Goal: Information Seeking & Learning: Compare options

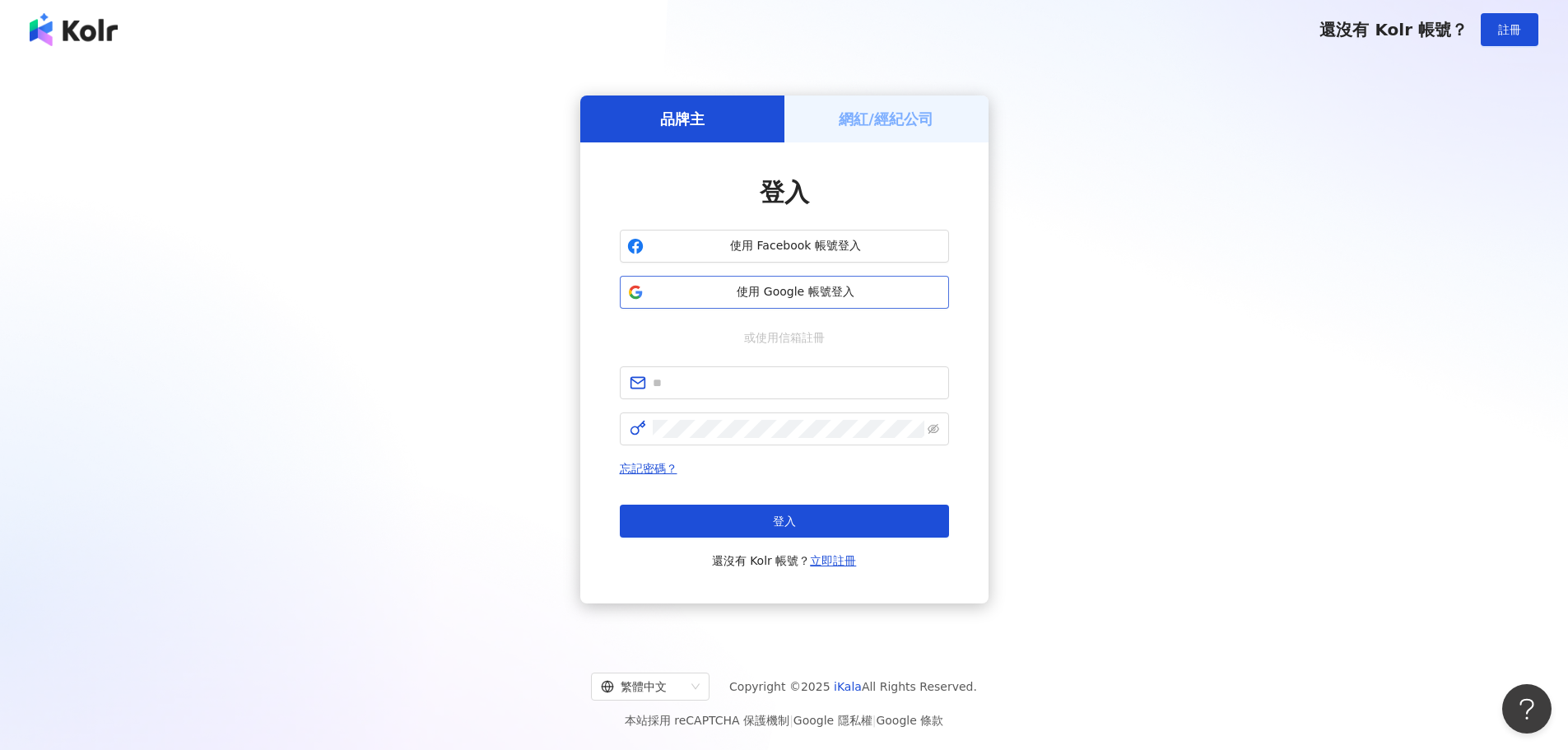
click at [801, 287] on span "使用 Google 帳號登入" at bounding box center [796, 292] width 292 height 16
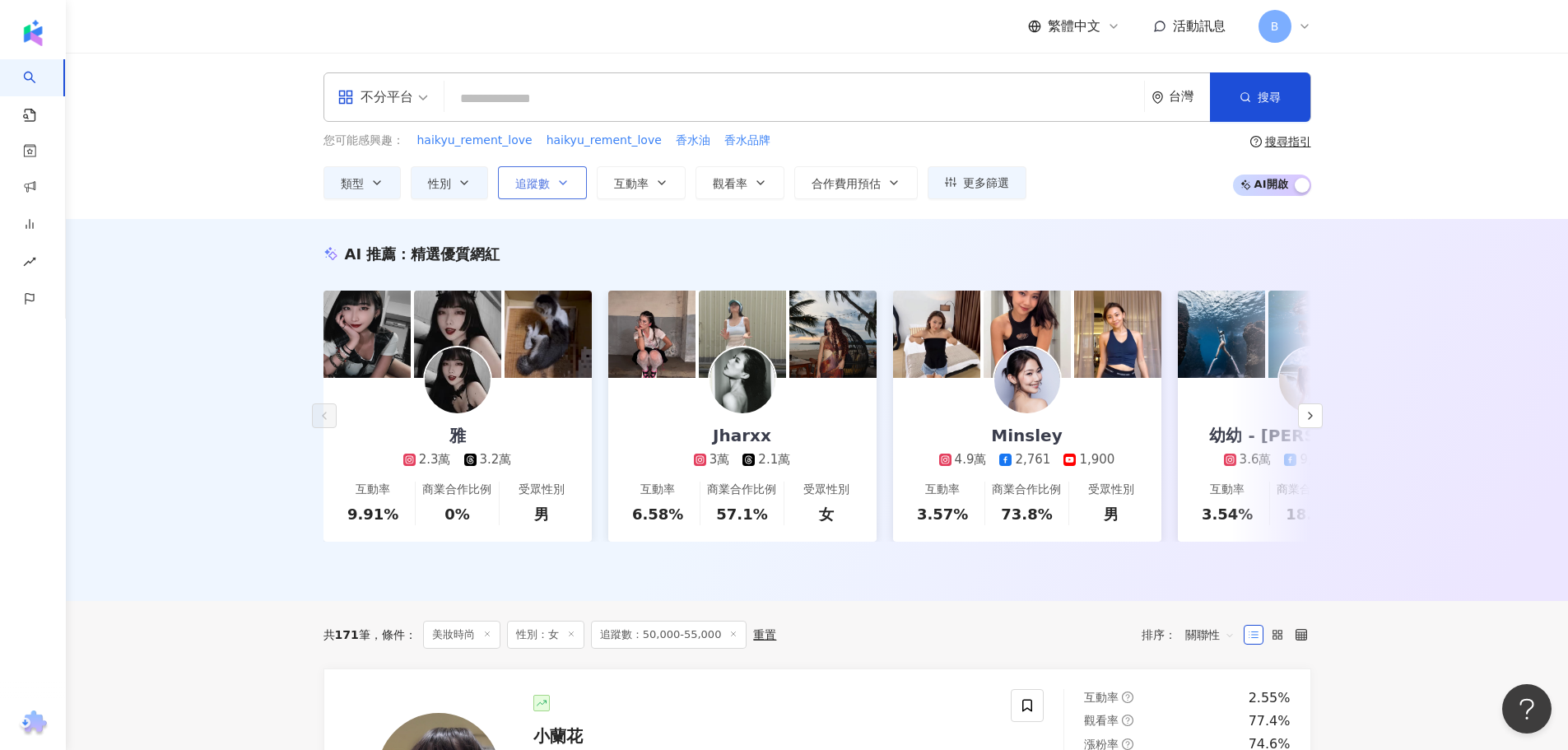
click at [563, 185] on icon "button" at bounding box center [563, 183] width 7 height 3
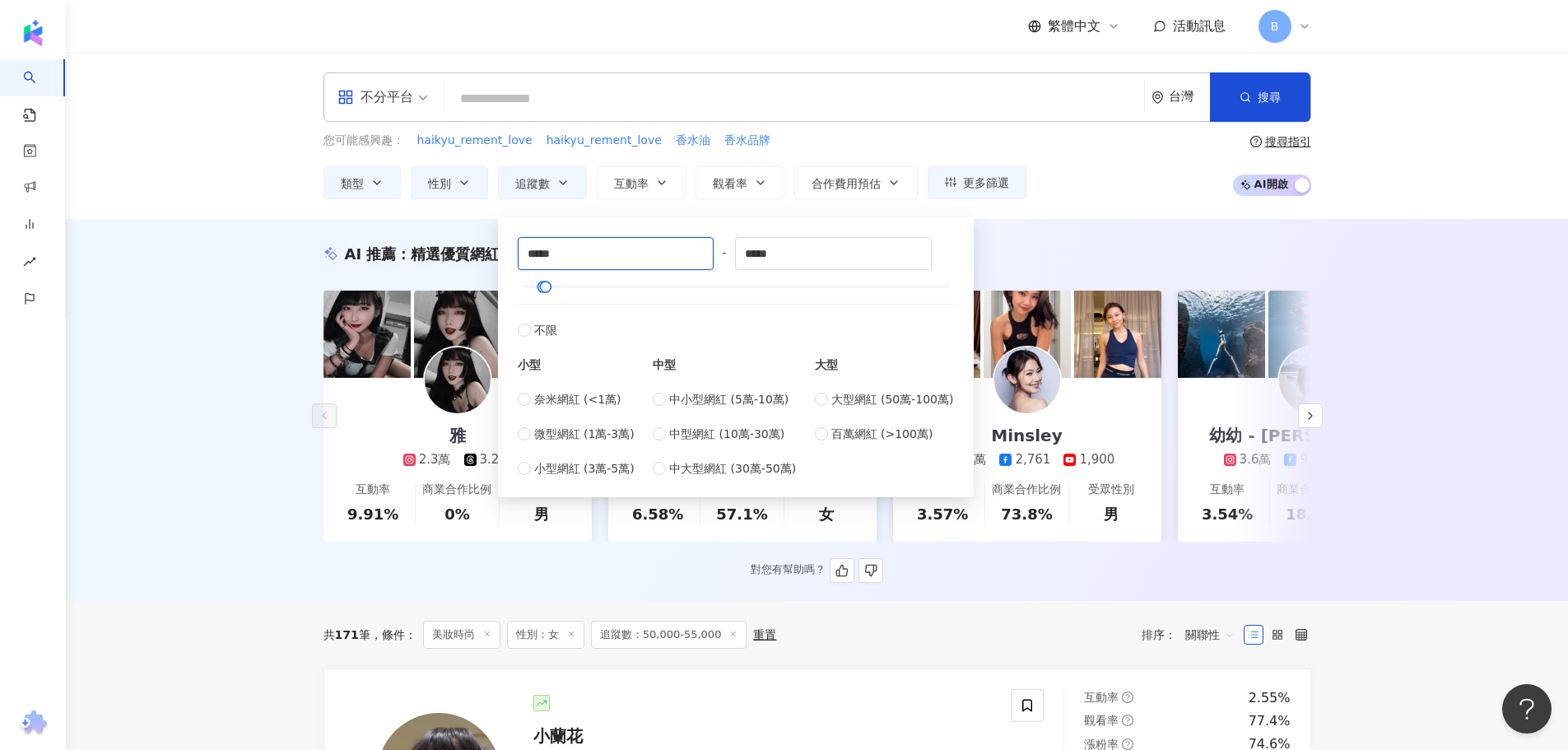
drag, startPoint x: 579, startPoint y: 264, endPoint x: 481, endPoint y: 262, distance: 98.0
type input "*****"
click at [738, 258] on div "***** - ***** 不限 小型 奈米網紅 (<1萬) 微型網紅 (1萬-3萬) 小型網紅 (3萬-5萬) 中型 中小型網紅 (5萬-10萬) 中型網紅…" at bounding box center [736, 357] width 436 height 241
drag, startPoint x: 789, startPoint y: 249, endPoint x: 727, endPoint y: 250, distance: 62.0
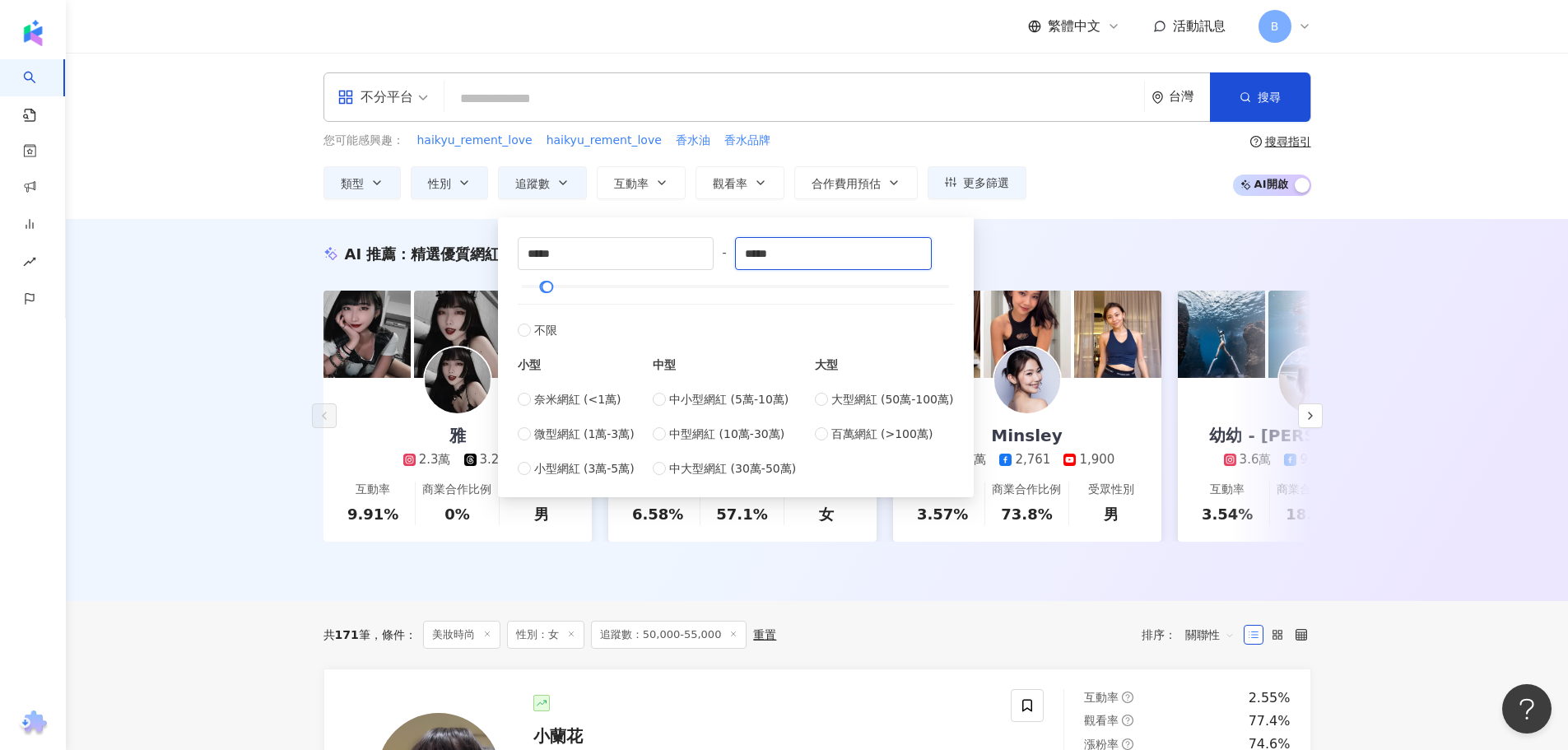
click at [727, 250] on div "***** - ***** 不限 小型 奈米網紅 (<1萬) 微型網紅 (1萬-3萬) 小型網紅 (3萬-5萬) 中型 中小型網紅 (5萬-10萬) 中型網紅…" at bounding box center [736, 357] width 436 height 241
type input "*****"
click at [1061, 241] on div "AI 推薦 ： 精選優質網紅 雅 2.3萬 3.2萬 互動率 9.91% 商業合作比例 0% 受眾性別 男 Jharxx 3萬 2.1萬 互動率 6.58% …" at bounding box center [816, 410] width 1502 height 382
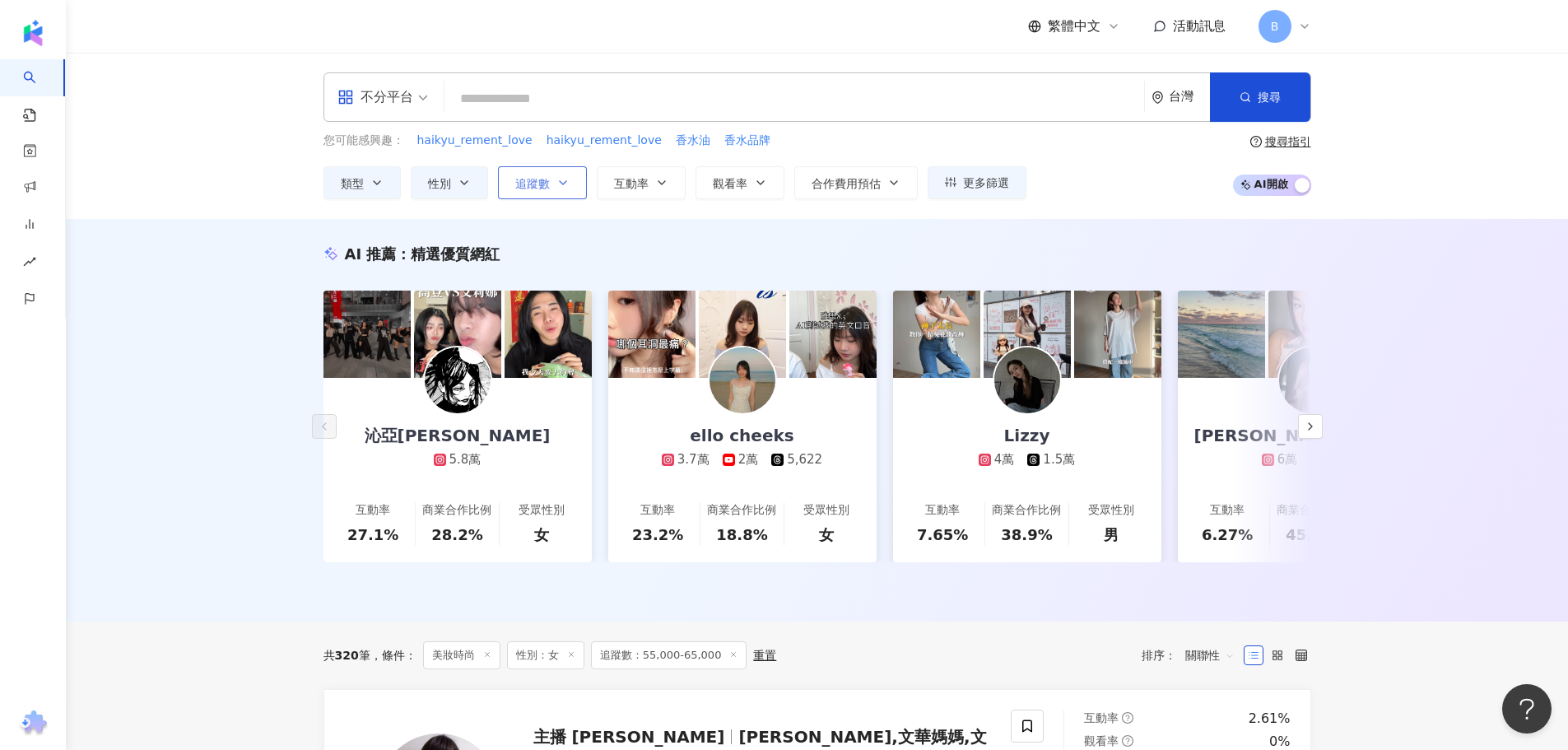
click at [527, 180] on span "追蹤數" at bounding box center [532, 183] width 34 height 13
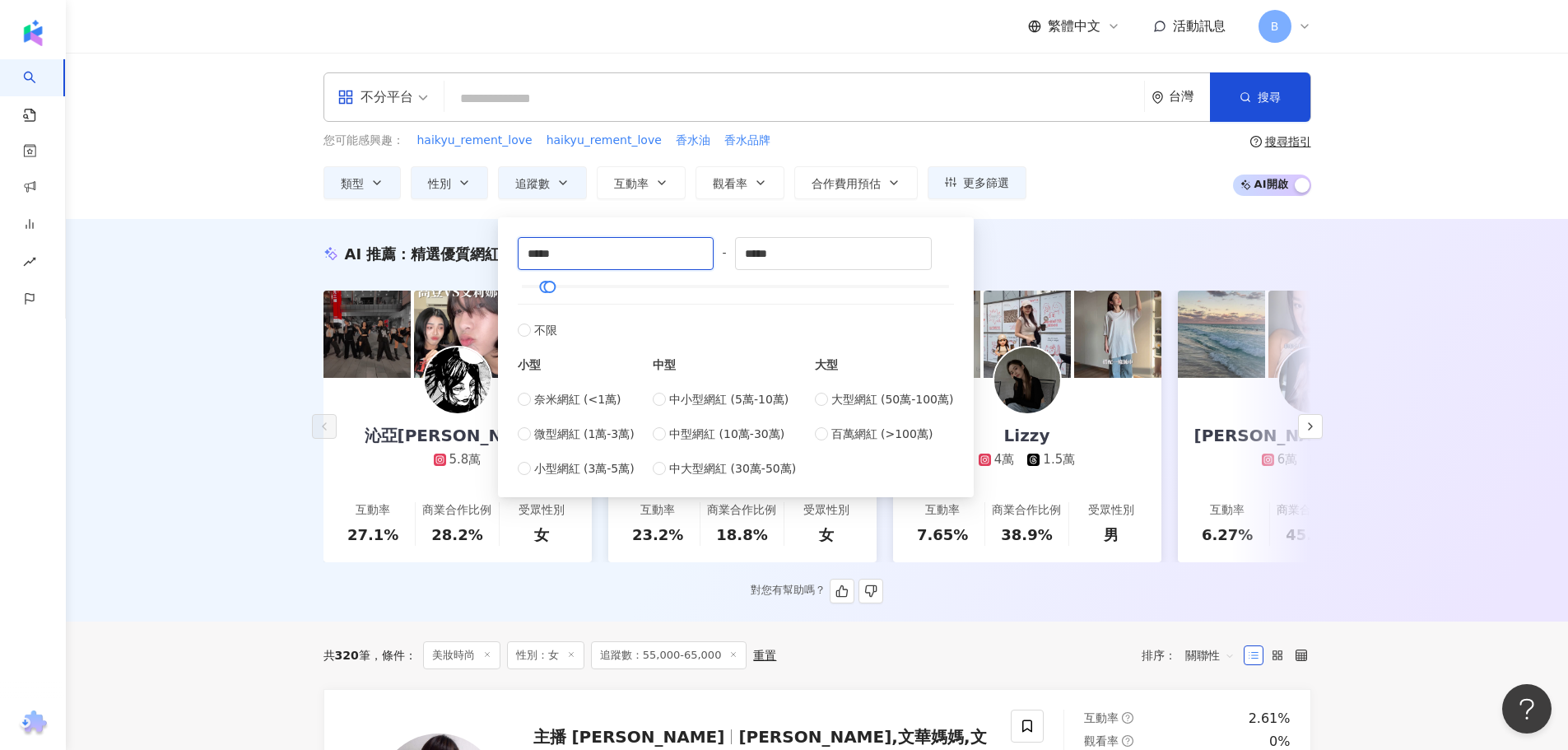
drag, startPoint x: 568, startPoint y: 248, endPoint x: 355, endPoint y: 265, distance: 213.7
type input "*****"
click at [846, 245] on input "*****" at bounding box center [833, 254] width 195 height 31
drag, startPoint x: 808, startPoint y: 255, endPoint x: 616, endPoint y: 262, distance: 192.1
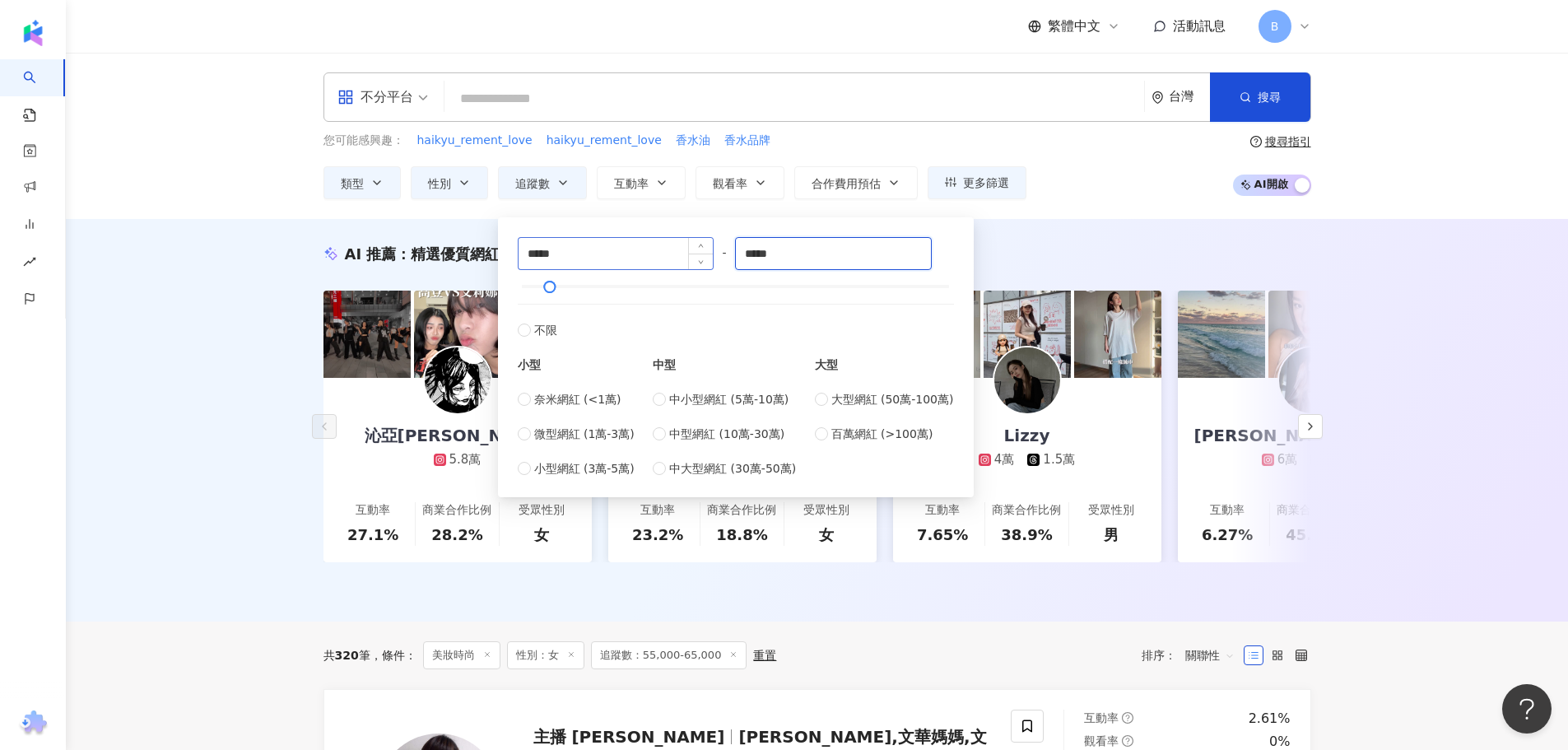
click at [616, 262] on div "***** - ***** 不限 小型 奈米網紅 (<1萬) 微型網紅 (1萬-3萬) 小型網紅 (3萬-5萬) 中型 中小型網紅 (5萬-10萬) 中型網紅…" at bounding box center [736, 357] width 436 height 241
type input "*****"
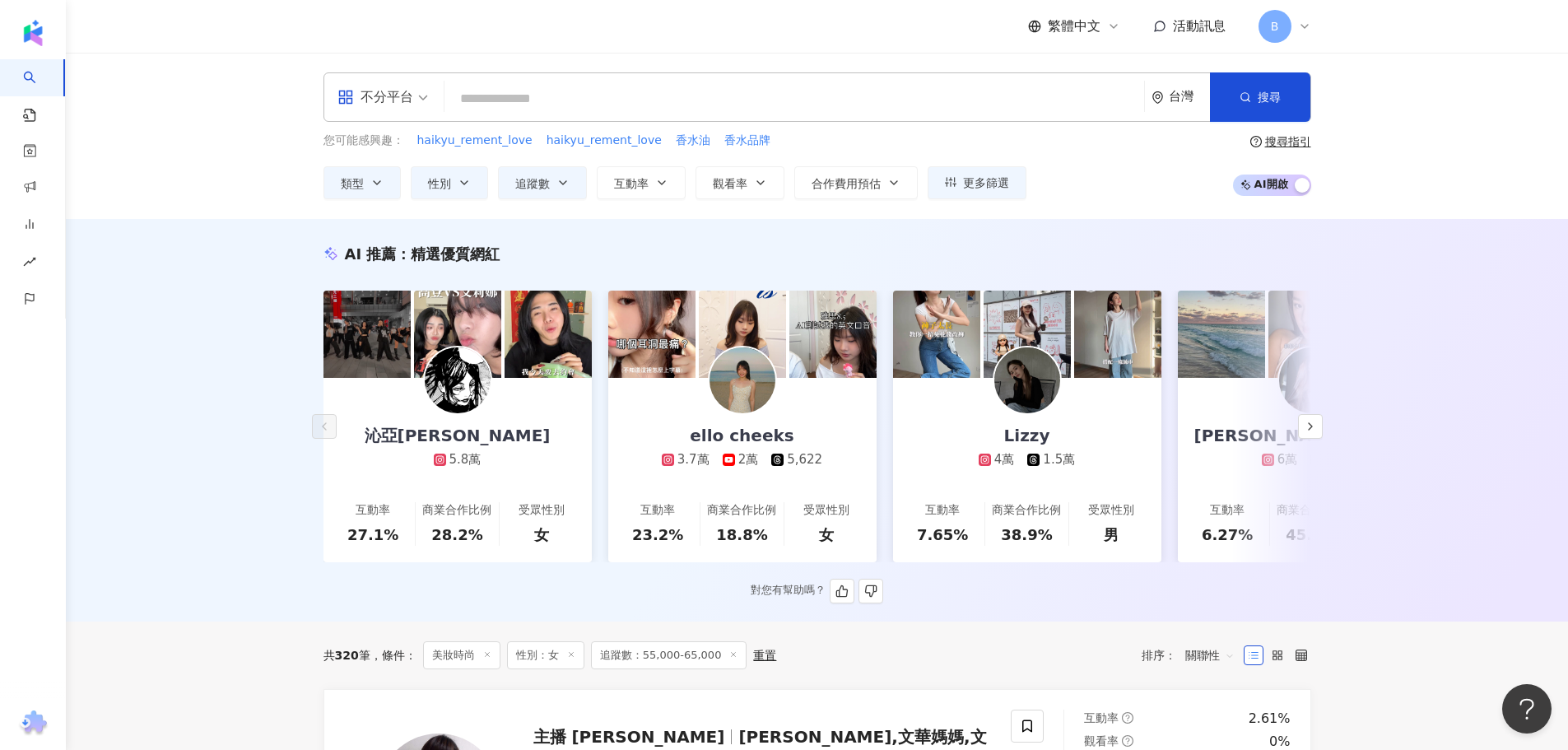
click at [1069, 259] on div "AI 推薦 ： 精選優質網紅" at bounding box center [817, 254] width 988 height 21
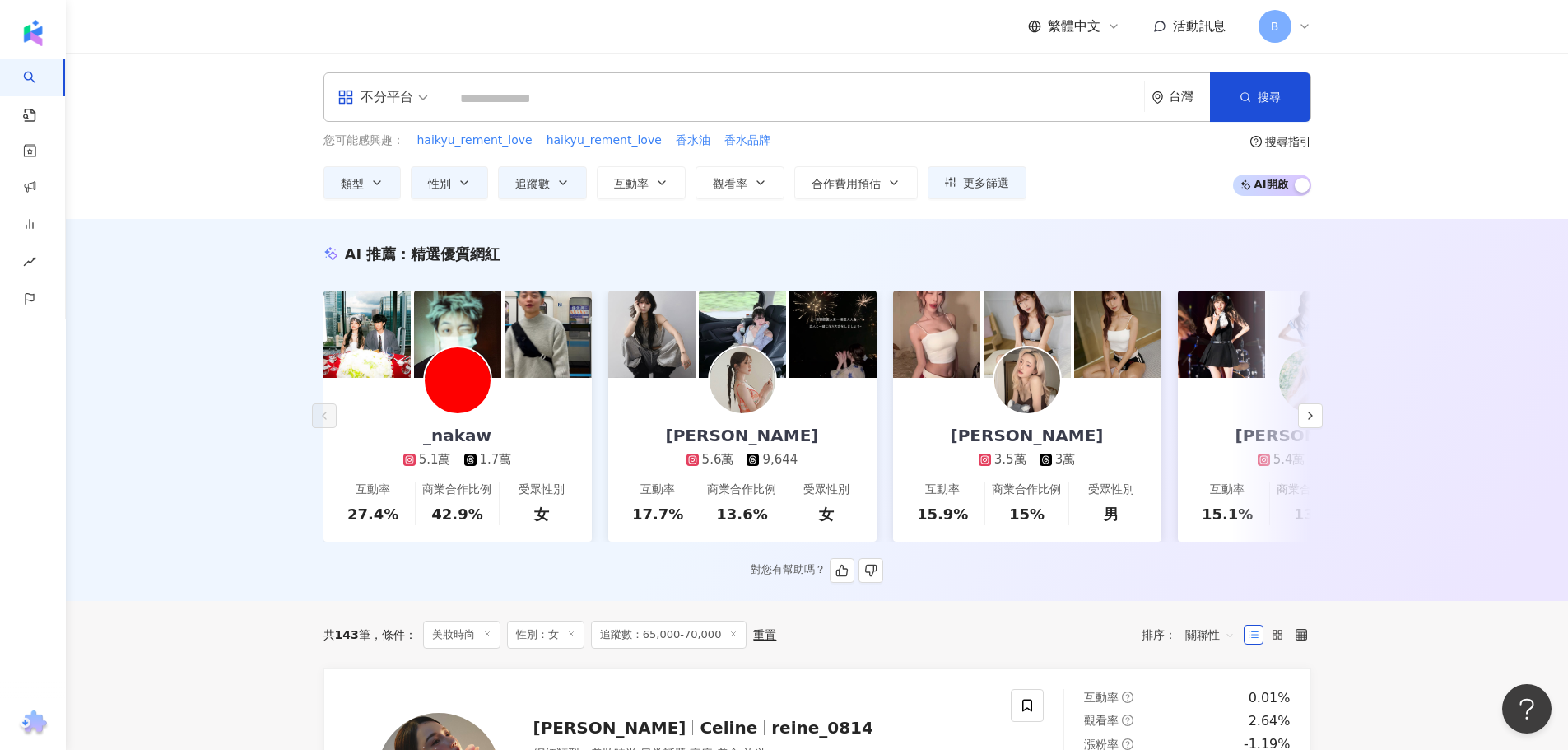
drag, startPoint x: 936, startPoint y: 241, endPoint x: 850, endPoint y: 249, distance: 86.4
click at [850, 249] on div "AI 推薦 ： 精選優質網紅" at bounding box center [817, 254] width 988 height 21
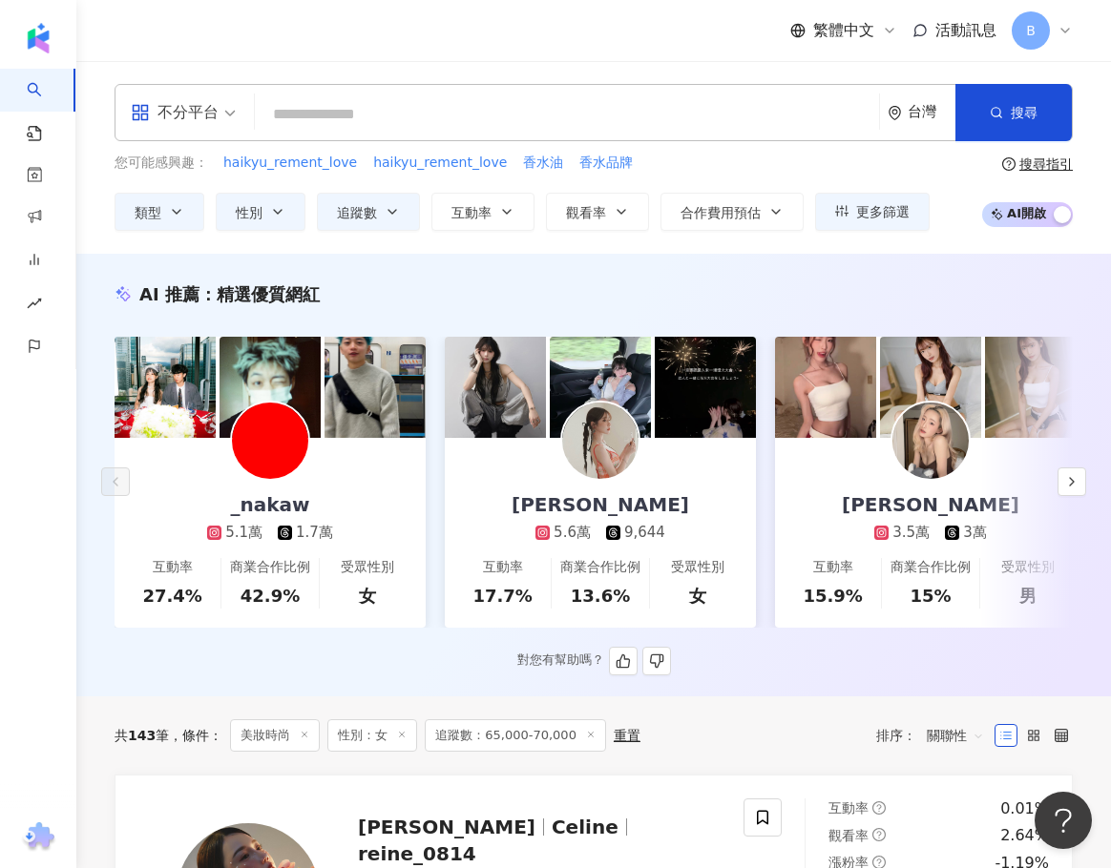
click at [418, 659] on div "AI 推薦 ： 精選優質網紅 _nakaw 5.1萬 1.7萬 互動率 27.4% 商業合作比例 42.9% 受眾性別 女 HANNA 5.6萬 9,644 …" at bounding box center [593, 478] width 1034 height 393
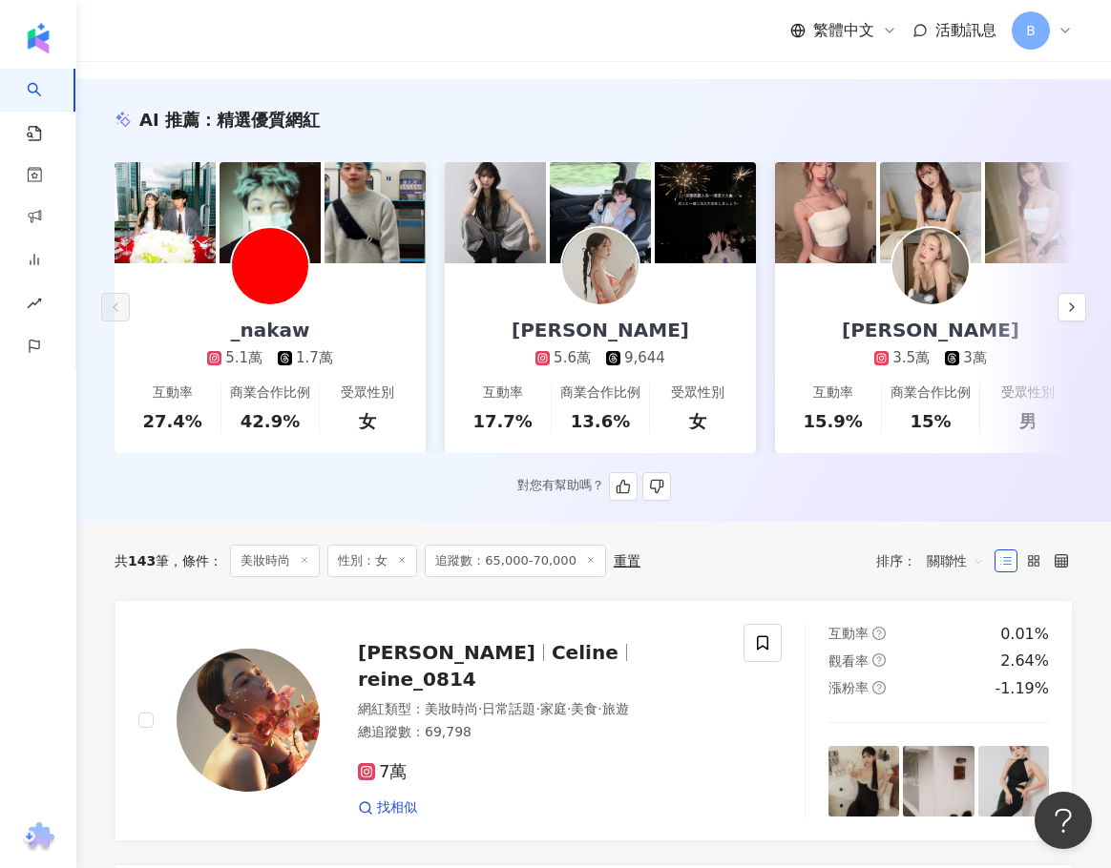
scroll to position [191, 0]
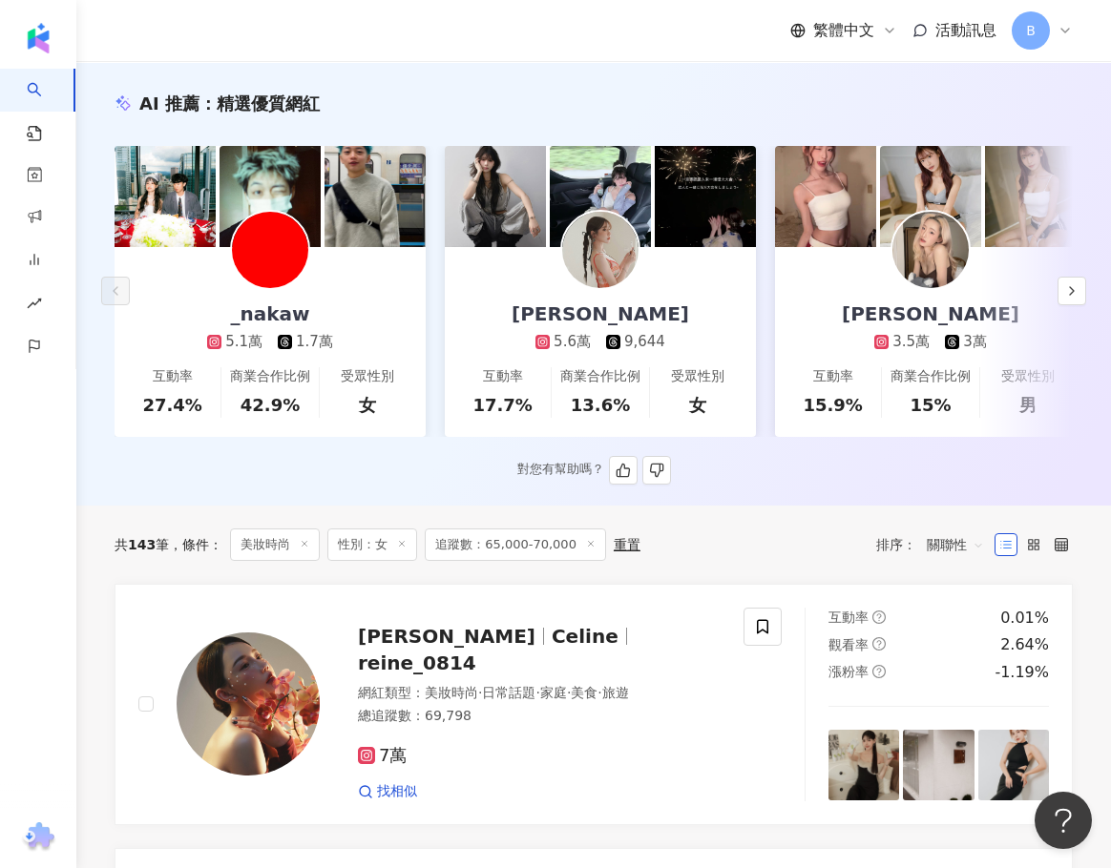
click at [657, 317] on div "HANNA 5.6萬 9,644" at bounding box center [600, 299] width 216 height 105
click at [1081, 302] on button "button" at bounding box center [1071, 291] width 29 height 29
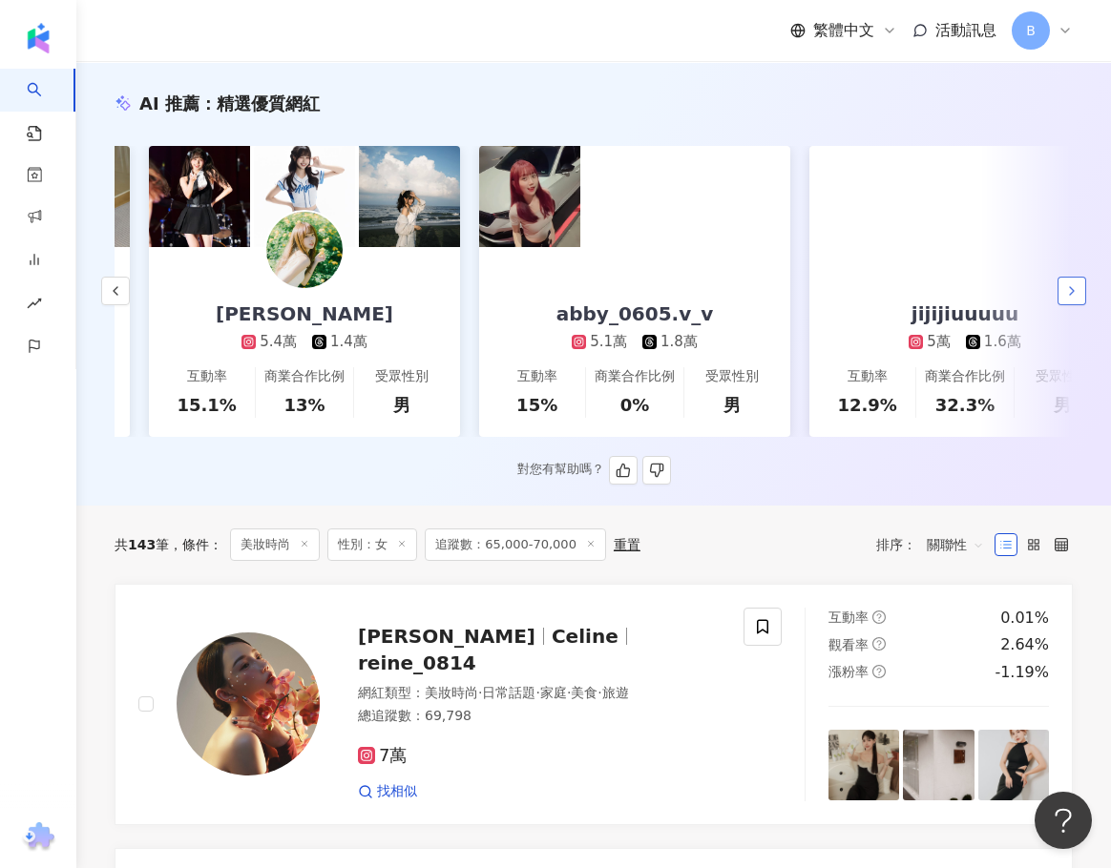
scroll to position [0, 990]
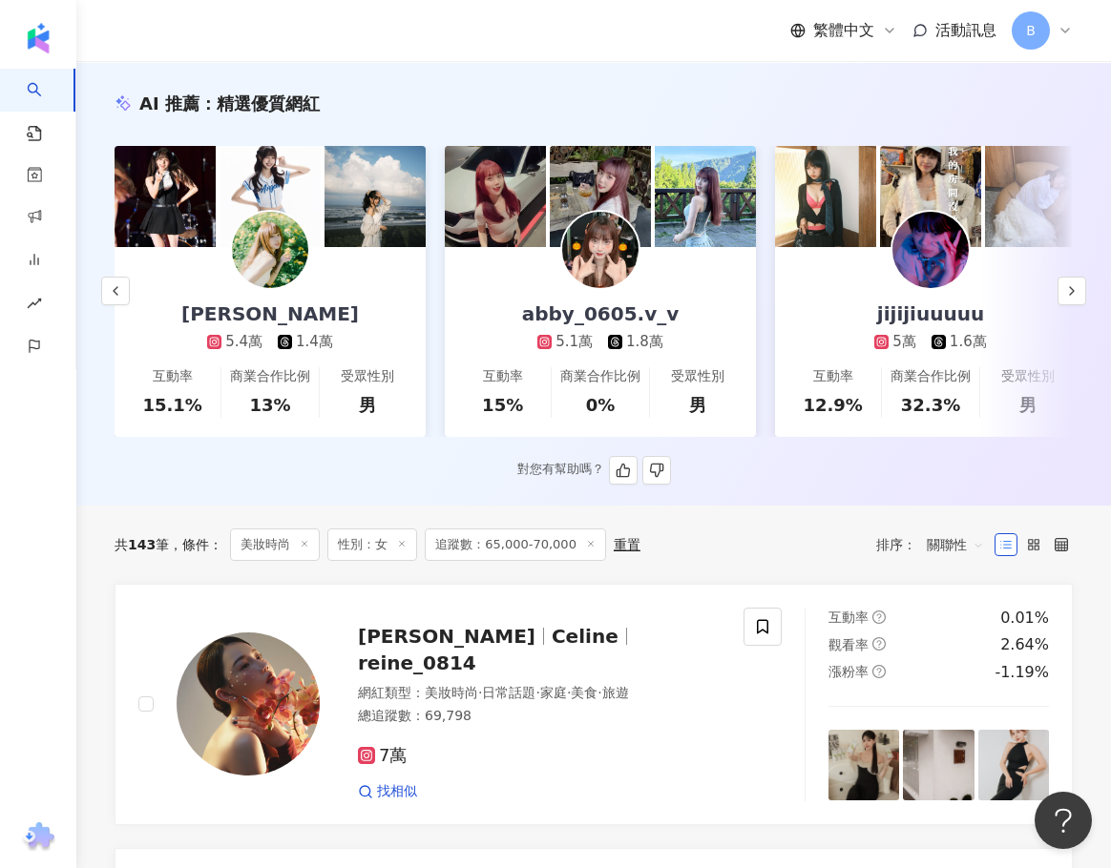
click at [324, 316] on div "許芸 5.4萬 1.4萬" at bounding box center [270, 299] width 216 height 105
click at [567, 326] on div "abby_0605.v_v" at bounding box center [601, 314] width 196 height 27
click at [889, 311] on div "jijijiuuuuu" at bounding box center [930, 314] width 145 height 27
click at [1073, 299] on icon "button" at bounding box center [1071, 290] width 15 height 15
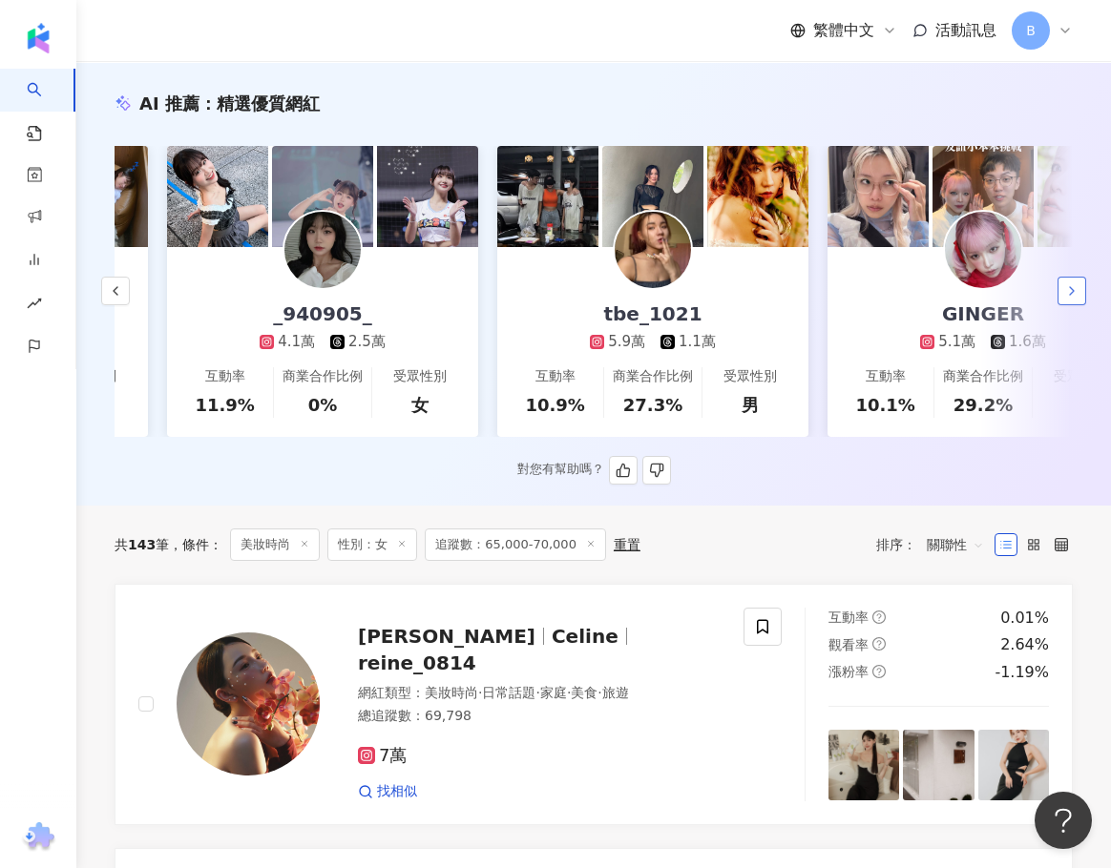
scroll to position [0, 1981]
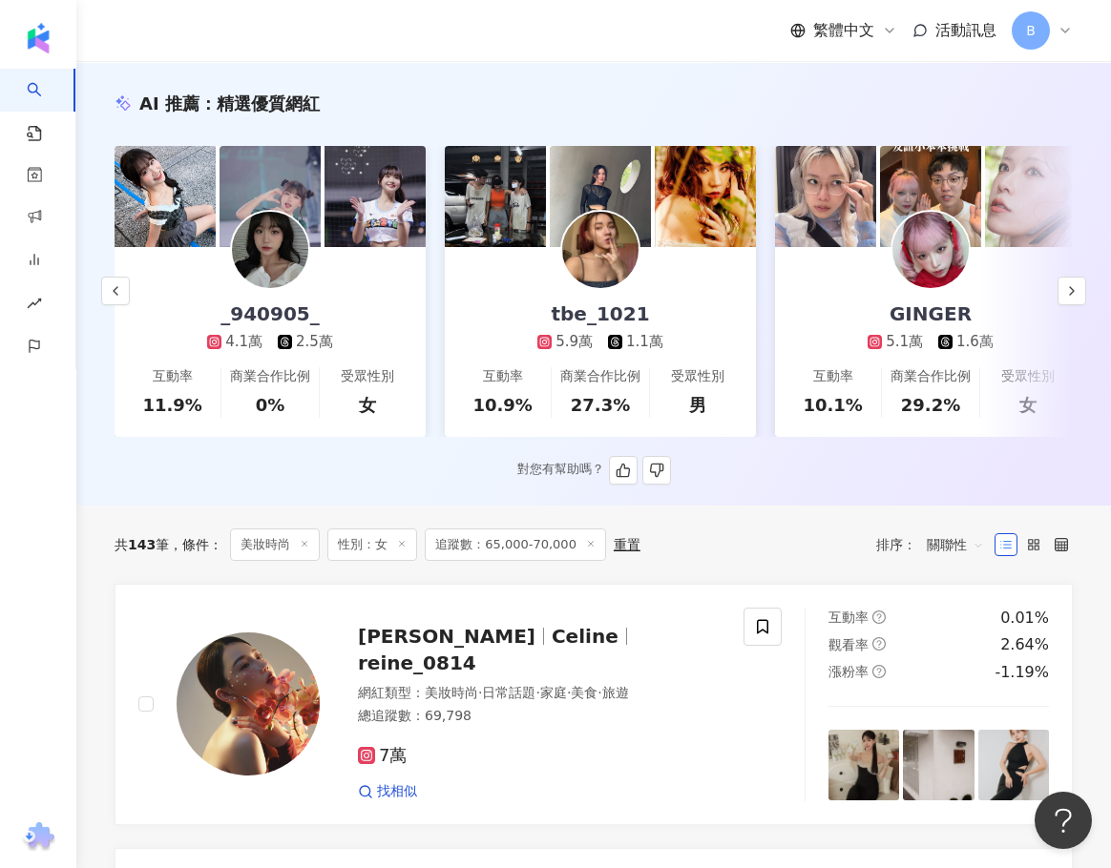
click at [297, 319] on div "_940905_" at bounding box center [269, 314] width 137 height 27
click at [581, 304] on div "tbe_1021" at bounding box center [599, 314] width 136 height 27
click at [1074, 299] on icon "button" at bounding box center [1071, 290] width 15 height 15
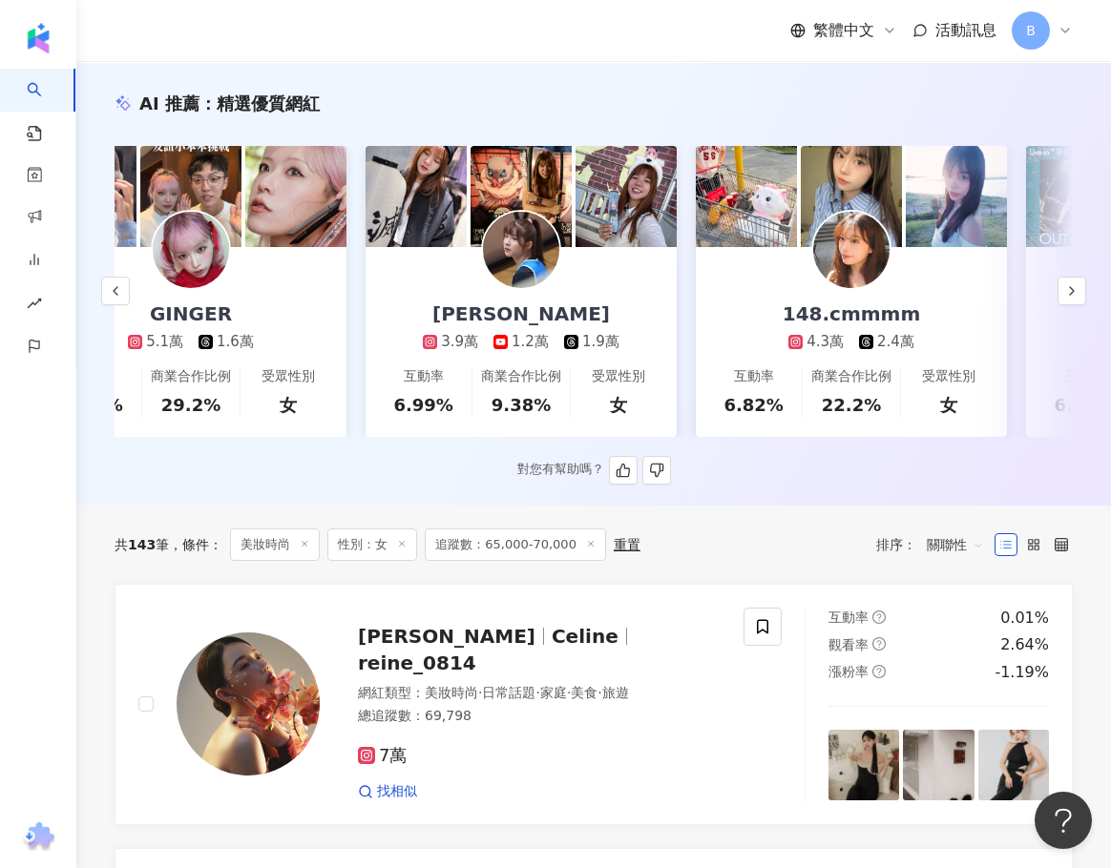
scroll to position [0, 2971]
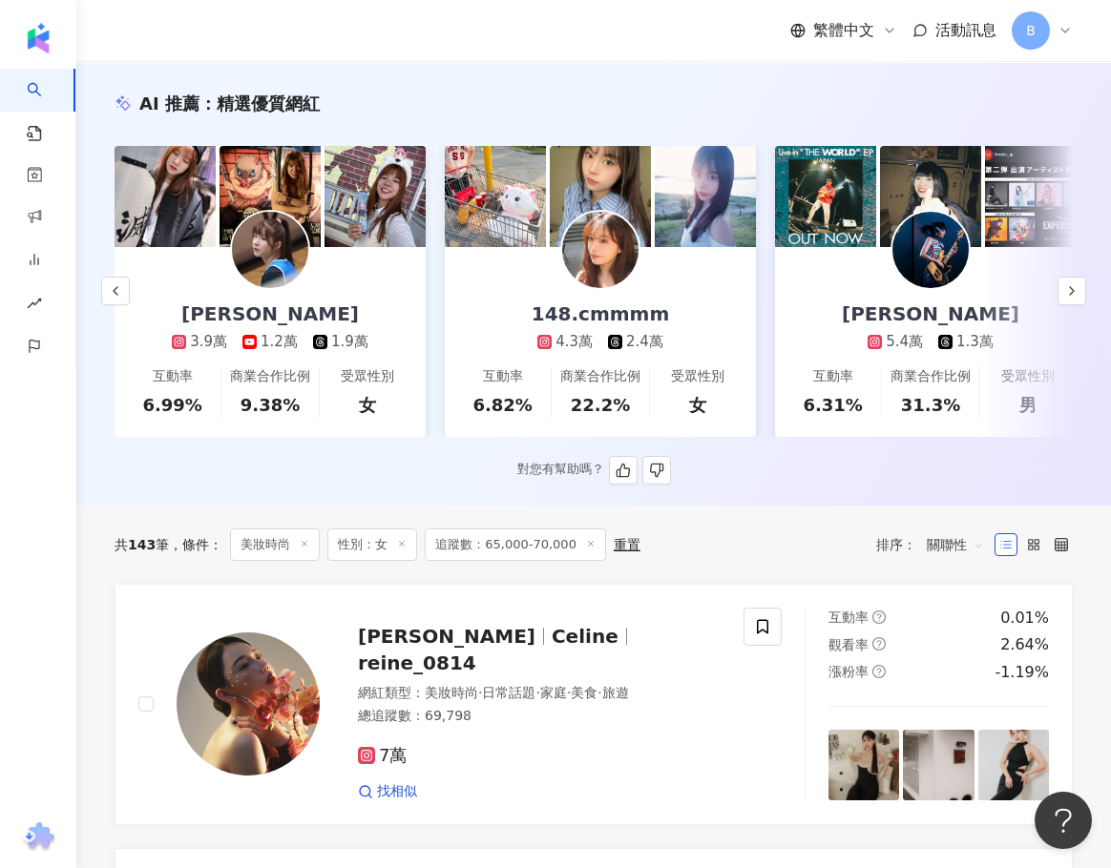
click at [304, 295] on div "方方妤 3.9萬 1.2萬 1.9萬" at bounding box center [270, 299] width 235 height 105
click at [613, 326] on div "148.cmmmm" at bounding box center [600, 314] width 177 height 27
click at [956, 315] on div "張凱婷" at bounding box center [930, 314] width 216 height 27
click at [1071, 295] on polyline "button" at bounding box center [1072, 291] width 4 height 8
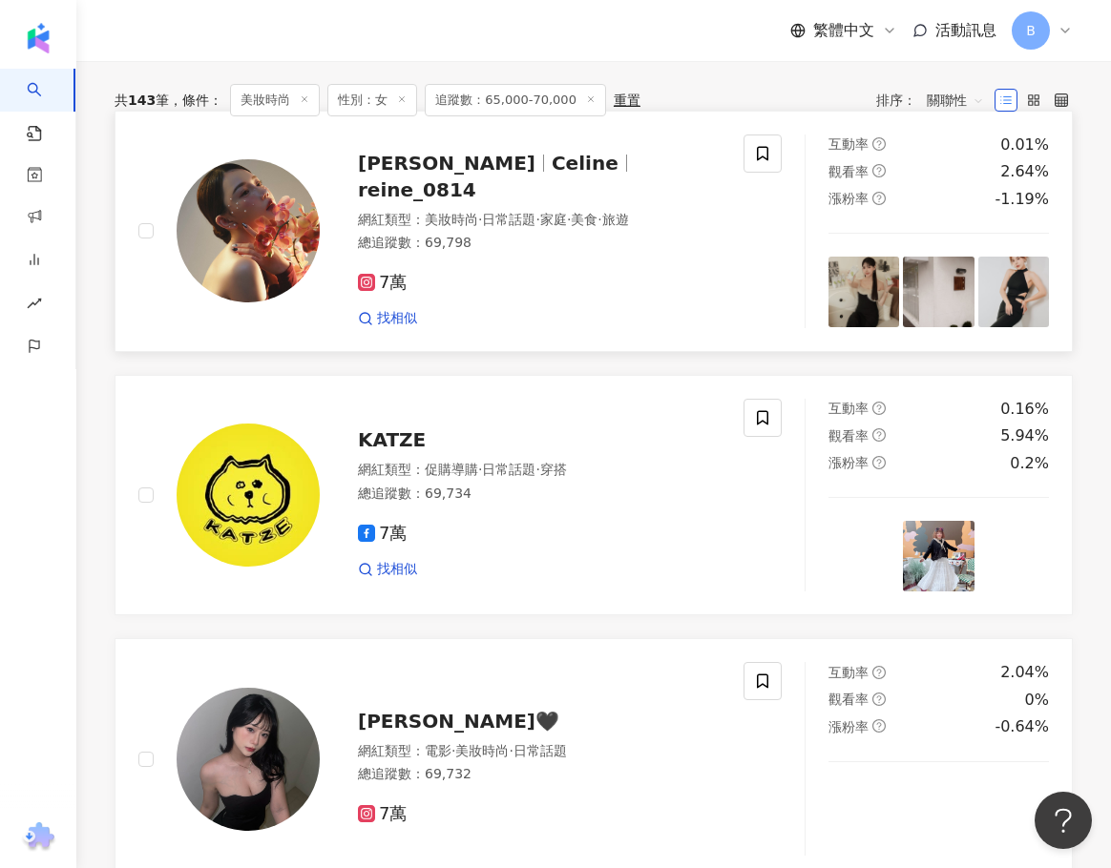
scroll to position [668, 0]
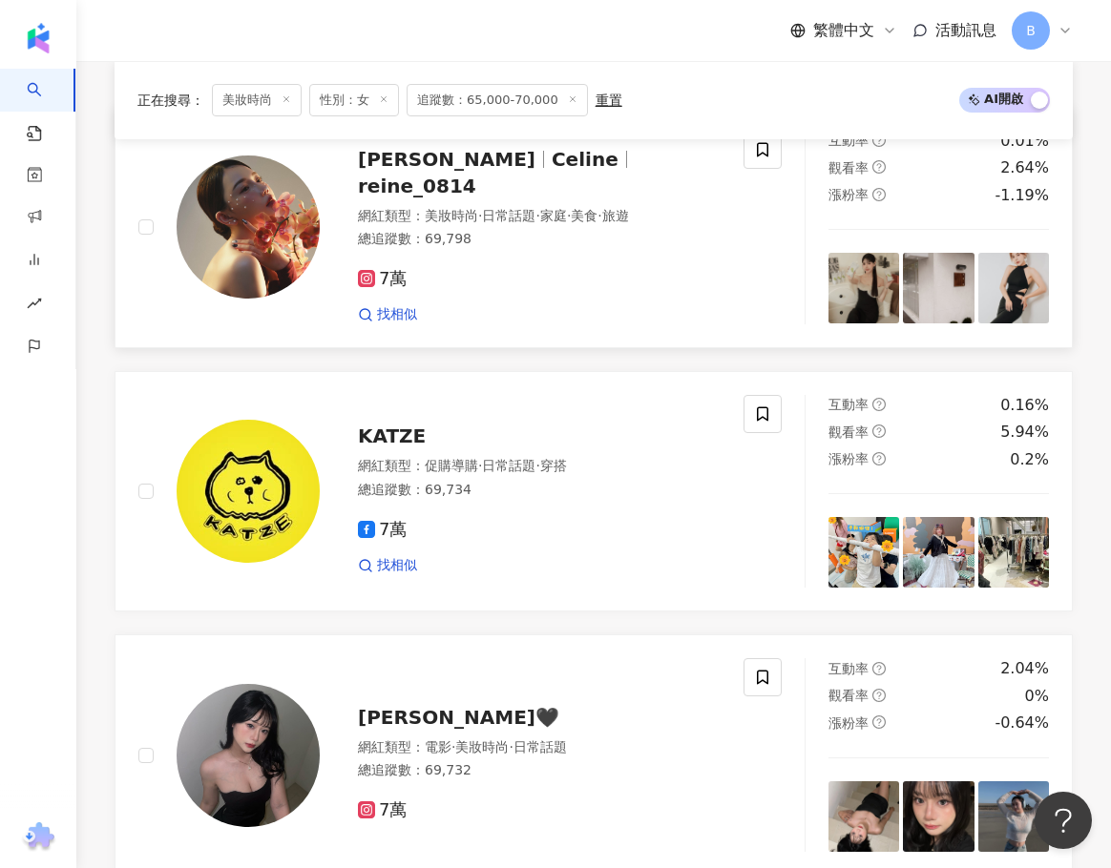
click at [476, 175] on span "reine_0814" at bounding box center [417, 186] width 118 height 23
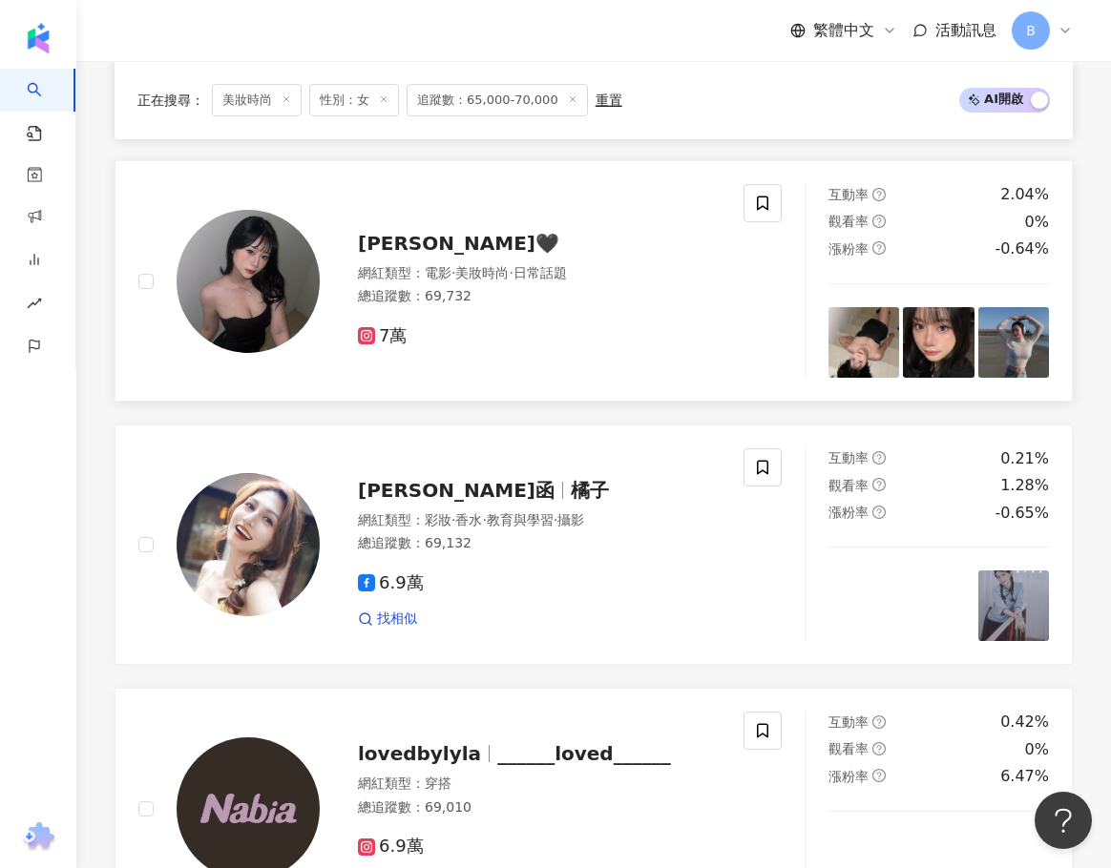
scroll to position [1240, 0]
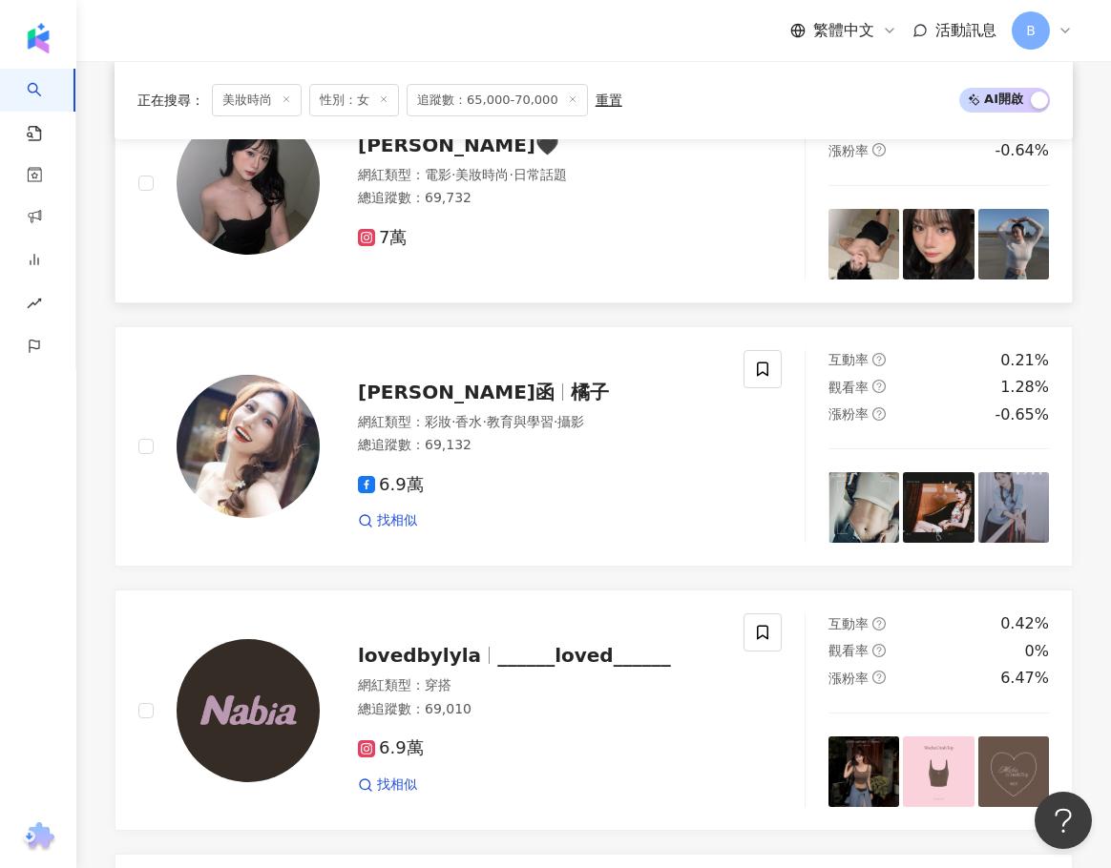
click at [418, 185] on div "網紅類型 ： 電影 · 美妝時尚 · 日常話題" at bounding box center [539, 175] width 363 height 19
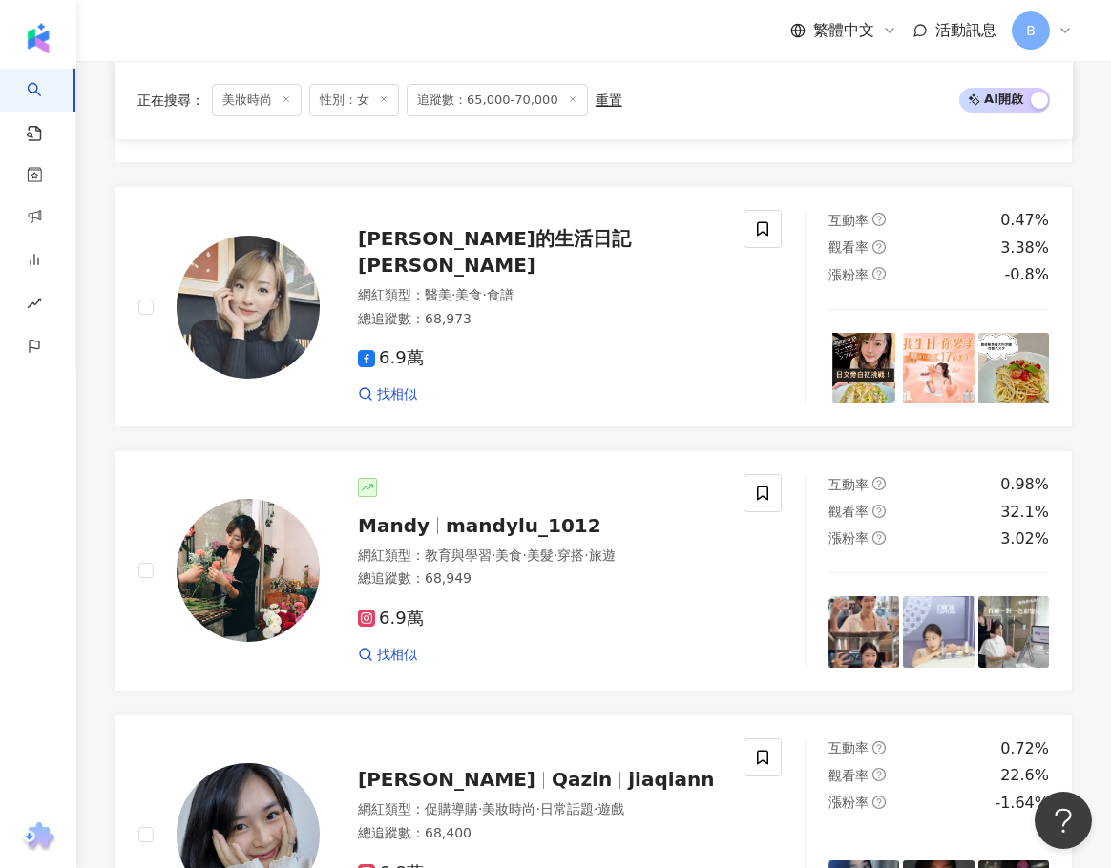
scroll to position [2290, 0]
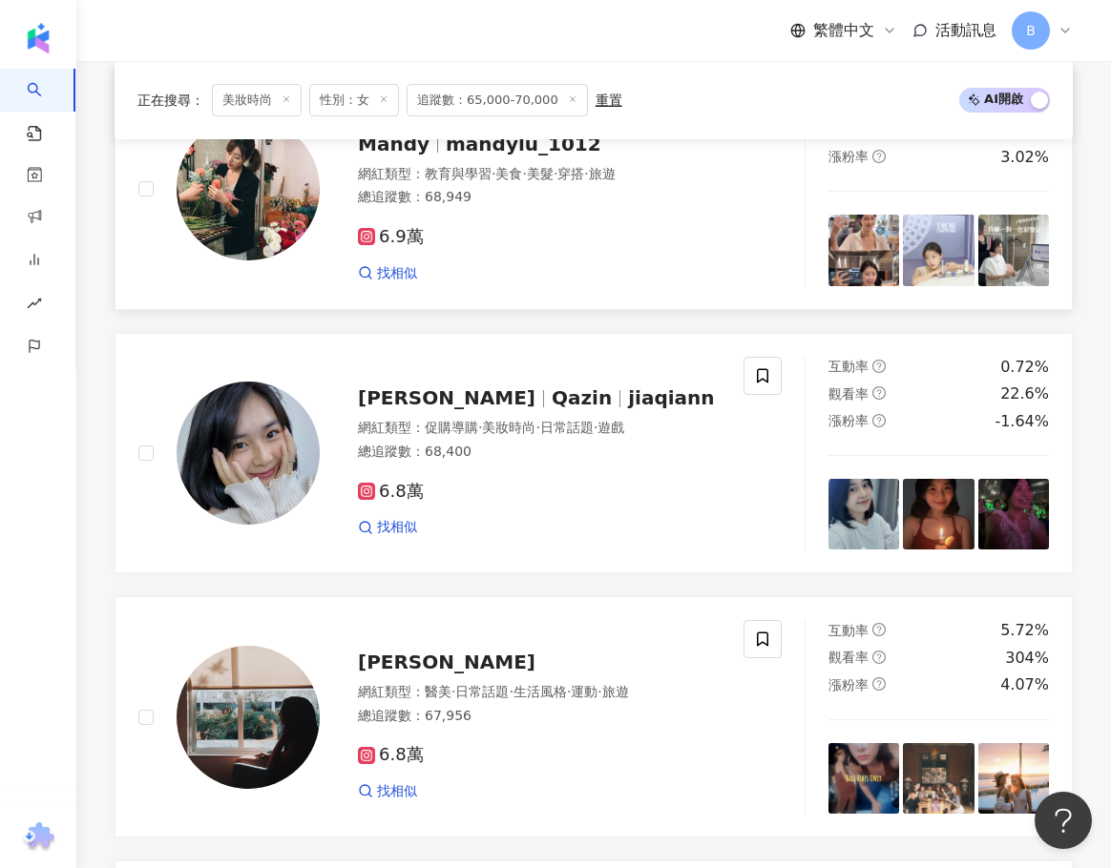
click at [460, 177] on div "Mandy mandylu_1012 網紅類型 ： 教育與學習 · 美食 · 美髮 · 穿搭 · 旅遊 總追蹤數 ： 68,949 6.9萬 找相似" at bounding box center [520, 189] width 401 height 186
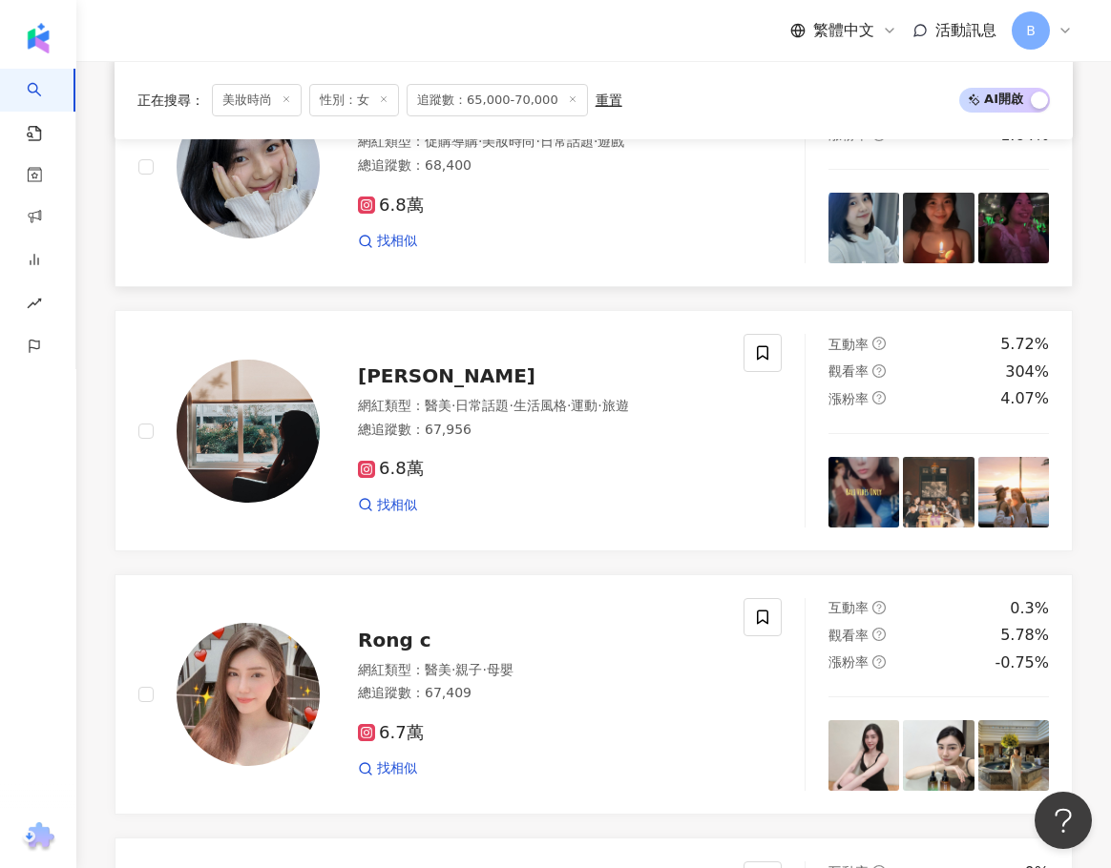
scroll to position [2481, 0]
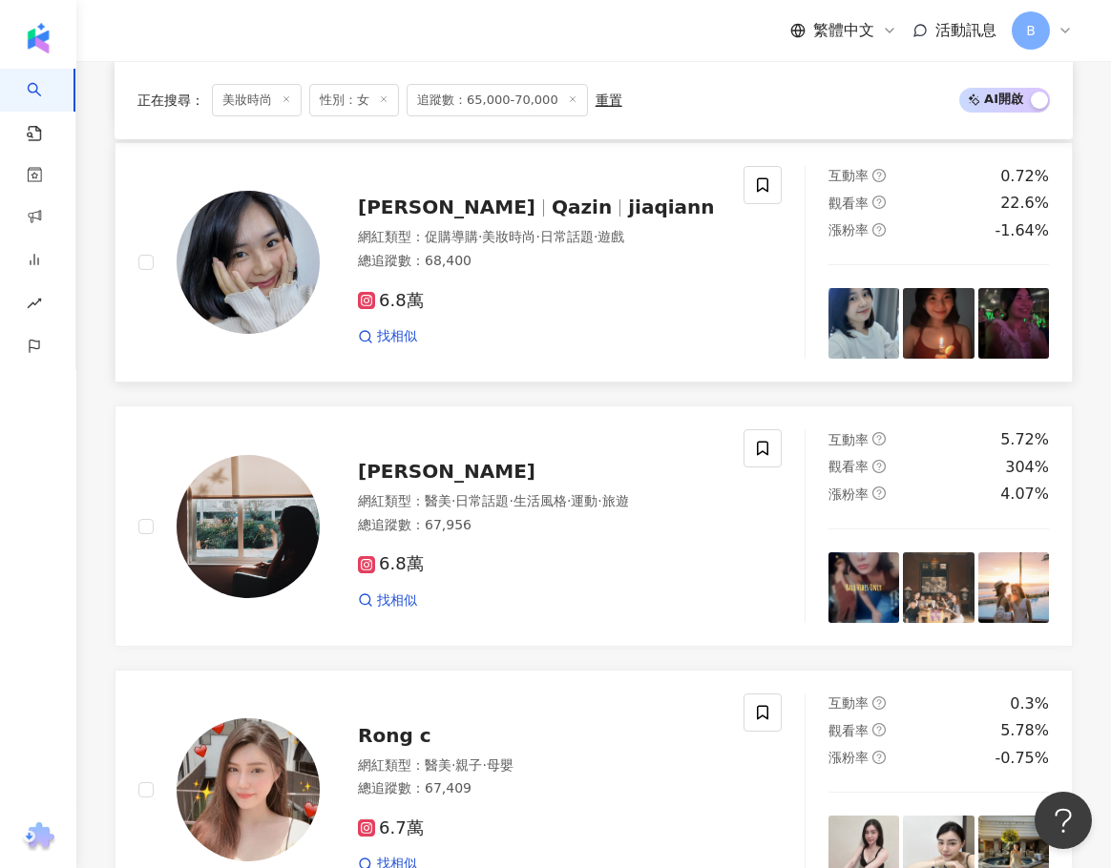
click at [551, 218] on span "Qazin" at bounding box center [581, 207] width 60 height 23
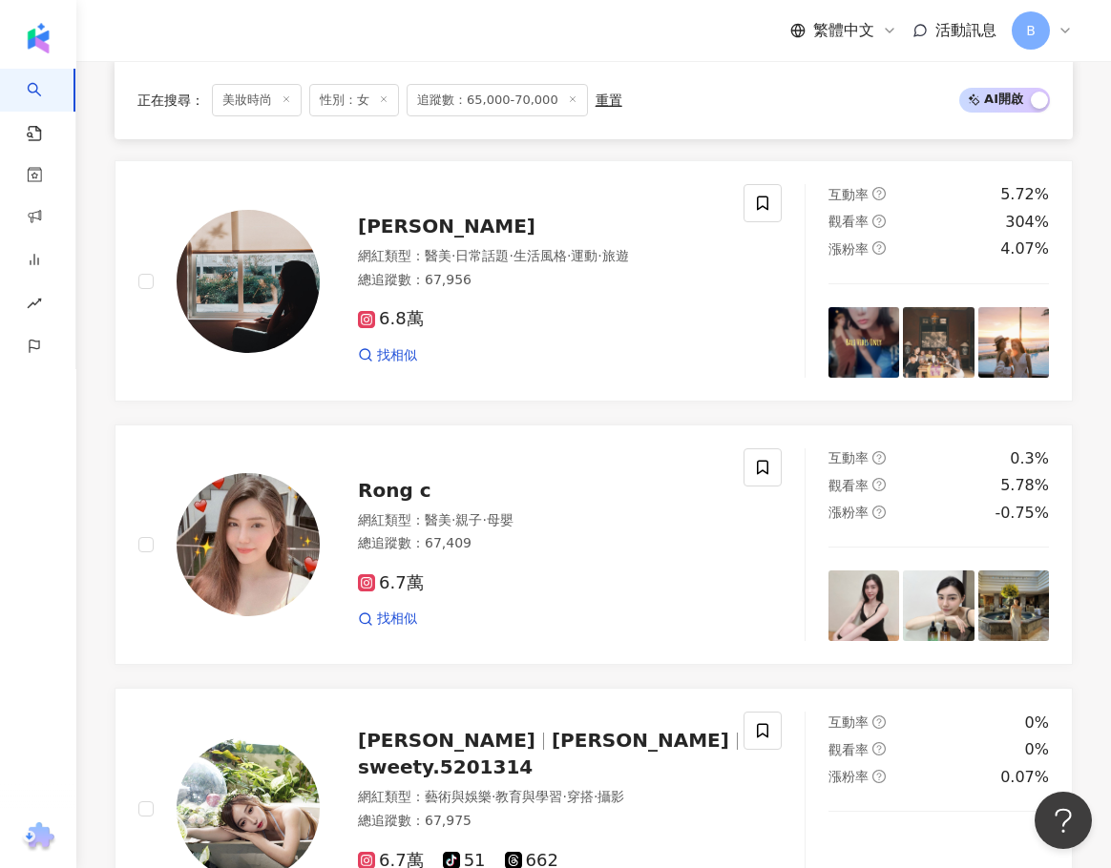
scroll to position [2767, 0]
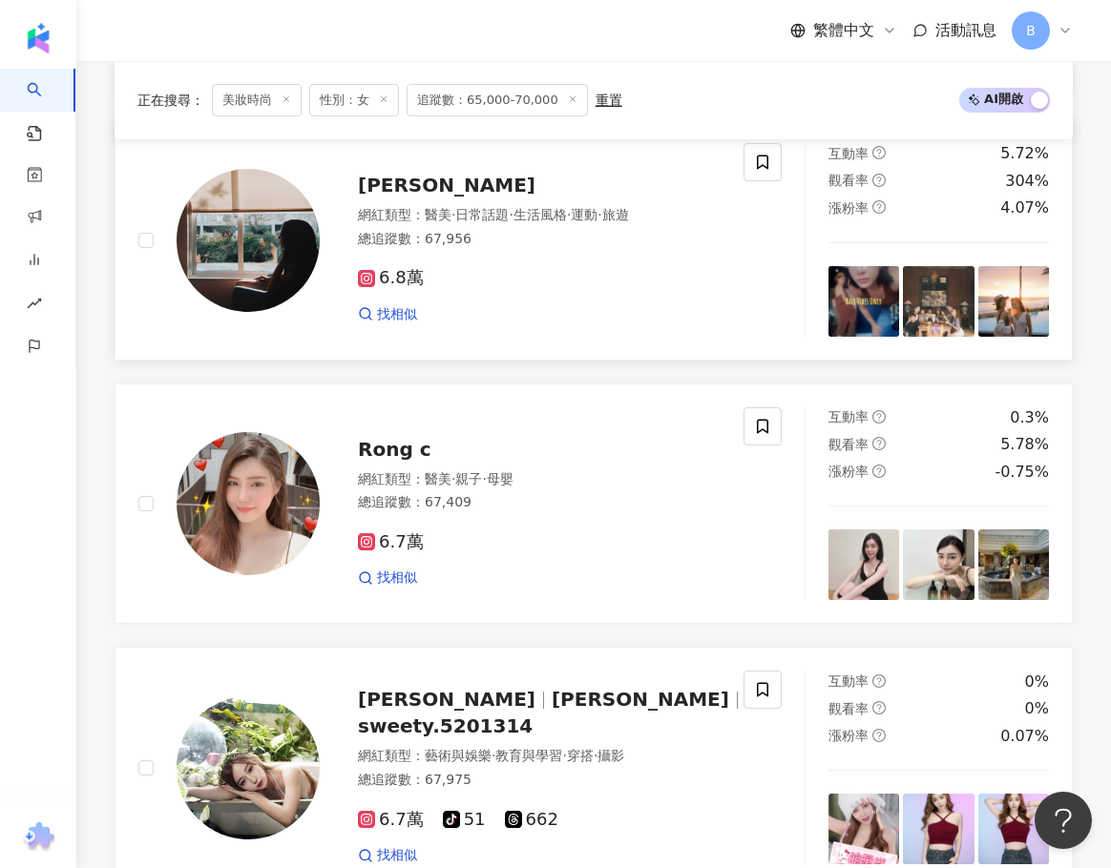
click at [426, 222] on span "醫美" at bounding box center [438, 214] width 27 height 15
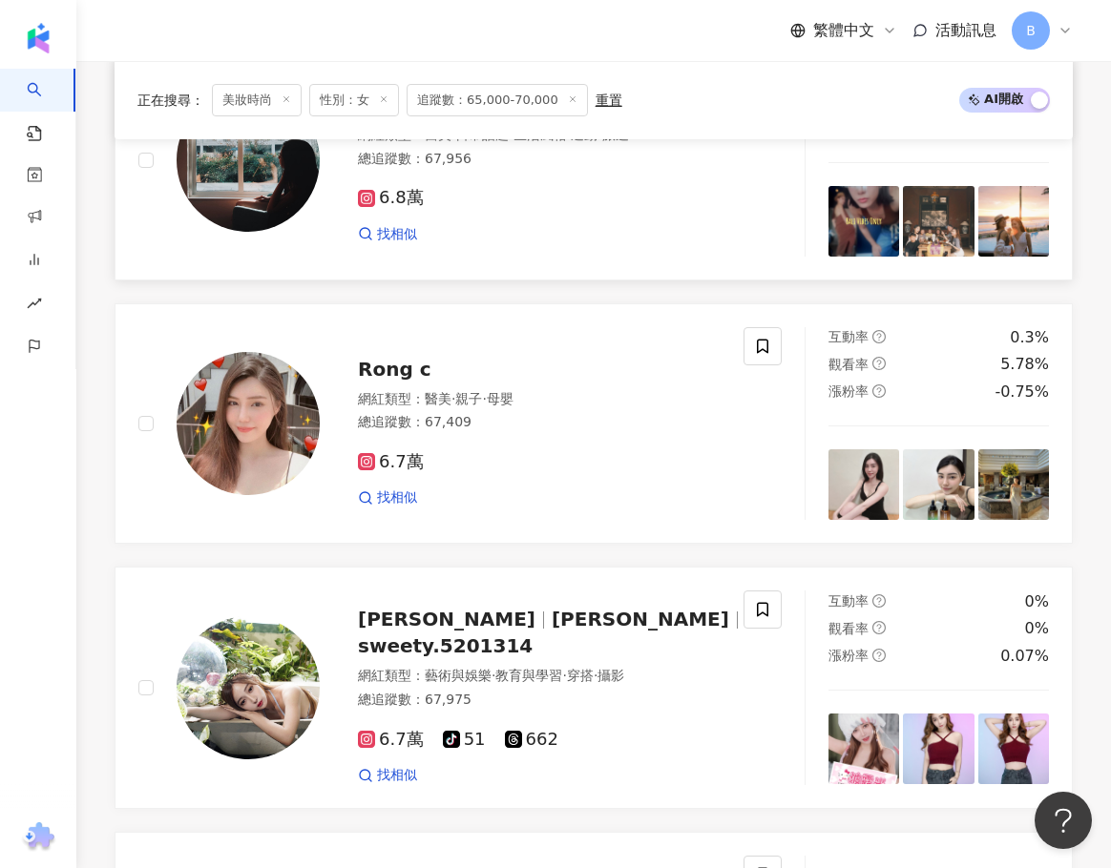
scroll to position [3053, 0]
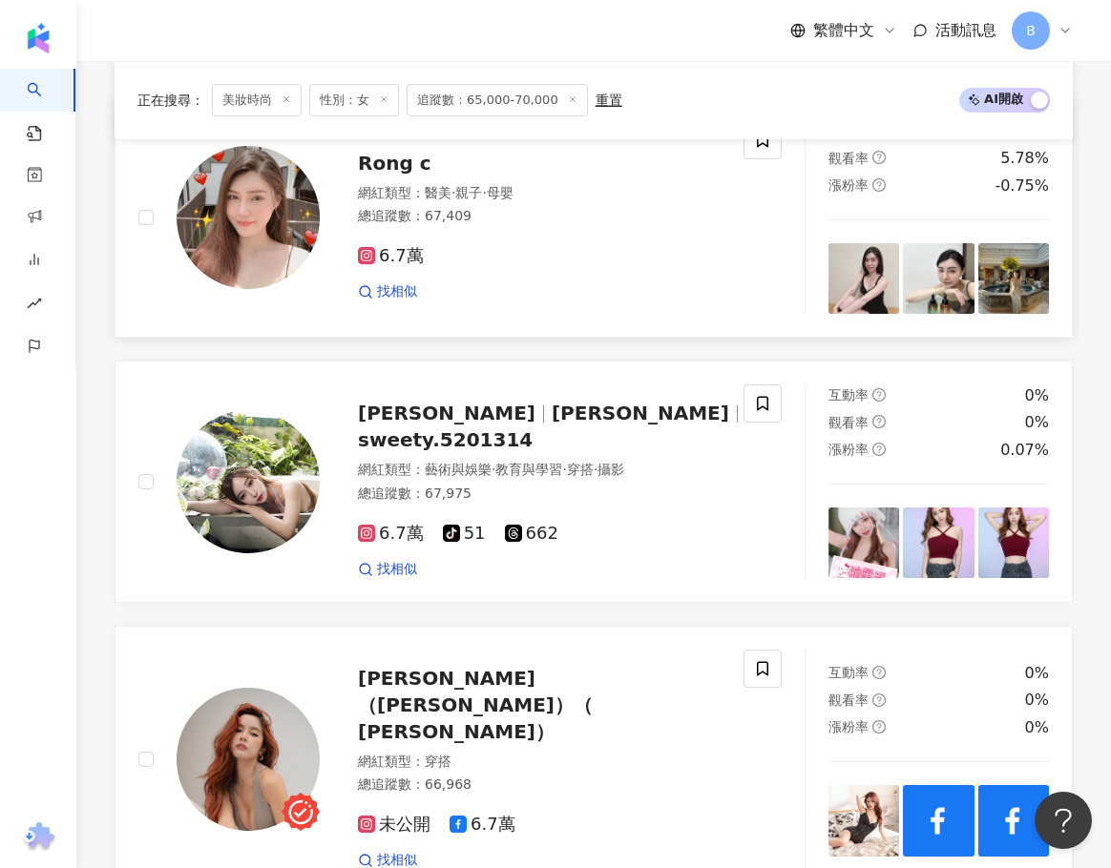
click at [410, 192] on div "Rong c 網紅類型 ： 醫美 · 親子 · 母嬰 總追蹤數 ： 67,409 6.7萬 找相似" at bounding box center [520, 218] width 401 height 167
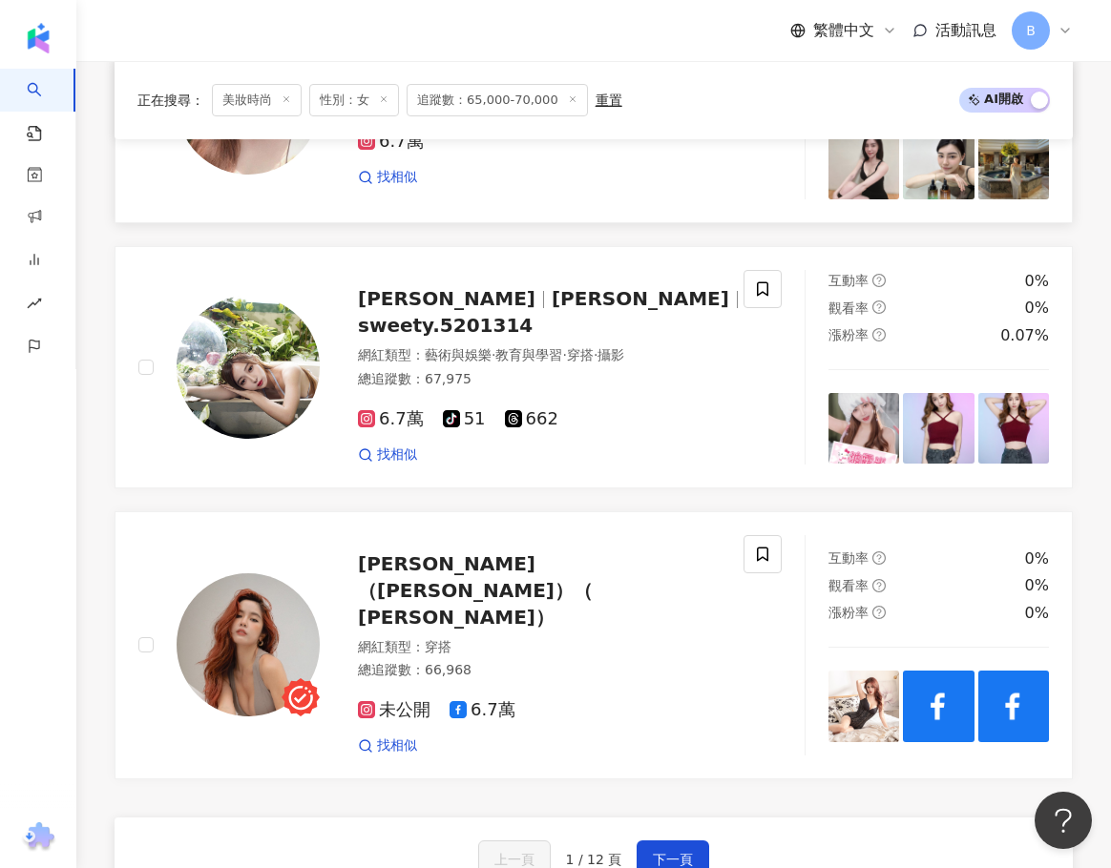
scroll to position [3339, 0]
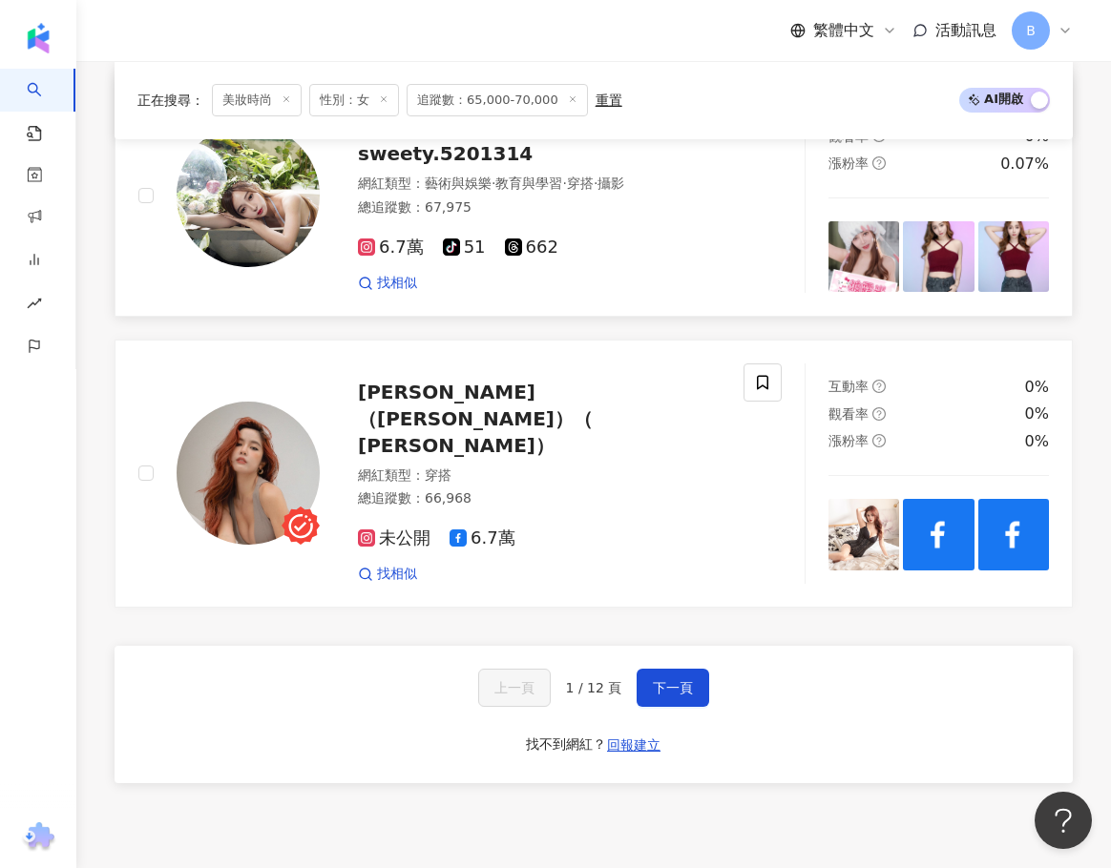
click at [462, 173] on div "方媛媛 薇妮 sweety.5201314 網紅類型 ： 藝術與娛樂 · 教育與學習 · 穿搭 · 攝影 總追蹤數 ： 67,975 6.7萬 tiktok-…" at bounding box center [534, 195] width 429 height 194
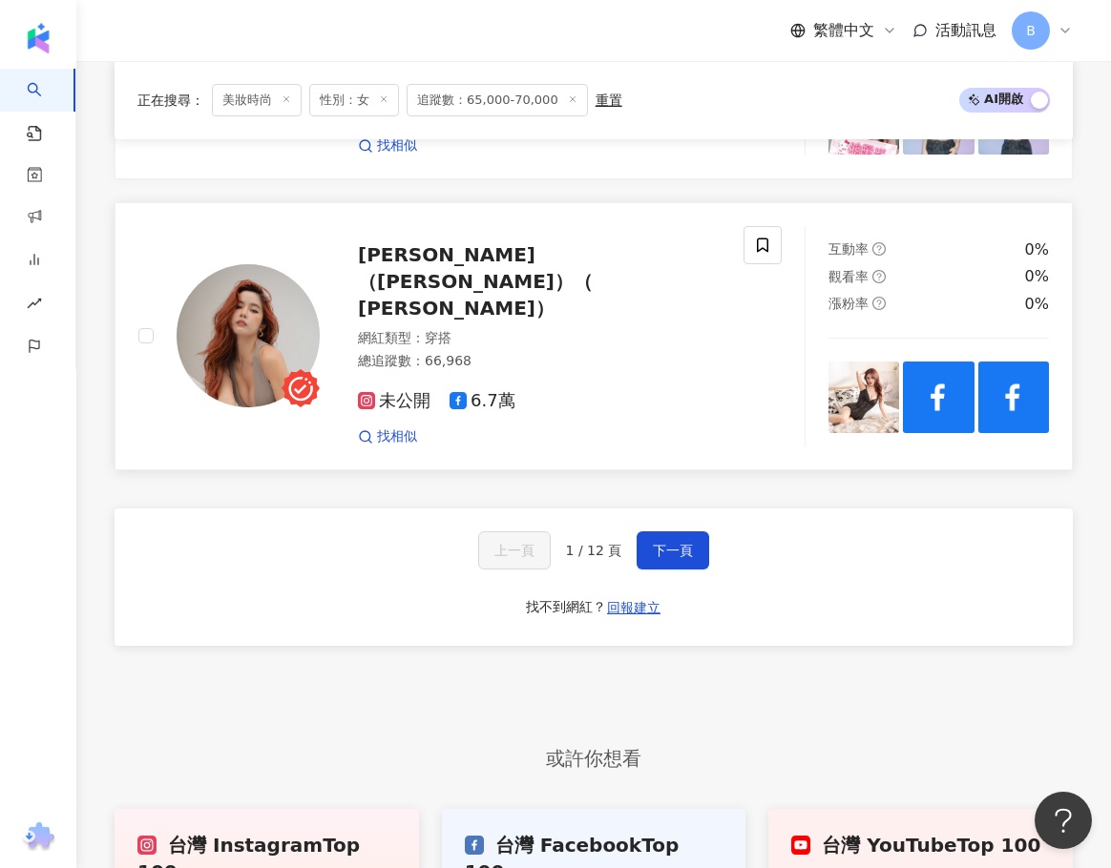
scroll to position [3530, 0]
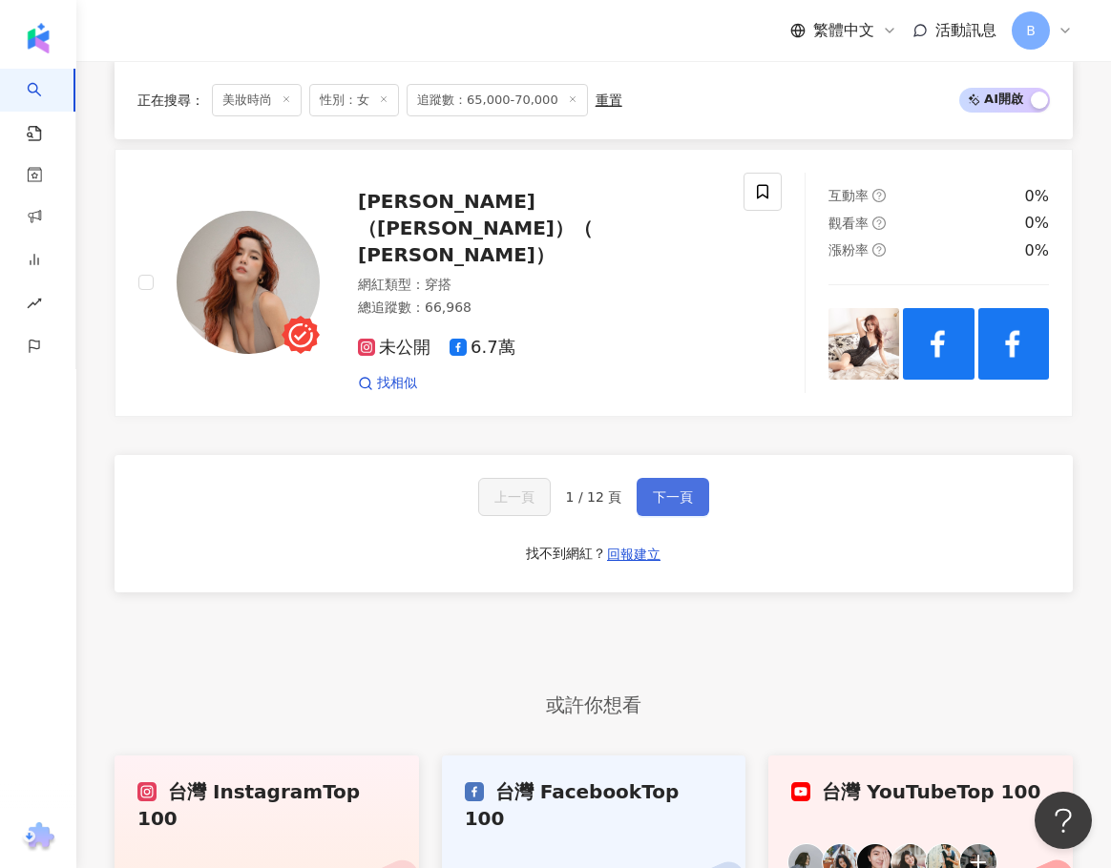
click at [660, 489] on span "下一頁" at bounding box center [673, 496] width 40 height 15
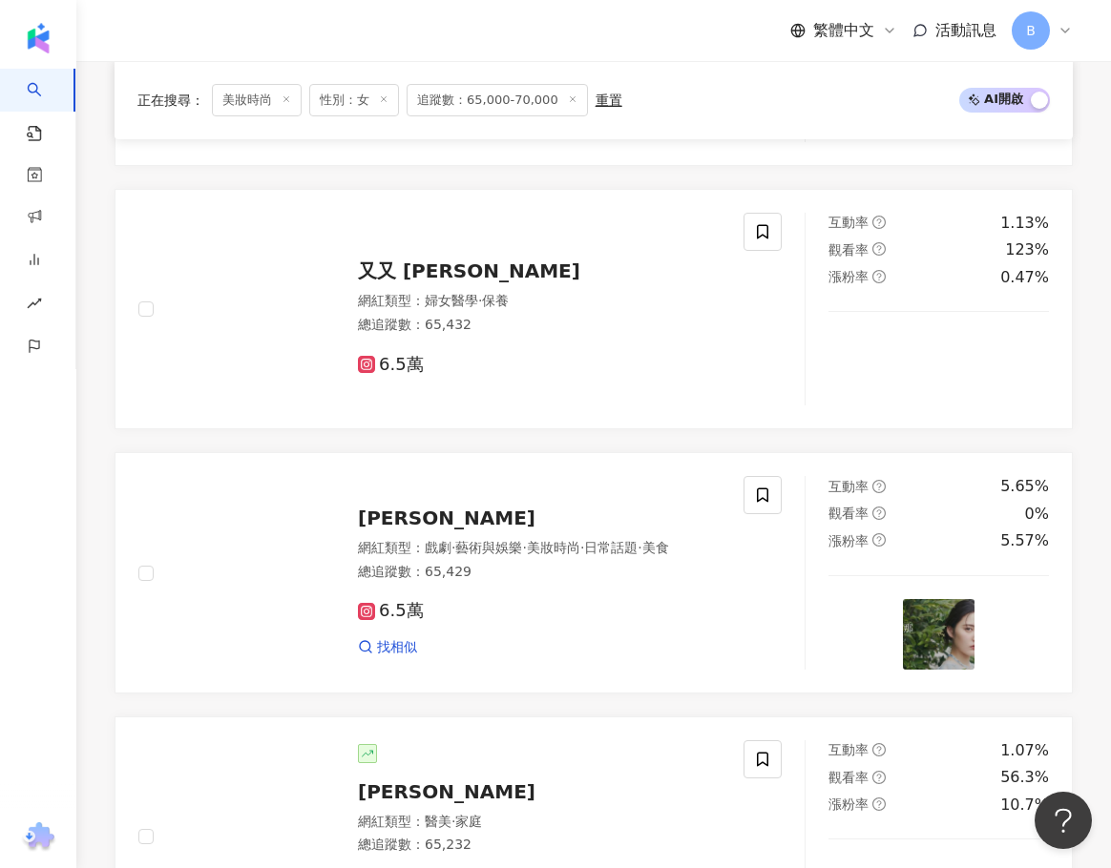
scroll to position [3435, 0]
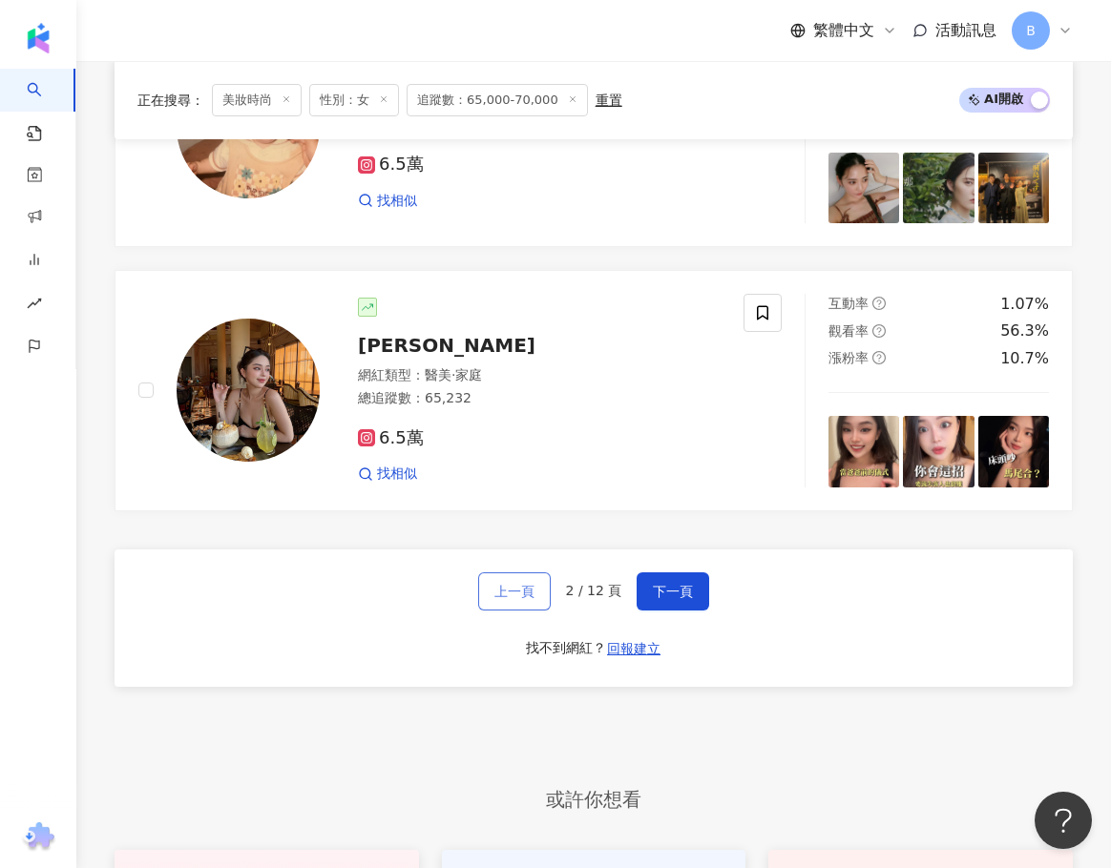
click at [522, 584] on span "上一頁" at bounding box center [514, 591] width 40 height 15
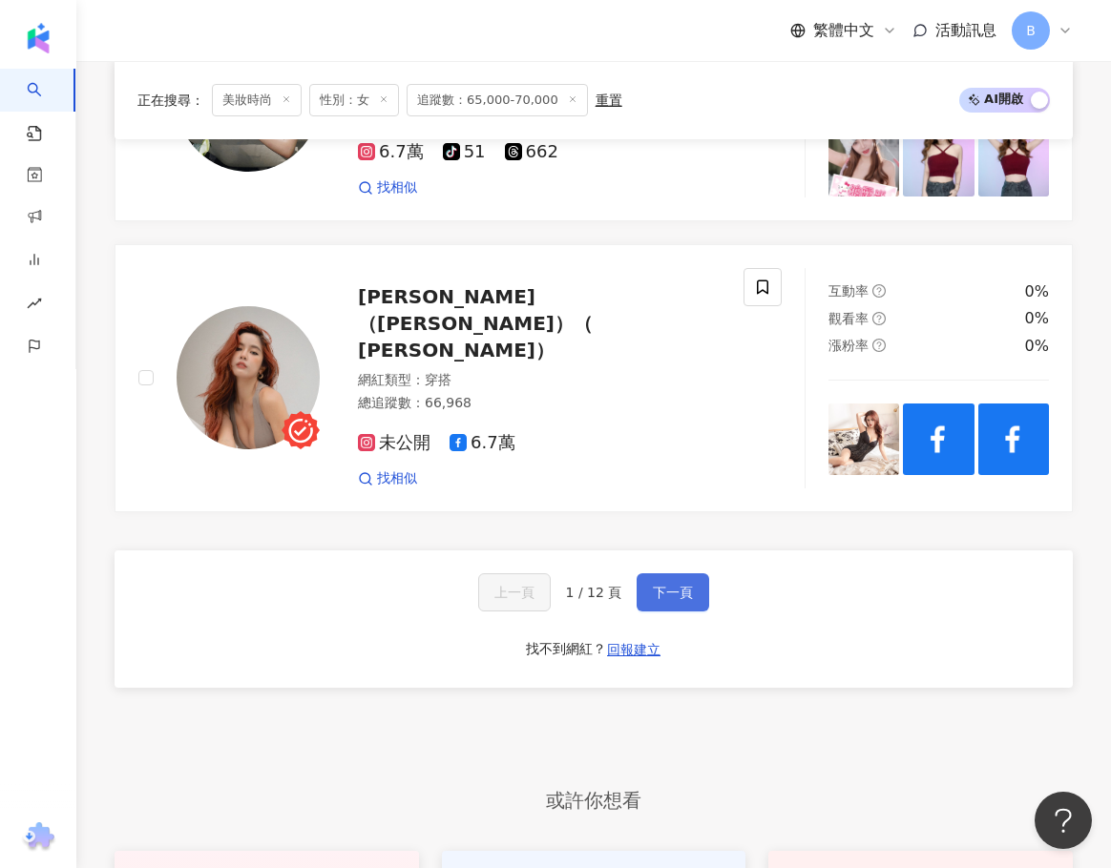
click at [653, 585] on span "下一頁" at bounding box center [673, 592] width 40 height 15
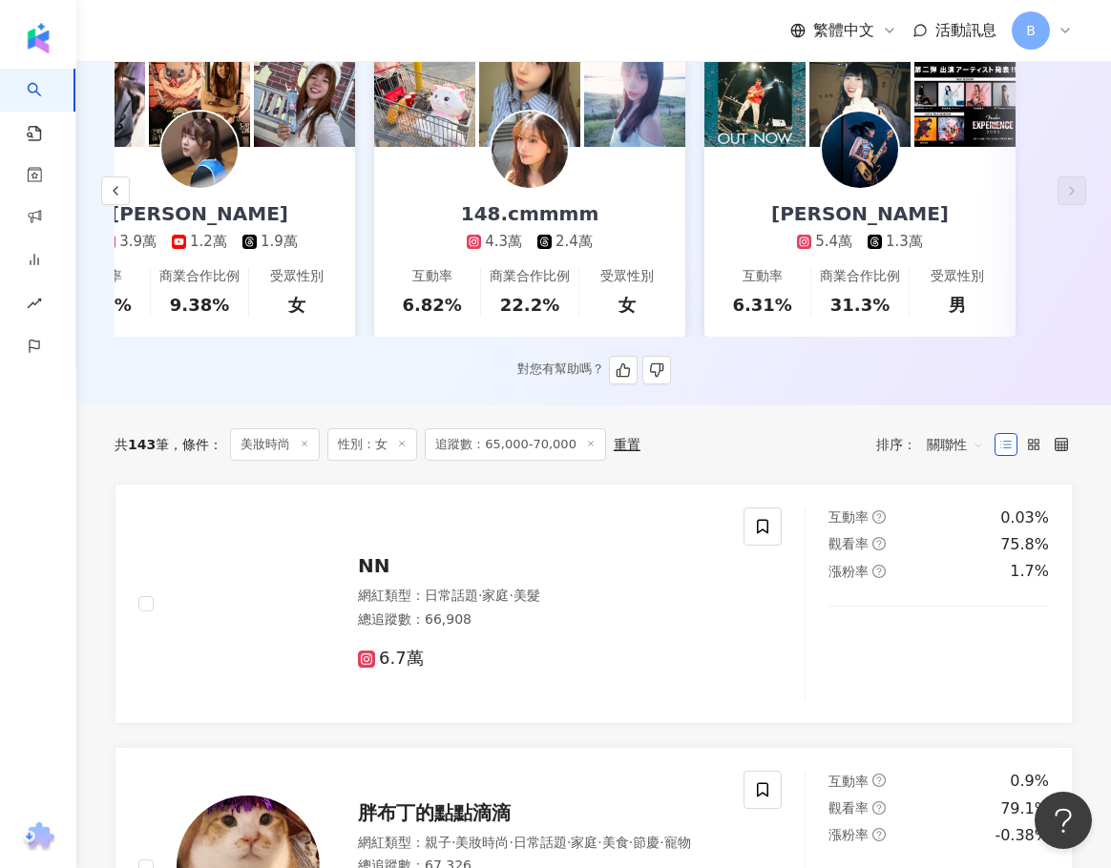
scroll to position [572, 0]
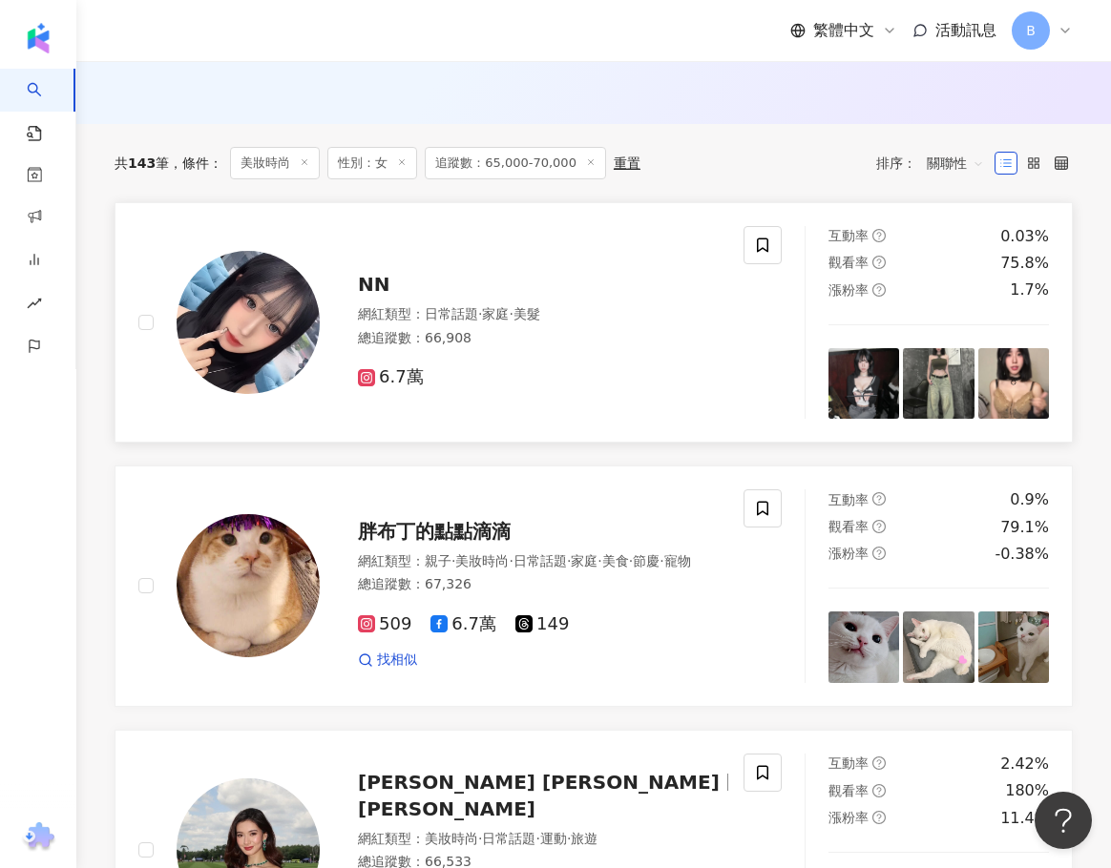
click at [461, 322] on span "日常話題" at bounding box center [451, 313] width 53 height 15
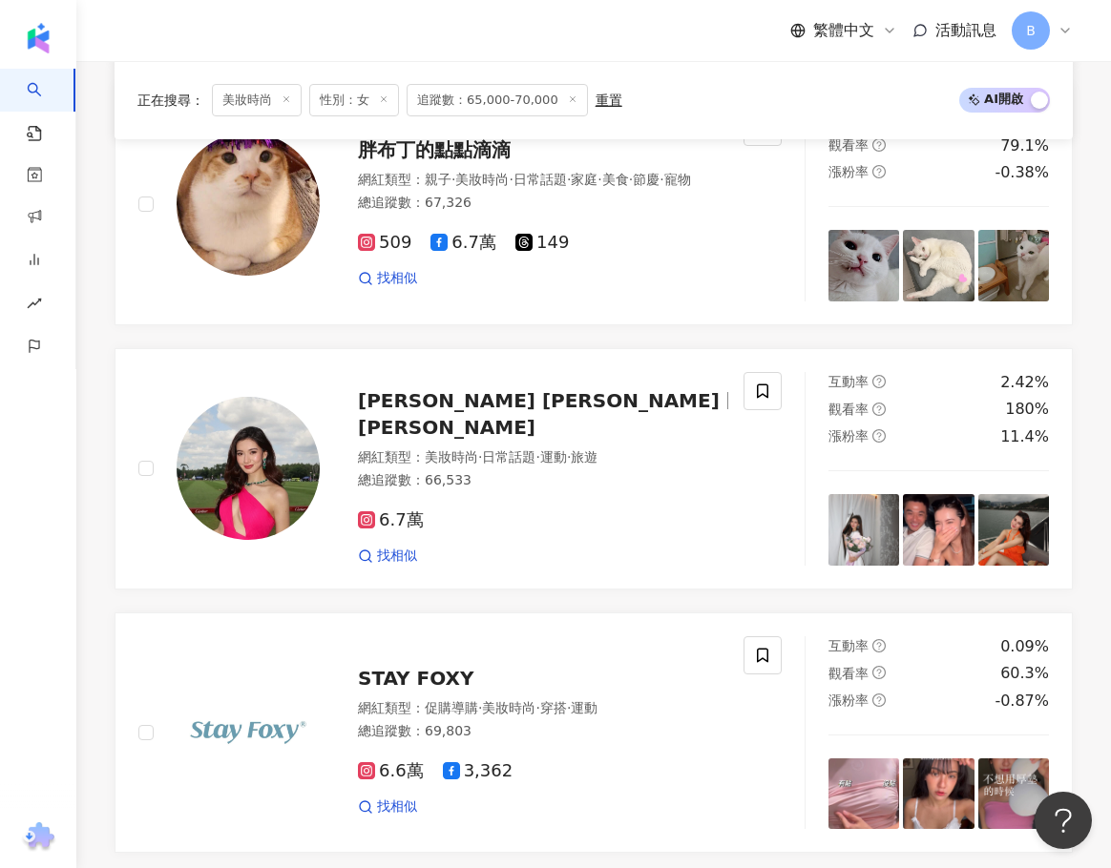
scroll to position [1145, 0]
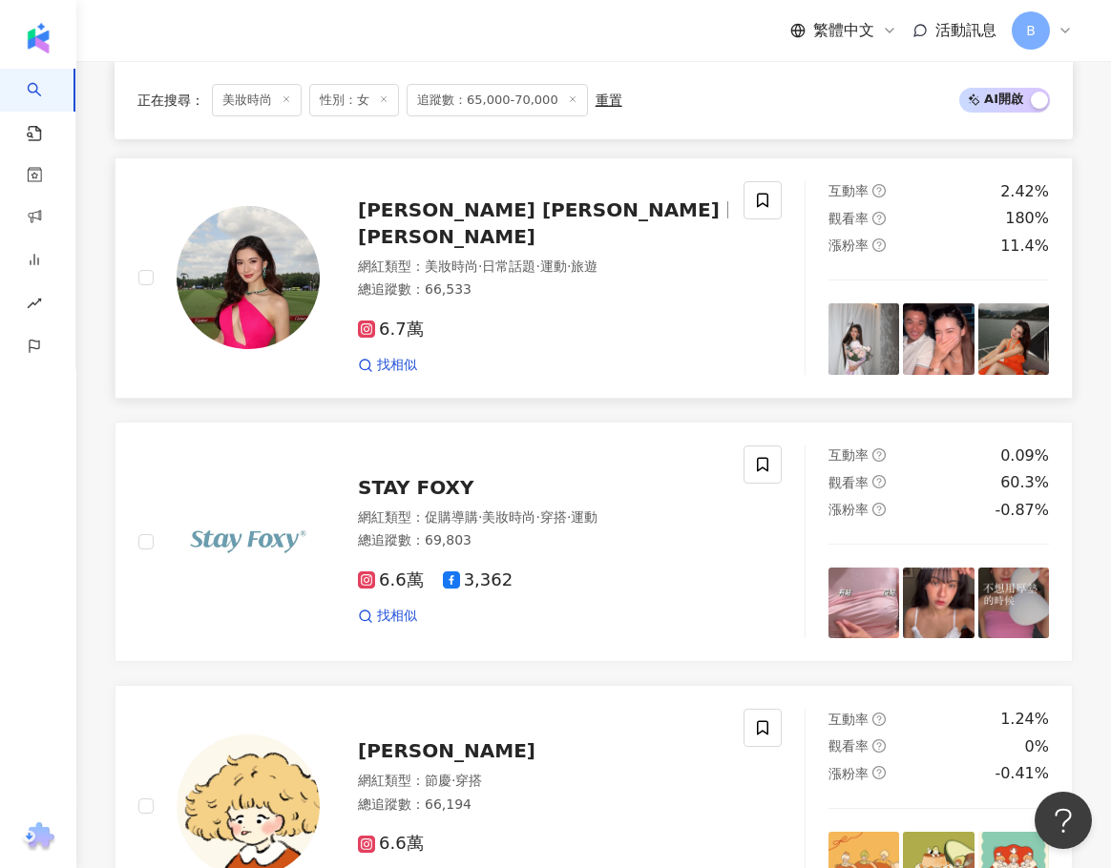
click at [464, 274] on span "美妝時尚" at bounding box center [451, 266] width 53 height 15
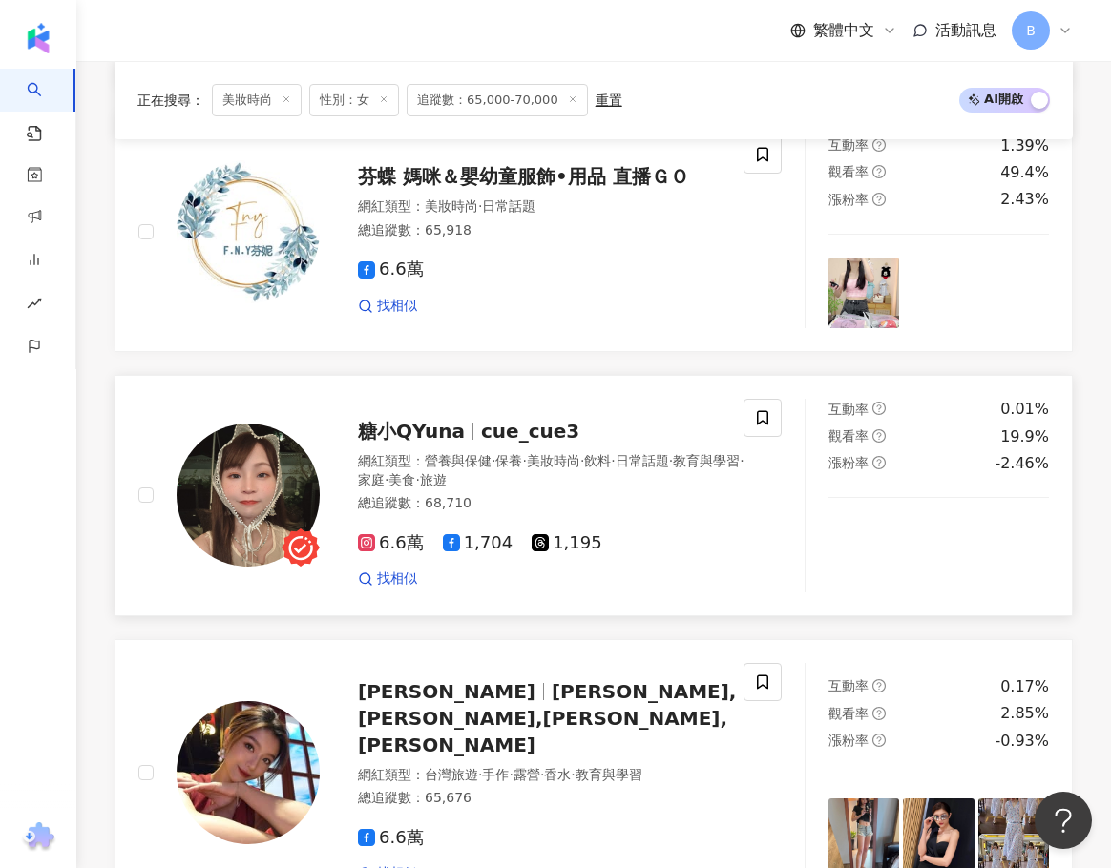
scroll to position [2481, 0]
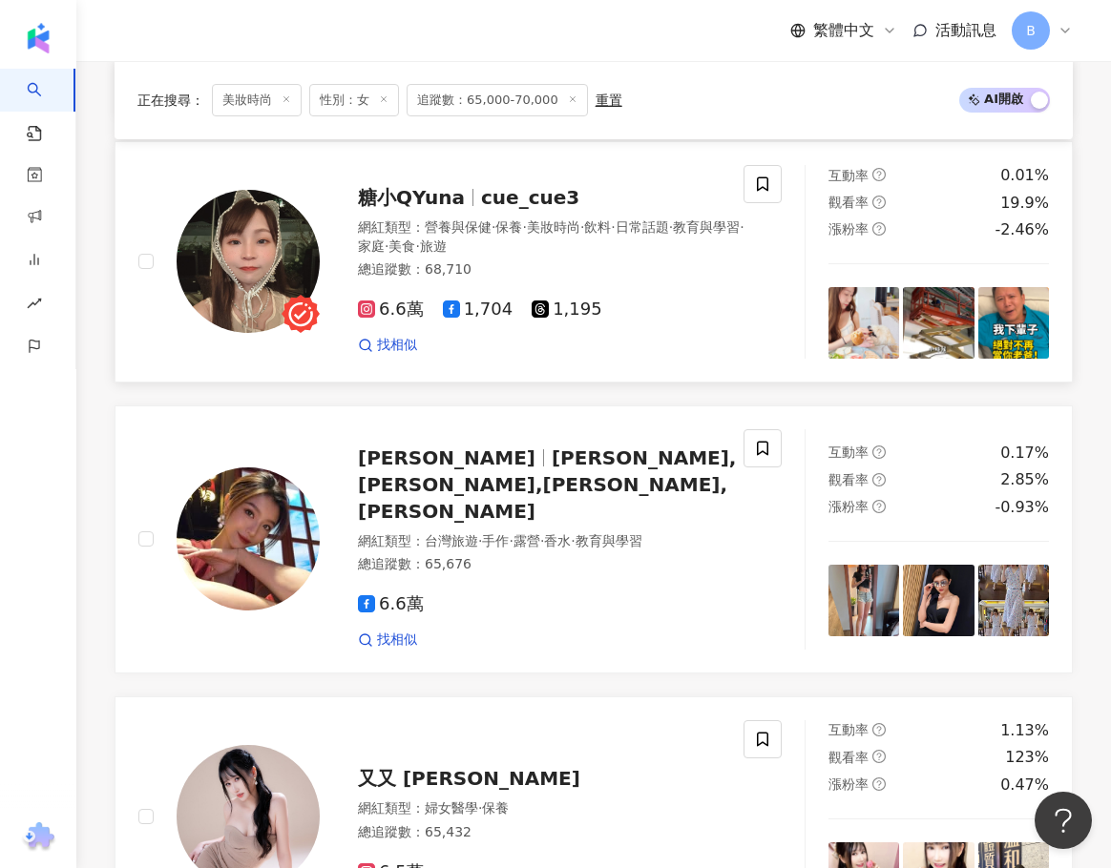
click at [514, 209] on span "cue_cue3" at bounding box center [530, 197] width 98 height 23
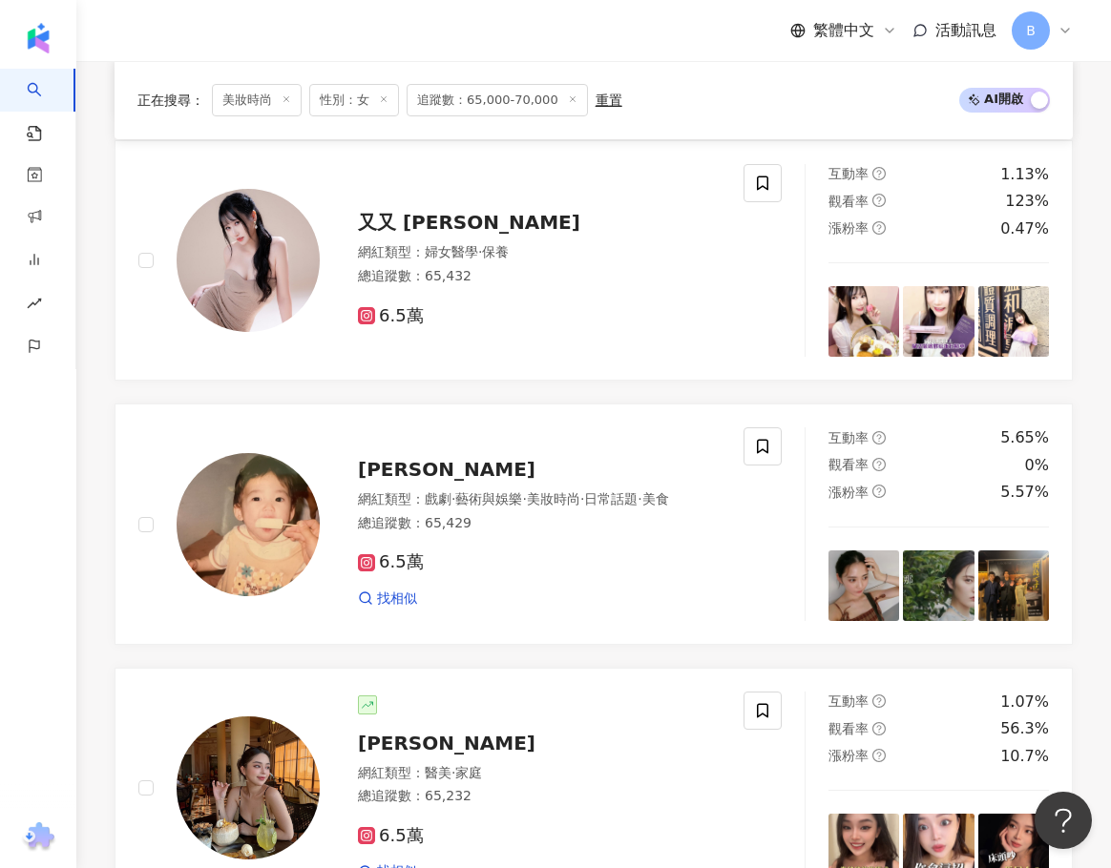
scroll to position [3053, 0]
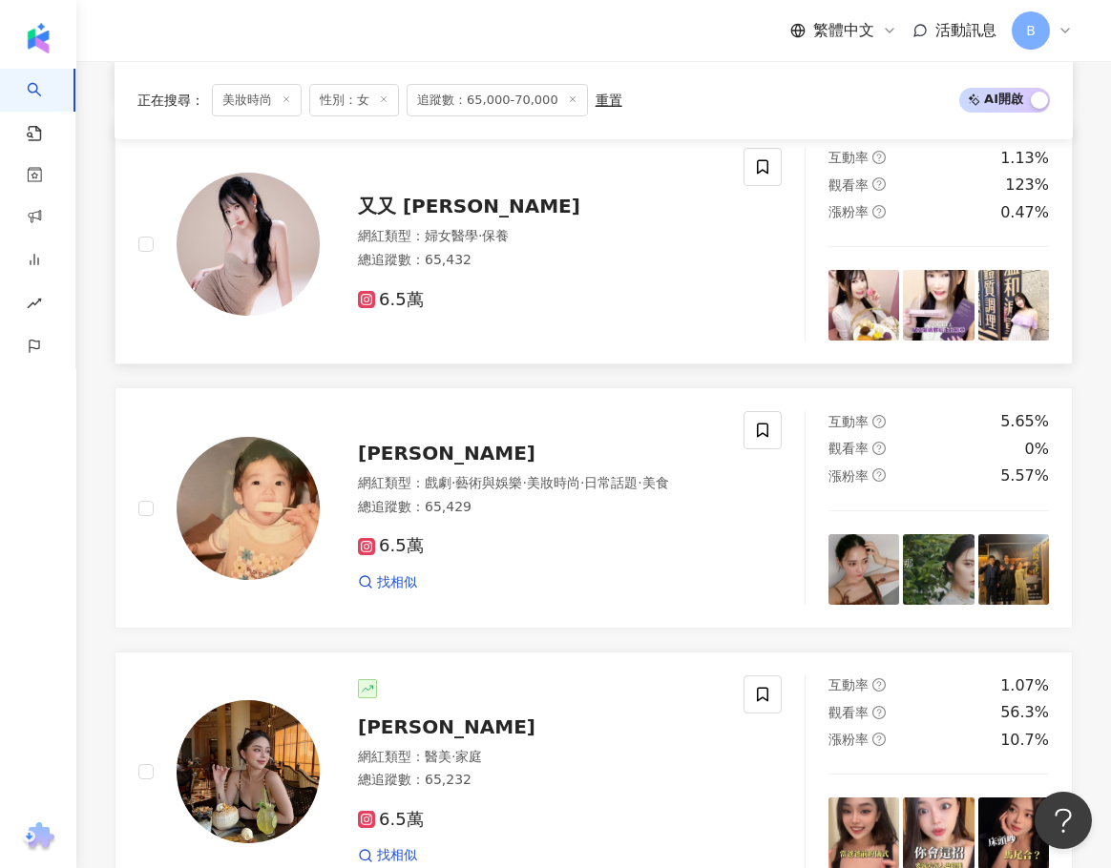
click at [422, 230] on div "網紅類型 ： 婦女醫學 · 保養" at bounding box center [539, 236] width 363 height 19
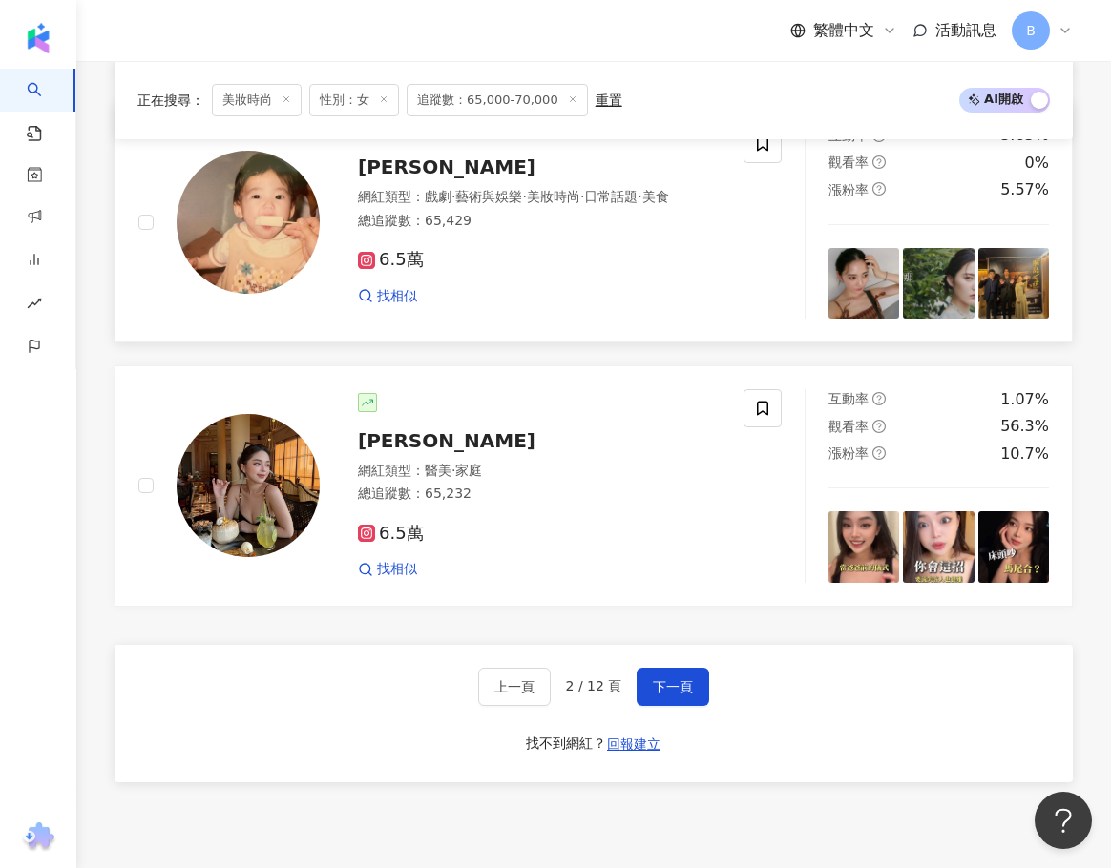
click at [426, 191] on span "戲劇" at bounding box center [438, 196] width 27 height 15
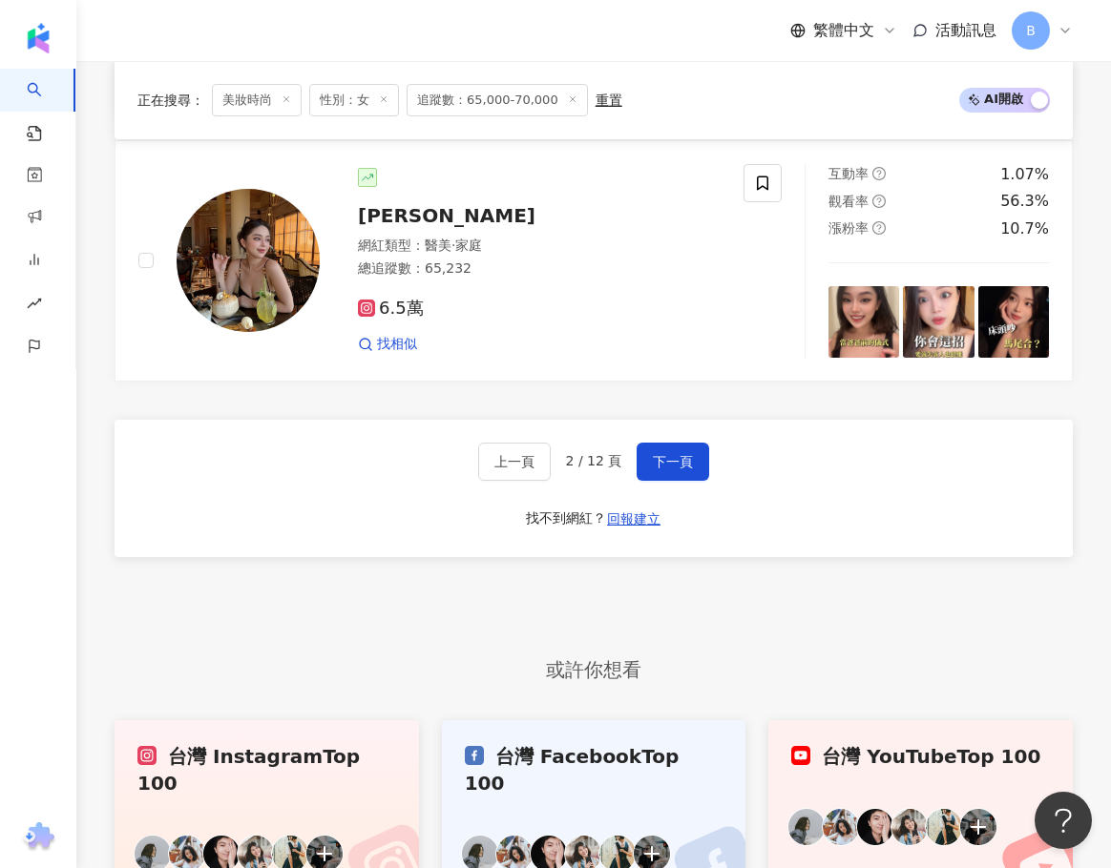
scroll to position [3530, 0]
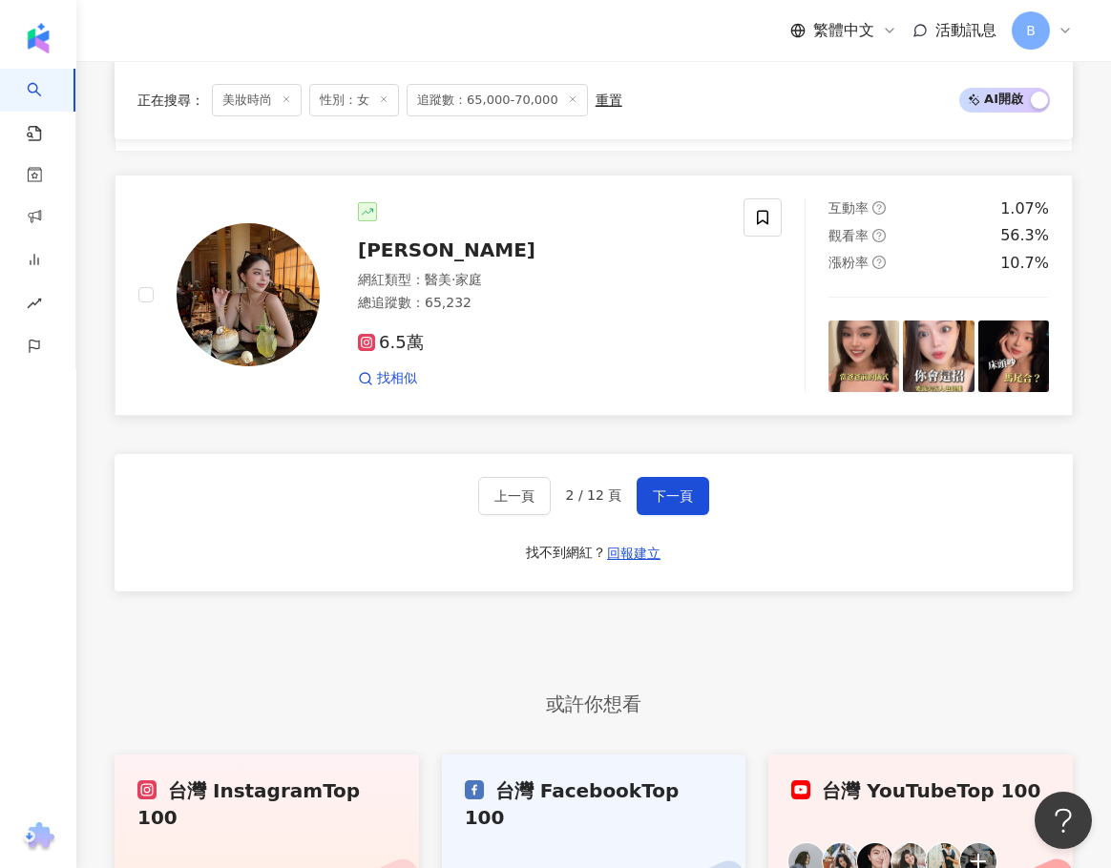
click at [444, 255] on div "琳琳 Chang Chieh Lin 網紅類型 ： 醫美 · 家庭 總追蹤數 ： 65,232 6.5萬 找相似" at bounding box center [520, 295] width 401 height 186
click at [664, 489] on span "下一頁" at bounding box center [673, 496] width 40 height 15
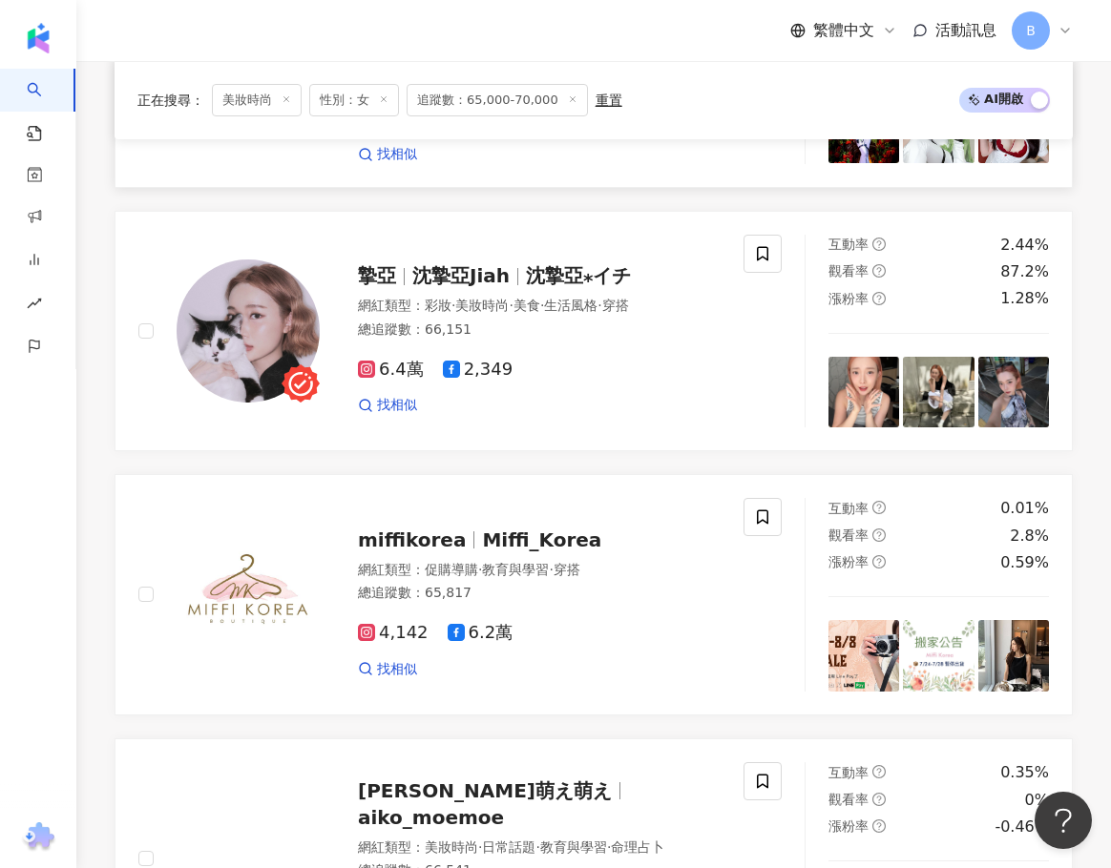
scroll to position [1908, 0]
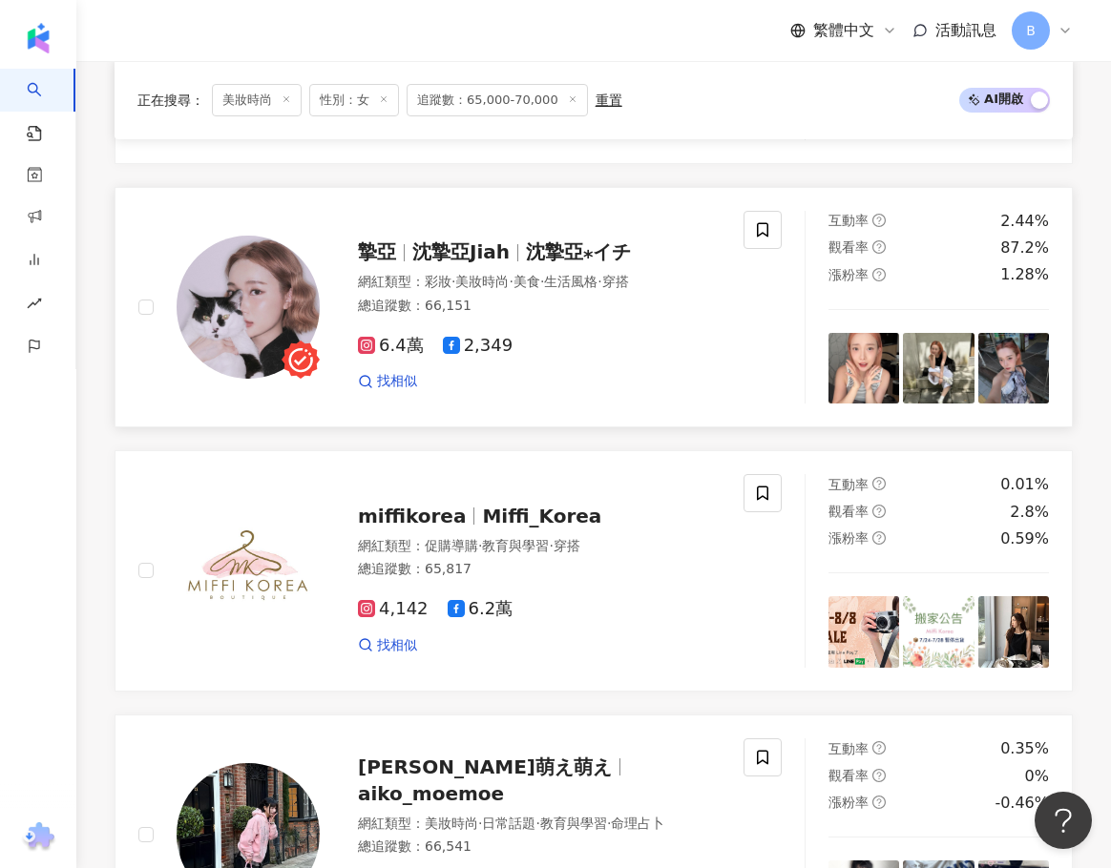
click at [499, 281] on div "摯亞 沈摯亞Jiah 沈摯亞⁎イチ 網紅類型 ： 彩妝 · 美妝時尚 · 美食 · 生活風格 · 穿搭 總追蹤數 ： 66,151 6.4萬 2,349 找相似" at bounding box center [520, 306] width 401 height 167
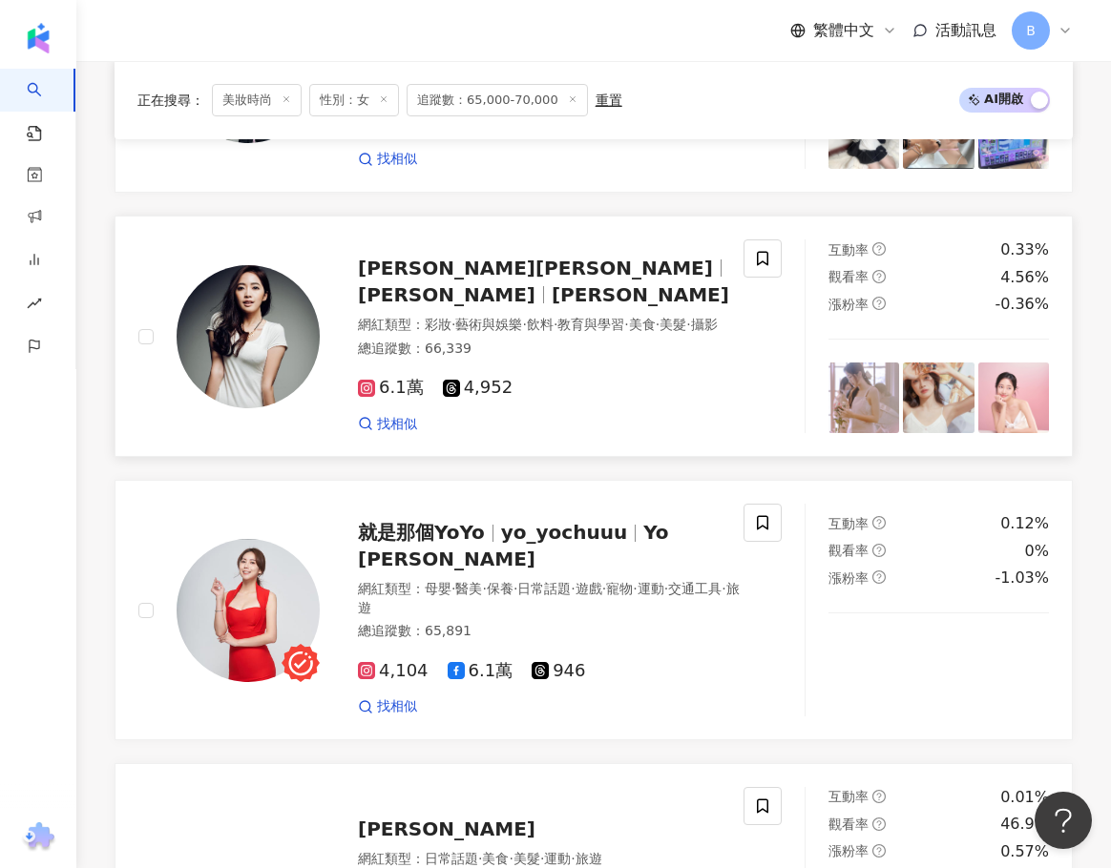
scroll to position [2767, 0]
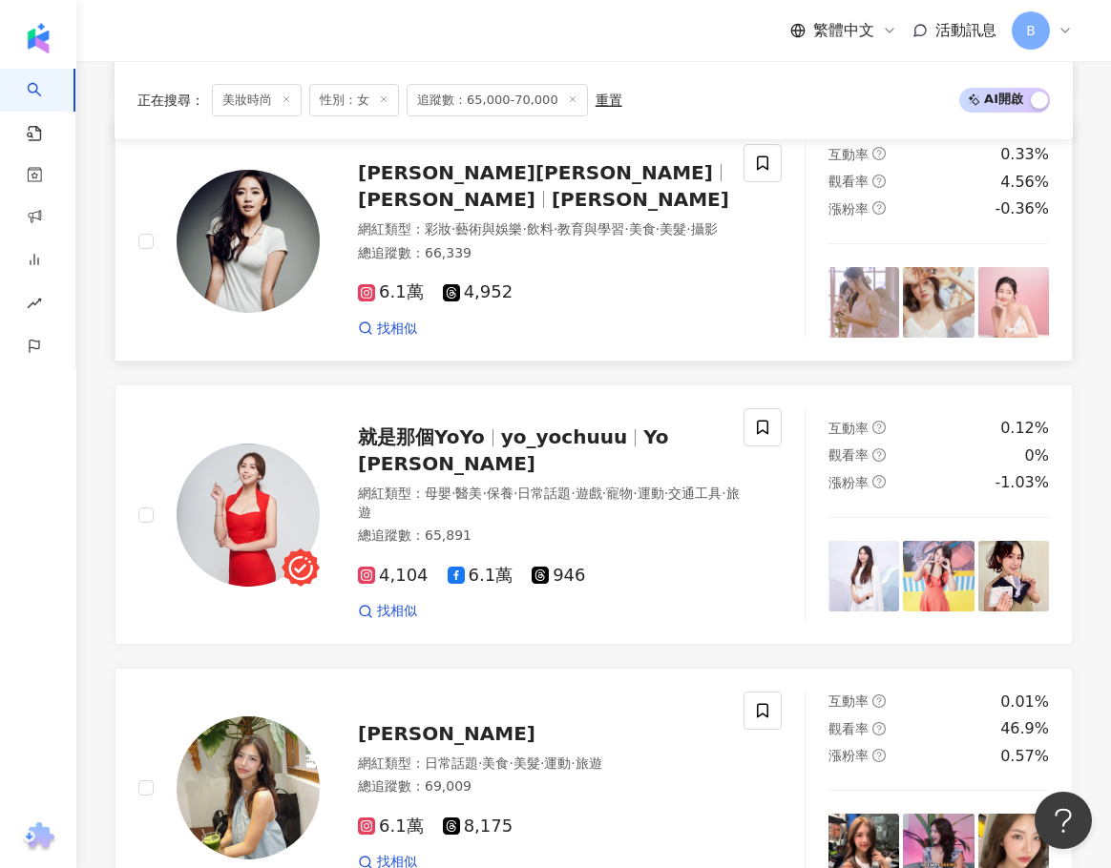
click at [446, 184] on span "蘇子芸 KATE" at bounding box center [535, 172] width 355 height 23
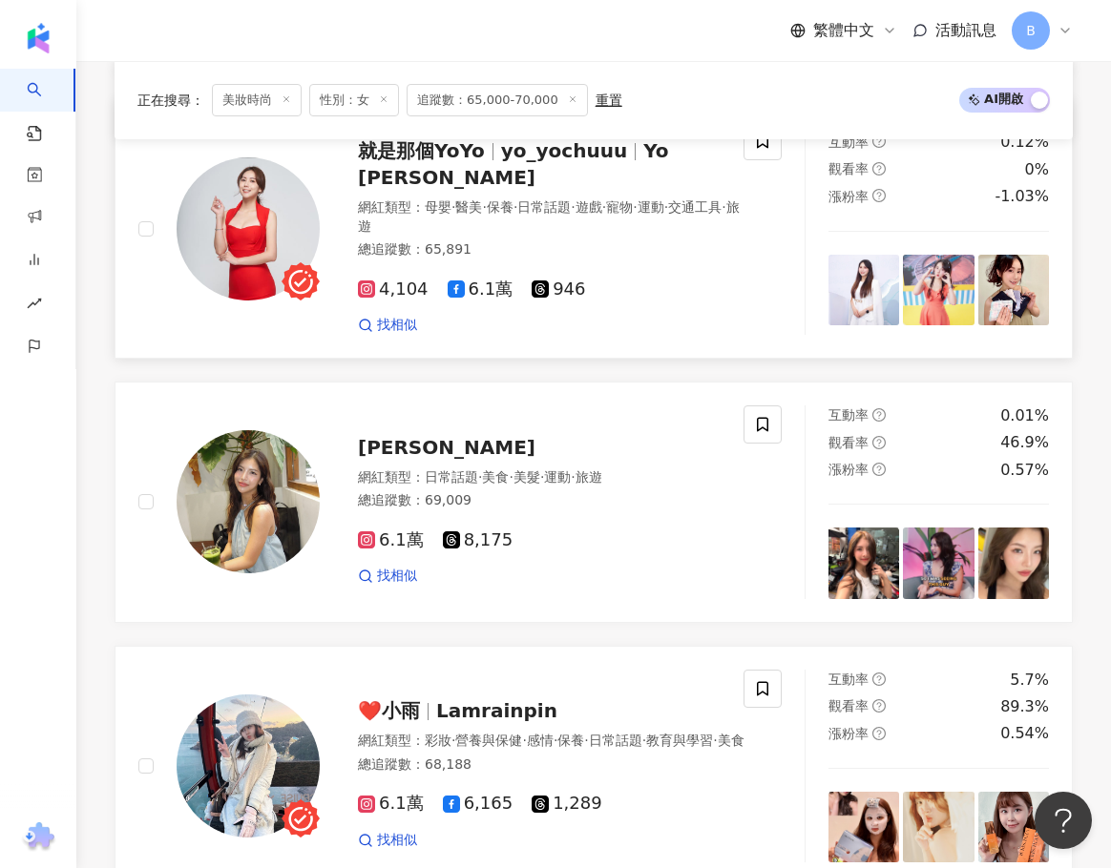
scroll to position [3244, 0]
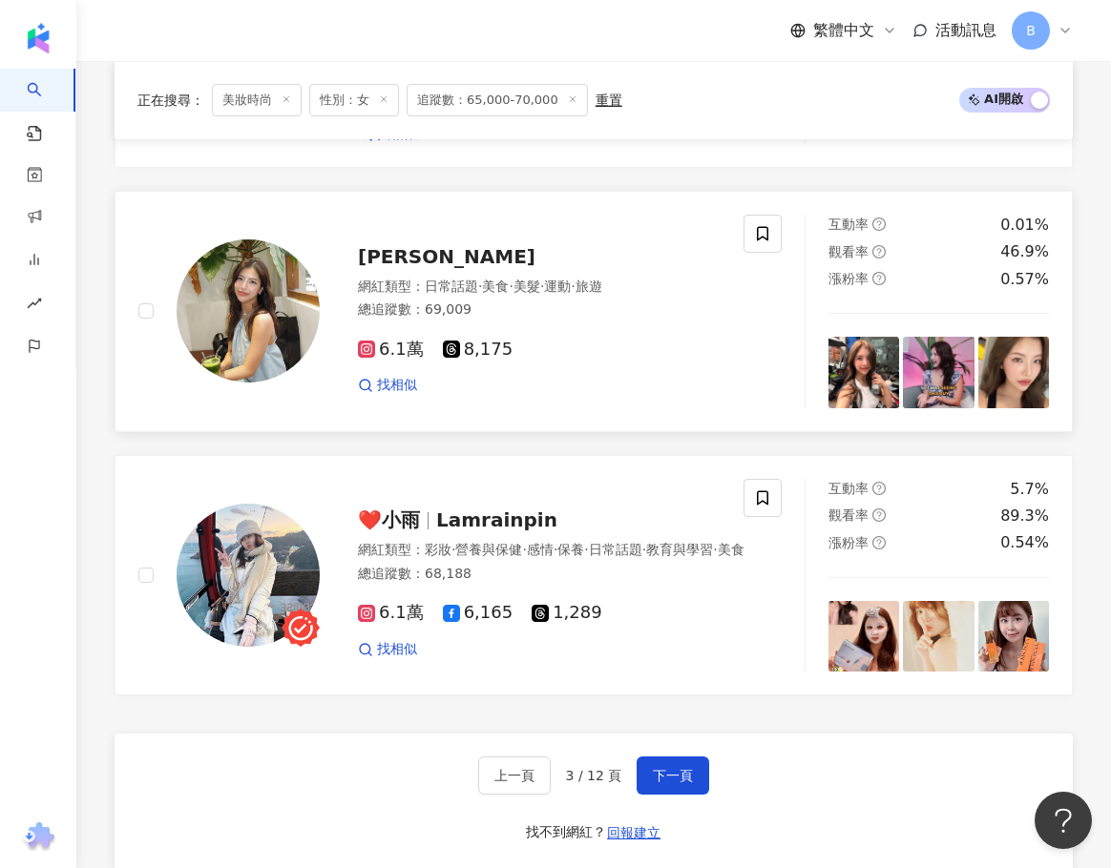
click at [436, 245] on span "Jodi Tan 瑞婷" at bounding box center [446, 256] width 177 height 23
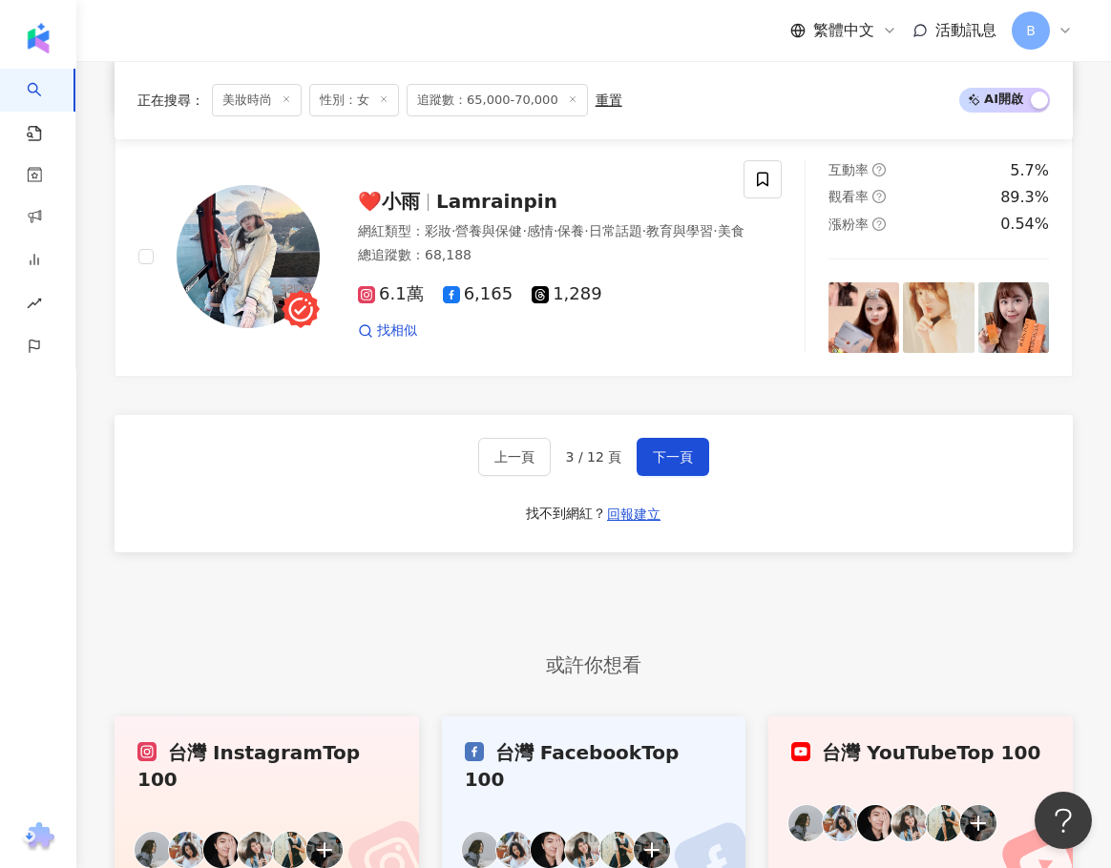
scroll to position [3530, 0]
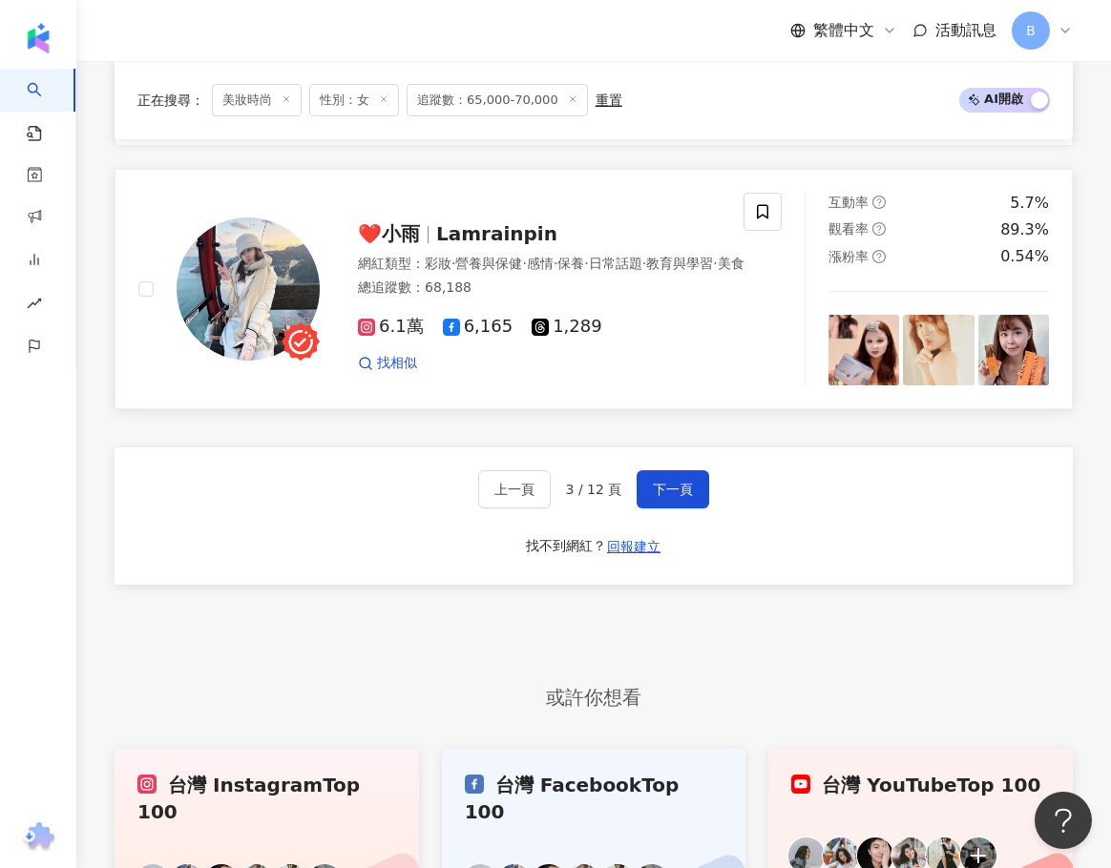
click at [472, 235] on div "❤️小雨 Lamrainpin 網紅類型 ： 彩妝 · 營養與保健 · 感情 · 保養 · 日常話題 · 教育與學習 · 美食 總追蹤數 ： 68,188 6…" at bounding box center [532, 288] width 425 height 167
click at [636, 470] on button "下一頁" at bounding box center [672, 489] width 73 height 38
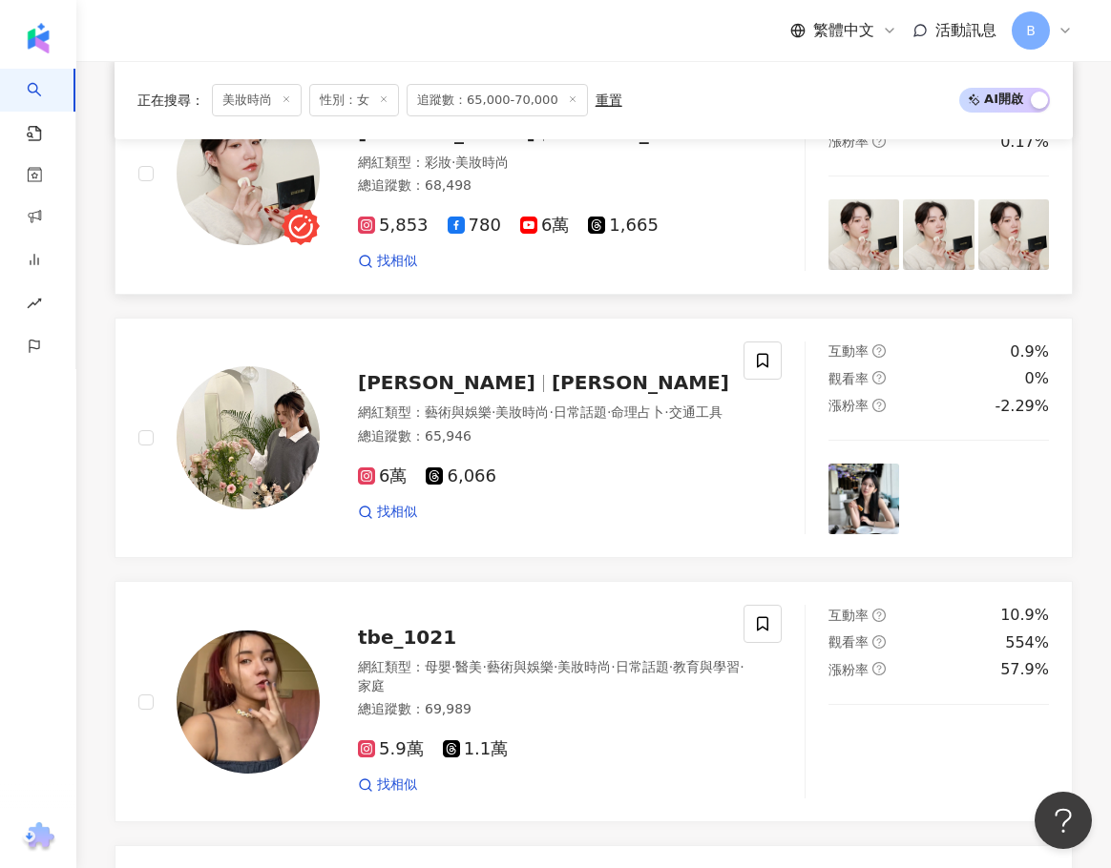
scroll to position [730, 0]
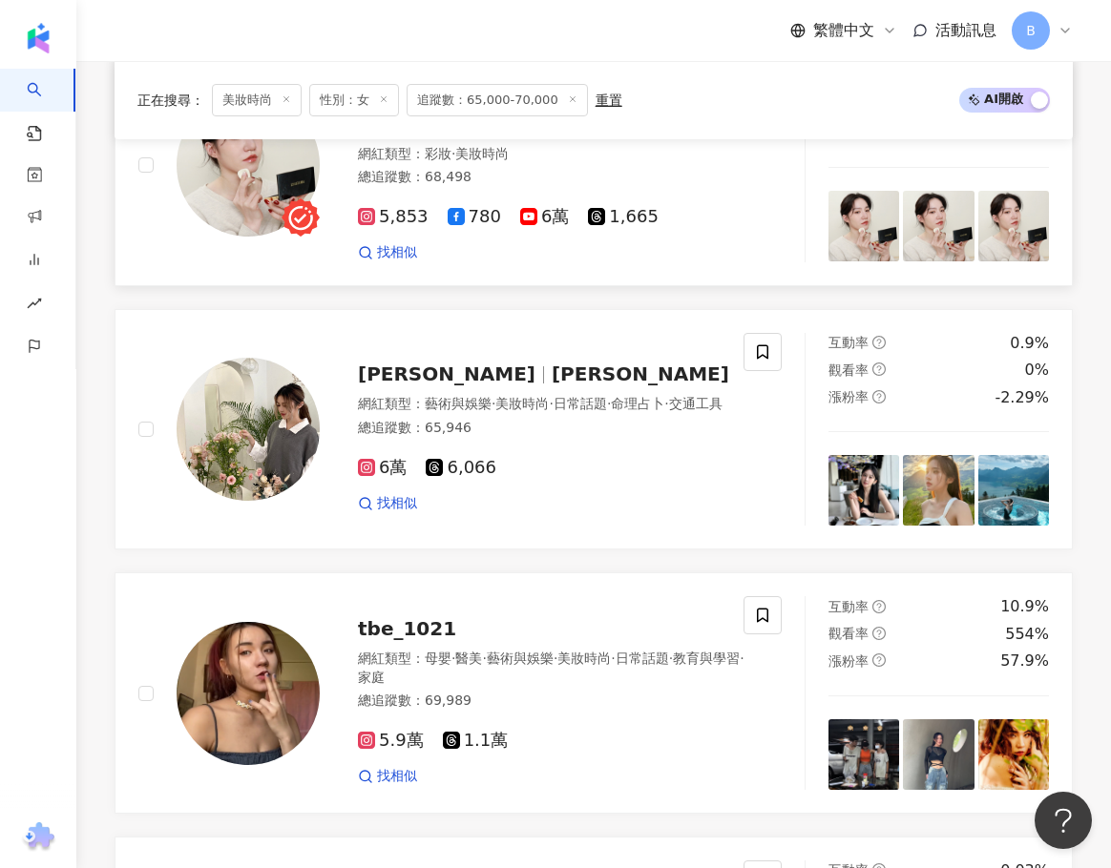
click at [506, 181] on div "總追蹤數 ： 68,498" at bounding box center [553, 177] width 391 height 19
click at [479, 397] on div "Rebecca Chiang rebecca__chiang 網紅類型 ： 藝術與娛樂 · 美妝時尚 · 日常話題 · 命理占卜 · 交通工具 總追蹤數 ： …" at bounding box center [524, 428] width 409 height 167
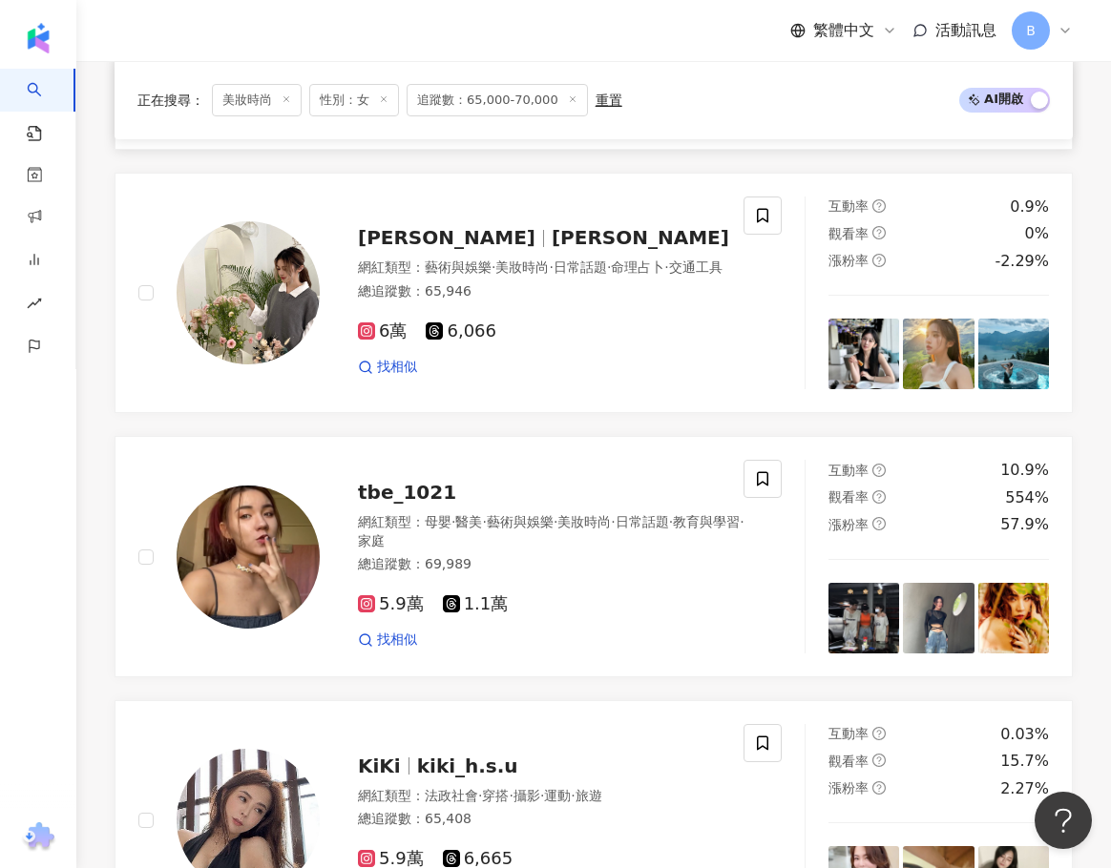
scroll to position [1112, 0]
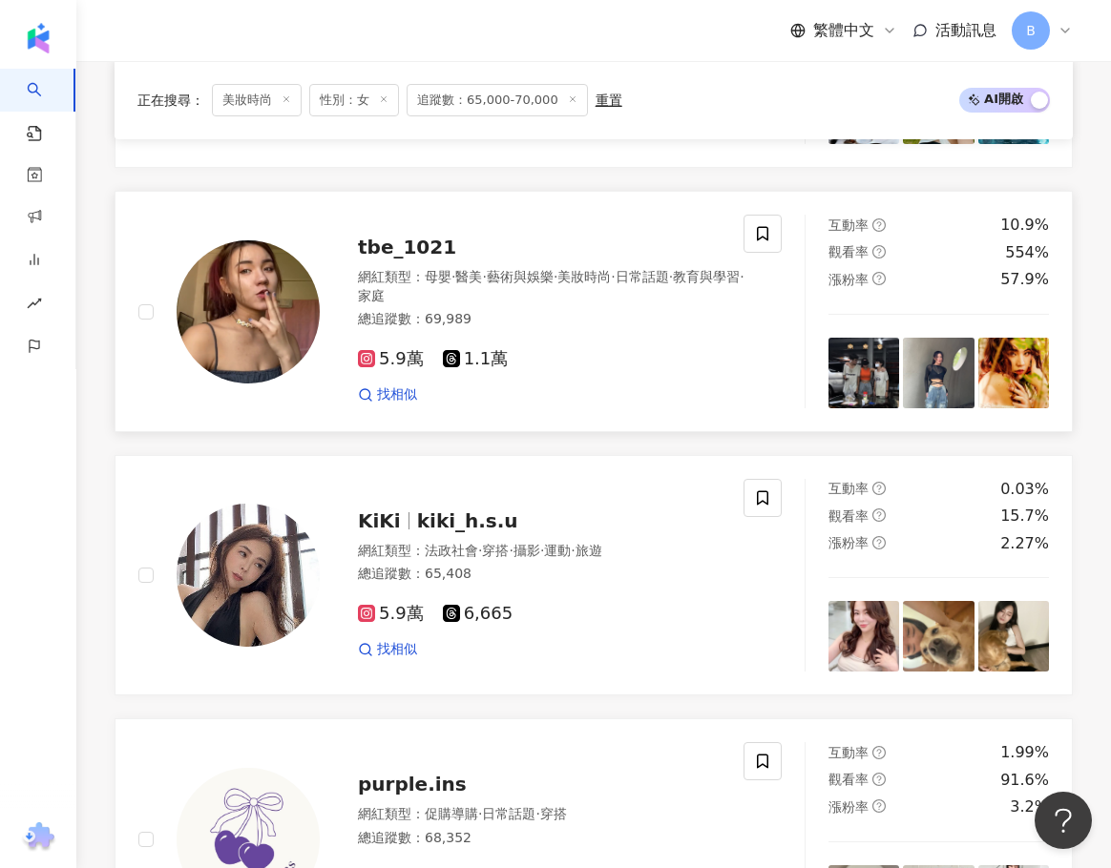
click at [402, 259] on span "tbe_1021" at bounding box center [407, 247] width 98 height 23
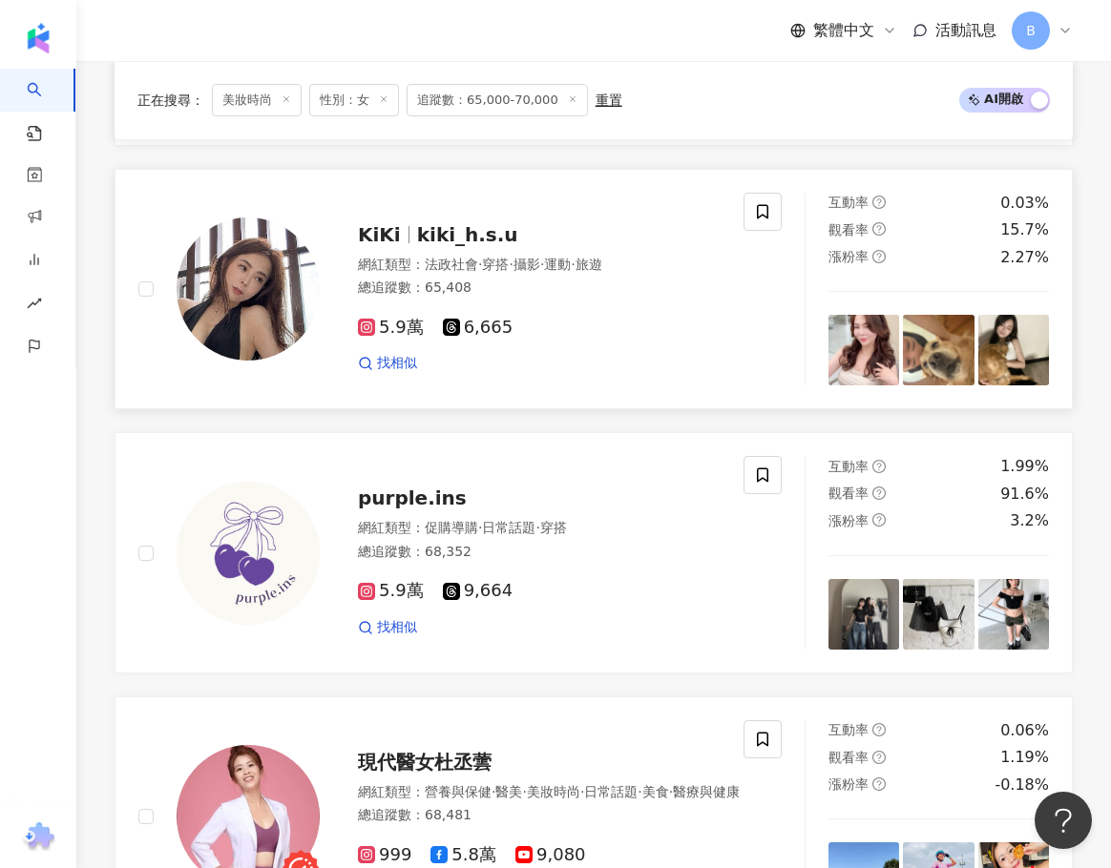
click at [420, 275] on div "網紅類型 ： 法政社會 · 穿搭 · 攝影 · 運動 · 旅遊" at bounding box center [539, 265] width 363 height 19
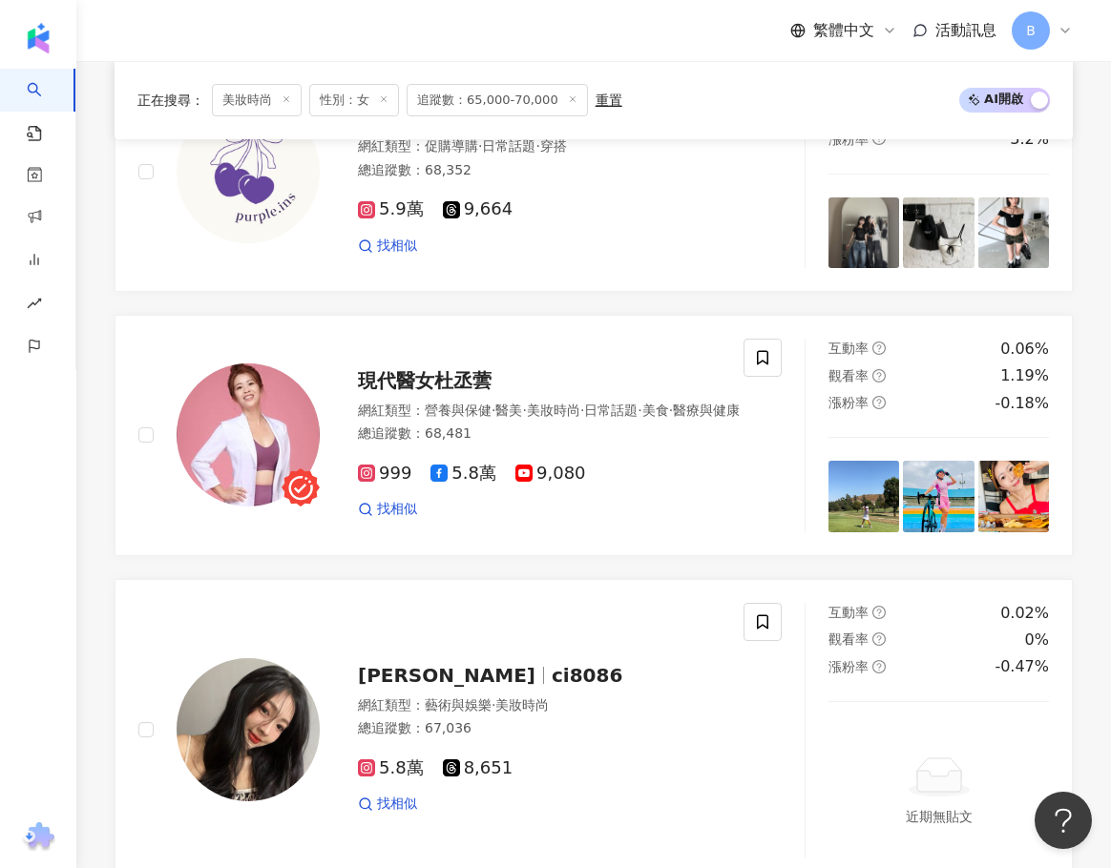
scroll to position [1970, 0]
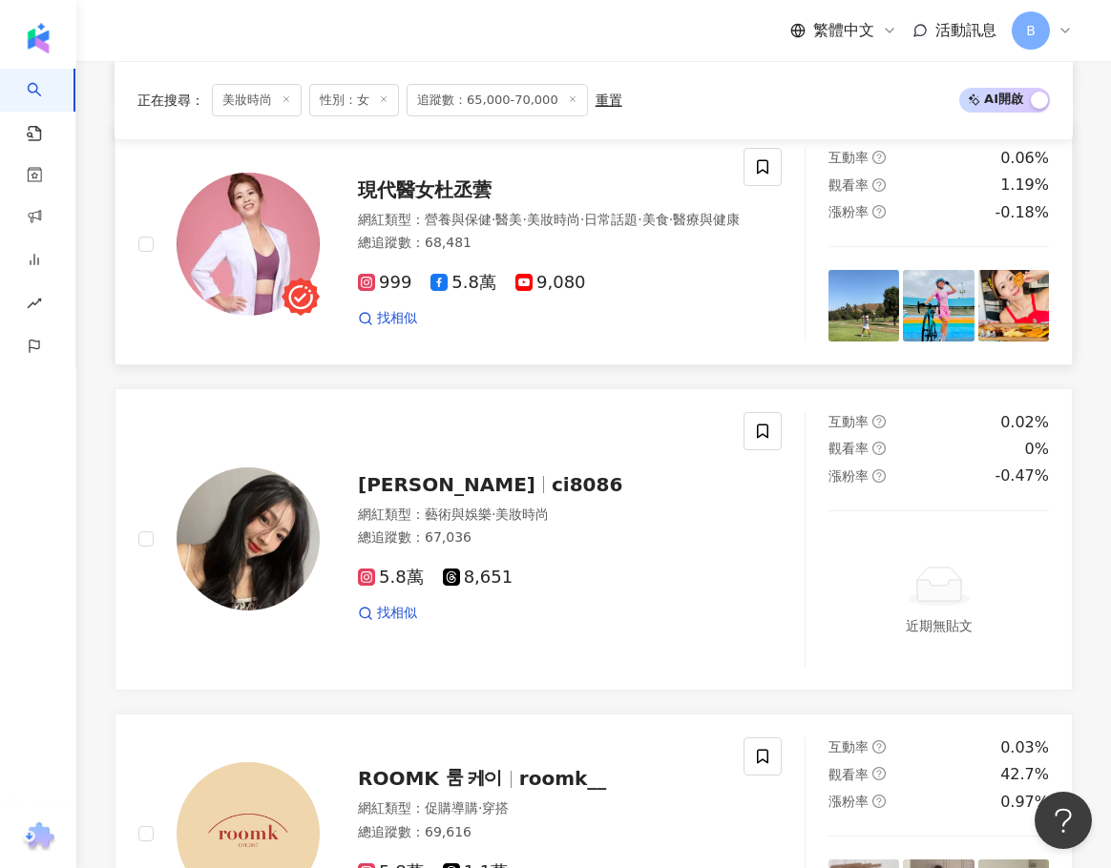
click at [446, 230] on div "網紅類型 ： 營養與保健 · 醫美 · 美妝時尚 · 日常話題 · 美食 · 醫療與健康" at bounding box center [549, 220] width 382 height 19
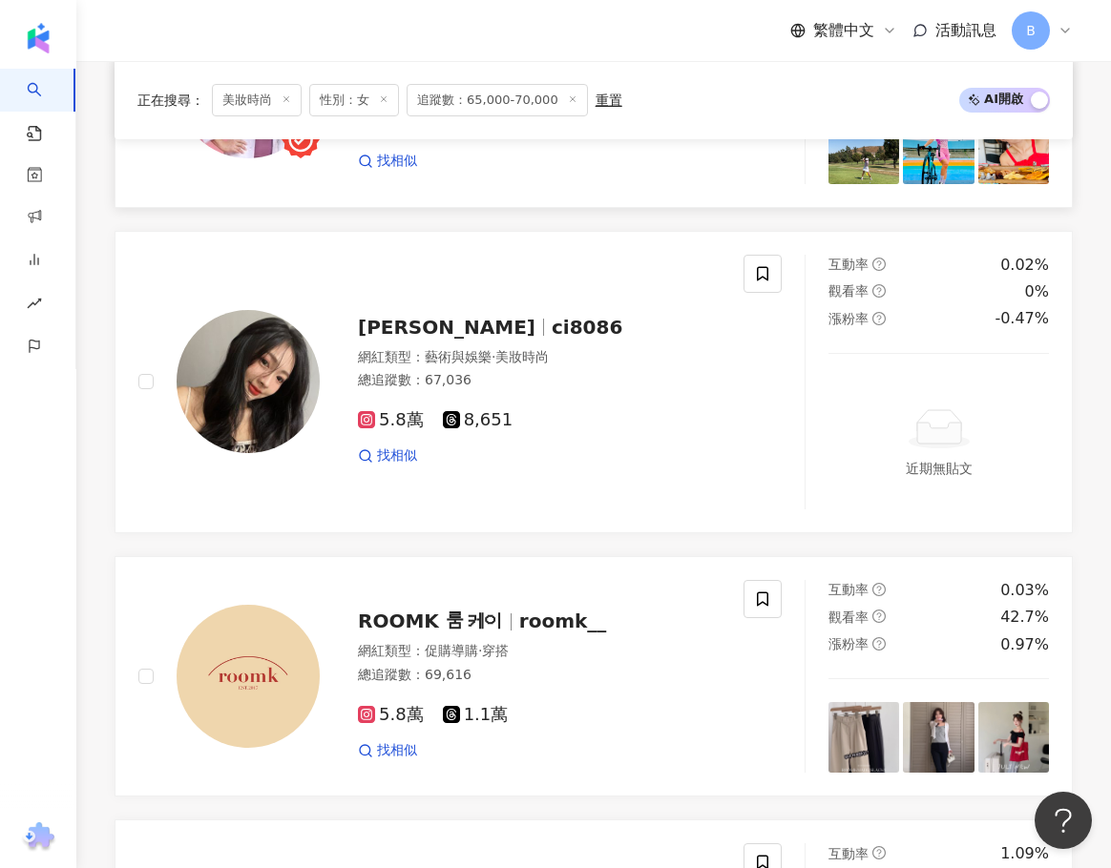
scroll to position [2256, 0]
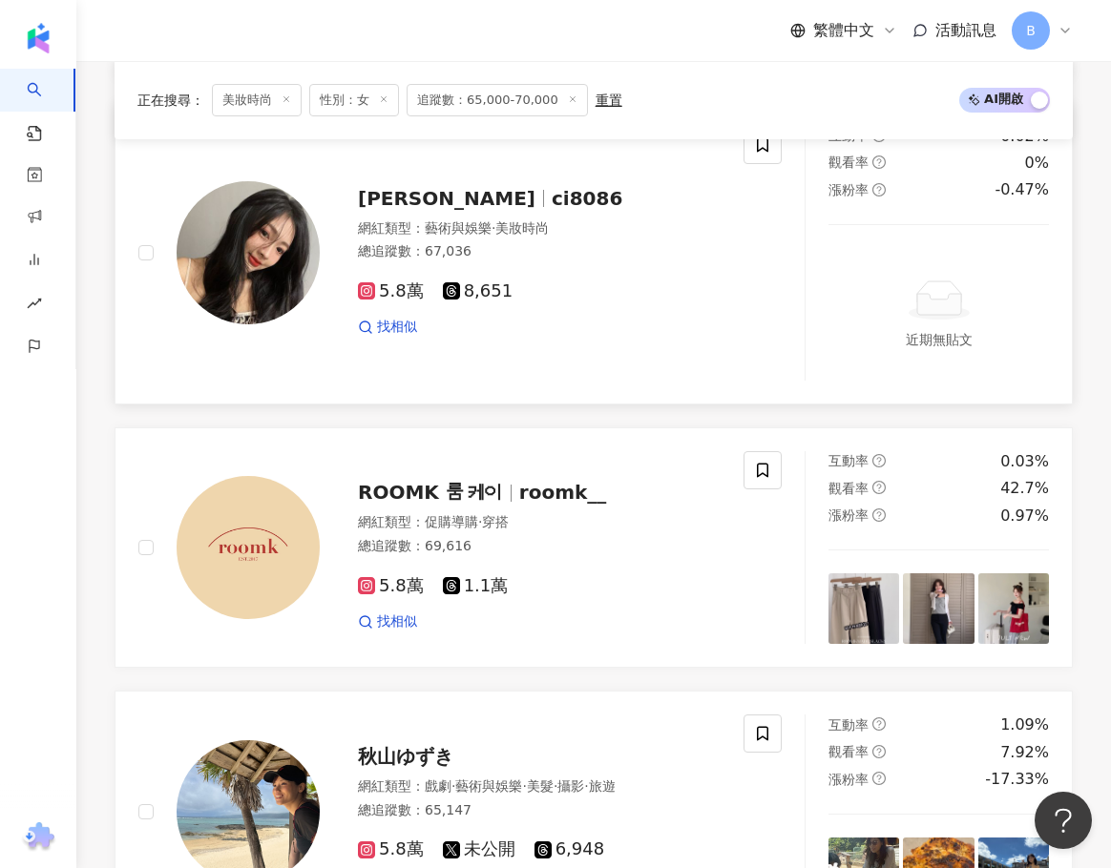
click at [373, 239] on div "網紅類型 ： 藝術與娛樂 · 美妝時尚" at bounding box center [539, 228] width 363 height 19
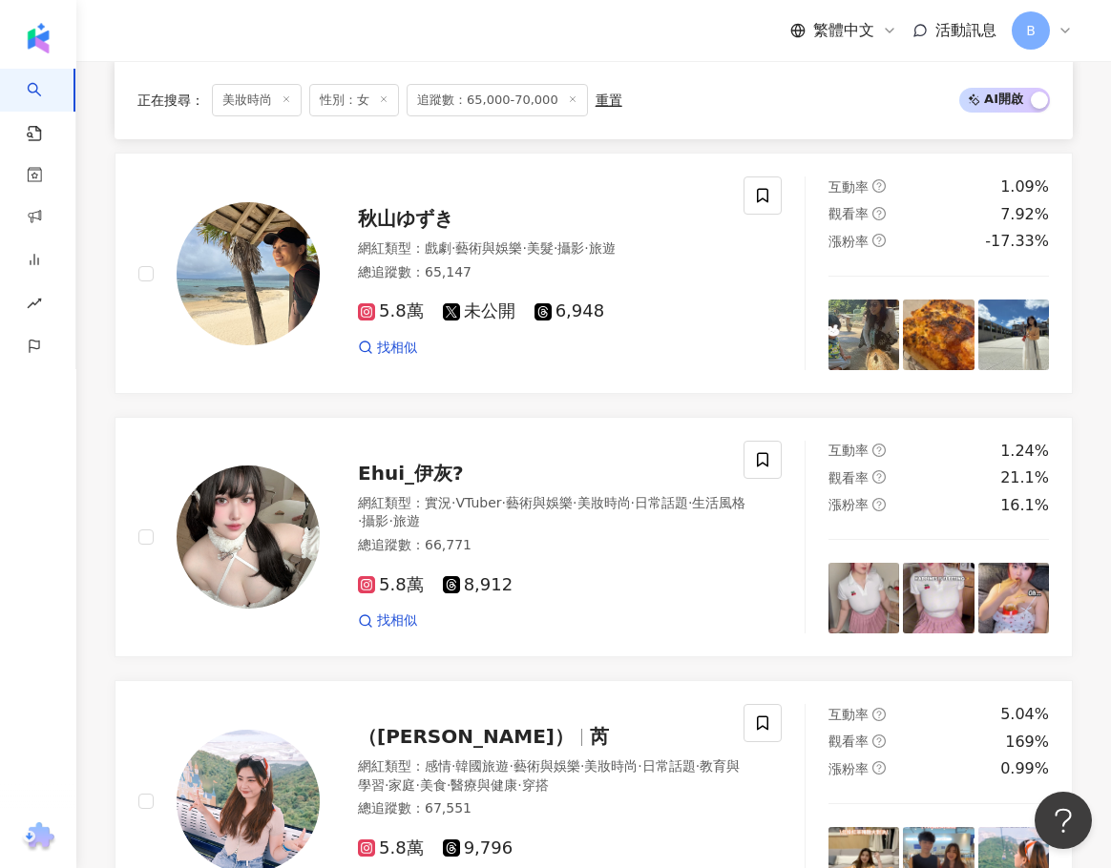
scroll to position [2829, 0]
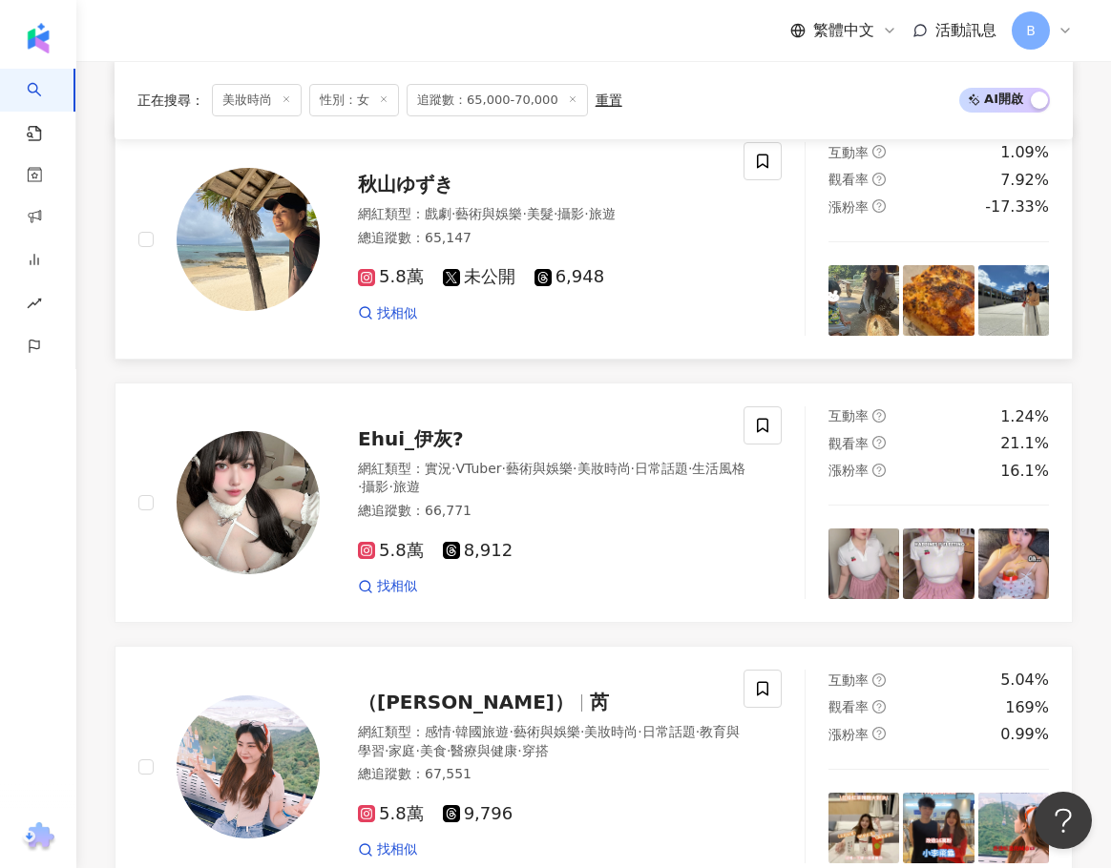
click at [434, 221] on span "戲劇" at bounding box center [438, 213] width 27 height 15
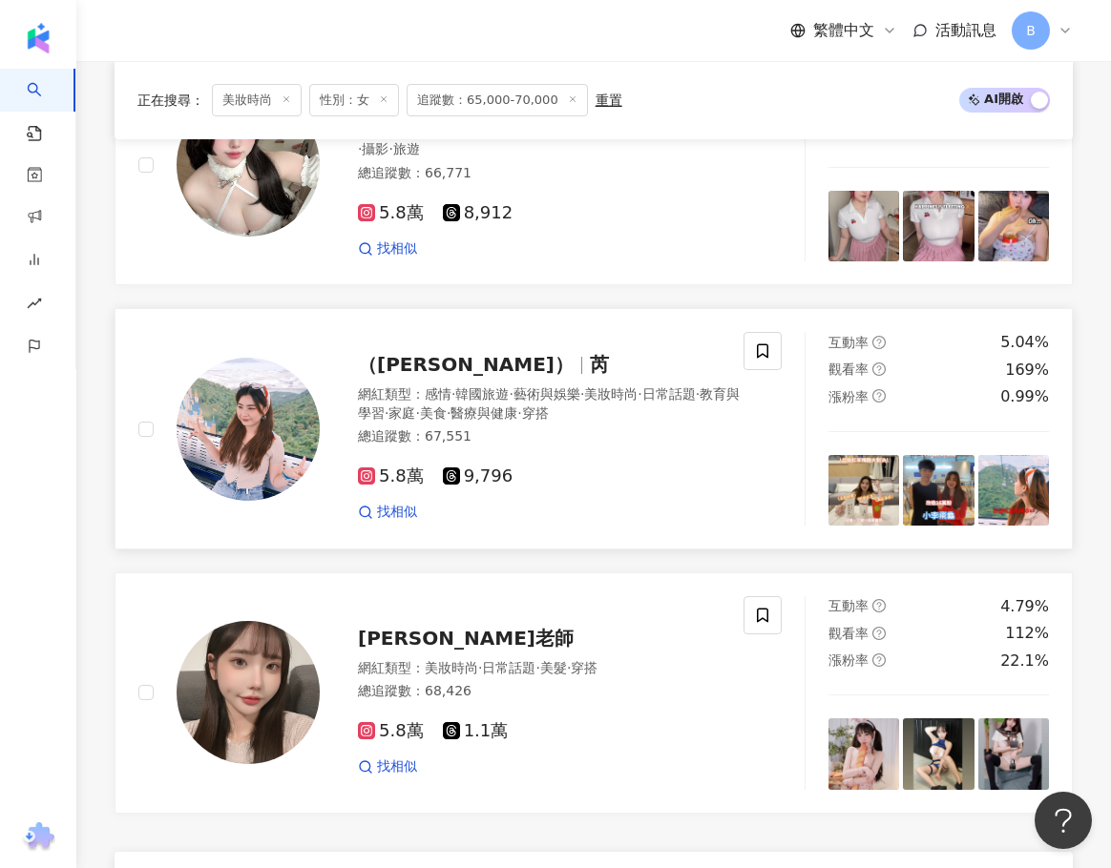
scroll to position [3306, 0]
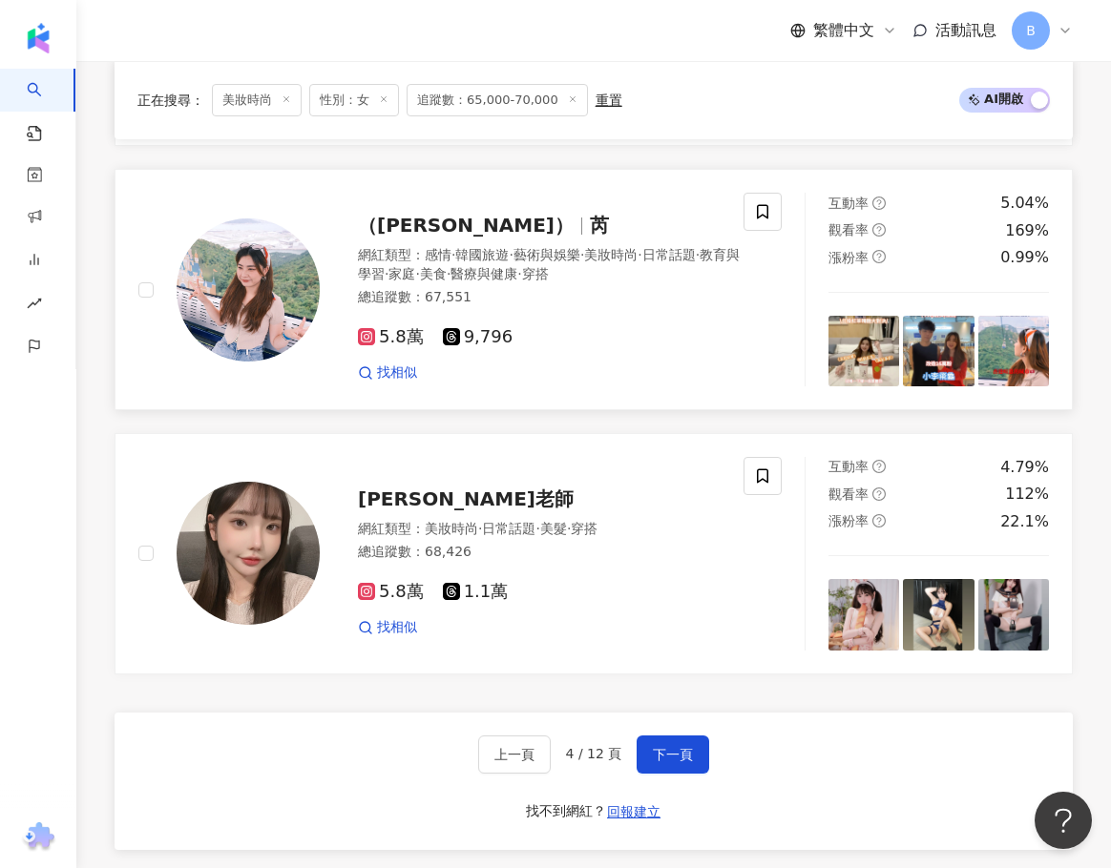
click at [404, 262] on div "網紅類型 ： 感情 · 韓國旅遊 · 藝術與娛樂 · 美妝時尚 · 日常話題 · 教育與學習 · 家庭 · 美食 · 醫療與健康 · 穿搭" at bounding box center [553, 264] width 391 height 37
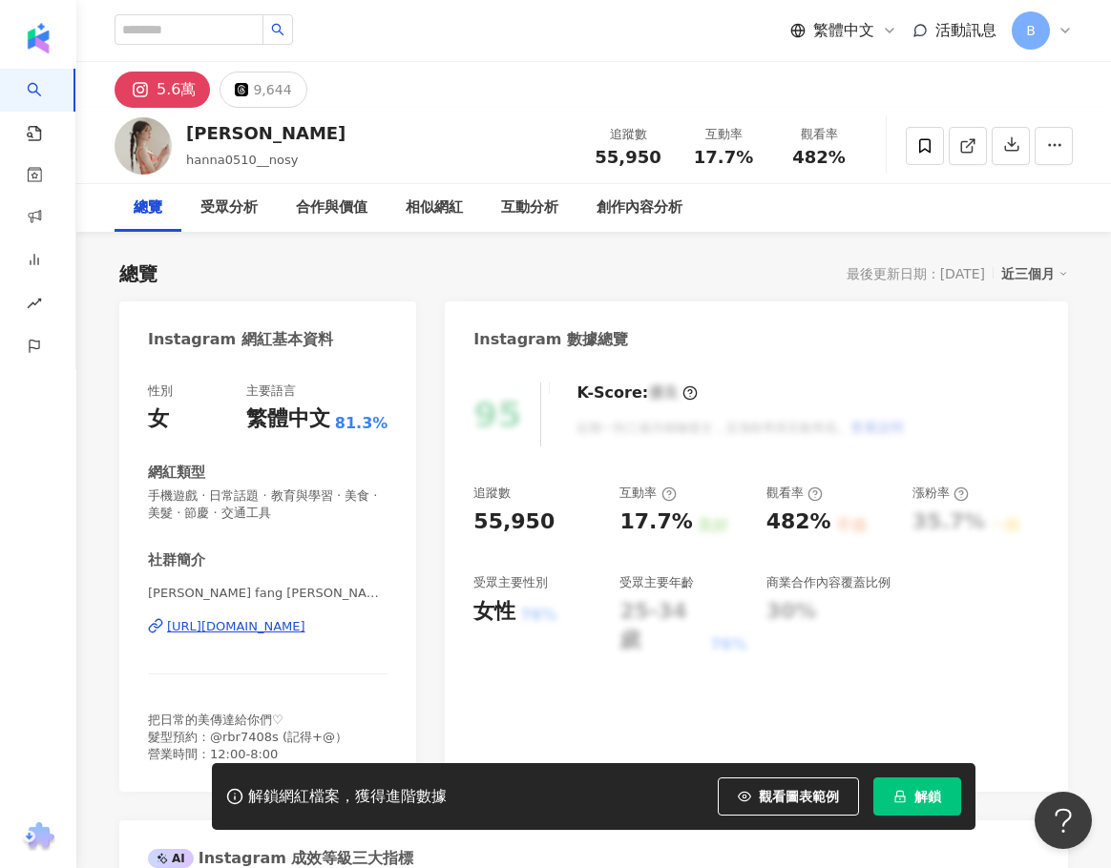
click at [305, 621] on div "https://www.instagram.com/hanna0510__/" at bounding box center [236, 626] width 138 height 17
click at [317, 720] on div "把日常的美傳達給你們‪‪♡ 髮型預約：@rbr7408s (記得+@） 營業時間：12:00-8:00" at bounding box center [267, 738] width 239 height 52
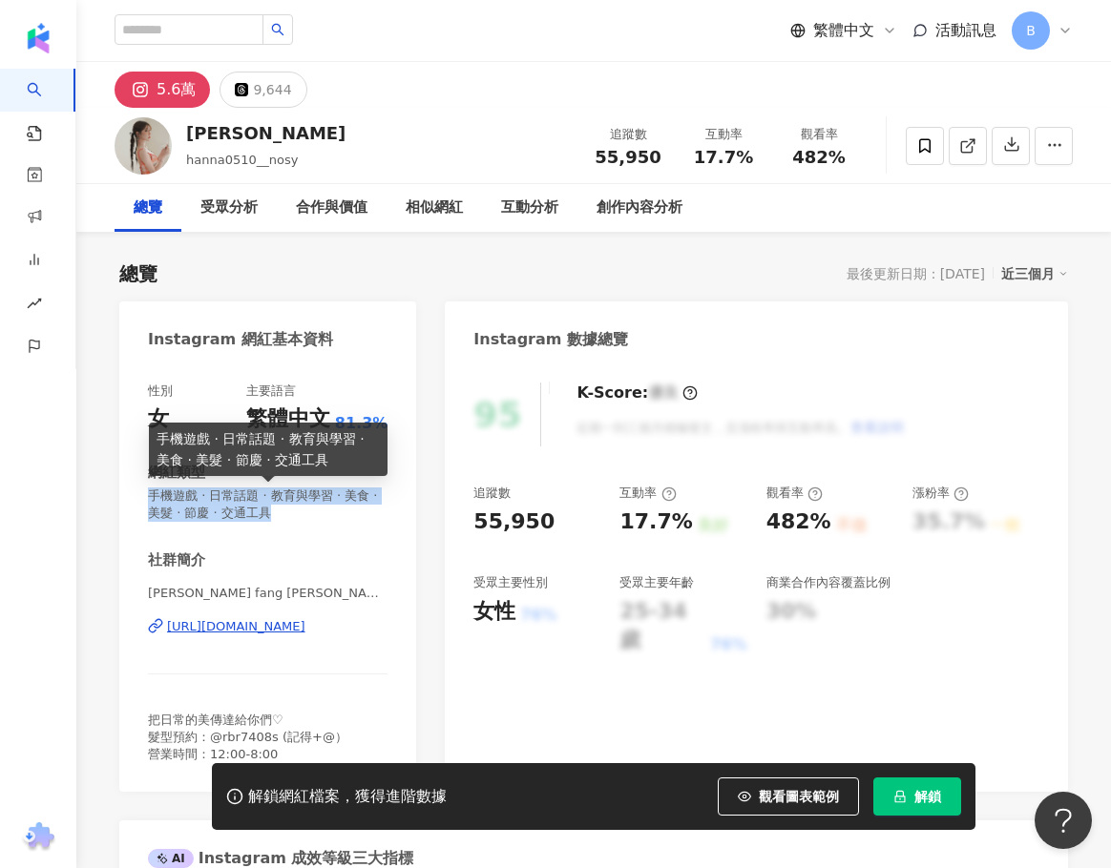
drag, startPoint x: 149, startPoint y: 490, endPoint x: 343, endPoint y: 510, distance: 194.7
click at [343, 510] on span "手機遊戲 · 日常話題 · 教育與學習 · 美食 · 美髮 · 節慶 · 交通工具" at bounding box center [267, 505] width 239 height 34
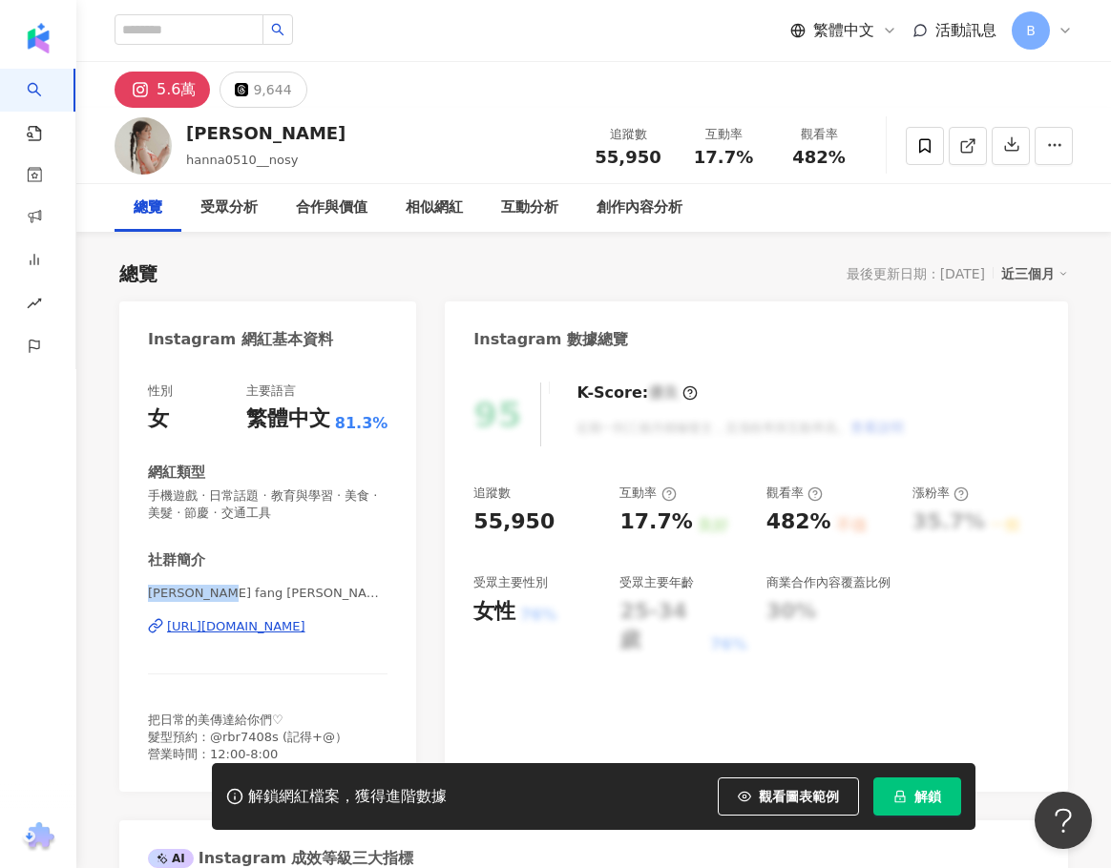
drag, startPoint x: 148, startPoint y: 593, endPoint x: 210, endPoint y: 597, distance: 62.1
click at [210, 597] on span "Lin fang yu | hanna0510__" at bounding box center [267, 593] width 239 height 17
copy span "Lin fang yu"
drag, startPoint x: 248, startPoint y: 134, endPoint x: 1081, endPoint y: 391, distance: 871.9
click at [185, 136] on div "HANNA hanna0510__nosy 追蹤數 55,950 互動率 17.7% 觀看率 482%" at bounding box center [593, 145] width 1034 height 75
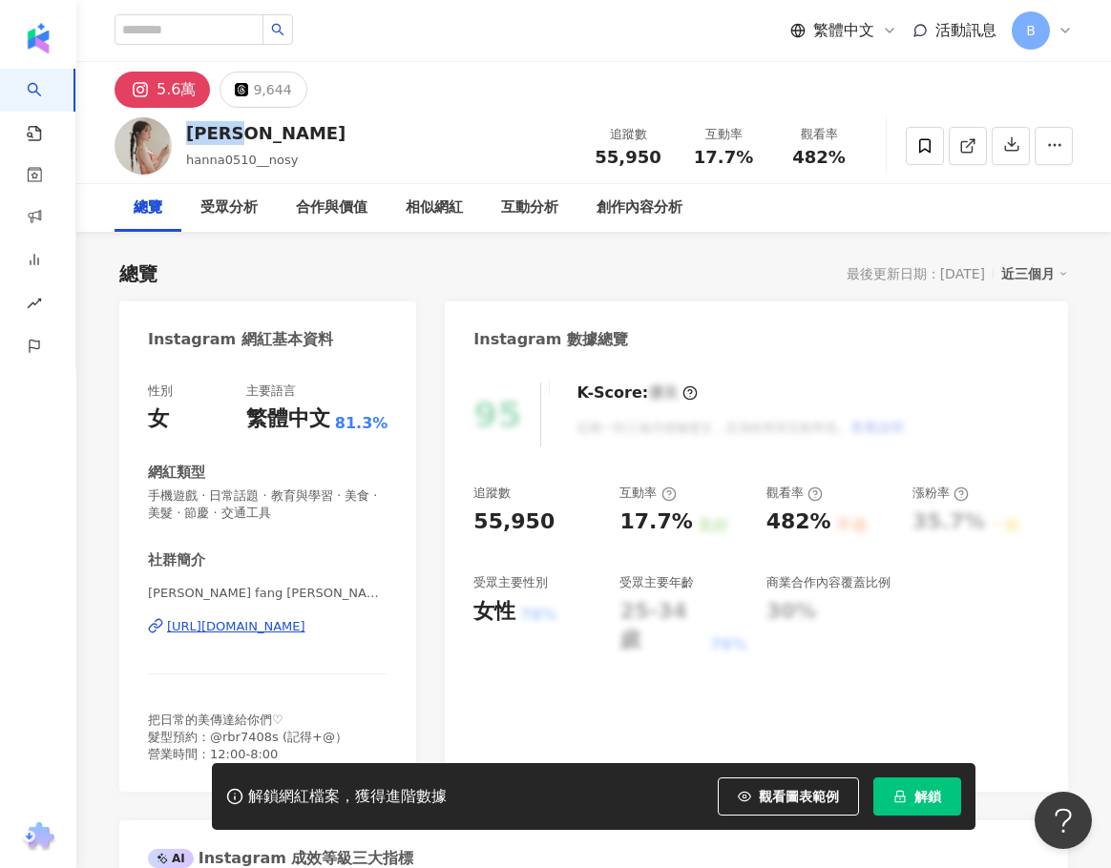
copy div "HANNA"
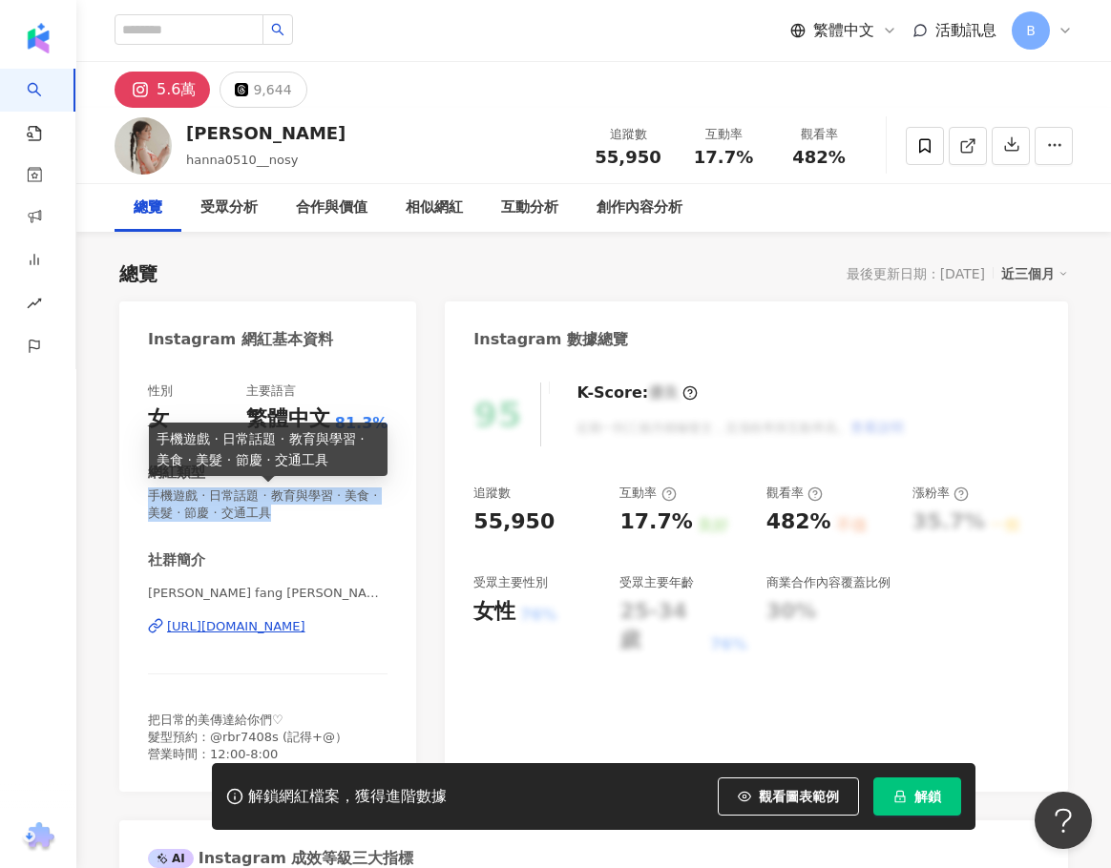
drag, startPoint x: 145, startPoint y: 494, endPoint x: 318, endPoint y: 509, distance: 173.4
click at [318, 509] on div "性別 女 主要語言 繁體中文 81.3% 網紅類型 手機遊戲 · 日常話題 · 教育與學習 · 美食 · 美髮 · 節慶 · 交通工具 社群簡介 Lin fa…" at bounding box center [267, 578] width 297 height 428
copy span "手機遊戲 · 日常話題 · 教育與學習 · 美食 · 美髮 · 節慶 · 交通工具"
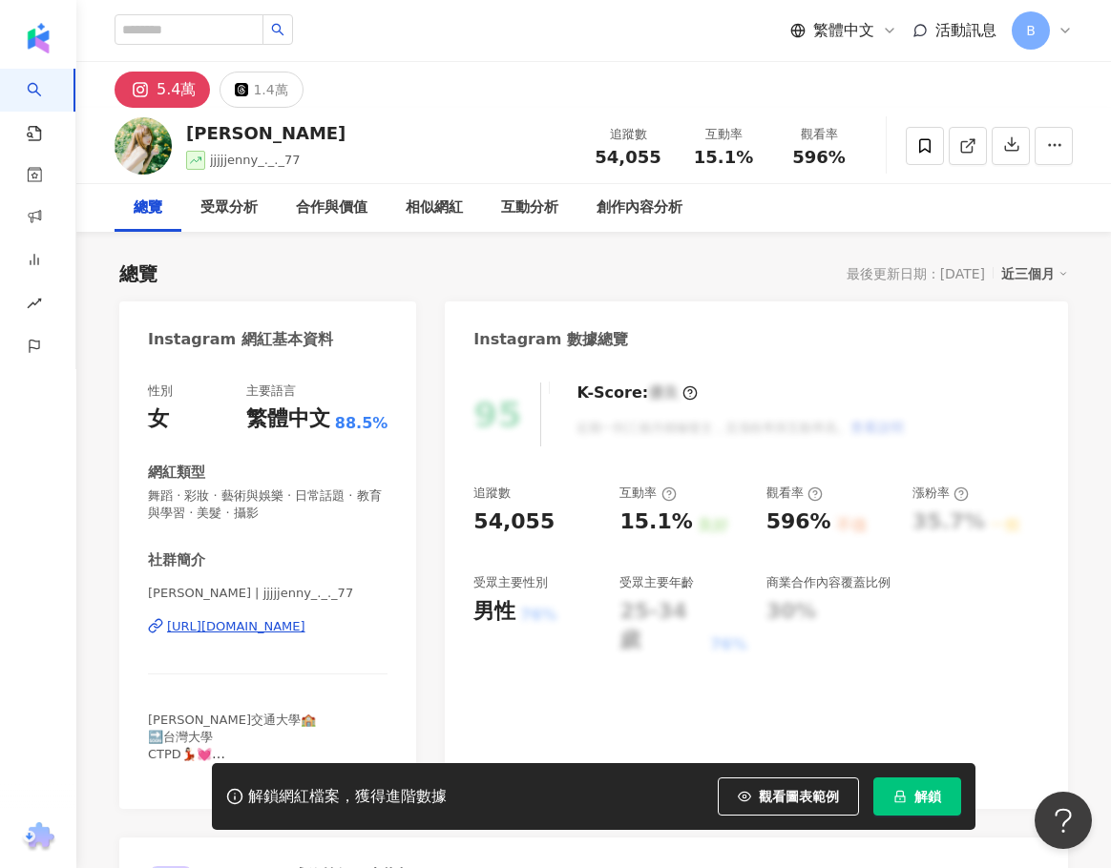
click at [305, 626] on div "https://www.instagram.com/jjjjjenny_._._77/" at bounding box center [236, 626] width 138 height 17
drag, startPoint x: 149, startPoint y: 590, endPoint x: 172, endPoint y: 590, distance: 22.9
click at [172, 590] on span "許芸 | jjjjjenny_._._77" at bounding box center [267, 593] width 239 height 17
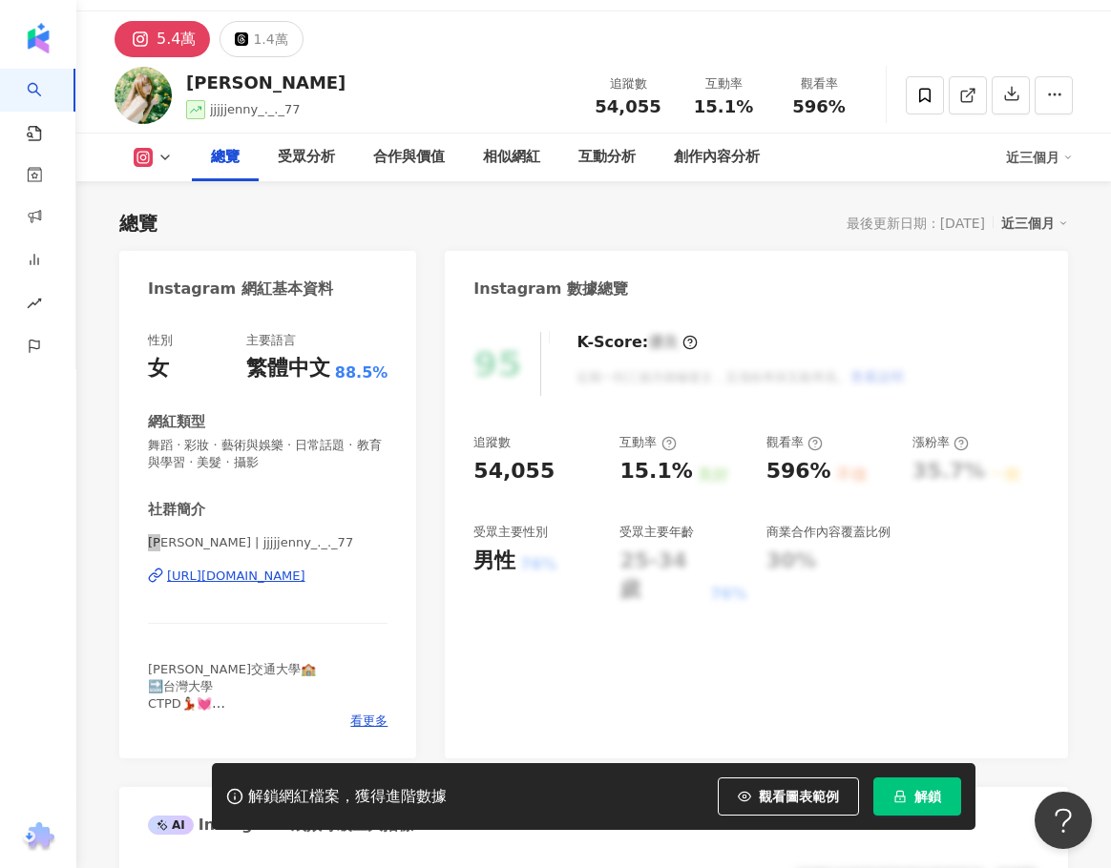
scroll to position [95, 0]
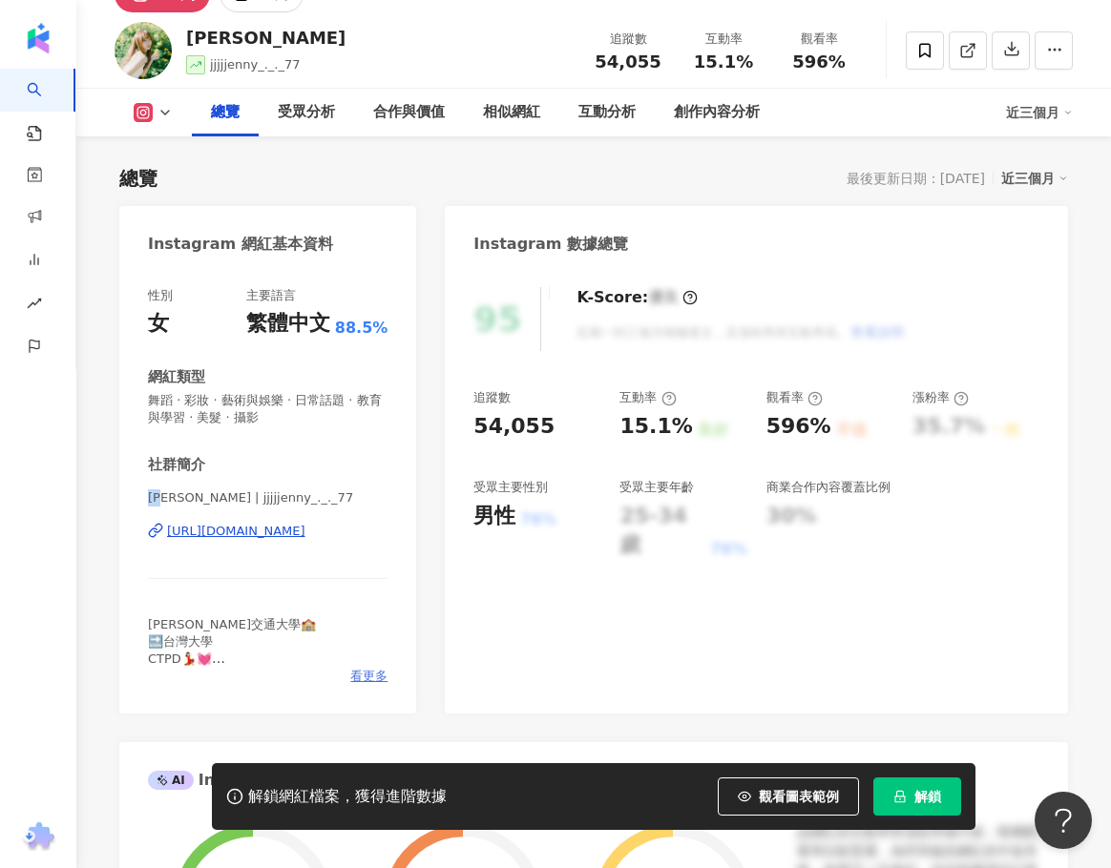
click at [376, 670] on span "看更多" at bounding box center [368, 676] width 37 height 17
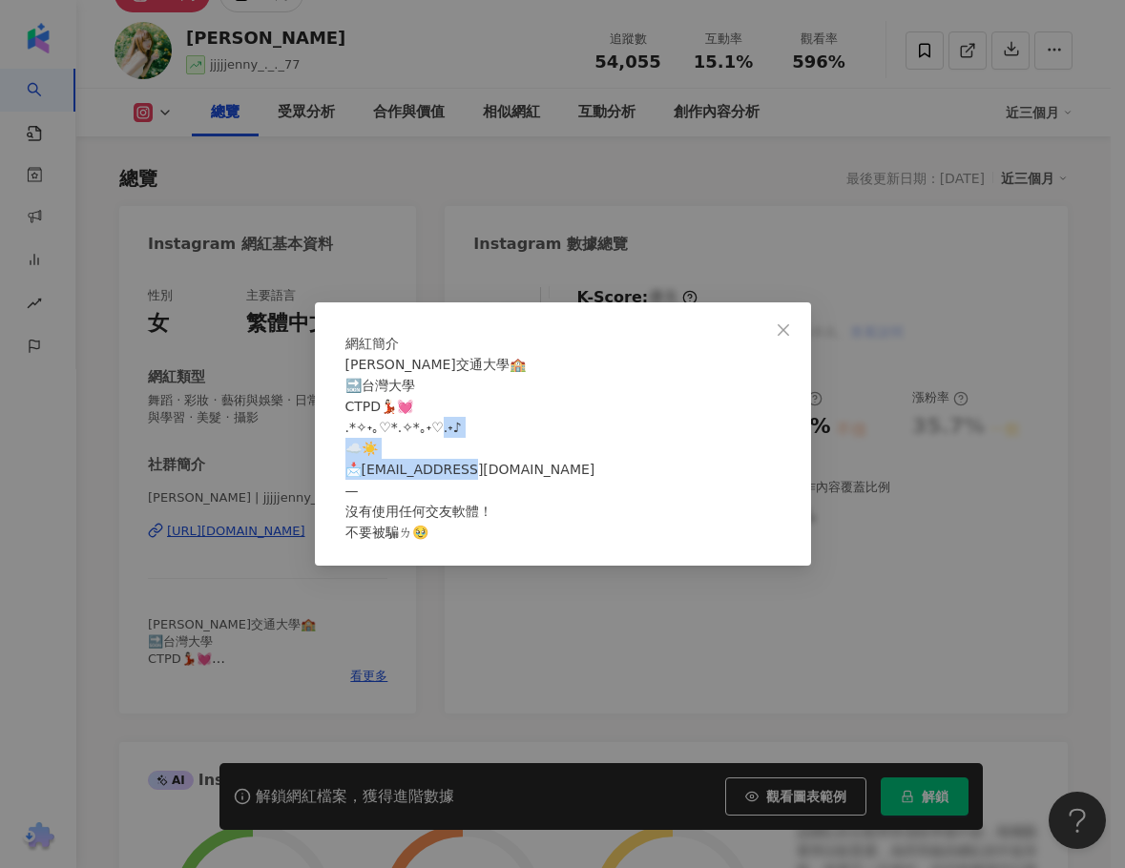
drag, startPoint x: 528, startPoint y: 477, endPoint x: 445, endPoint y: 484, distance: 83.3
click at [382, 484] on div "陽明交通大學🏫 🔜台灣大學 CTPD💃🏻💓 .*✧˖｡♡*.✧*｡˖♡.˖♪ ☁️☀️ 📩jjjjjenny77work@gmail.com — 沒有使用任何…" at bounding box center [562, 448] width 435 height 189
copy span "77work@gmail.com — 沒有使"
click at [456, 451] on div "陽明交通大學🏫 🔜台灣大學 CTPD💃🏻💓 .*✧˖｡♡*.✧*｡˖♡.˖♪ ☁️☀️ 📩jjjjjenny77work@gmail.com — 沒有使用任何…" at bounding box center [562, 448] width 435 height 189
click at [219, 481] on div "網紅簡介 陽明交通大學🏫 🔜台灣大學 CTPD💃🏻💓 .*✧˖｡♡*.✧*｡˖♡.˖♪ ☁️☀️ 📩jjjjjenny77work@gmail.com — 沒…" at bounding box center [562, 434] width 1125 height 868
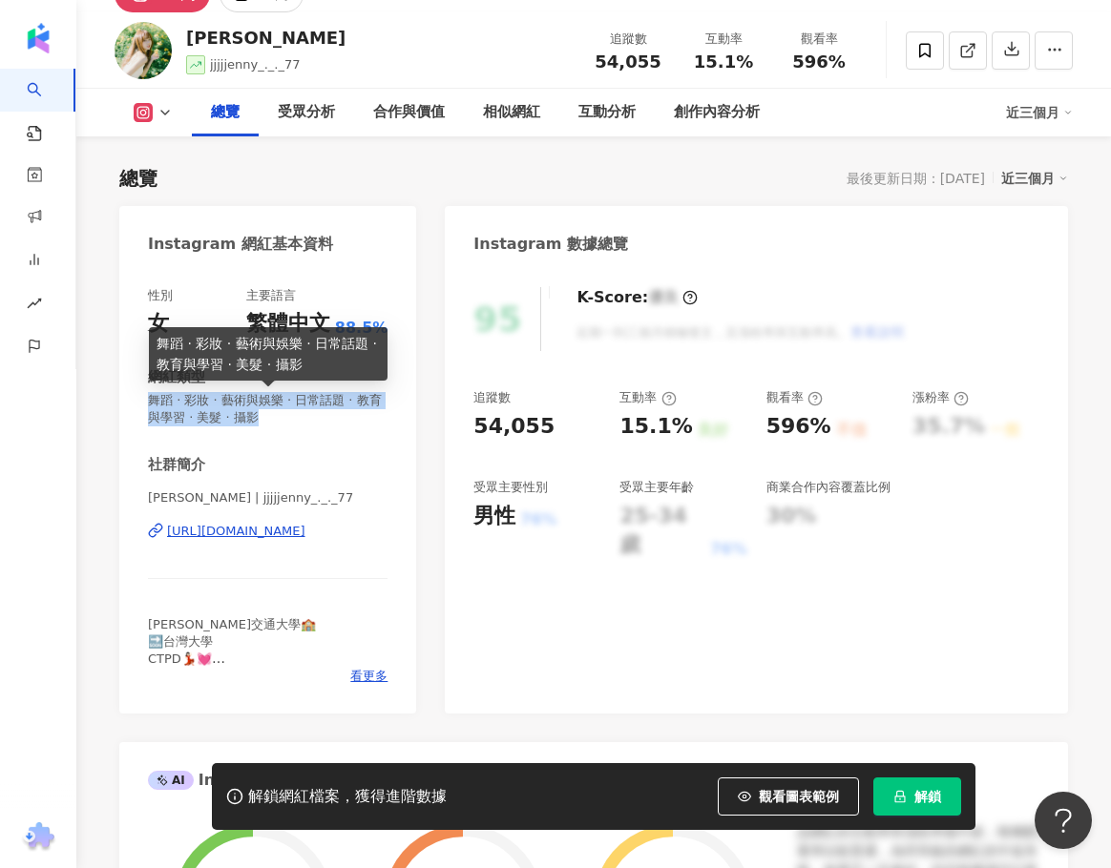
drag, startPoint x: 147, startPoint y: 403, endPoint x: 295, endPoint y: 415, distance: 148.4
click at [295, 415] on div "性別 女 主要語言 繁體中文 88.5% 網紅類型 舞蹈 · 彩妝 · 藝術與娛樂 · 日常話題 · 教育與學習 · 美髮 · 攝影 社群簡介 許芸 | jj…" at bounding box center [267, 491] width 297 height 446
copy span "舞蹈 · 彩妝 · 藝術與娛樂 · 日常話題 · 教育與學習 · 美髮 · 攝影"
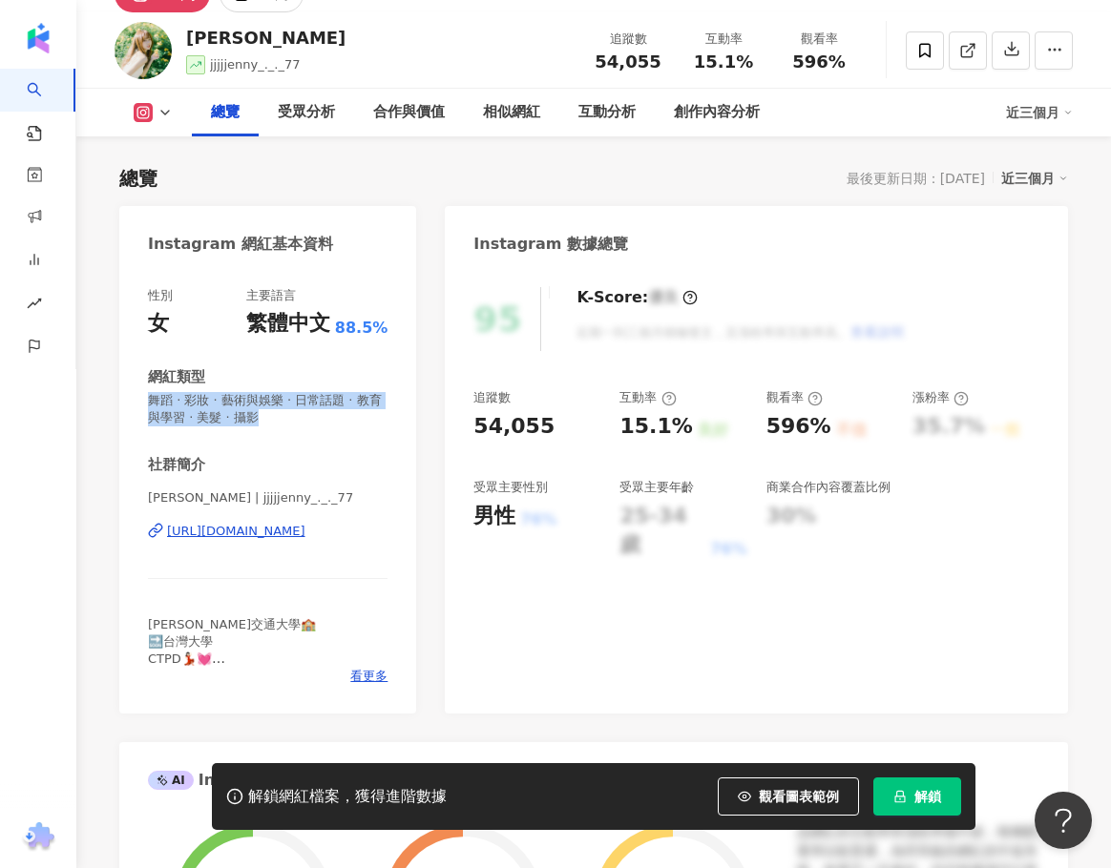
click at [268, 527] on div "https://www.instagram.com/jjjjjenny_._._77/" at bounding box center [236, 531] width 138 height 17
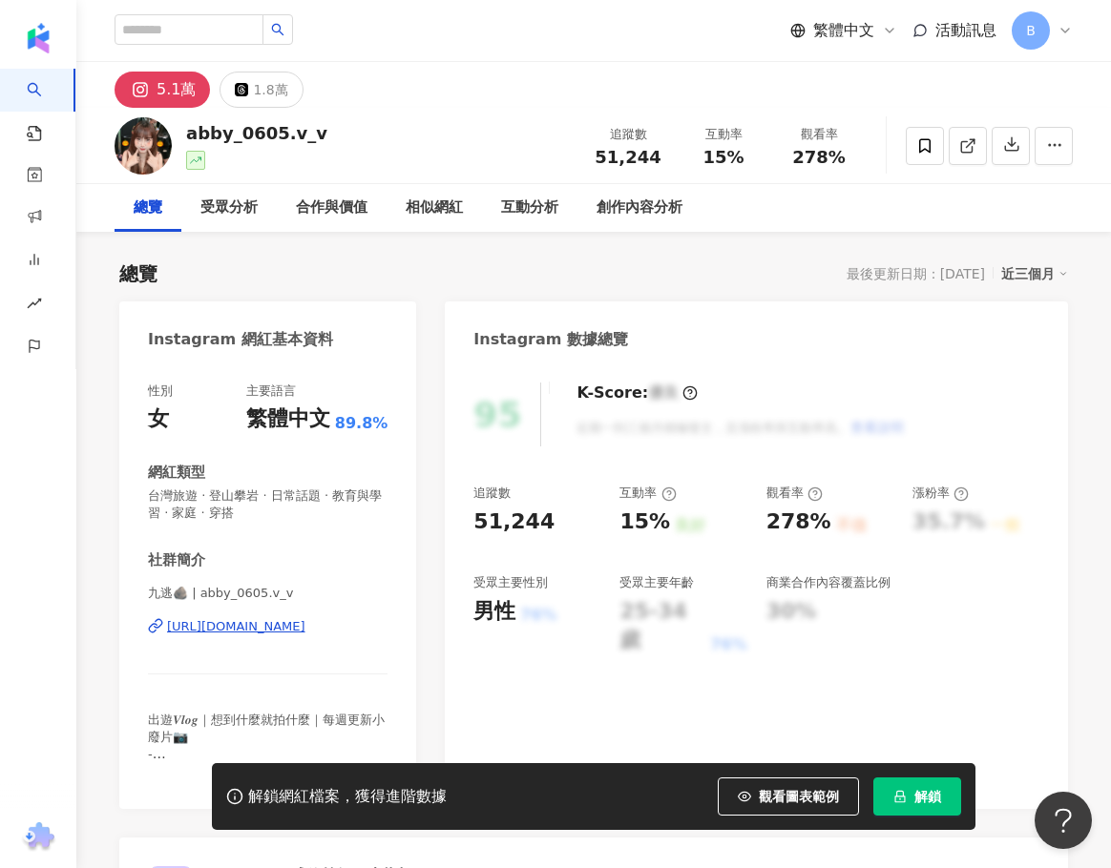
click at [281, 630] on div "https://www.instagram.com/abby_0605.v_v/" at bounding box center [236, 626] width 138 height 17
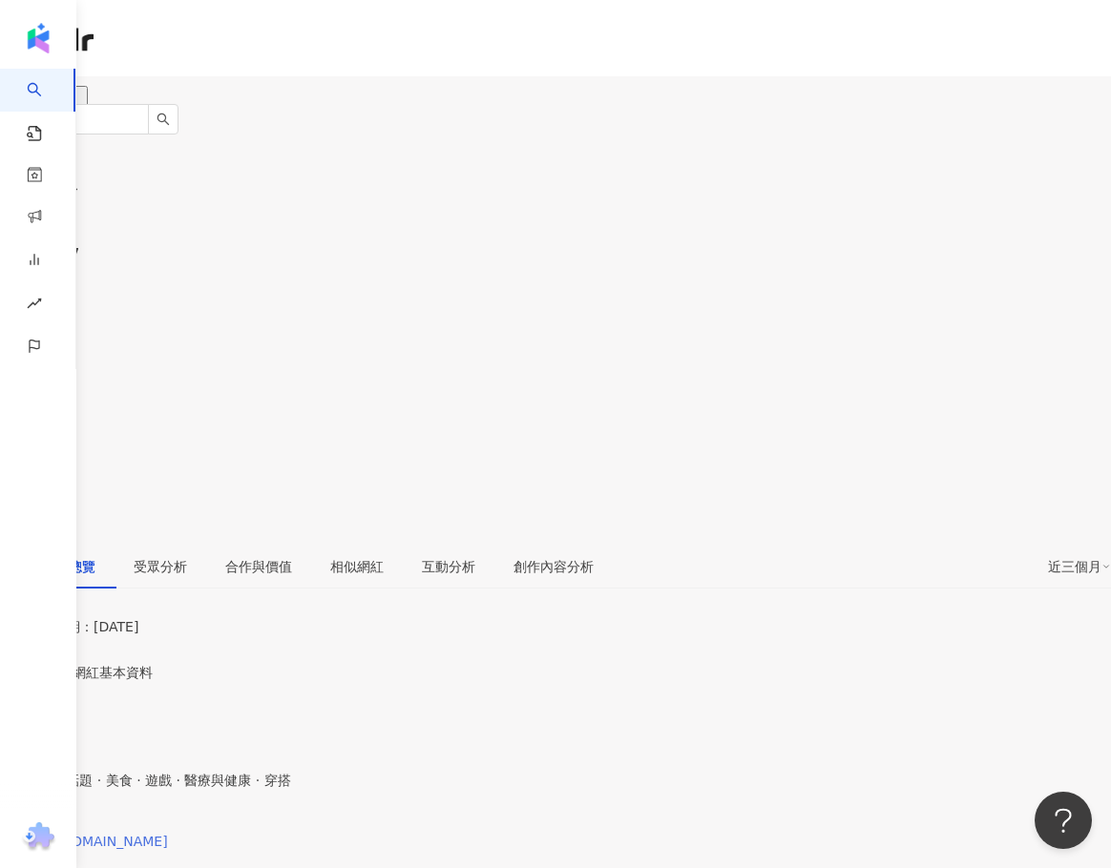
click at [168, 834] on div "[URL][DOMAIN_NAME]" at bounding box center [93, 841] width 149 height 15
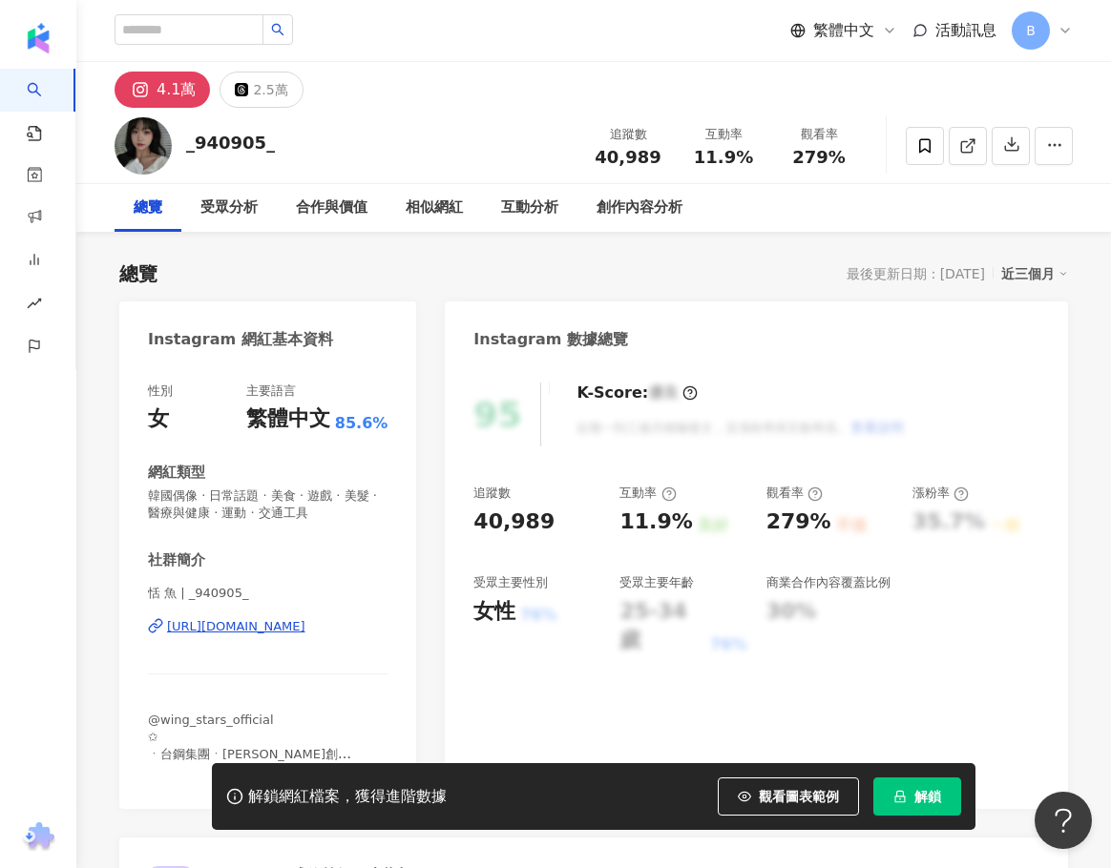
click at [288, 631] on div "[URL][DOMAIN_NAME]" at bounding box center [236, 626] width 138 height 17
drag, startPoint x: 150, startPoint y: 590, endPoint x: 171, endPoint y: 591, distance: 21.0
click at [171, 591] on span "恬 魚 | _940905_" at bounding box center [267, 593] width 239 height 17
click at [281, 654] on div "恬 魚 | _940905_ [URL][DOMAIN_NAME]" at bounding box center [267, 641] width 239 height 112
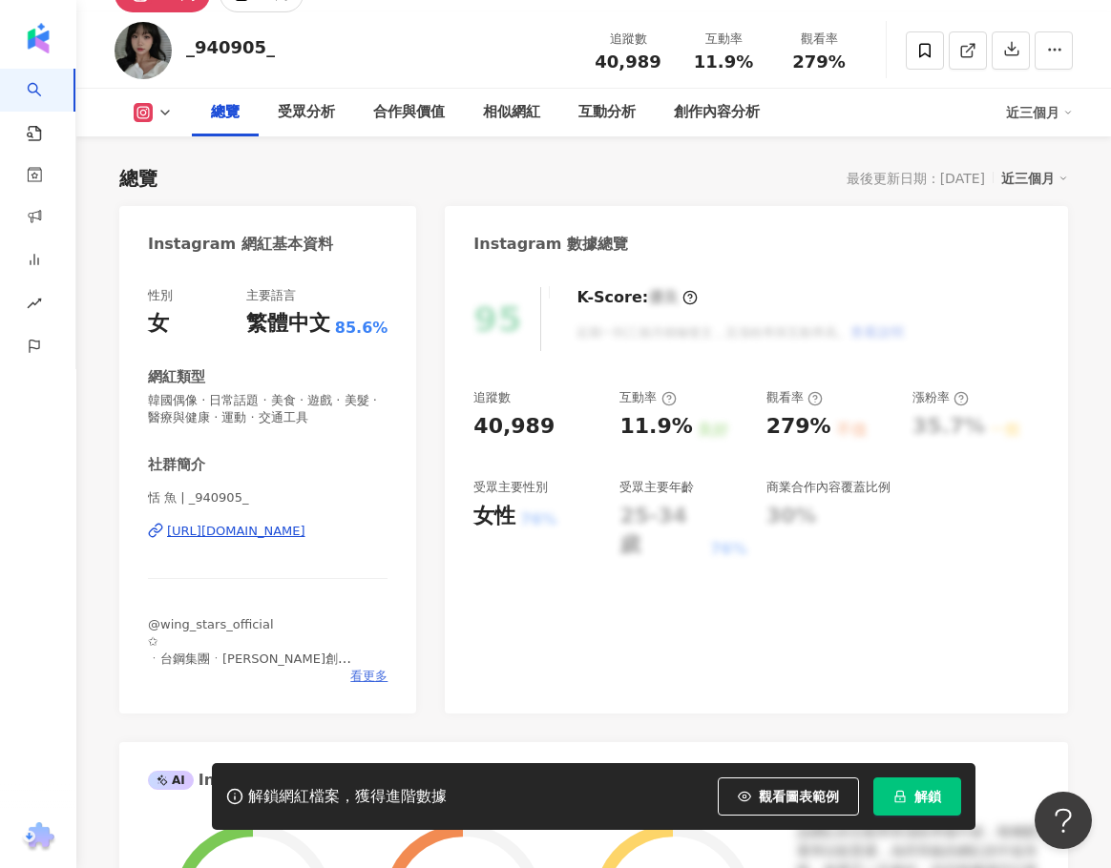
click at [384, 674] on span "看更多" at bounding box center [368, 676] width 37 height 17
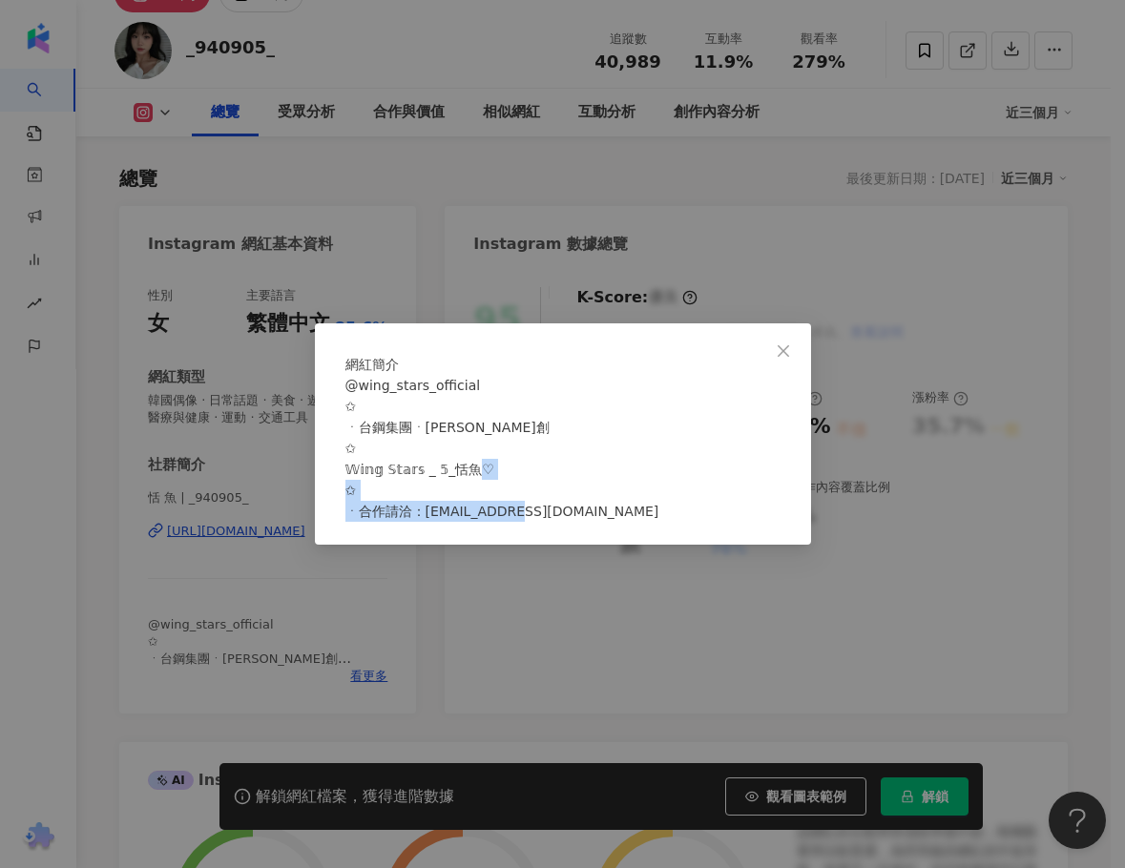
drag, startPoint x: 592, startPoint y: 527, endPoint x: 876, endPoint y: 508, distance: 285.0
click at [441, 522] on div "@wing_stars_official ✩ ㆍ台鋼集團ㆍ[PERSON_NAME]創 ✩ 𝕎𝕚𝕟𝕘 𝕊𝕥𝕒𝕣𝕤 _ 𝟝_恬魚♡ ✩ ㆍ合作請洽：[EMAIL…" at bounding box center [562, 448] width 435 height 147
click at [544, 522] on div "@wing_stars_official ✩ ㆍ台鋼集團ㆍ[PERSON_NAME]創 ✩ 𝕎𝕚𝕟𝕘 𝕊𝕥𝕒𝕣𝕤 _ 𝟝_恬魚♡ ✩ ㆍ合作請洽：[EMAIL…" at bounding box center [562, 448] width 435 height 147
click at [581, 519] on span "@wing_stars_official ✩ ㆍ台鋼集團ㆍ[PERSON_NAME]創 ✩ 𝕎𝕚𝕟𝕘 𝕊𝕥𝕒𝕣𝕤 _ 𝟝_恬魚♡ ✩ ㆍ合作請洽：[EMAIL…" at bounding box center [502, 448] width 314 height 141
drag, startPoint x: 551, startPoint y: 526, endPoint x: 433, endPoint y: 529, distance: 117.4
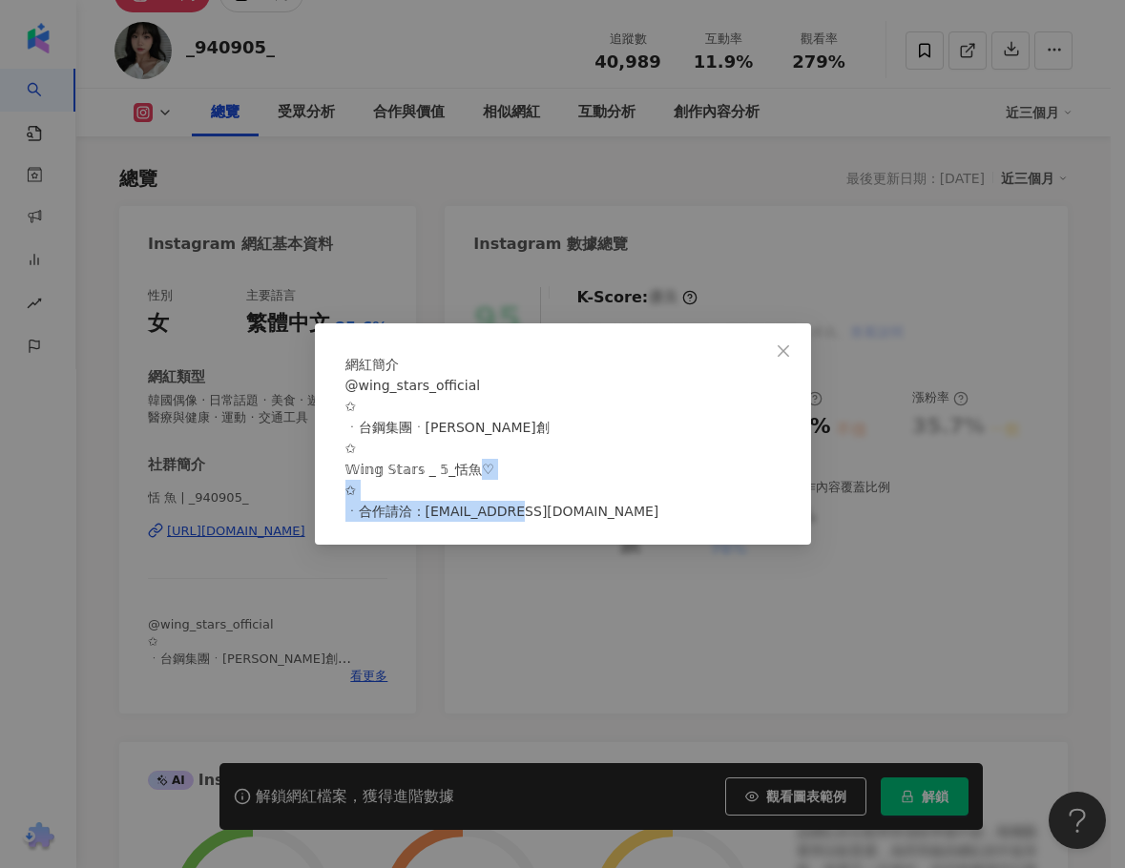
click at [433, 522] on div "@wing_stars_official ✩ ㆍ台鋼集團ㆍ桂田文創 ✩ 𝕎𝕚𝕟𝕘 𝕊𝕥𝕒𝕣𝕤 _ 𝟝_恬魚♡ ✩ ㆍ合作請洽：wingstars@ktcce.…" at bounding box center [562, 448] width 435 height 147
copy span "ktcce.com.tw"
drag, startPoint x: 593, startPoint y: 345, endPoint x: 612, endPoint y: 345, distance: 18.1
click at [593, 354] on div "網紅簡介" at bounding box center [562, 364] width 435 height 21
click at [770, 343] on span "Close" at bounding box center [783, 350] width 38 height 15
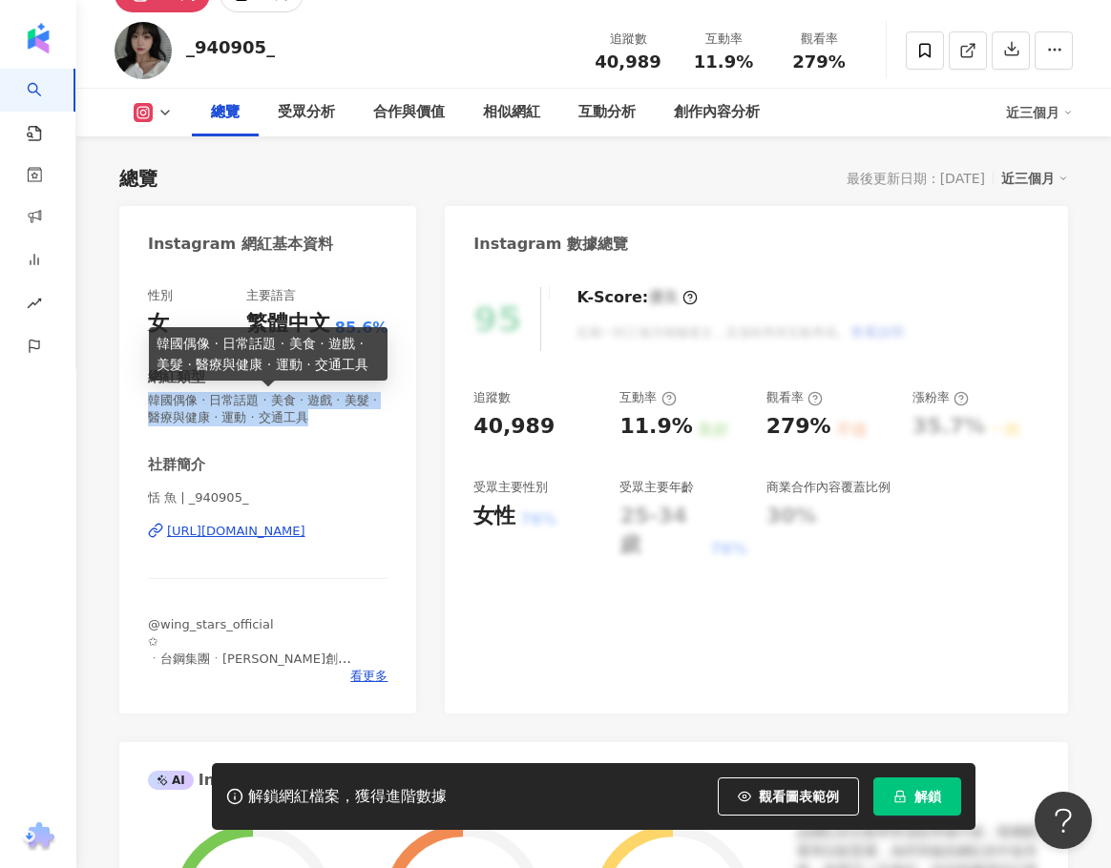
drag, startPoint x: 152, startPoint y: 402, endPoint x: 351, endPoint y: 419, distance: 200.1
click at [351, 419] on div "性別 女 主要語言 繁體中文 85.6% 網紅類型 韓國偶像 · 日常話題 · 美食 · 遊戲 · 美髮 · 醫療與健康 · 運動 · 交通工具 社群簡介 恬…" at bounding box center [267, 491] width 297 height 446
copy span "韓國偶像 · 日常話題 · 美食 · 遊戲 · 美髮 · 醫療與健康 · 運動 · 交通工具"
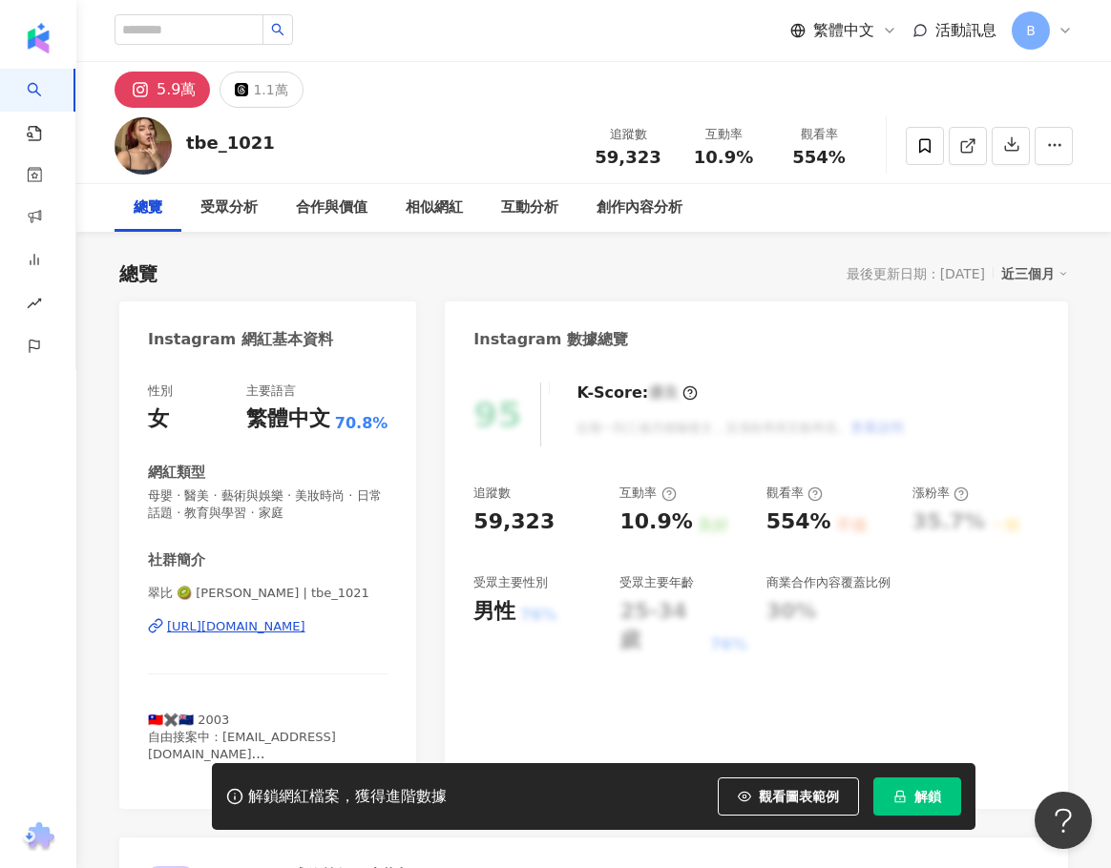
click at [303, 624] on div "[URL][DOMAIN_NAME]" at bounding box center [236, 626] width 138 height 17
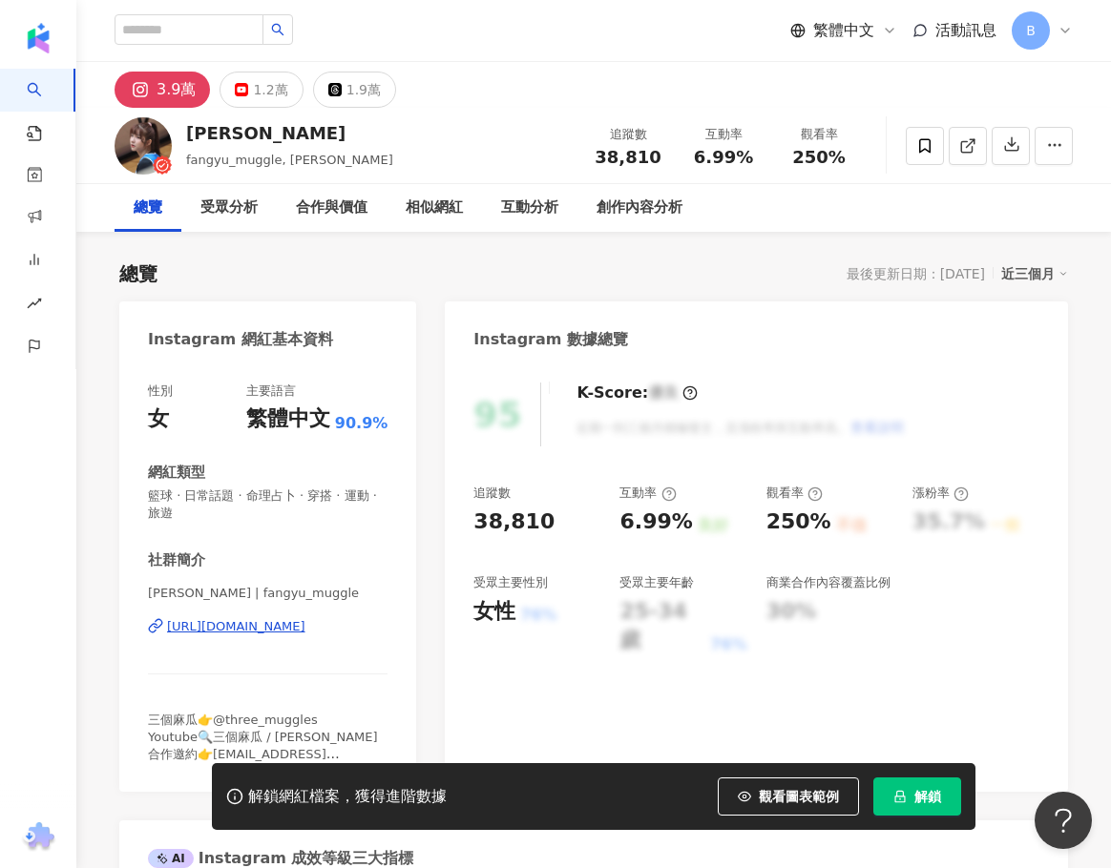
click at [305, 629] on div "[URL][DOMAIN_NAME]" at bounding box center [236, 626] width 138 height 17
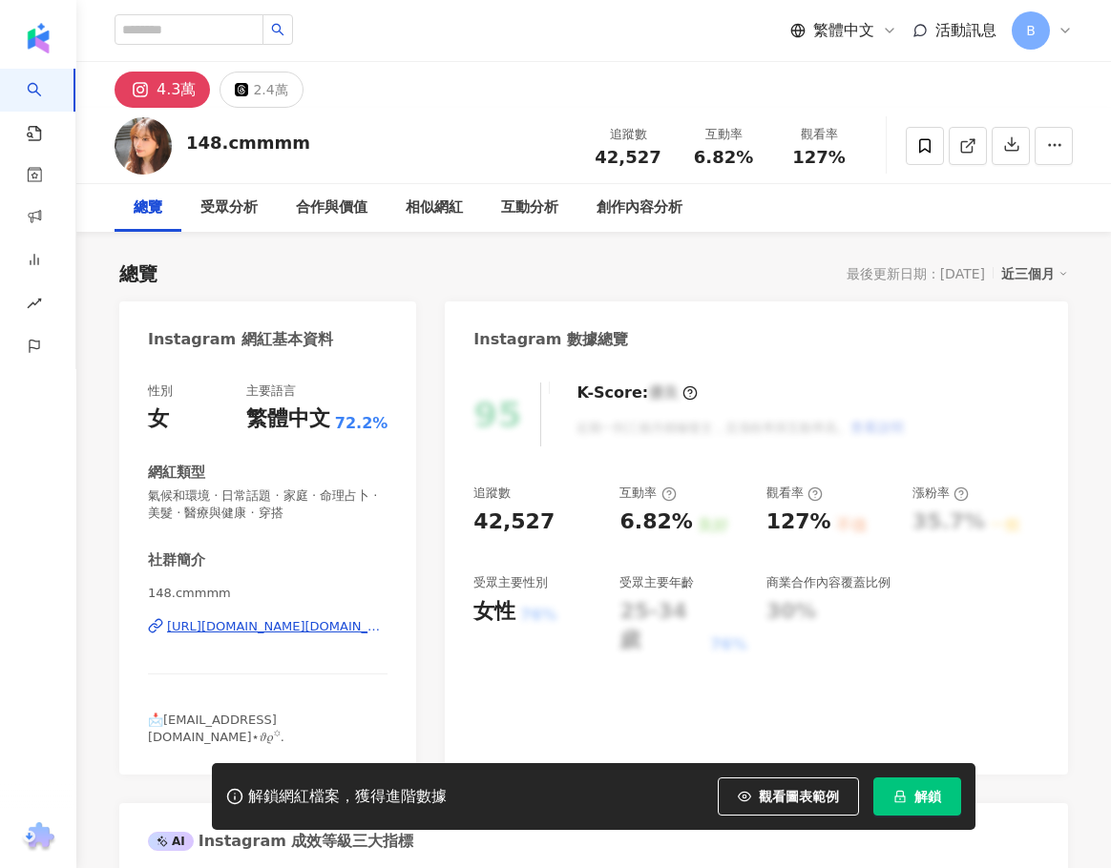
click at [299, 623] on div "[URL][DOMAIN_NAME][DOMAIN_NAME]" at bounding box center [277, 626] width 220 height 17
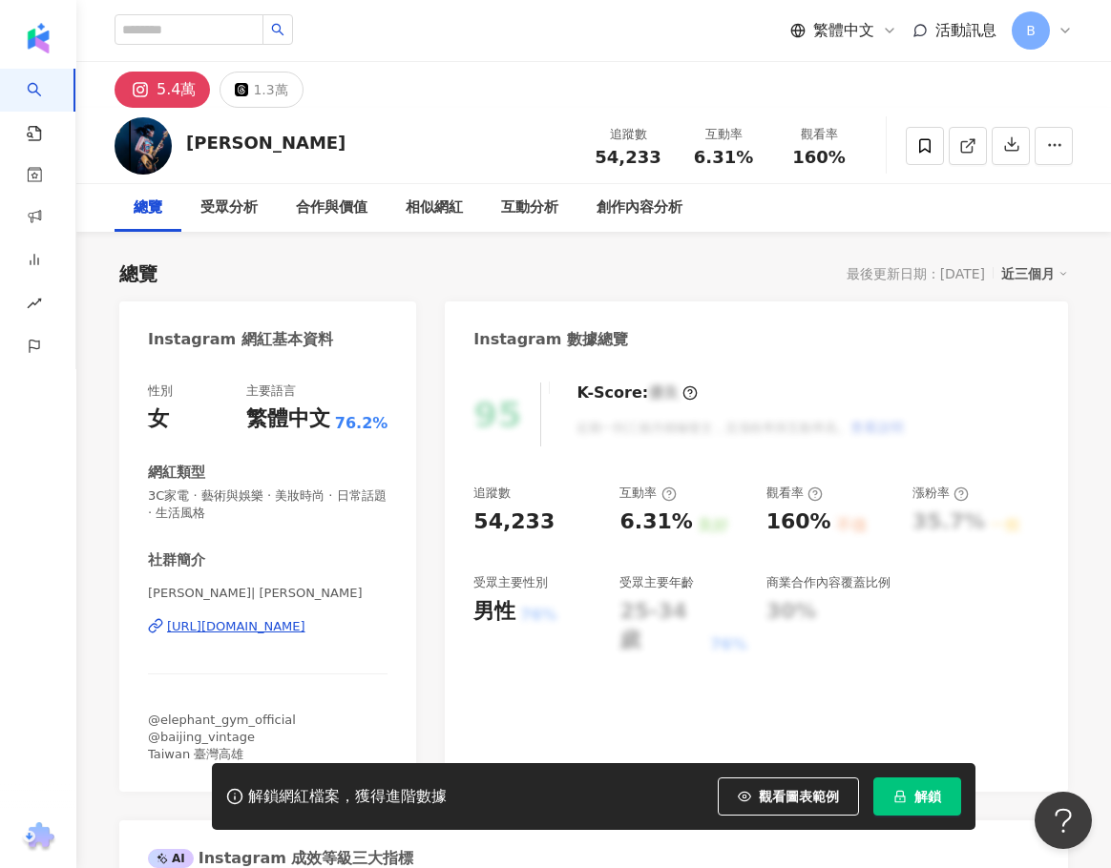
click at [279, 627] on div "https://www.instagram.com/ktyoyoyo/" at bounding box center [236, 626] width 138 height 17
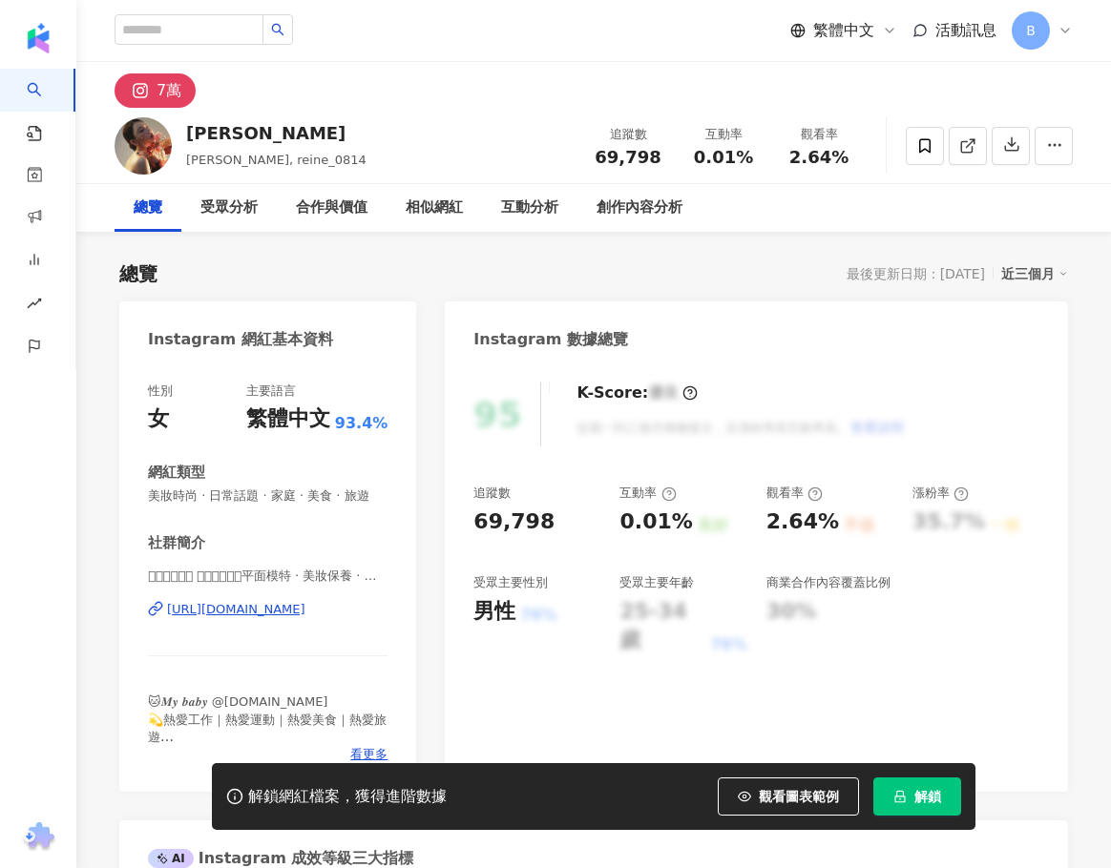
click at [269, 618] on div "https://www.instagram.com/reine_0814/" at bounding box center [236, 609] width 138 height 17
drag, startPoint x: 147, startPoint y: 597, endPoint x: 216, endPoint y: 597, distance: 68.7
click at [216, 597] on div "性別 女 主要語言 繁體中文 93.4% 網紅類型 美妝時尚 · 日常話題 · 家庭 · 美食 · 旅遊 社群簡介 𝐐𝐮𝐞𝐞𝐧𝐚 𝐂𝐡𝐢𝐮𓃠｜平面模特 · 美…" at bounding box center [267, 578] width 297 height 428
click at [216, 585] on span "𝐐𝐮𝐞𝐞𝐧𝐚 𝐂𝐡𝐢𝐮𓃠｜平面模特 · 美妝保養 · 美食旅遊分享 | reine_0814" at bounding box center [267, 576] width 239 height 17
drag, startPoint x: 198, startPoint y: 136, endPoint x: 223, endPoint y: 138, distance: 24.9
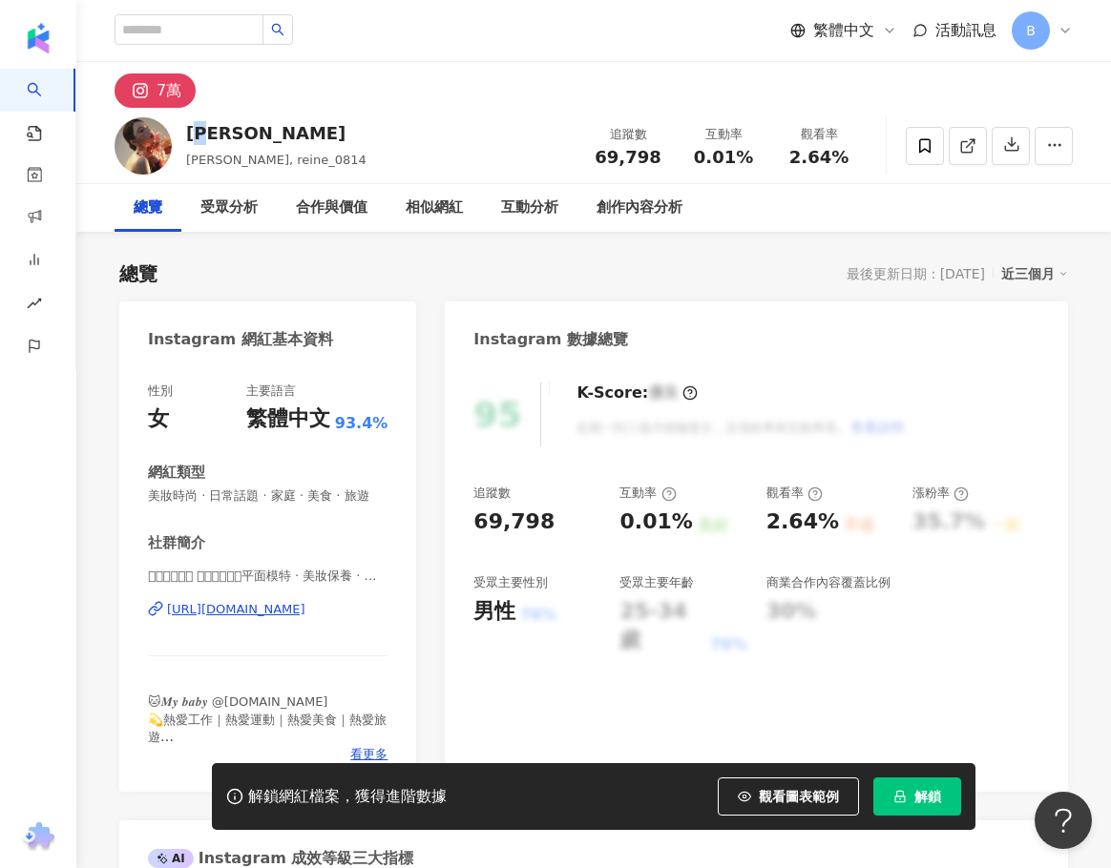
click at [223, 138] on div "席琳" at bounding box center [276, 133] width 180 height 24
drag, startPoint x: 186, startPoint y: 137, endPoint x: 226, endPoint y: 137, distance: 40.1
click at [226, 137] on div "席琳" at bounding box center [276, 133] width 180 height 24
copy div "席琳"
drag, startPoint x: 149, startPoint y: 591, endPoint x: 220, endPoint y: 593, distance: 71.6
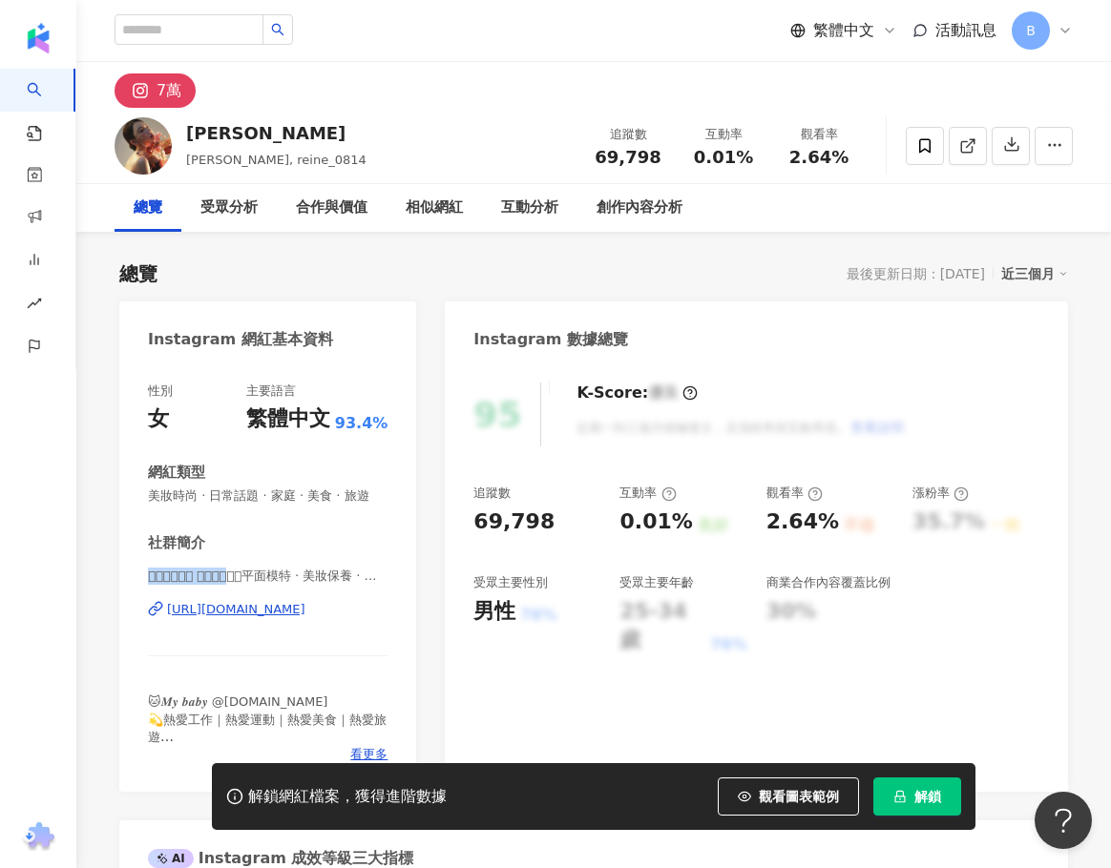
click at [220, 585] on span "𝐐𝐮𝐞𝐞𝐧𝐚 𝐂𝐡𝐢𝐮𓃠｜平面模特 · 美妝保養 · 美食旅遊分享 | reine_0814" at bounding box center [267, 576] width 239 height 17
copy span "𝐐𝐮𝐞𝐞𝐧𝐚 𝐂𝐡𝐢𝐮𓃠｜平面模特 · 美"
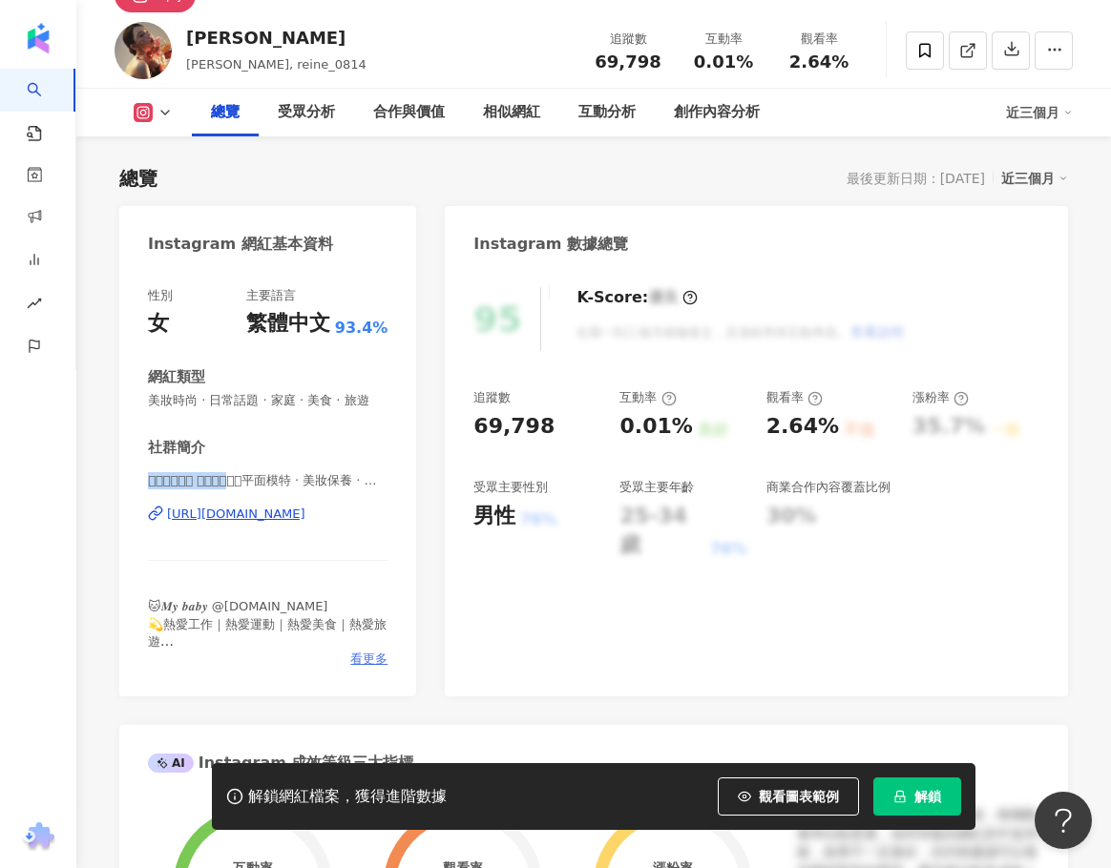
click at [361, 668] on span "看更多" at bounding box center [368, 659] width 37 height 17
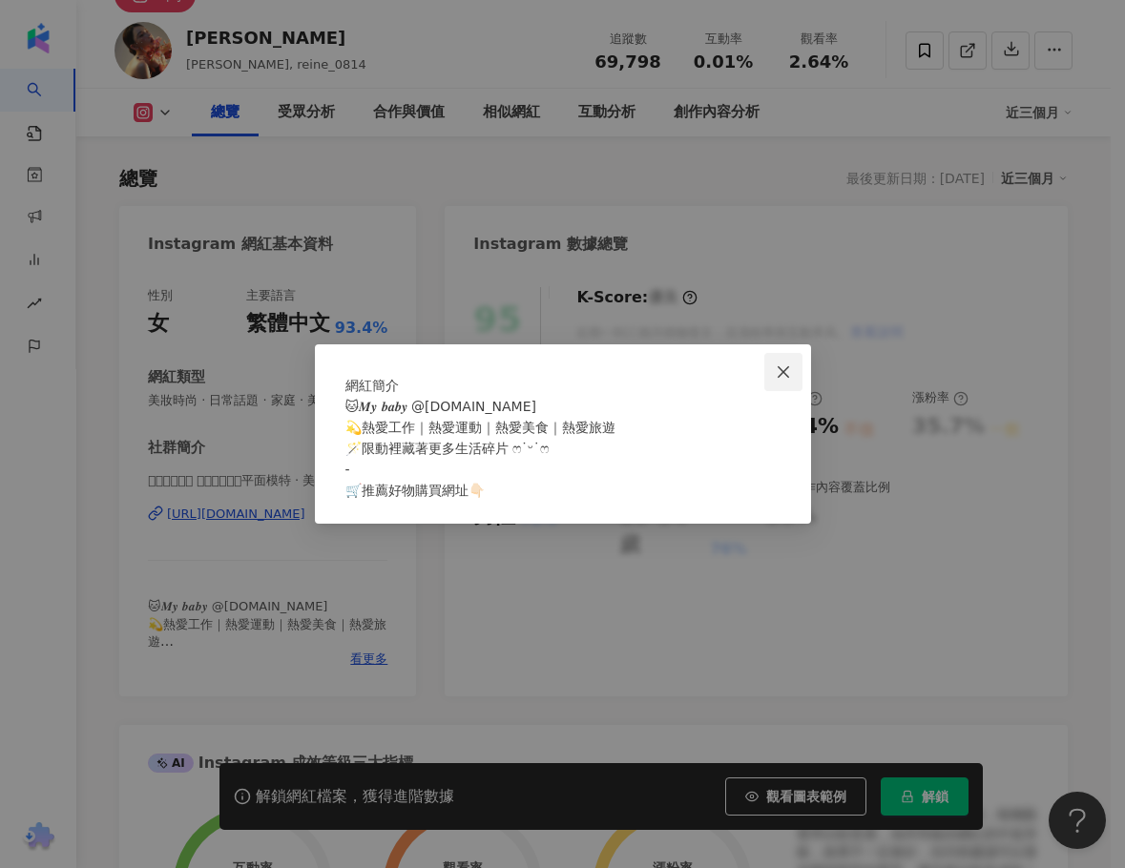
click at [790, 364] on icon "close" at bounding box center [783, 371] width 15 height 15
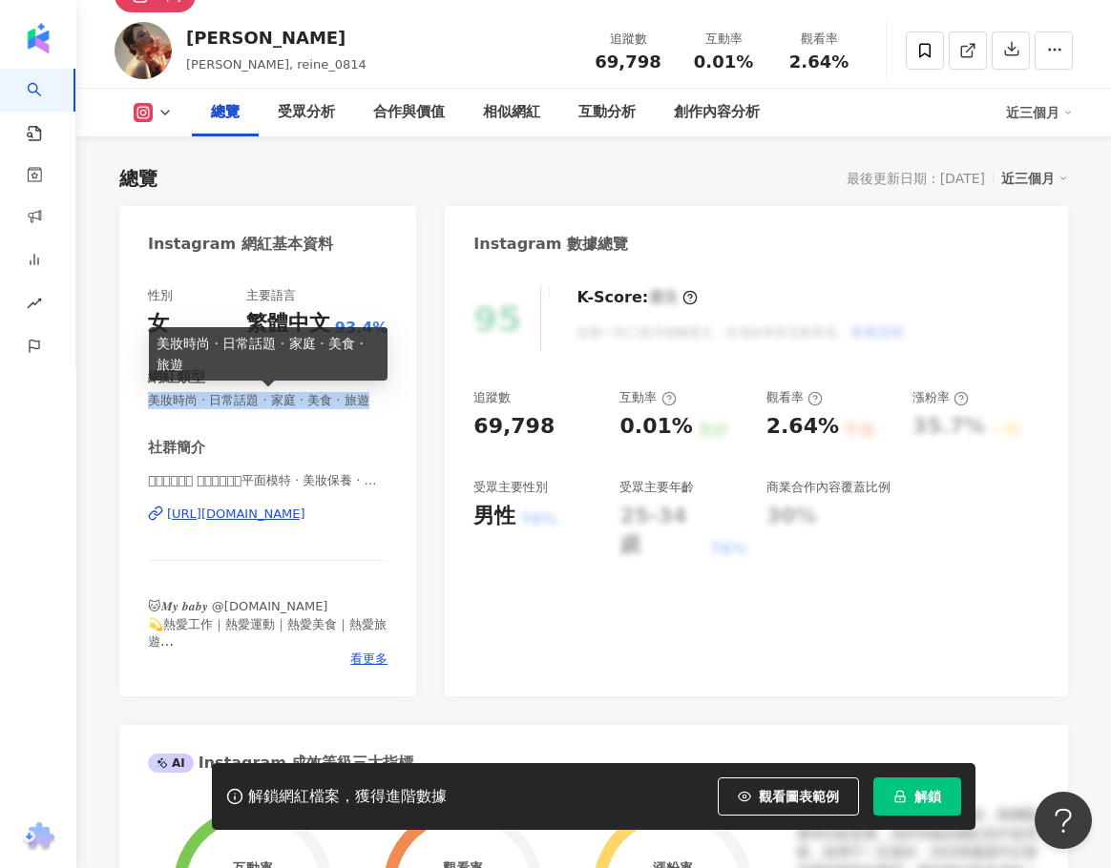
drag, startPoint x: 148, startPoint y: 399, endPoint x: 159, endPoint y: 415, distance: 19.9
click at [159, 409] on span "美妝時尚 · 日常話題 · 家庭 · 美食 · 旅遊" at bounding box center [267, 400] width 239 height 17
copy span "美妝時尚 · 日常話題 · 家庭 · 美食 · 旅遊"
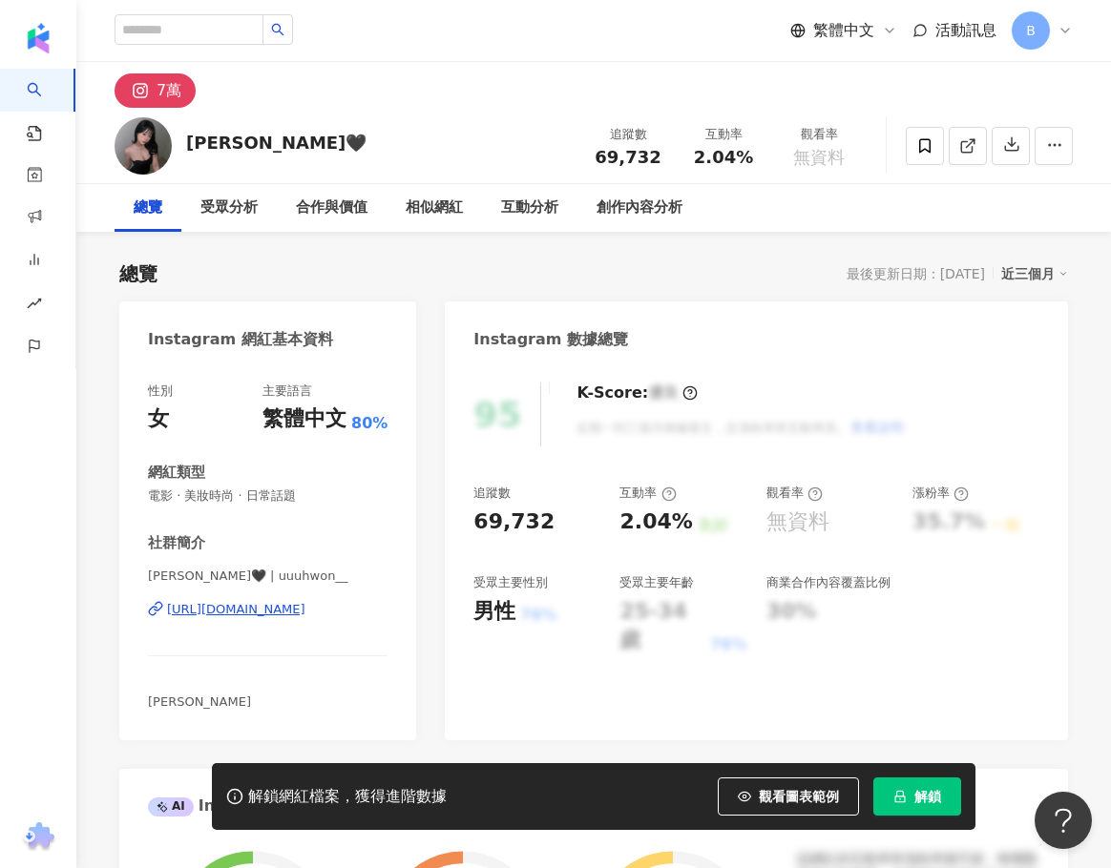
click at [284, 604] on div "https://www.instagram.com/uuuhwon__/" at bounding box center [236, 609] width 138 height 17
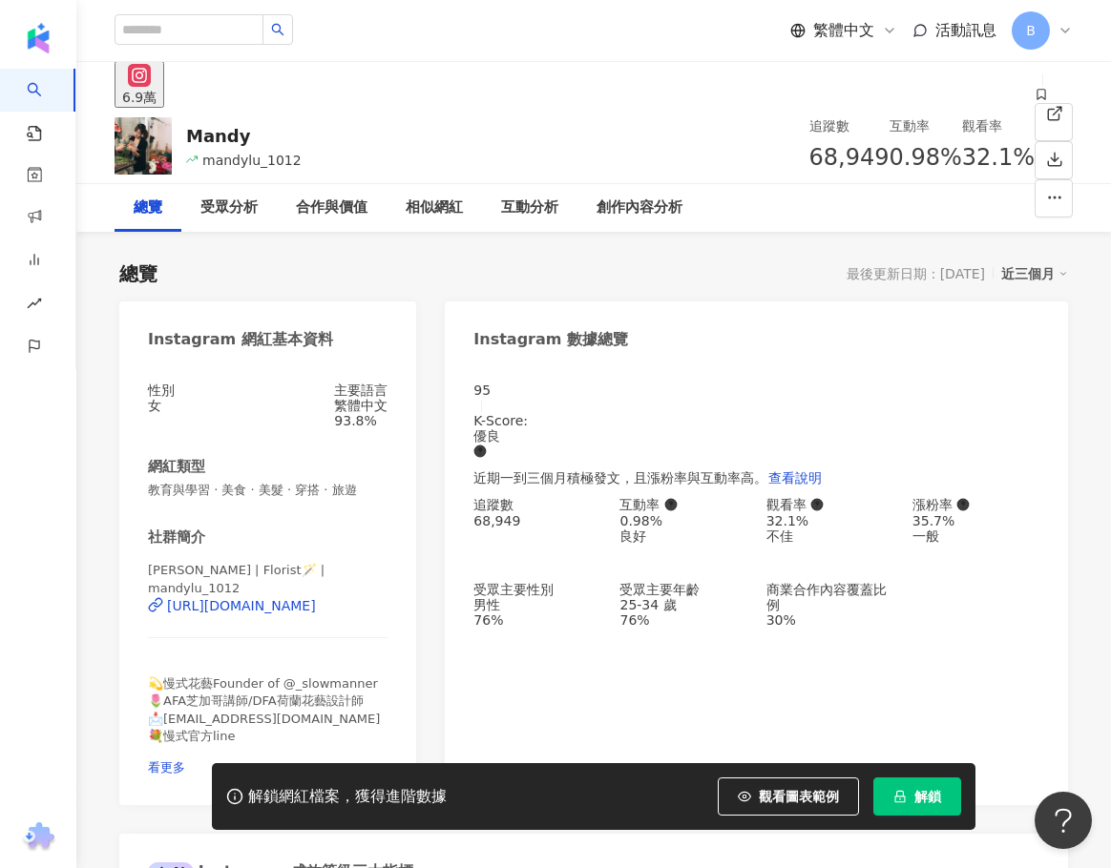
drag, startPoint x: 290, startPoint y: 607, endPoint x: 317, endPoint y: 629, distance: 34.6
click at [290, 607] on div "[URL][DOMAIN_NAME]" at bounding box center [241, 605] width 149 height 15
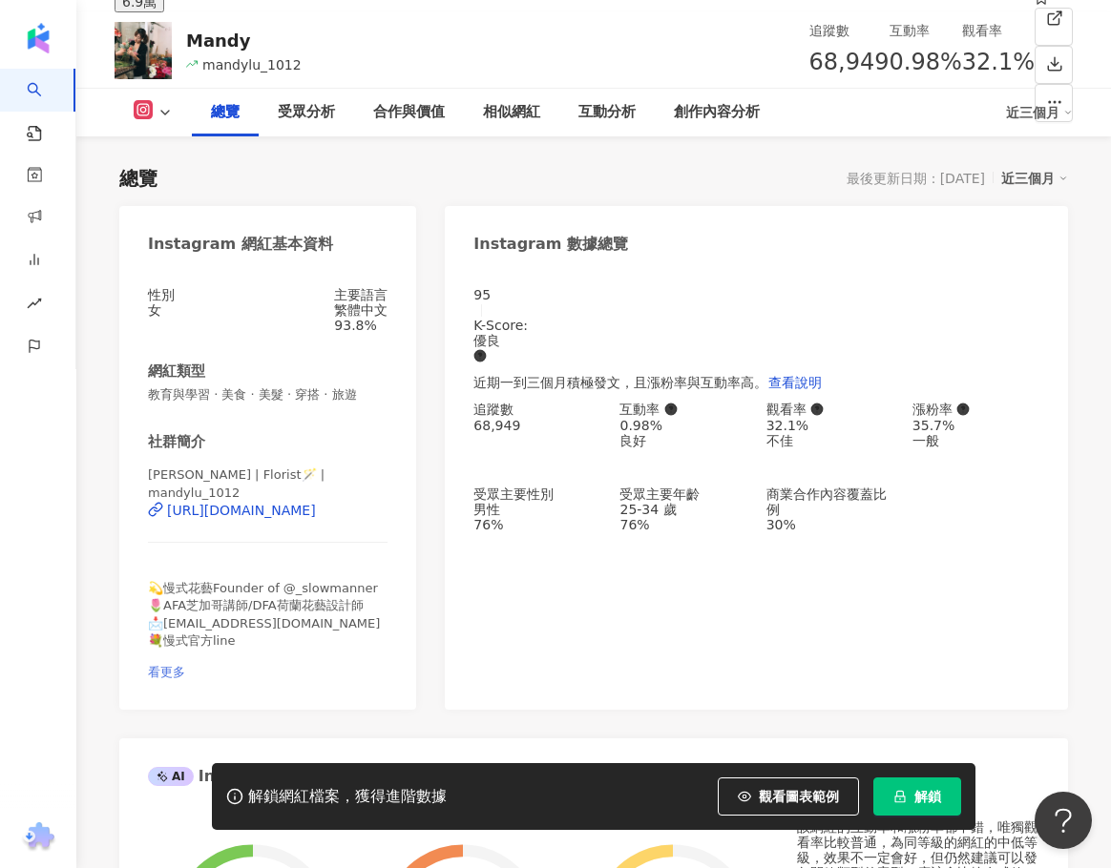
click at [185, 665] on span "看更多" at bounding box center [166, 672] width 37 height 14
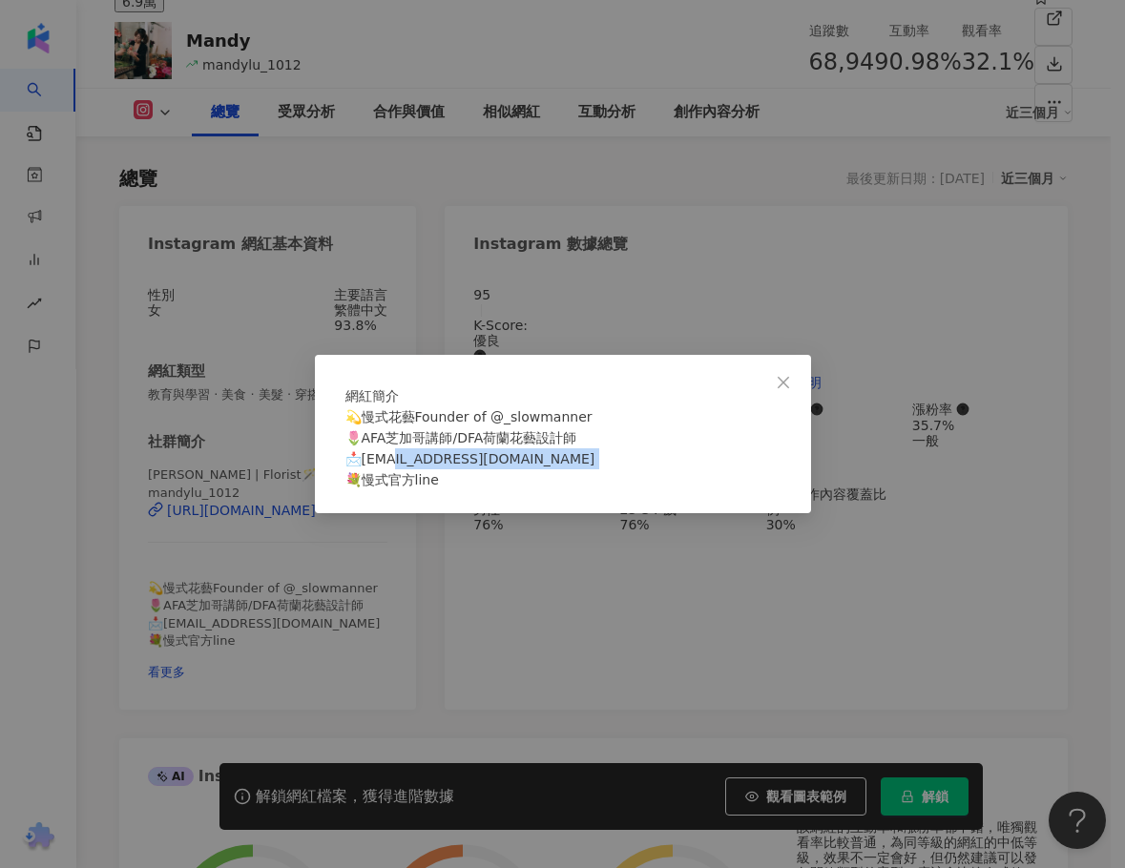
drag, startPoint x: 593, startPoint y: 473, endPoint x: 423, endPoint y: 473, distance: 170.8
click at [423, 473] on span "💫慢式花藝Founder of @_slowmanner 🌷AFA芝加哥講師/DFA荷蘭花藝設計師 📩合作歡迎mandyflorist444@gmail.co…" at bounding box center [470, 448] width 250 height 78
copy span "dyflorist444@gmail.com 💐慢"
click at [649, 392] on div "網紅簡介" at bounding box center [562, 395] width 435 height 21
click at [784, 375] on icon "close" at bounding box center [783, 382] width 15 height 15
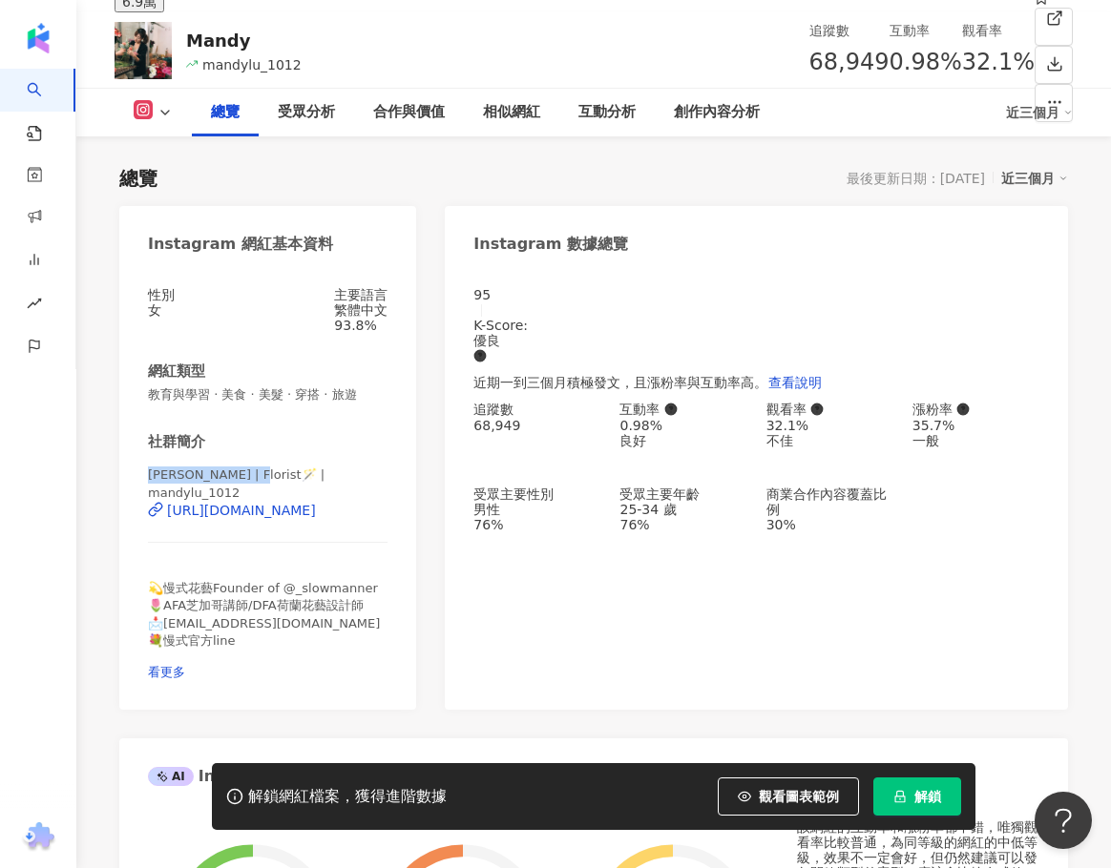
drag, startPoint x: 146, startPoint y: 483, endPoint x: 259, endPoint y: 481, distance: 112.6
click at [259, 481] on div "性別 女 主要語言 繁體中文 93.8% 網紅類型 教育與學習 · 美食 · 美髮 · 穿搭 · 旅遊 社群簡介 曼蒂Mandy | Florist🪄 | m…" at bounding box center [267, 489] width 297 height 442
copy span "曼蒂Mandy | Florist"
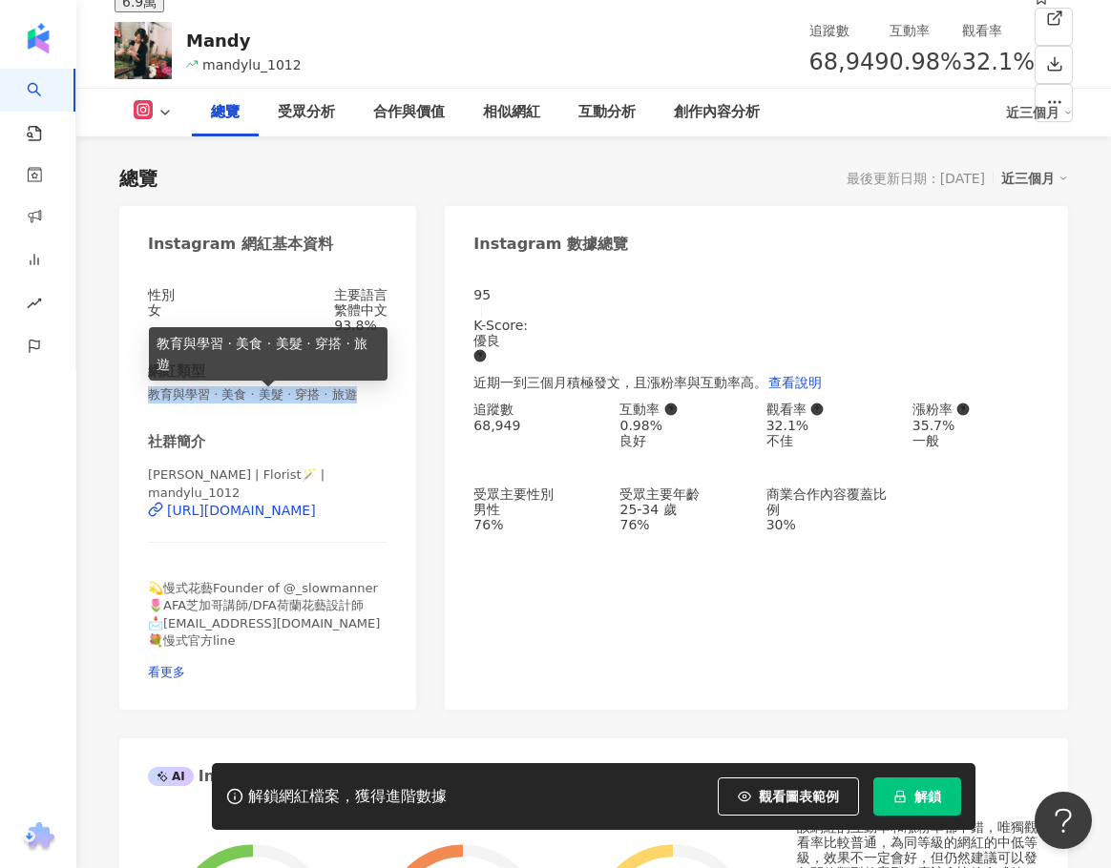
drag, startPoint x: 148, startPoint y: 404, endPoint x: 385, endPoint y: 403, distance: 236.6
click at [385, 403] on span "教育與學習 · 美食 · 美髮 · 穿搭 · 旅遊" at bounding box center [267, 394] width 239 height 17
copy span "教育與學習 · 美食 · 美髮 · 穿搭 · 旅遊"
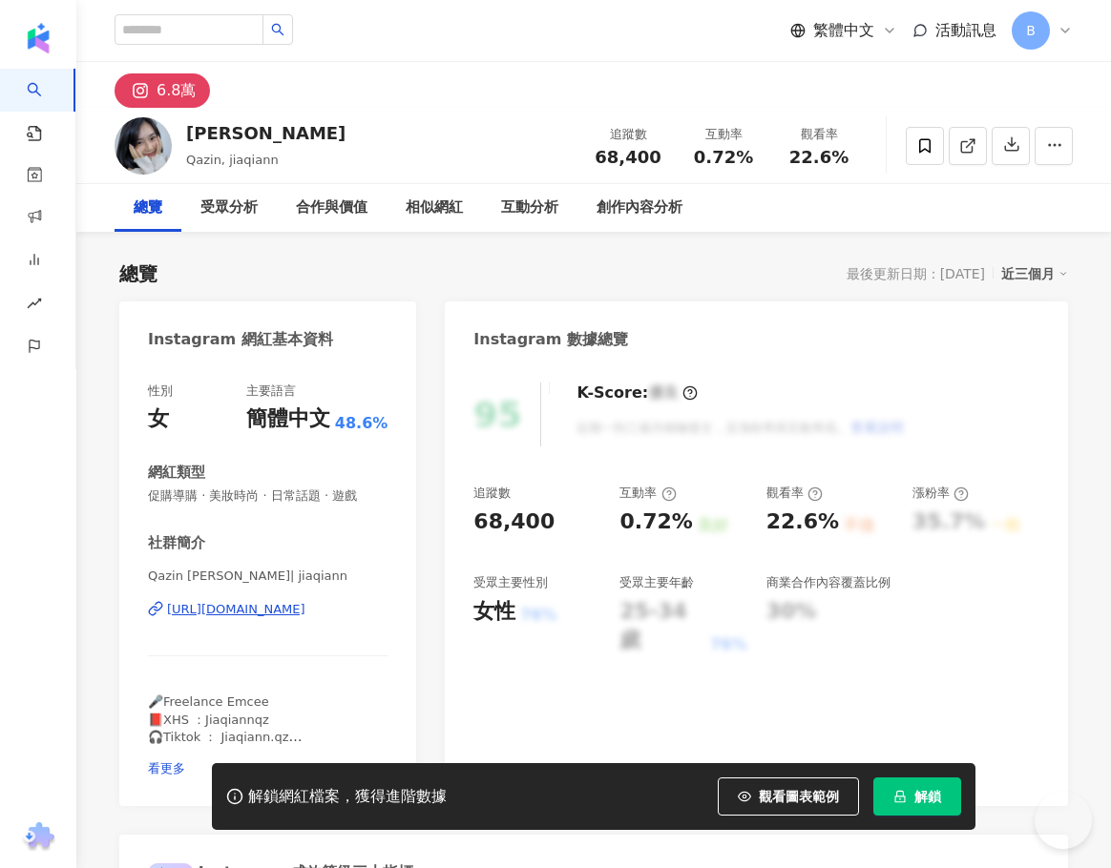
click at [305, 610] on div "[URL][DOMAIN_NAME]" at bounding box center [236, 609] width 138 height 17
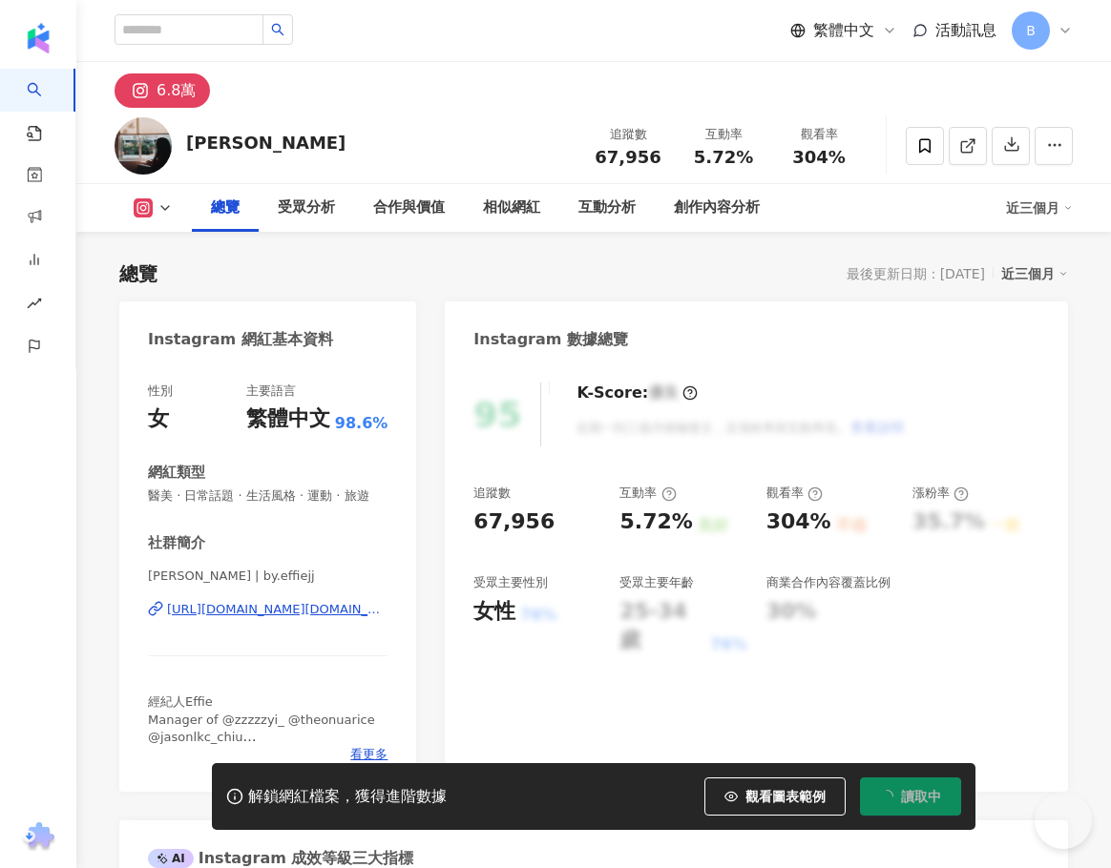
click at [248, 617] on div "[PERSON_NAME] | by.effiejj [URL][DOMAIN_NAME][DOMAIN_NAME]" at bounding box center [267, 624] width 239 height 112
click at [246, 618] on div "https://www.instagram.com/by.effiejj/" at bounding box center [277, 609] width 220 height 17
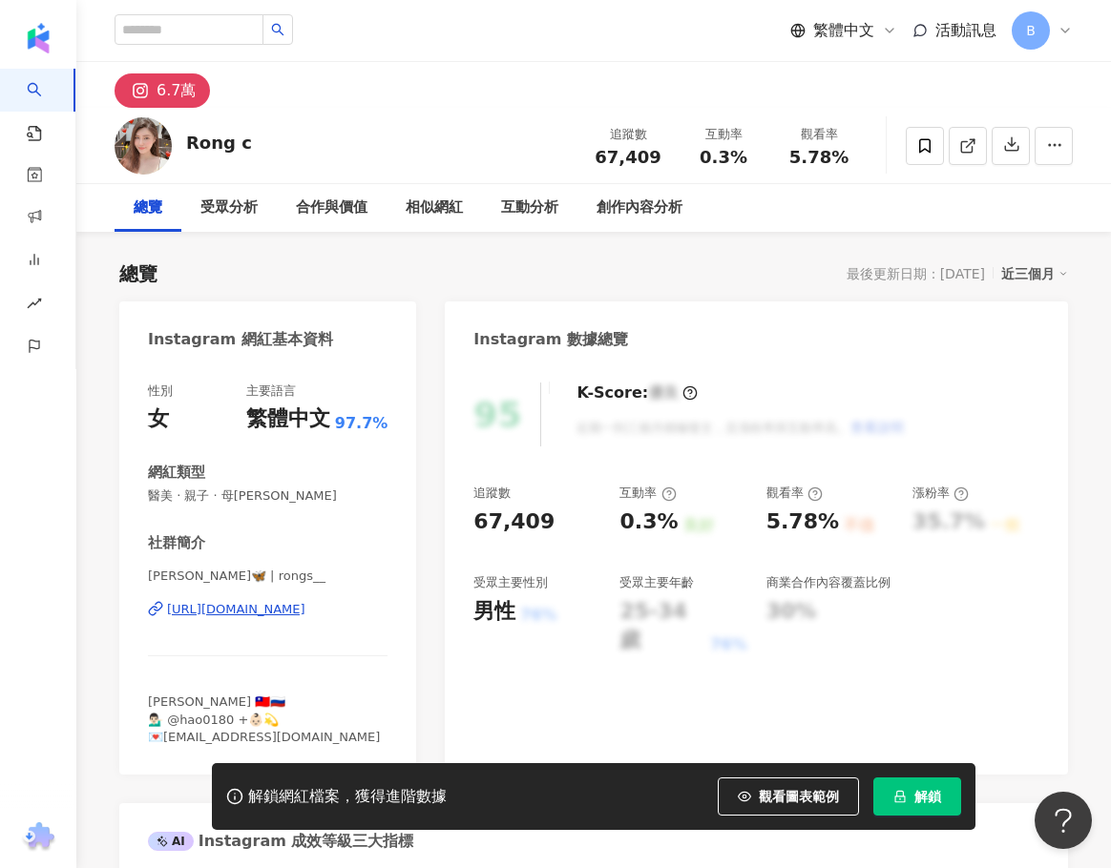
click at [266, 613] on div "https://www.instagram.com/rongs__/" at bounding box center [236, 609] width 138 height 17
drag, startPoint x: 301, startPoint y: 738, endPoint x: 164, endPoint y: 743, distance: 136.6
click at [164, 743] on div "趙蓉蓉 x 🇹🇼🇷🇺 💁🏻‍♂️ @hao0180 +👶🏻💫 💌ariel81828@gmail.com" at bounding box center [267, 720] width 239 height 52
drag, startPoint x: 147, startPoint y: 578, endPoint x: 205, endPoint y: 578, distance: 58.2
click at [205, 578] on div "性別 女 主要語言 繁體中文 97.7% 網紅類型 醫美 · 親子 · 母嬰 社群簡介 Ariel Chao🦋 | rongs__ https://www.i…" at bounding box center [267, 569] width 297 height 411
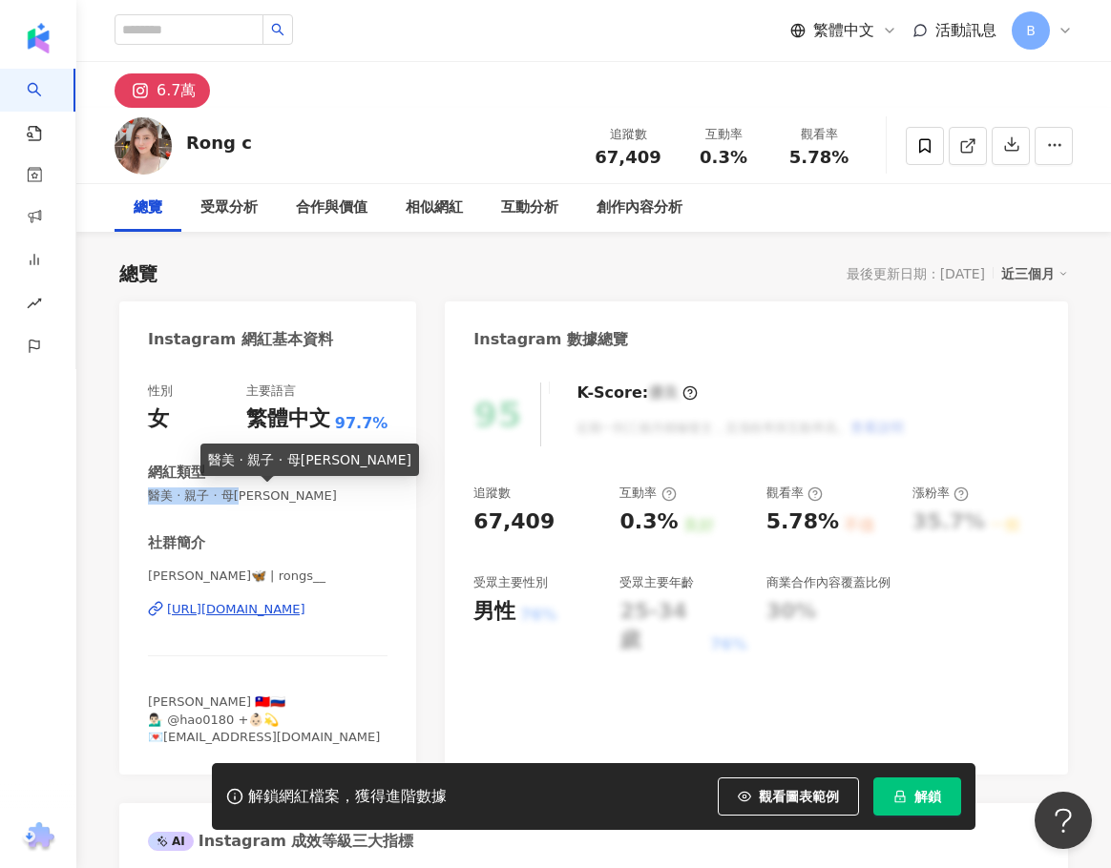
drag, startPoint x: 148, startPoint y: 502, endPoint x: 254, endPoint y: 502, distance: 105.9
click at [254, 502] on span "醫美 · 親子 · 母嬰" at bounding box center [267, 496] width 239 height 17
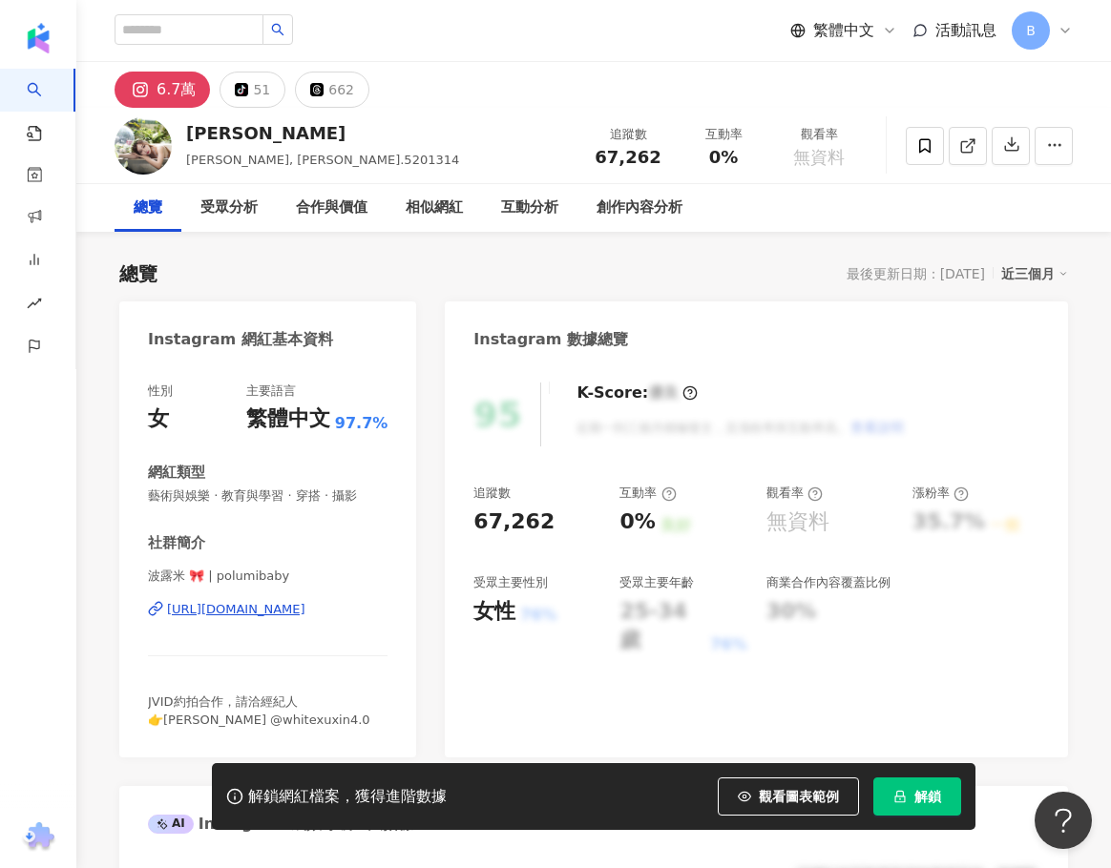
click at [271, 602] on div "https://www.instagram.com/polumibaby/" at bounding box center [236, 609] width 138 height 17
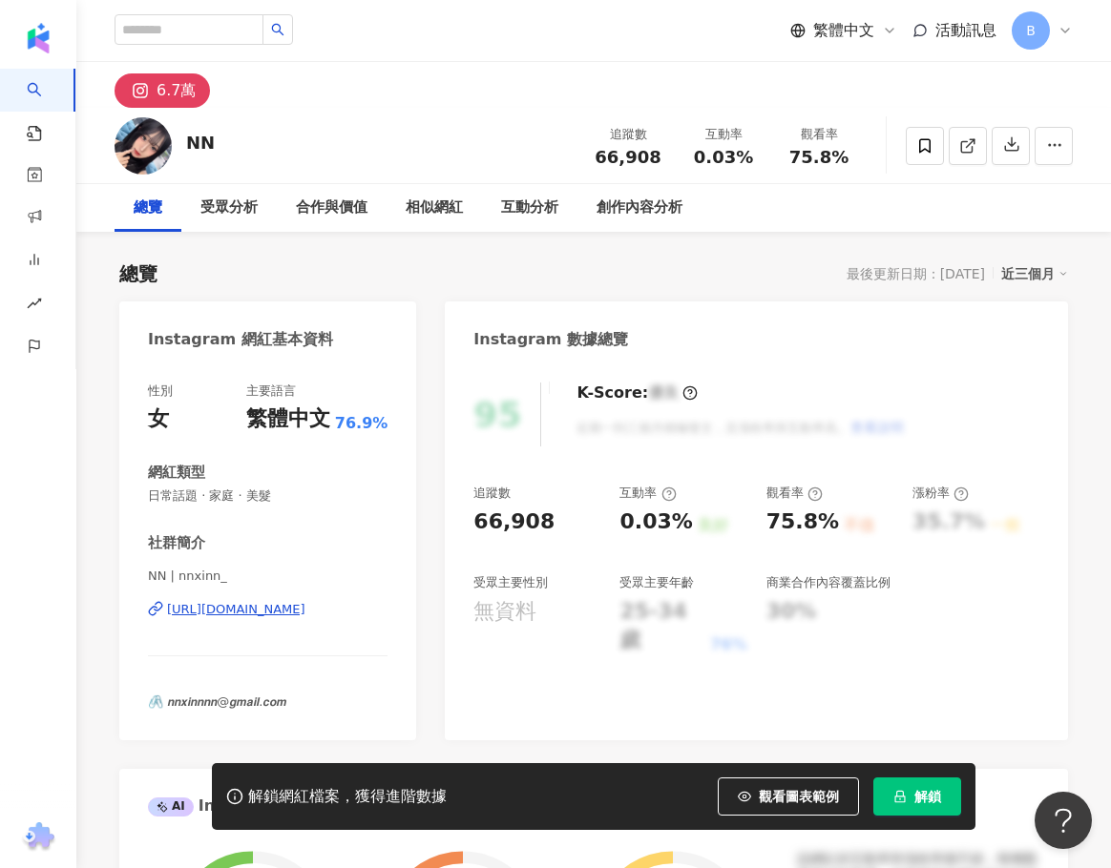
click at [305, 612] on div "[URL][DOMAIN_NAME]" at bounding box center [236, 609] width 138 height 17
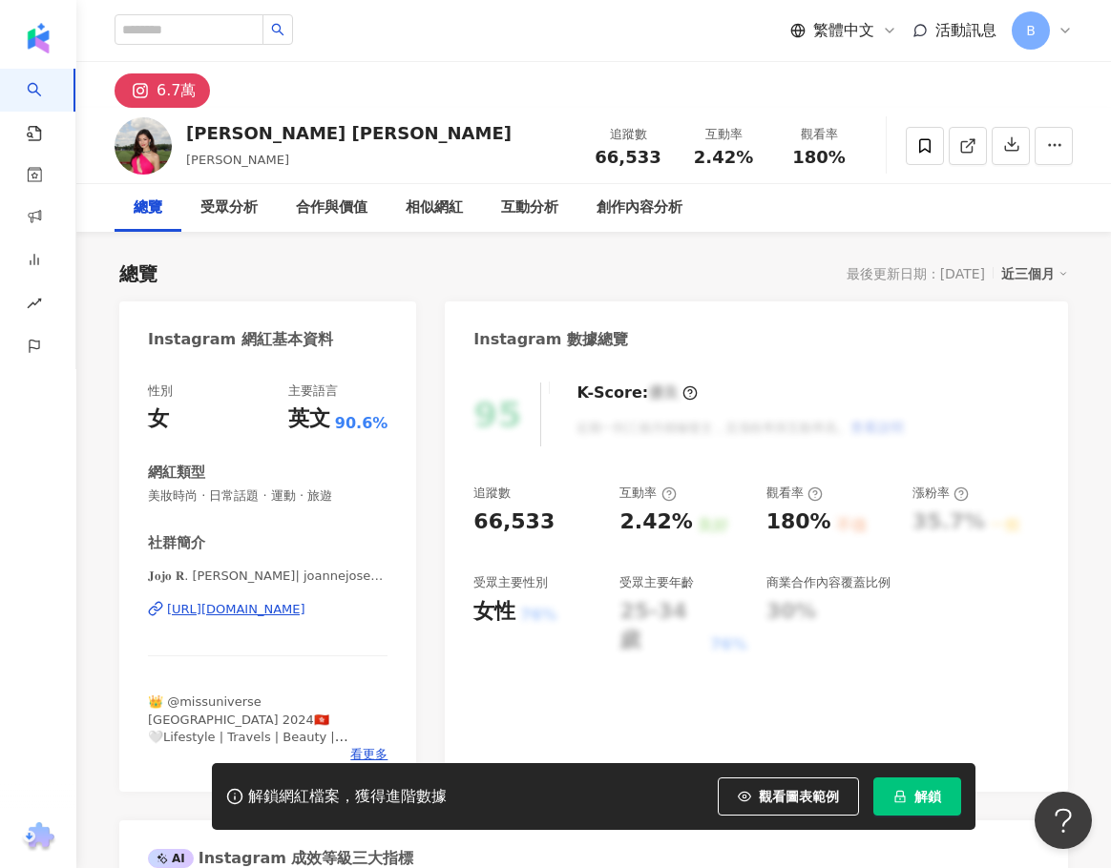
click at [292, 608] on div "https://www.instagram.com/joannejosephinerhodes/" at bounding box center [236, 609] width 138 height 17
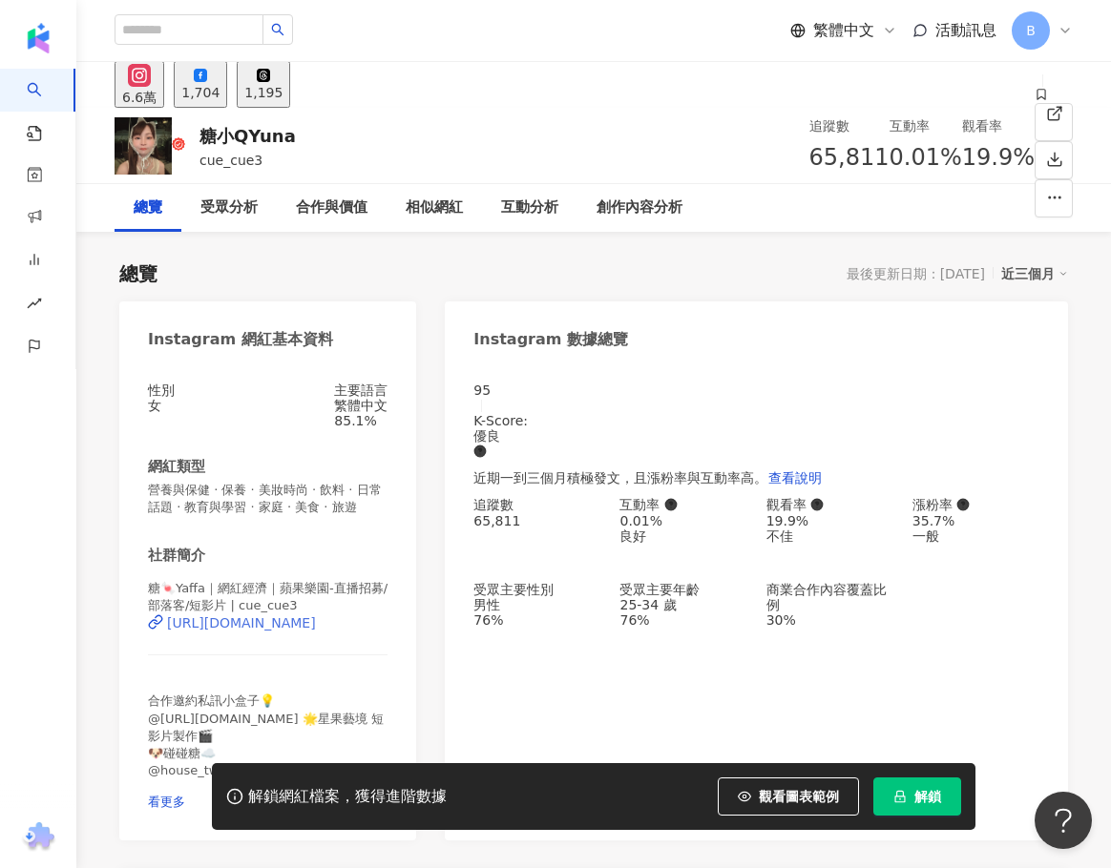
click at [292, 631] on div "https://www.instagram.com/cue_cue3/" at bounding box center [241, 622] width 149 height 15
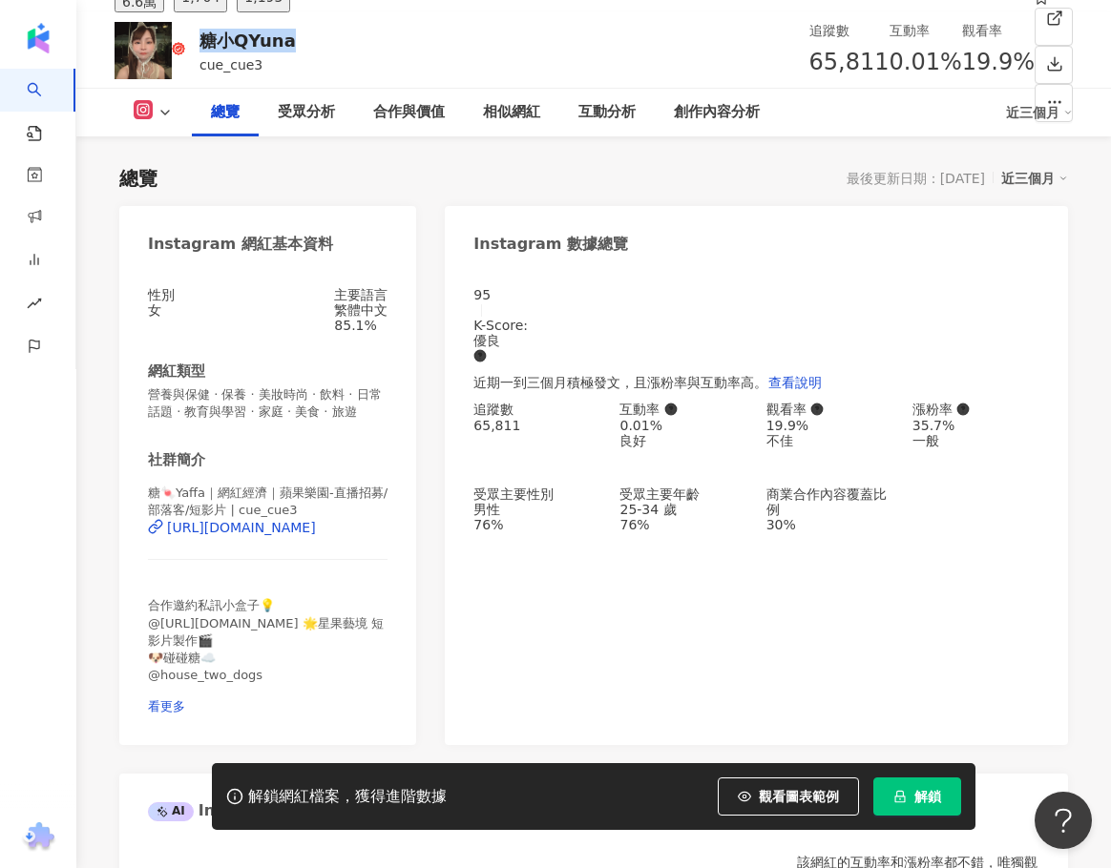
drag, startPoint x: 193, startPoint y: 45, endPoint x: 276, endPoint y: 50, distance: 83.1
click at [276, 50] on div "糖小QYuna cue_cue3 追蹤數 65,811 互動率 0.01% 觀看率 19.9%" at bounding box center [593, 49] width 1034 height 75
click at [185, 699] on span "看更多" at bounding box center [166, 706] width 37 height 14
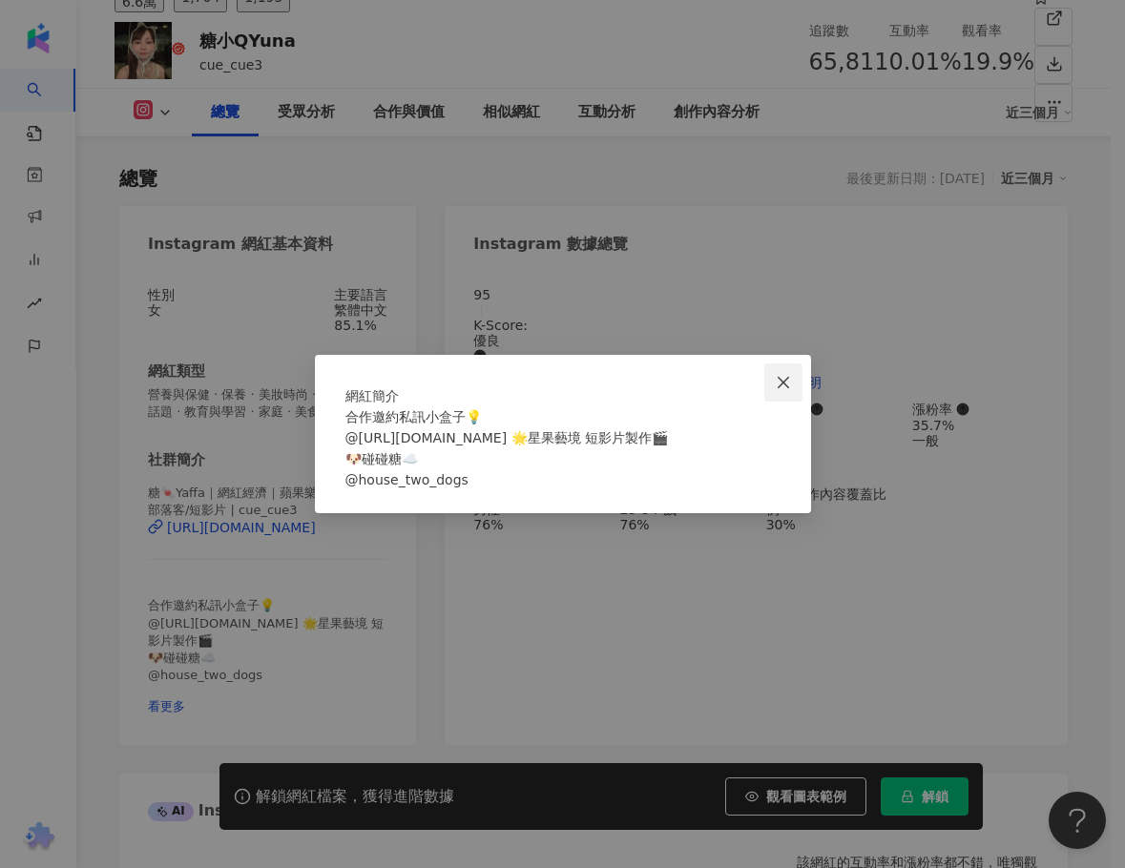
click at [781, 375] on icon "close" at bounding box center [783, 382] width 15 height 15
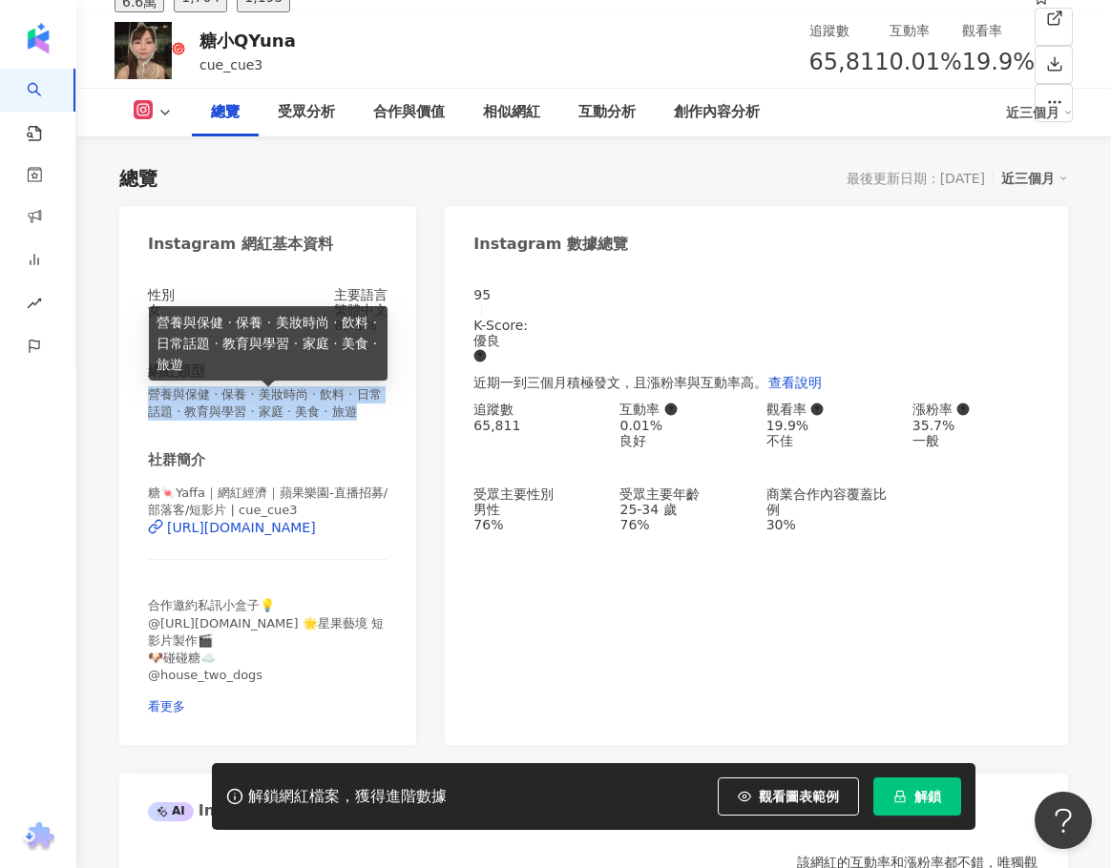
drag, startPoint x: 152, startPoint y: 400, endPoint x: 186, endPoint y: 431, distance: 46.6
click at [186, 421] on span "營養與保健 · 保養 · 美妝時尚 · 飲料 · 日常話題 · 教育與學習 · 家庭 · 美食 · 旅遊" at bounding box center [267, 403] width 239 height 34
copy span "營養與保健 · 保養 · 美妝時尚 · 飲料 · 日常話題 · 教育與學習 · 家庭 · 美食 · 旅遊"
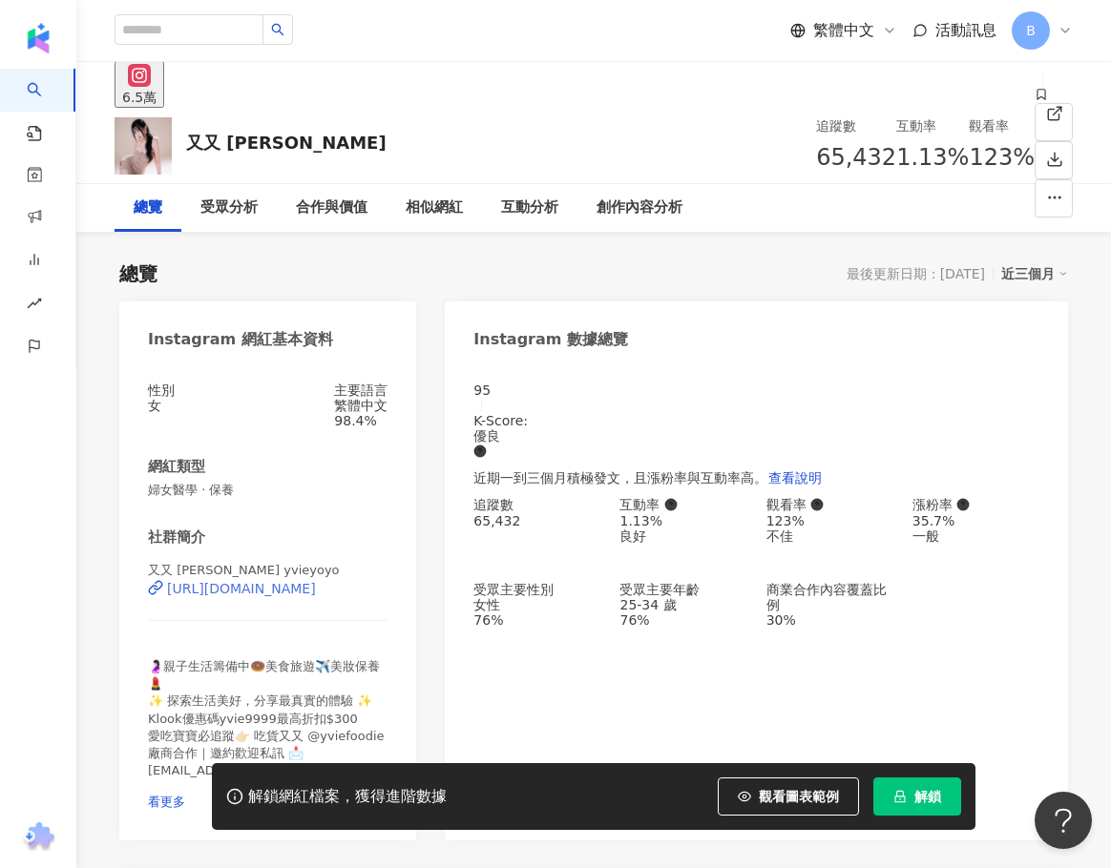
click at [306, 596] on div "https://www.instagram.com/yvieyoyo/" at bounding box center [241, 588] width 149 height 15
drag, startPoint x: 174, startPoint y: 575, endPoint x: 212, endPoint y: 575, distance: 38.2
click at [212, 575] on span "又又 黃鈺文 | yvieyoyo" at bounding box center [244, 570] width 192 height 14
click at [185, 795] on span "看更多" at bounding box center [166, 802] width 37 height 14
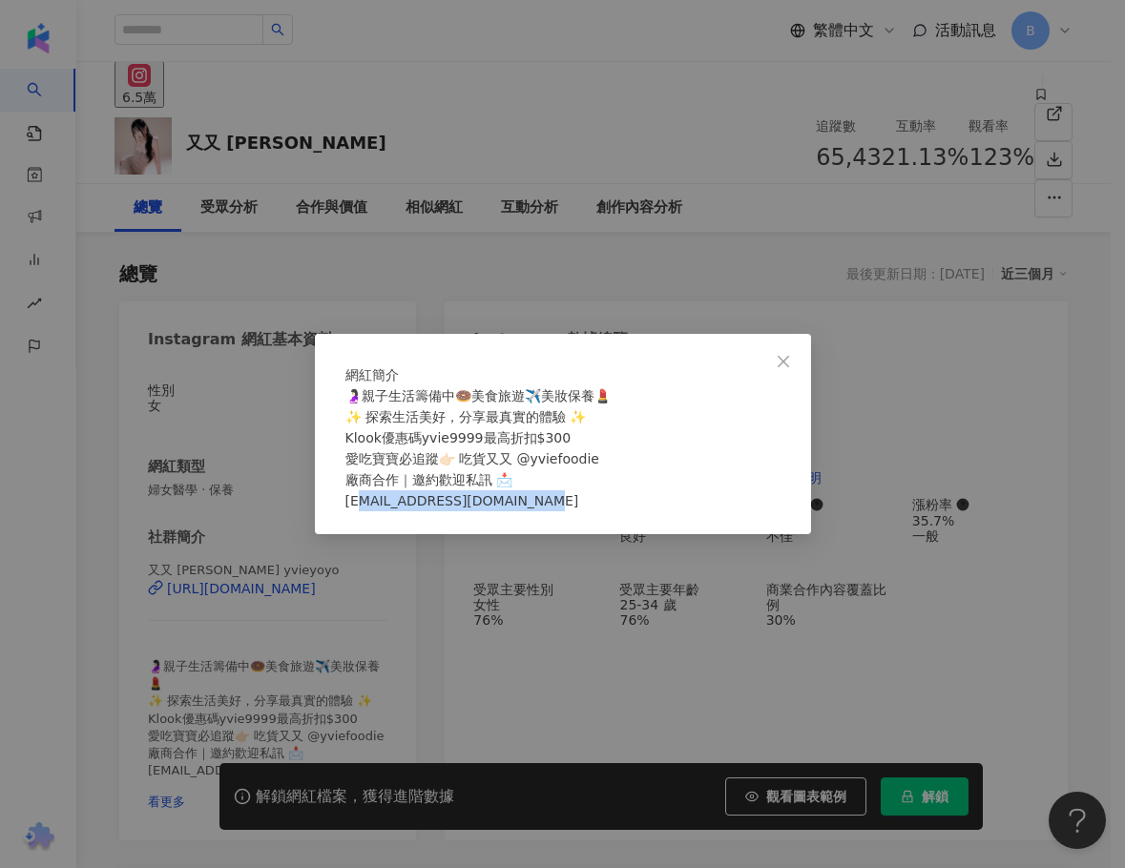
drag, startPoint x: 565, startPoint y: 509, endPoint x: 1124, endPoint y: 512, distance: 559.1
click at [393, 509] on span "🤰🏻親子生活籌備中🍩美食旅遊✈️美妝保養💄 ✨ 探索生活美好，分享最真實的體驗 ✨ Klook優惠碼yvie9999最高折扣$300 愛吃寶寶必追蹤👉🏻 吃貨…" at bounding box center [477, 448] width 265 height 120
copy span "g0618@gmail.com"
click at [520, 505] on span "🤰🏻親子生活籌備中🍩美食旅遊✈️美妝保養💄 ✨ 探索生活美好，分享最真實的體驗 ✨ Klook優惠碼yvie9999最高折扣$300 愛吃寶寶必追蹤👉🏻 吃貨…" at bounding box center [477, 448] width 265 height 120
drag, startPoint x: 576, startPoint y: 509, endPoint x: 381, endPoint y: 517, distance: 195.8
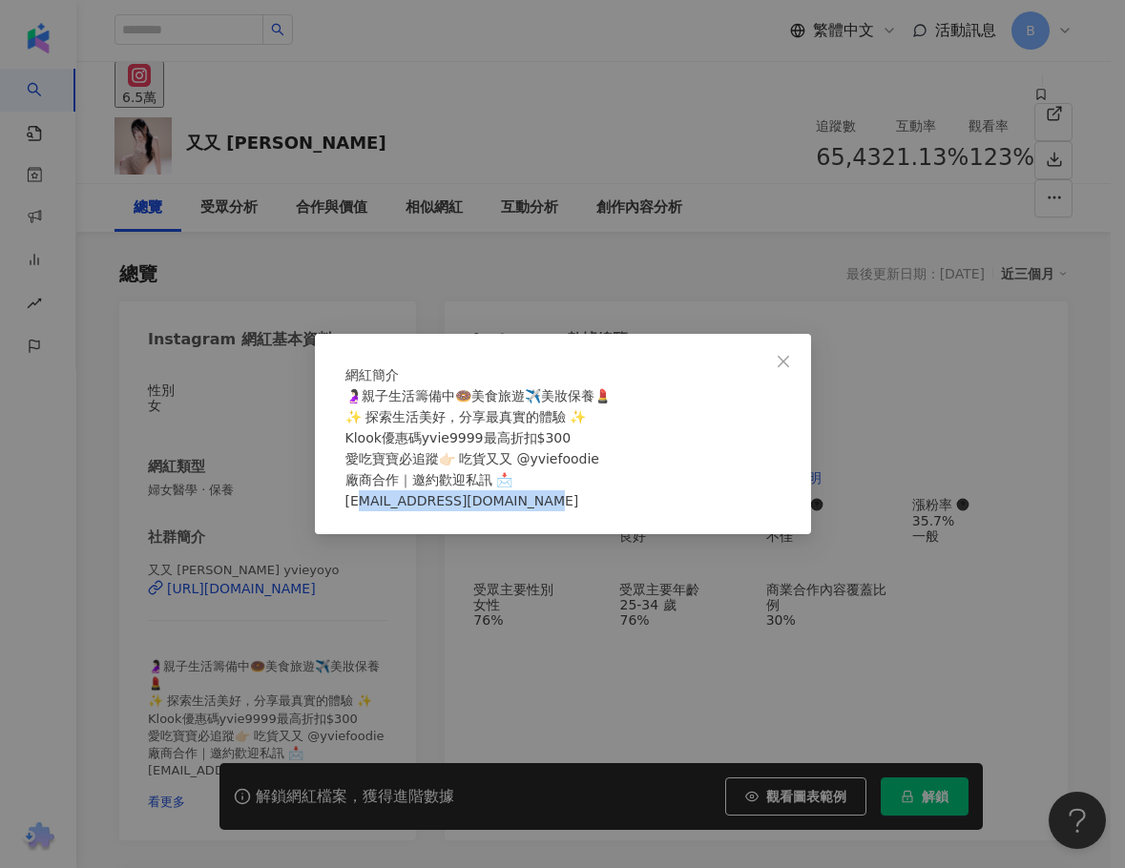
click at [381, 511] on div "🤰🏻親子生活籌備中🍩美食旅遊✈️美妝保養💄 ✨ 探索生活美好，分享最真實的體驗 ✨ Klook優惠碼yvie9999最高折扣$300 愛吃寶寶必追蹤👉🏻 吃貨…" at bounding box center [562, 448] width 435 height 126
copy span "ang0618@gmail.com"
click at [295, 662] on div "網紅簡介 🤰🏻親子生活籌備中🍩美食旅遊✈️美妝保養💄 ✨ 探索生活美好，分享最真實的體驗 ✨ Klook優惠碼yvie9999最高折扣$300 愛吃寶寶必追蹤…" at bounding box center [562, 434] width 1125 height 868
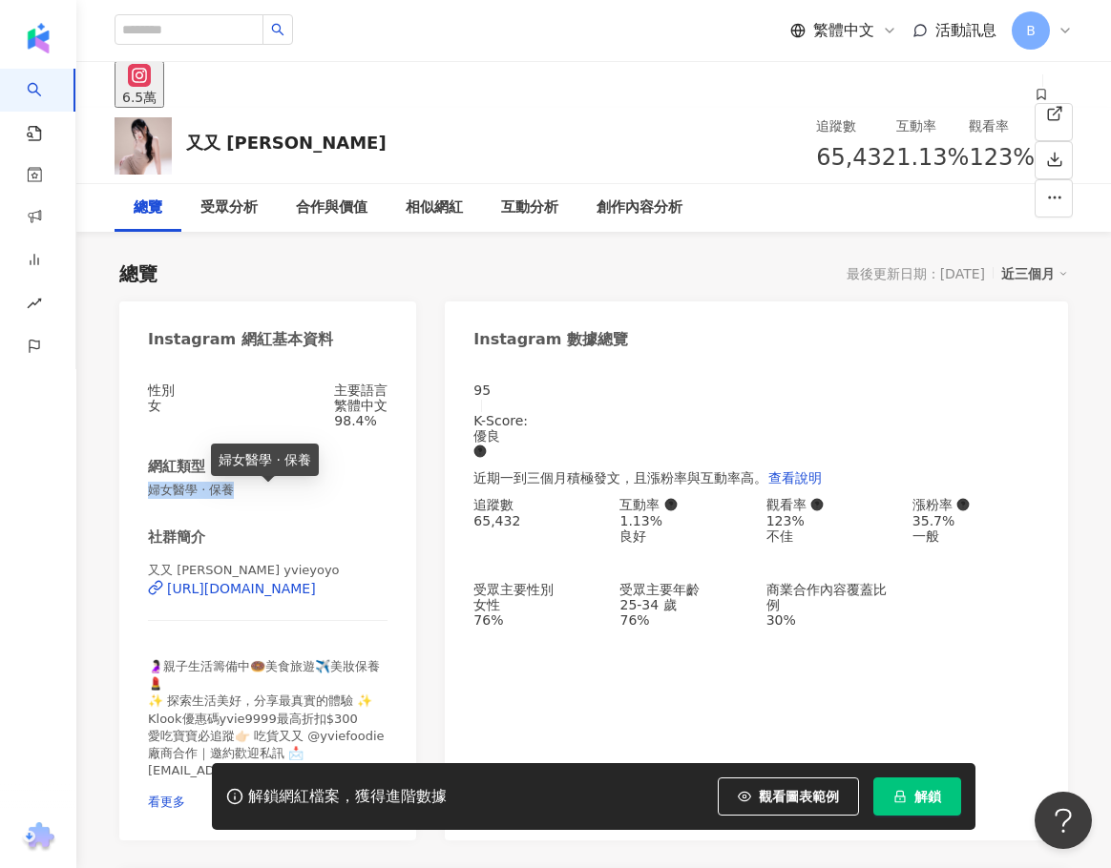
drag, startPoint x: 152, startPoint y: 496, endPoint x: 239, endPoint y: 505, distance: 88.2
click at [239, 499] on span "婦女醫學 · 保養" at bounding box center [267, 490] width 239 height 17
copy span "婦女醫學 · 保養"
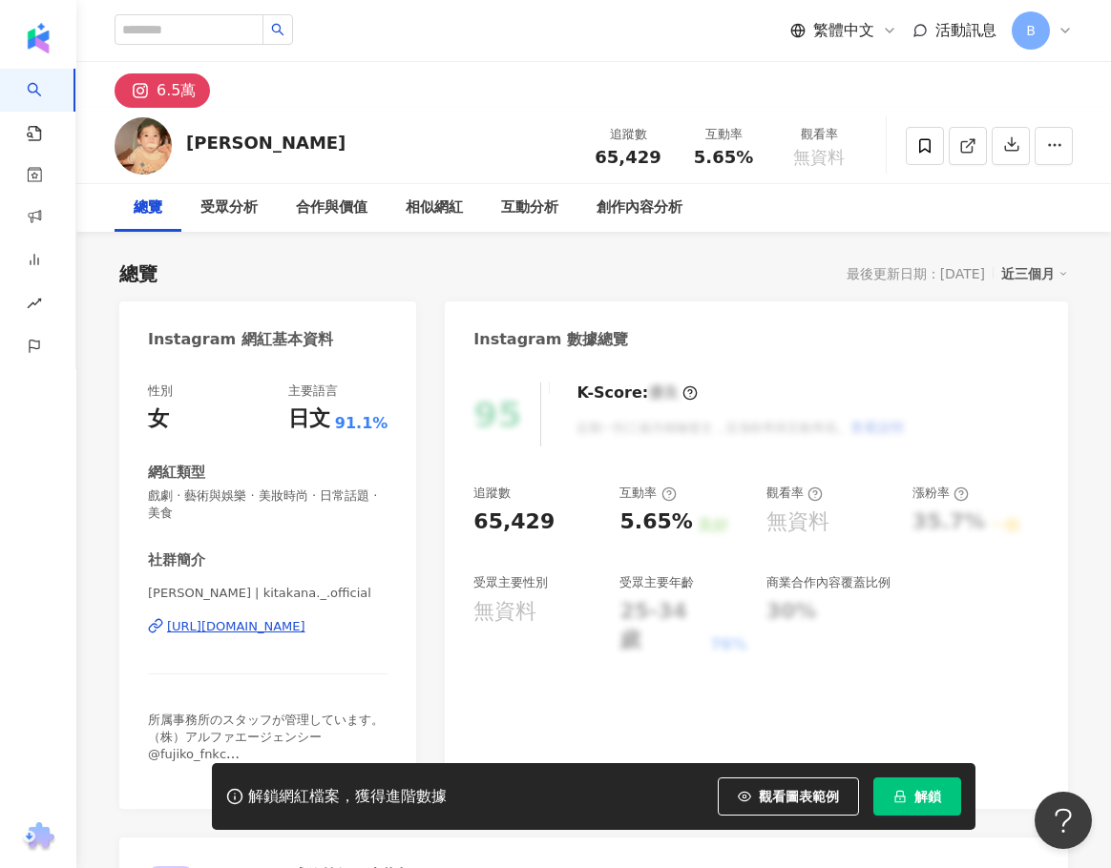
click at [278, 630] on div "[URL][DOMAIN_NAME]" at bounding box center [236, 626] width 138 height 17
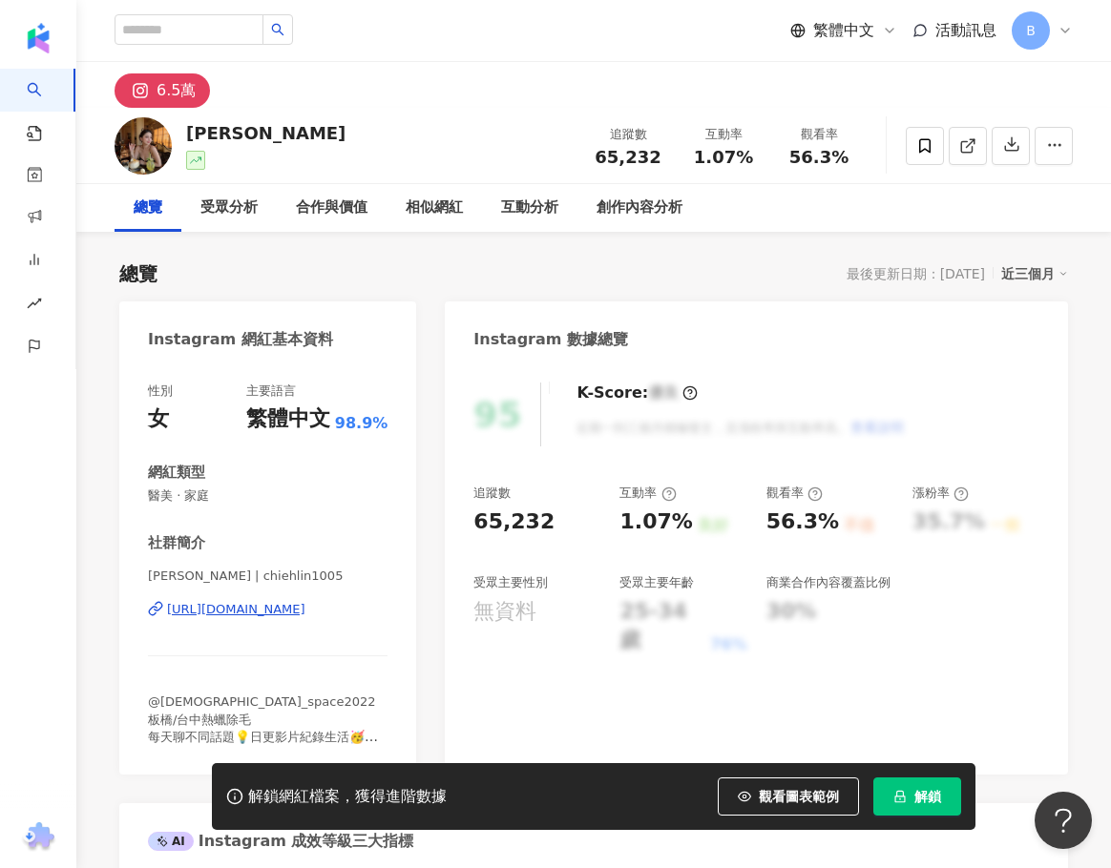
click at [305, 605] on div "[URL][DOMAIN_NAME]" at bounding box center [236, 609] width 138 height 17
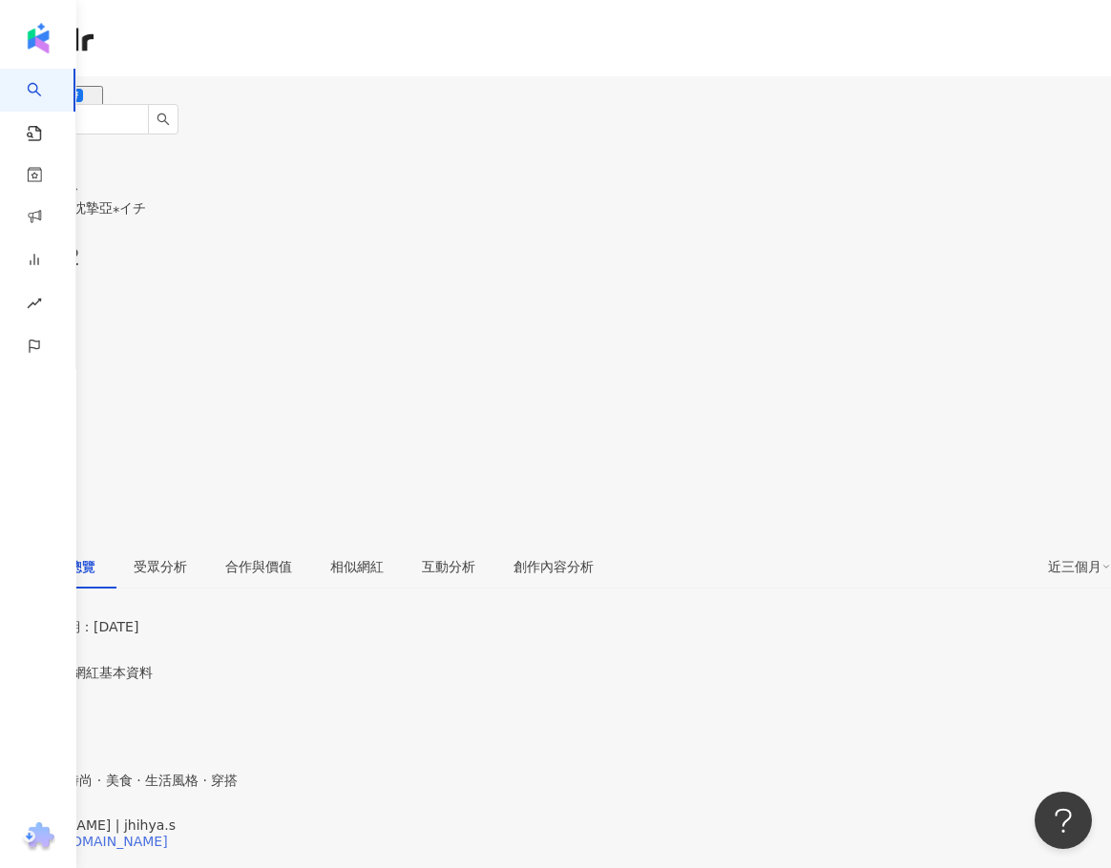
click at [168, 834] on div "[URL][DOMAIN_NAME]" at bounding box center [93, 841] width 149 height 15
drag, startPoint x: 152, startPoint y: 593, endPoint x: 206, endPoint y: 592, distance: 54.4
click at [176, 818] on span "[PERSON_NAME] | jhihya.s" at bounding box center [88, 825] width 176 height 15
drag, startPoint x: 169, startPoint y: 735, endPoint x: 287, endPoint y: 740, distance: 118.4
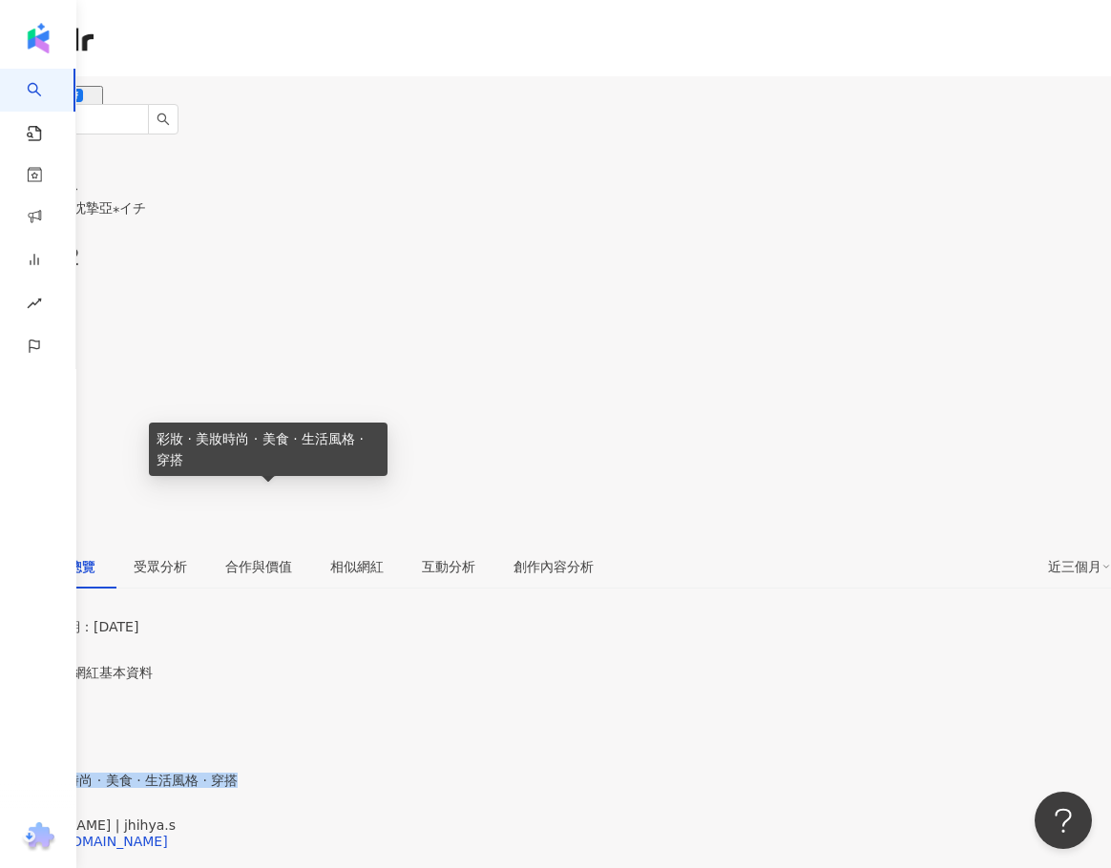
drag, startPoint x: 156, startPoint y: 503, endPoint x: 164, endPoint y: 509, distance: 10.1
click at [164, 773] on span "彩妝 · 美妝時尚 · 美食 · 生活風格 · 穿搭" at bounding box center [119, 780] width 238 height 15
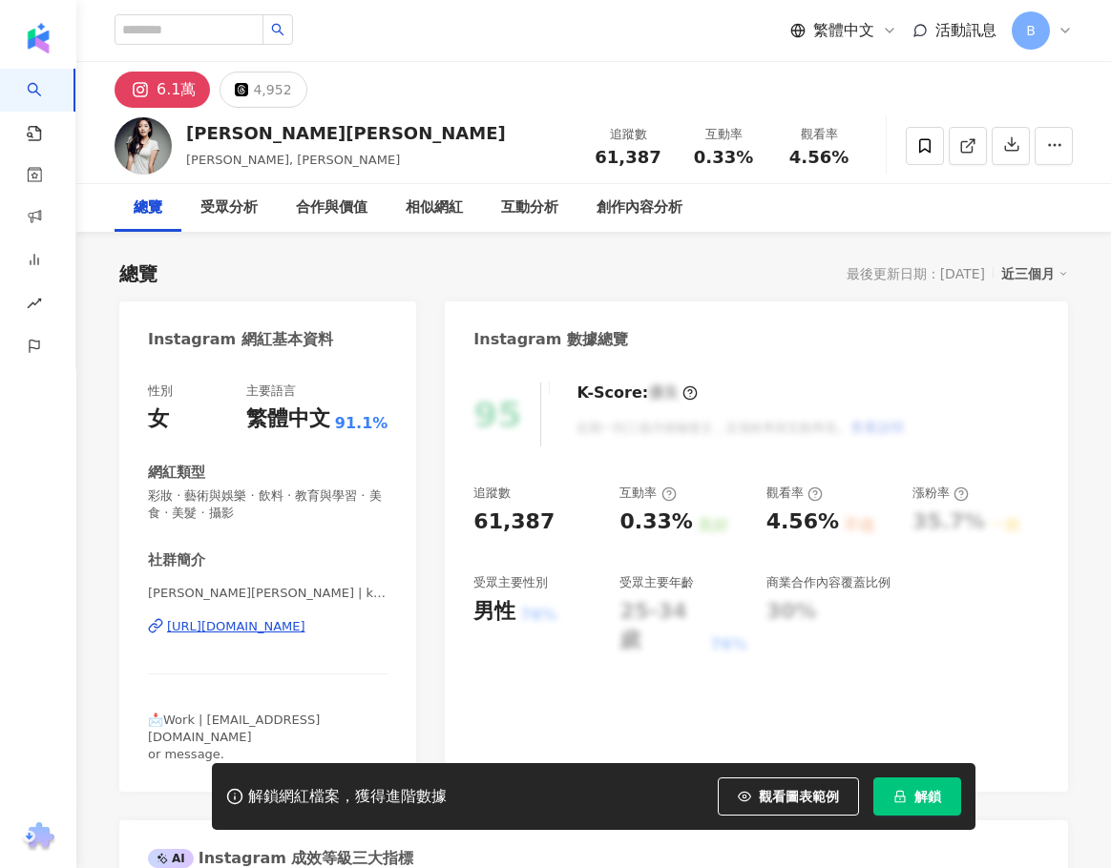
click at [247, 628] on div "https://www.instagram.com/katesu3490/" at bounding box center [236, 626] width 138 height 17
drag, startPoint x: 149, startPoint y: 594, endPoint x: 218, endPoint y: 593, distance: 69.7
click at [218, 593] on span "蘇子芸 KaTE | katesu3490" at bounding box center [267, 593] width 239 height 17
drag, startPoint x: 204, startPoint y: 721, endPoint x: 343, endPoint y: 717, distance: 139.4
click at [343, 717] on div "📩Work | clairesu227@gmail.com or message." at bounding box center [267, 738] width 239 height 52
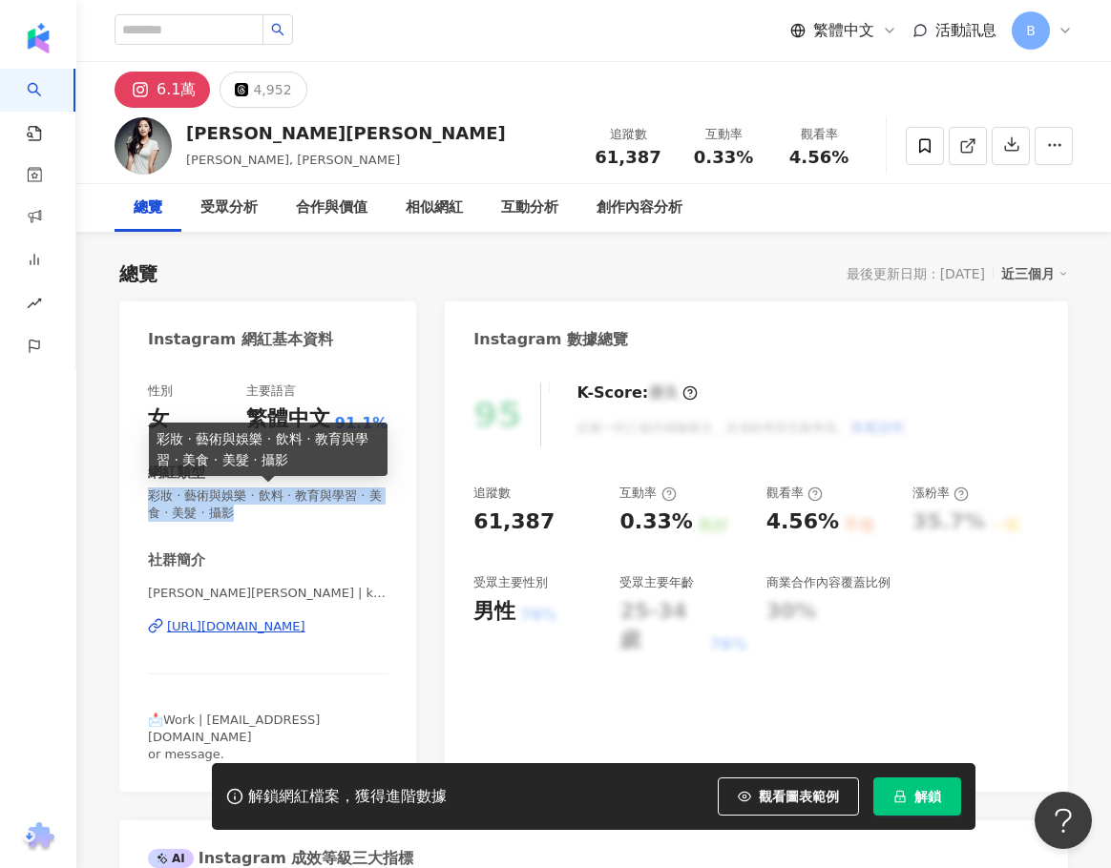
drag, startPoint x: 147, startPoint y: 493, endPoint x: 272, endPoint y: 514, distance: 126.7
click at [272, 514] on div "性別 女 主要語言 繁體中文 91.1% 網紅類型 彩妝 · 藝術與娛樂 · 飲料 · 教育與學習 · 美食 · 美髮 · 攝影 社群簡介 蘇子芸 KaTE …" at bounding box center [267, 578] width 297 height 428
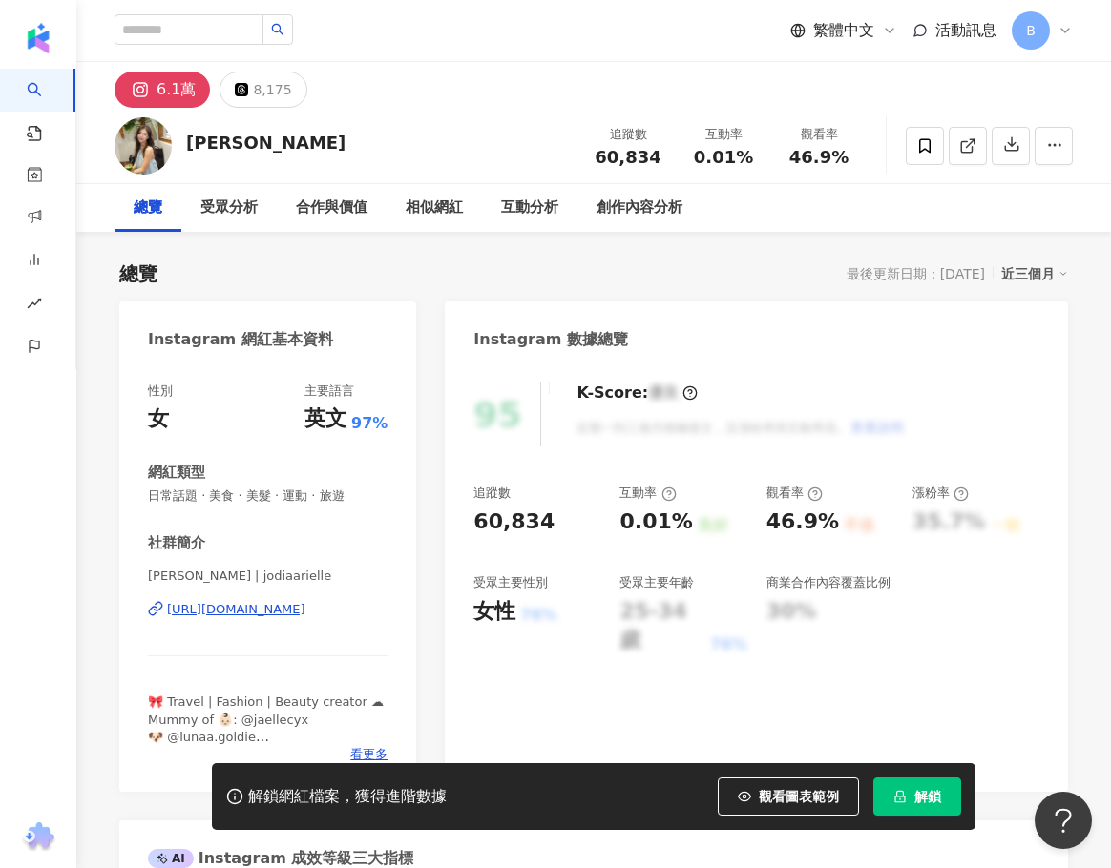
click at [305, 605] on div "[URL][DOMAIN_NAME]" at bounding box center [236, 609] width 138 height 17
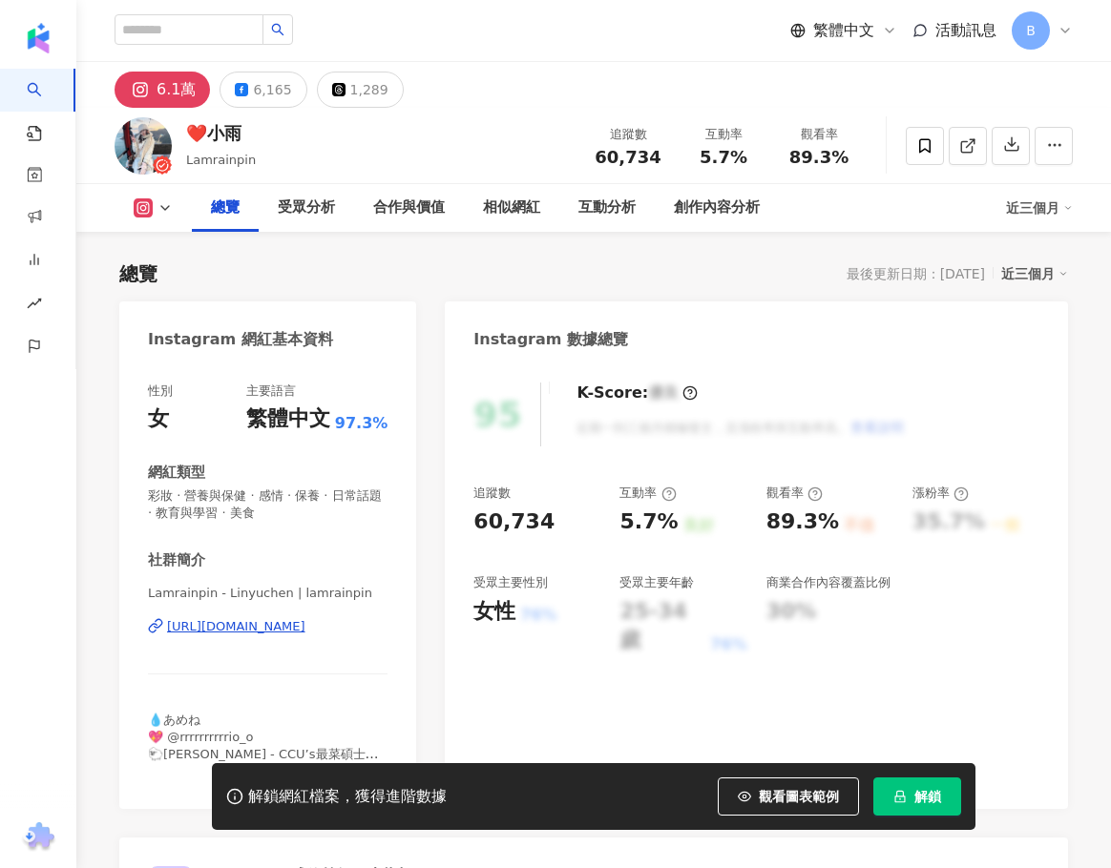
click at [284, 618] on div "https://www.instagram.com/lamrainpin/" at bounding box center [236, 626] width 138 height 17
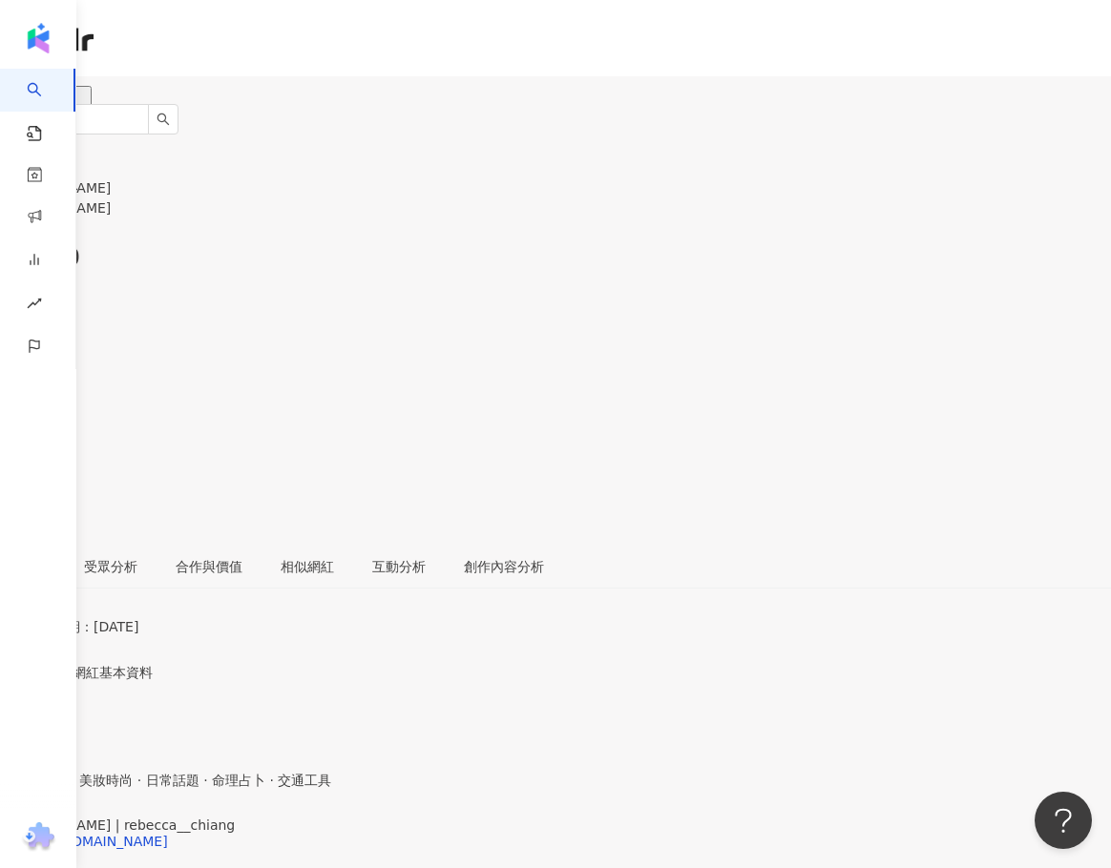
drag, startPoint x: 379, startPoint y: 278, endPoint x: 418, endPoint y: 290, distance: 41.0
click at [379, 604] on div "總覽 最後更新日期：2025/8/5 近三個月" at bounding box center [555, 634] width 1111 height 61
click at [168, 834] on div "https://www.instagram.com/rebecca__chiang/" at bounding box center [93, 841] width 149 height 15
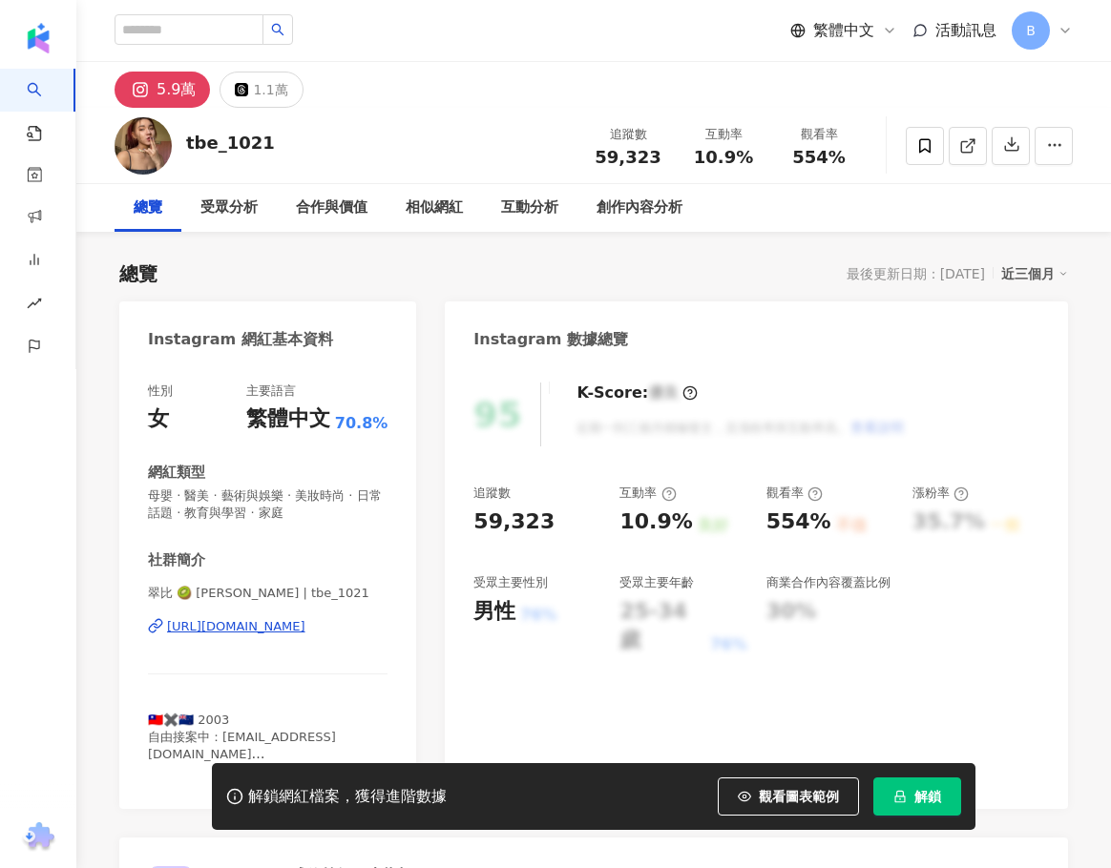
drag, startPoint x: 326, startPoint y: 584, endPoint x: 279, endPoint y: 624, distance: 62.3
click at [279, 624] on div "https://www.instagram.com/tbe_1021/" at bounding box center [236, 626] width 138 height 17
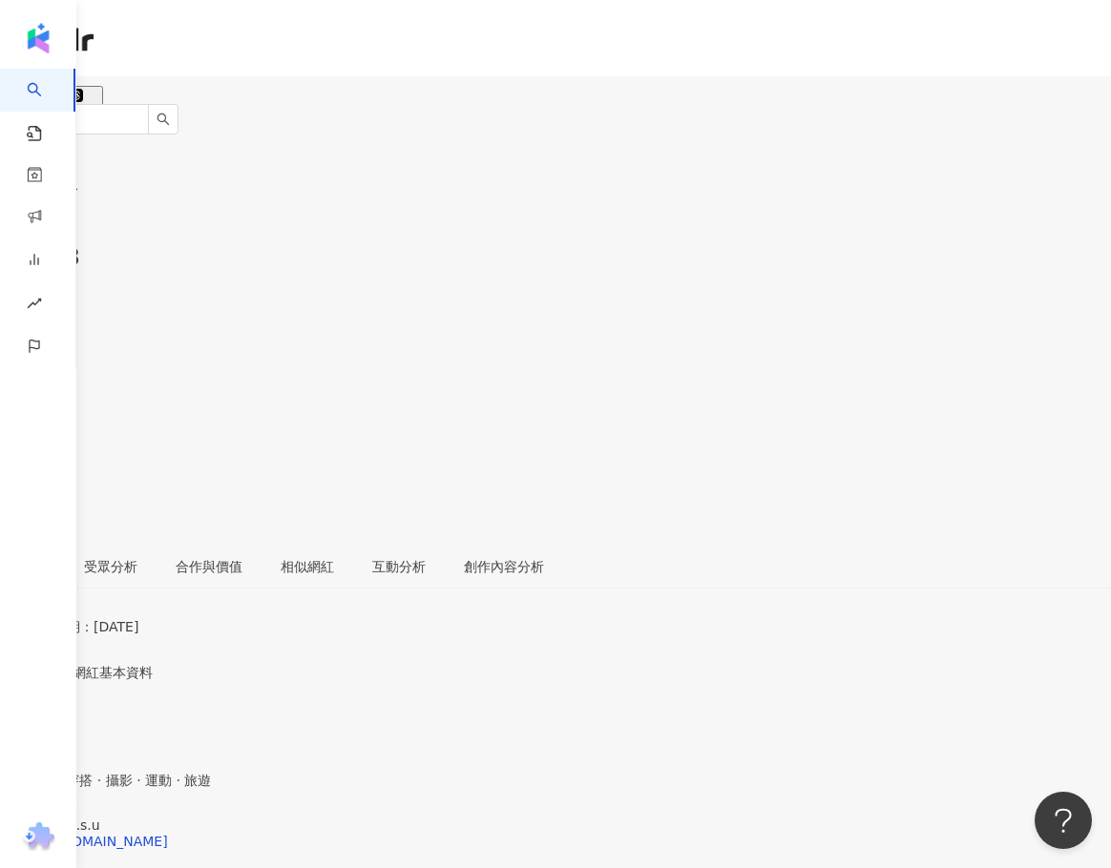
click at [285, 818] on div "KiKi | kiki_h.s.u [URL][DOMAIN_NAME]" at bounding box center [555, 858] width 1111 height 80
click at [168, 834] on div "[URL][DOMAIN_NAME]" at bounding box center [93, 841] width 149 height 15
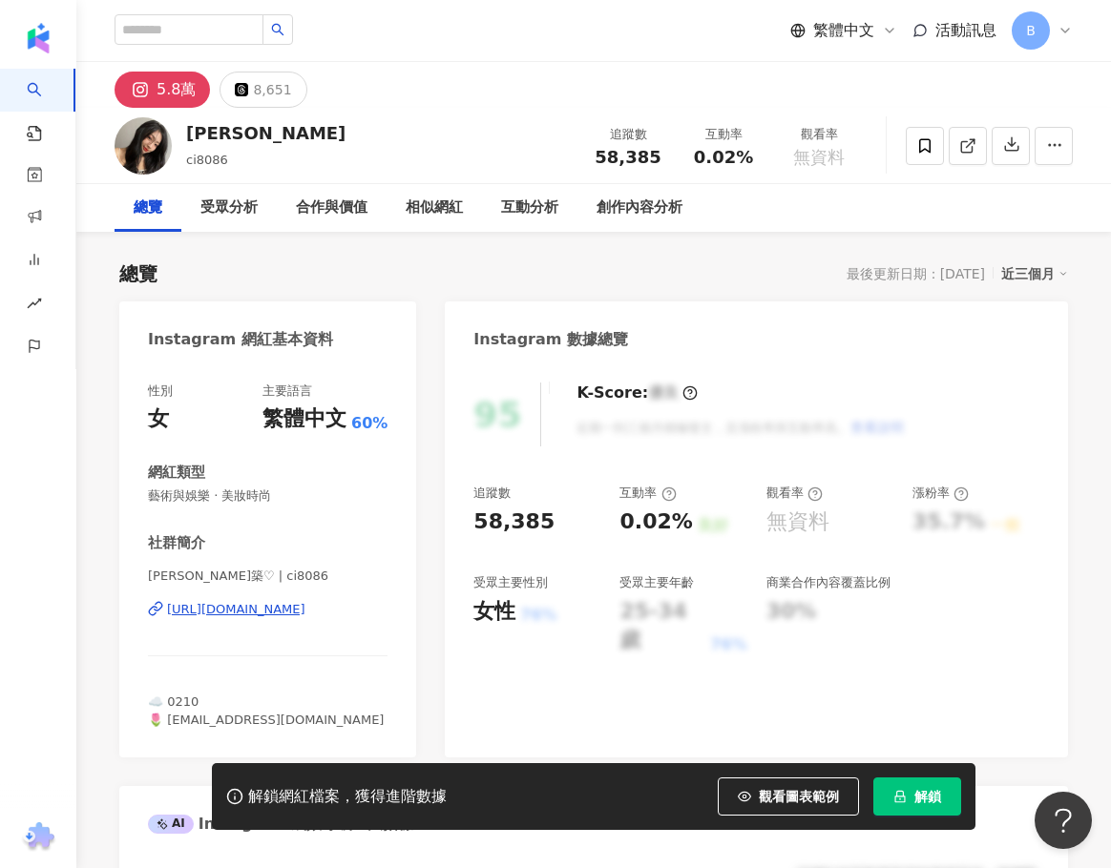
click at [299, 619] on div "昀築♡ | ci8086 https://www.instagram.com/ci8086/" at bounding box center [267, 624] width 239 height 112
drag, startPoint x: 302, startPoint y: 615, endPoint x: 557, endPoint y: 642, distance: 257.1
click at [302, 615] on div "https://www.instagram.com/ci8086/" at bounding box center [236, 609] width 138 height 17
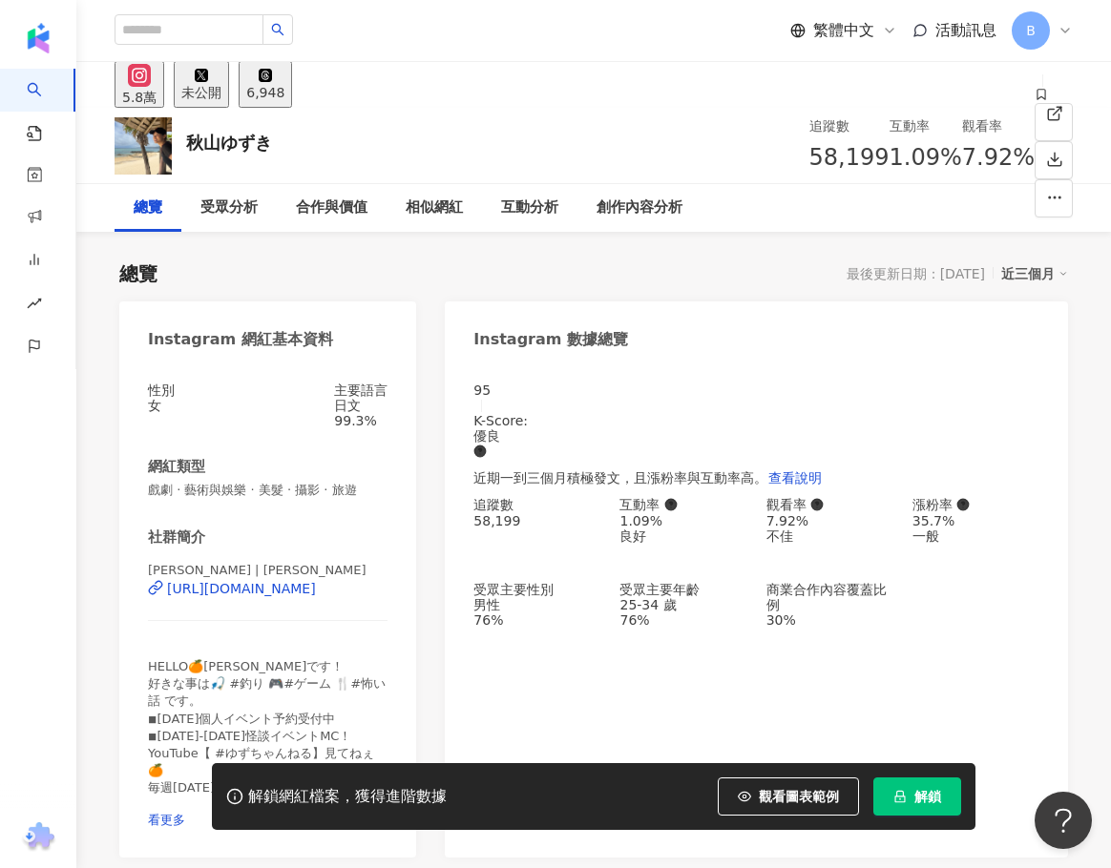
click at [260, 596] on div "https://www.instagram.com/yuzukiakiyama/" at bounding box center [241, 588] width 149 height 15
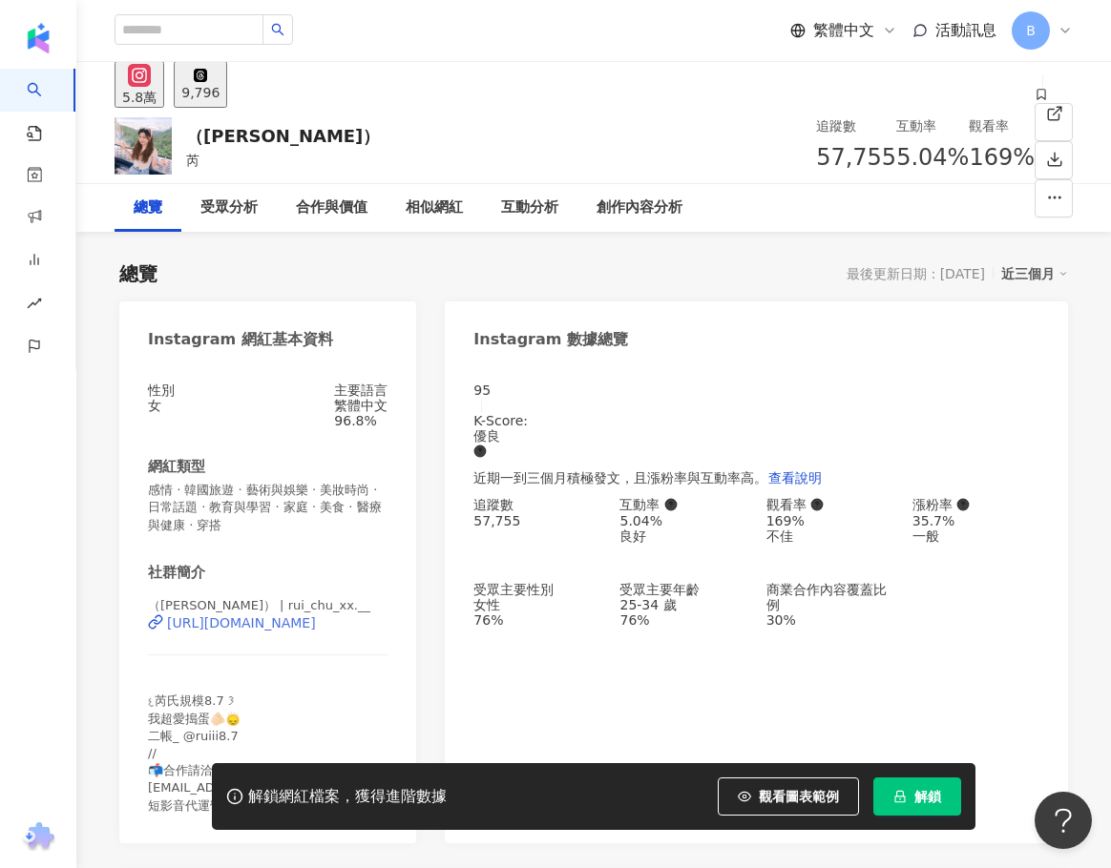
click at [284, 631] on div "https://www.instagram.com/rui_chu_xx.__/" at bounding box center [241, 622] width 149 height 15
drag, startPoint x: 187, startPoint y: 163, endPoint x: 198, endPoint y: 163, distance: 10.5
click at [198, 163] on span "芮" at bounding box center [192, 160] width 13 height 15
copy span "芮"
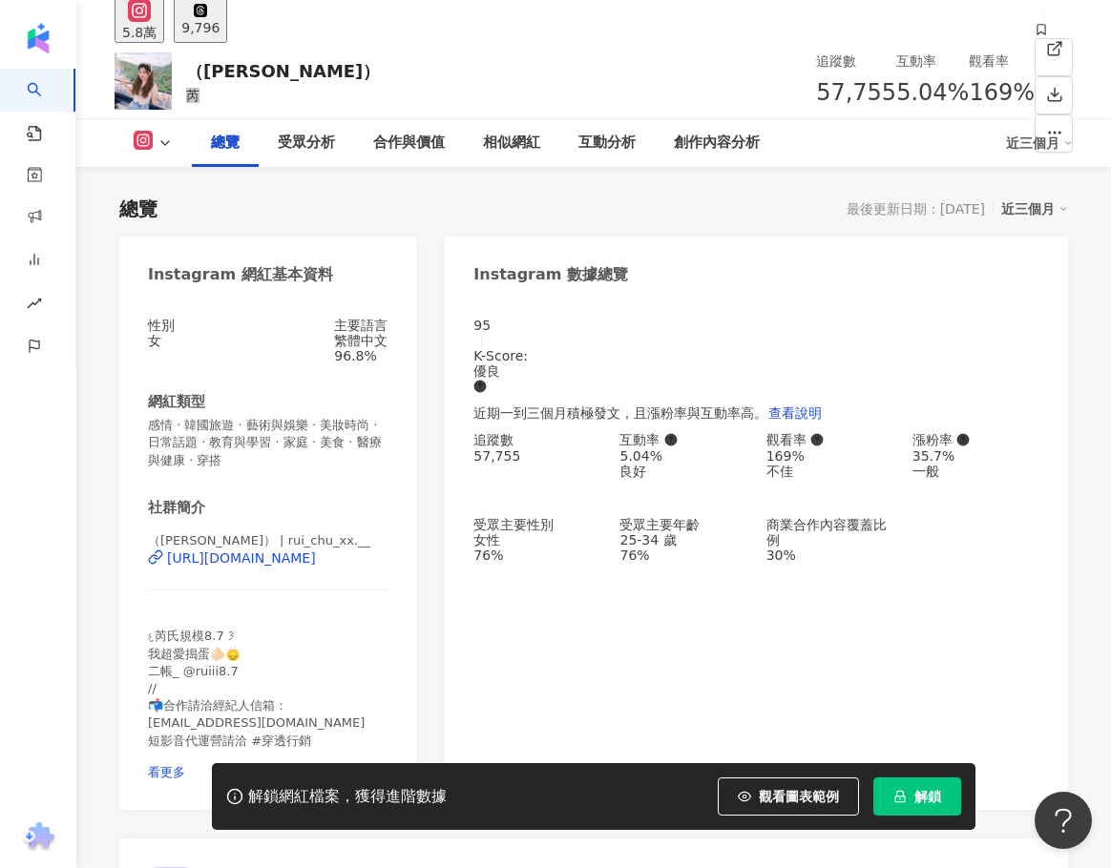
scroll to position [95, 0]
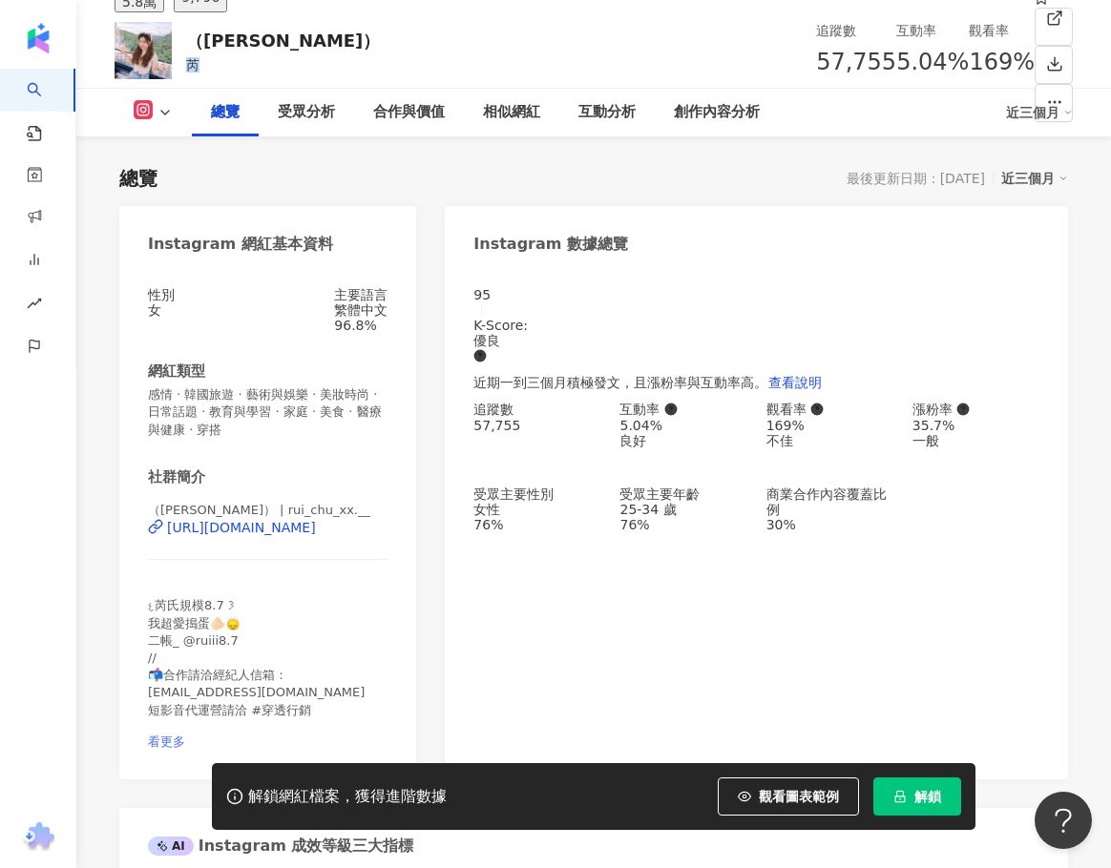
click at [185, 735] on span "看更多" at bounding box center [166, 742] width 37 height 14
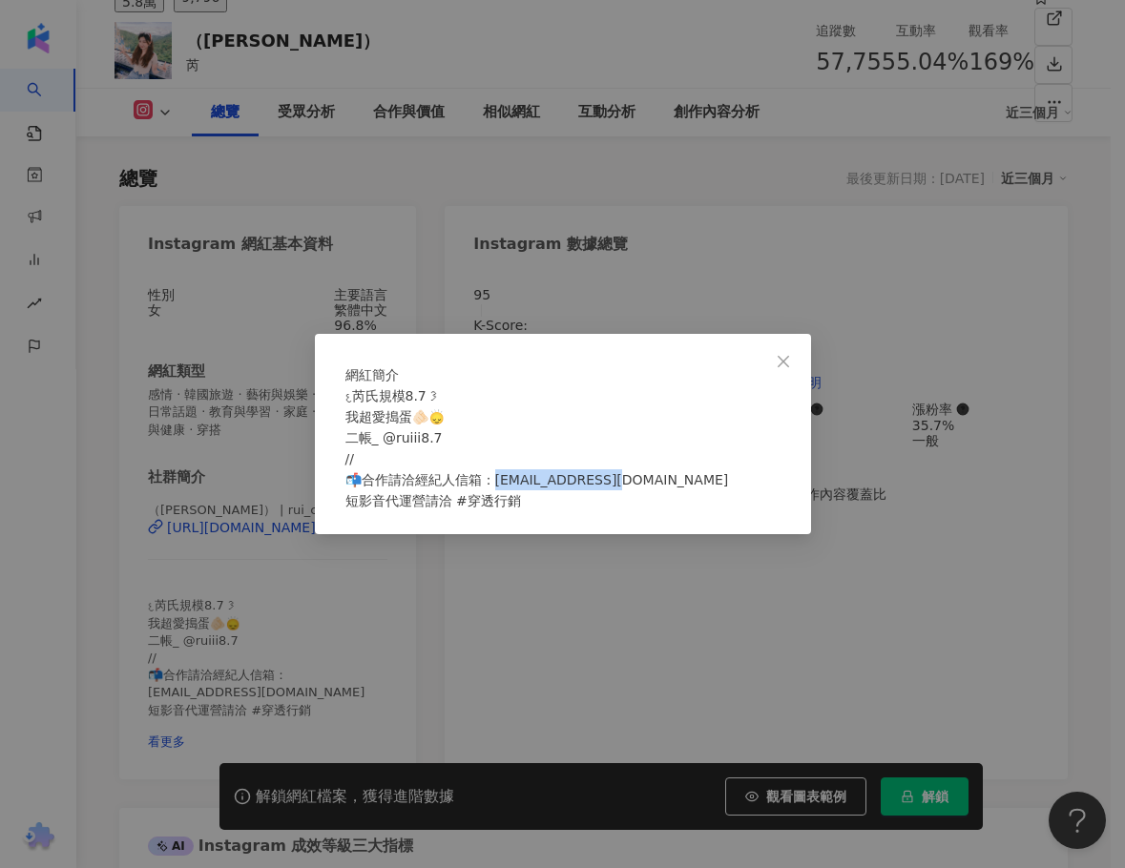
drag, startPoint x: 501, startPoint y: 492, endPoint x: 617, endPoint y: 492, distance: 116.4
click at [617, 492] on span "𐔌芮氏規模8.7 𐦯‎ 我超愛搗蛋🫵🏻🙂‍↕️ 二帳_ @ruiii8.7 // 📬合作請洽經紀人信箱：fish@xway.com.tw 短影音代運營請洽 #…" at bounding box center [537, 448] width 384 height 120
copy span "way.com.tw 短影音代運"
click at [787, 354] on icon "close" at bounding box center [783, 361] width 15 height 15
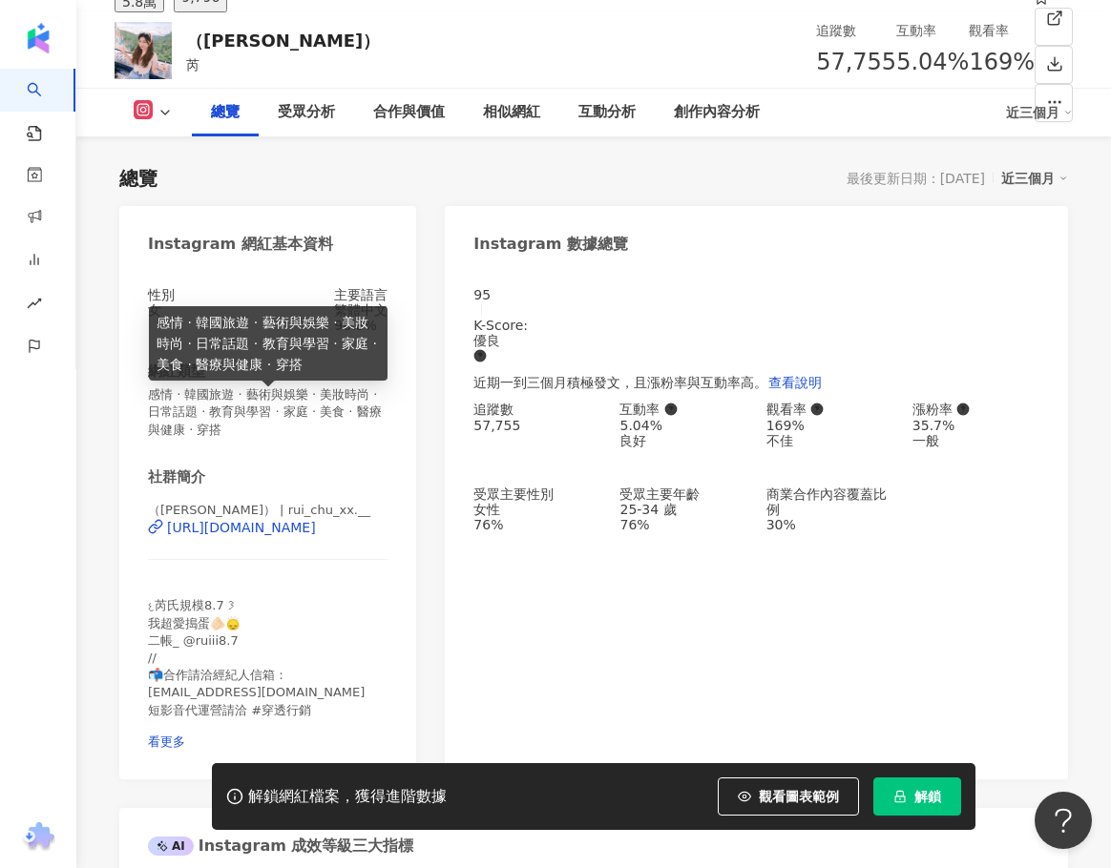
drag, startPoint x: 202, startPoint y: 406, endPoint x: 164, endPoint y: 406, distance: 38.2
click at [202, 406] on span "感情 · 韓國旅遊 · 藝術與娛樂 · 美妝時尚 · 日常話題 · 教育與學習 · 家庭 · 美食 · 醫療與健康 · 穿搭" at bounding box center [267, 412] width 239 height 52
drag, startPoint x: 152, startPoint y: 400, endPoint x: 293, endPoint y: 428, distance: 144.1
click at [293, 428] on span "感情 · 韓國旅遊 · 藝術與娛樂 · 美妝時尚 · 日常話題 · 教育與學習 · 家庭 · 美食 · 醫療與健康 · 穿搭" at bounding box center [267, 412] width 239 height 52
copy span "感情 · 韓國旅遊 · 藝術與娛樂 · 美妝時尚 · 日常話題 · 教育與學習 · 家庭 · 美食 · 醫療與健康 · 穿搭"
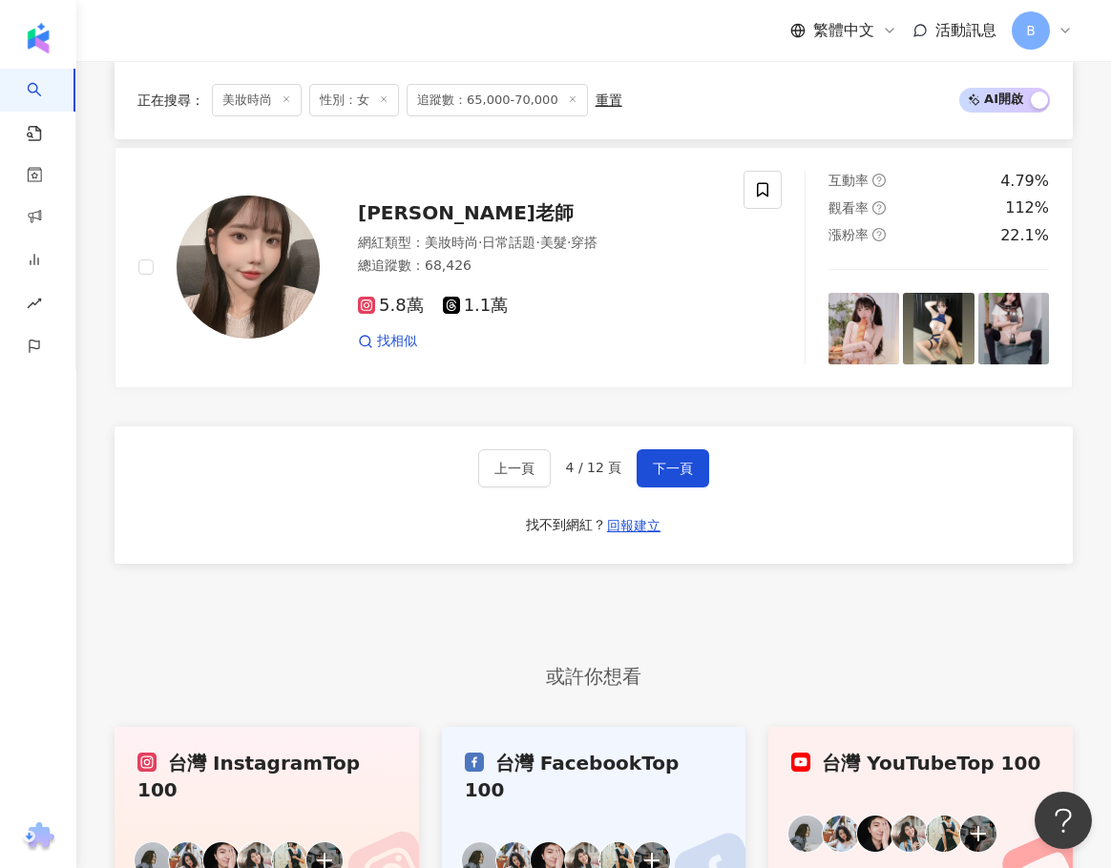
scroll to position [0, 3042]
click at [438, 224] on span "[PERSON_NAME]老師" at bounding box center [466, 212] width 216 height 23
drag, startPoint x: 683, startPoint y: 496, endPoint x: 692, endPoint y: 503, distance: 10.9
click at [683, 488] on button "下一頁" at bounding box center [672, 468] width 73 height 38
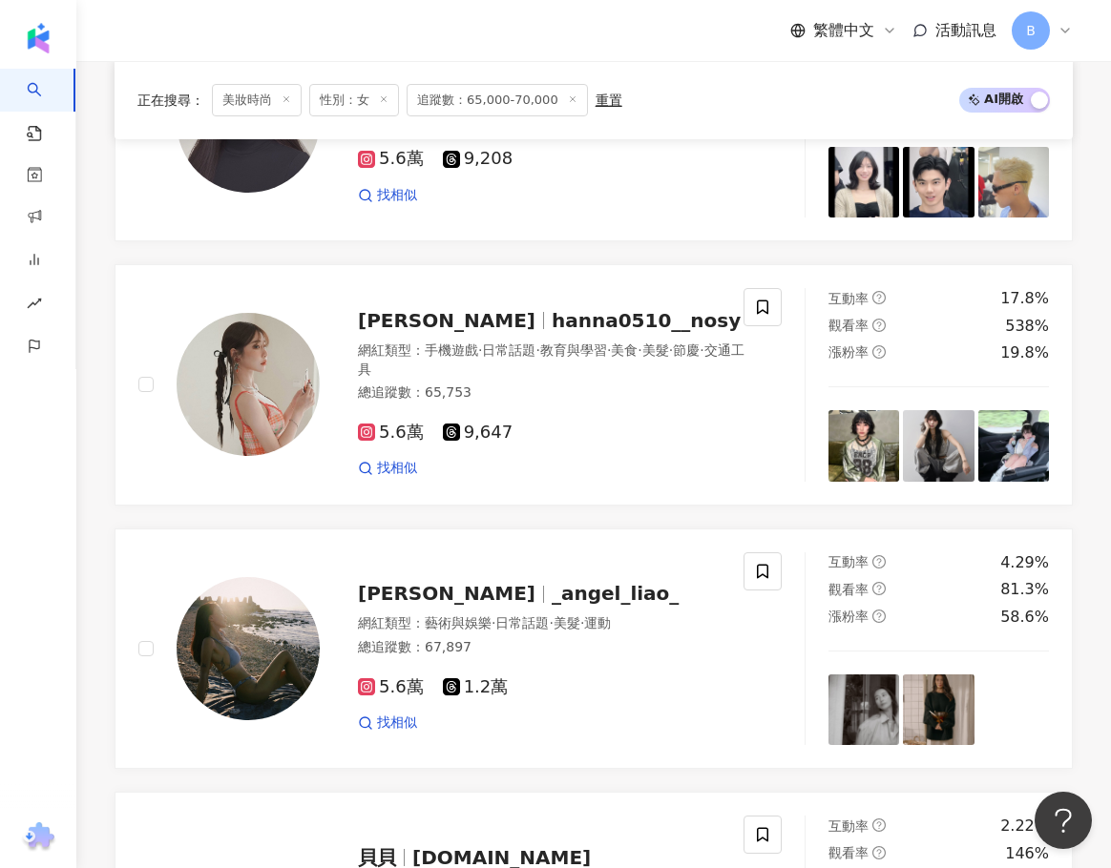
scroll to position [583, 0]
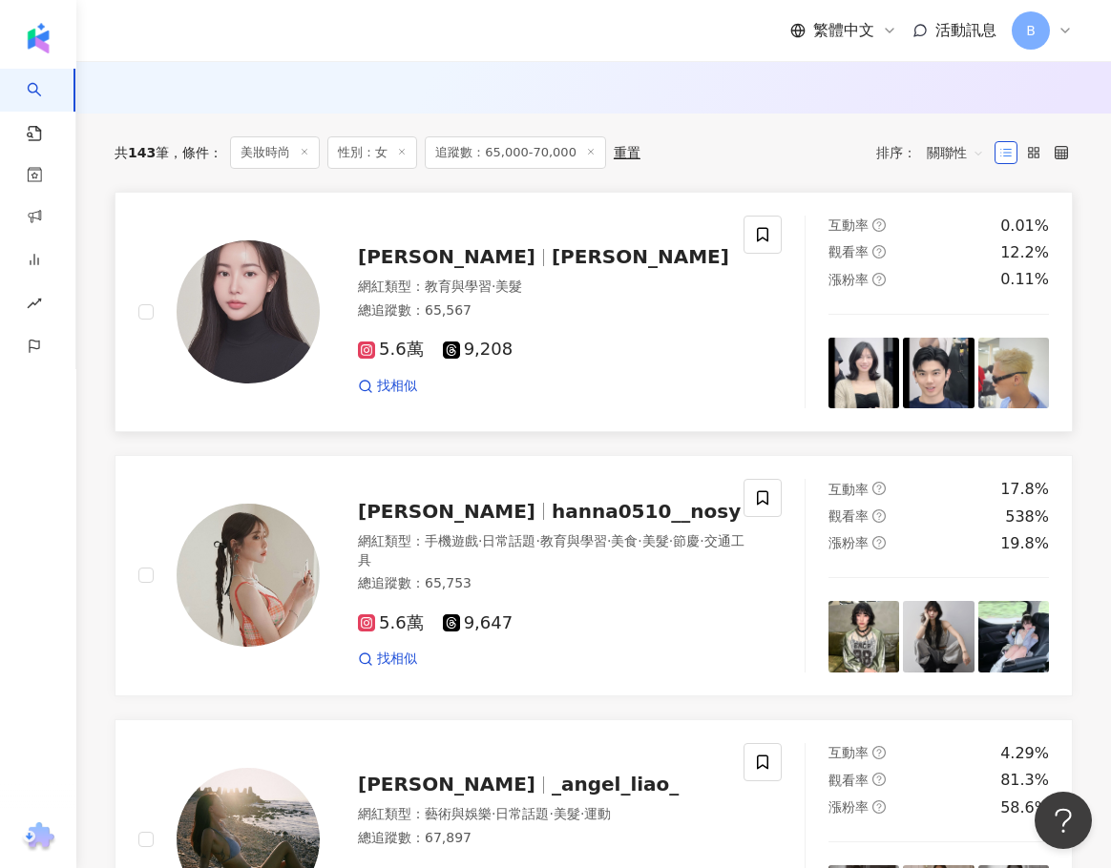
click at [426, 263] on span "藍凱西" at bounding box center [455, 256] width 194 height 23
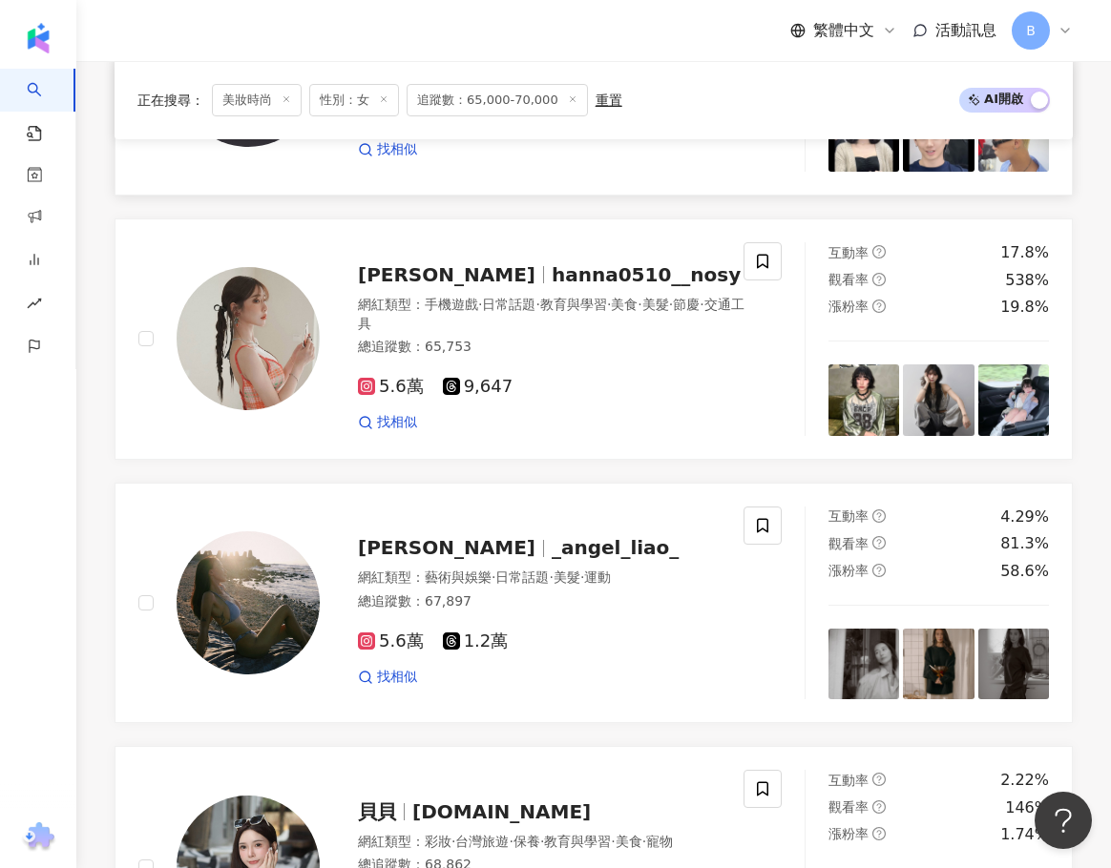
scroll to position [869, 0]
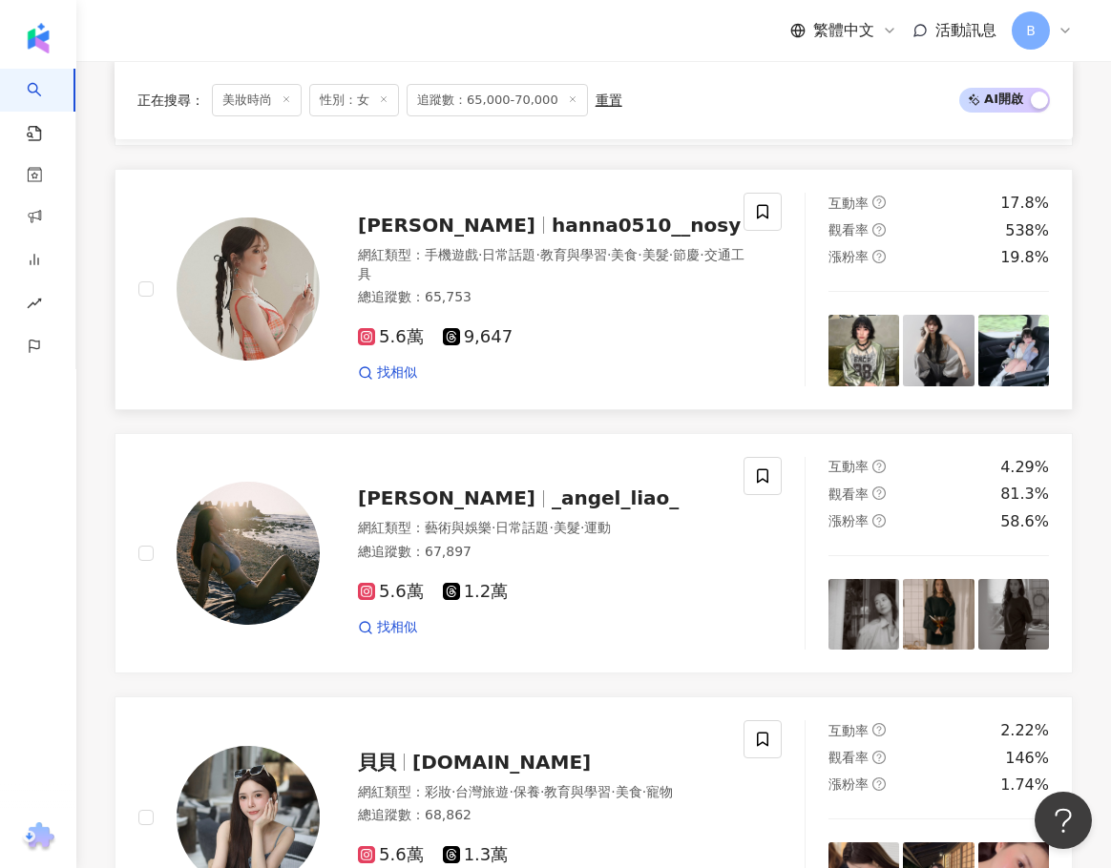
click at [439, 220] on div "HANNA hanna0510__nosy 網紅類型 ： 手機遊戲 · 日常話題 · 教育與學習 · 美食 · 美髮 · 節慶 · 交通工具 總追蹤數 ： 6…" at bounding box center [534, 290] width 429 height 186
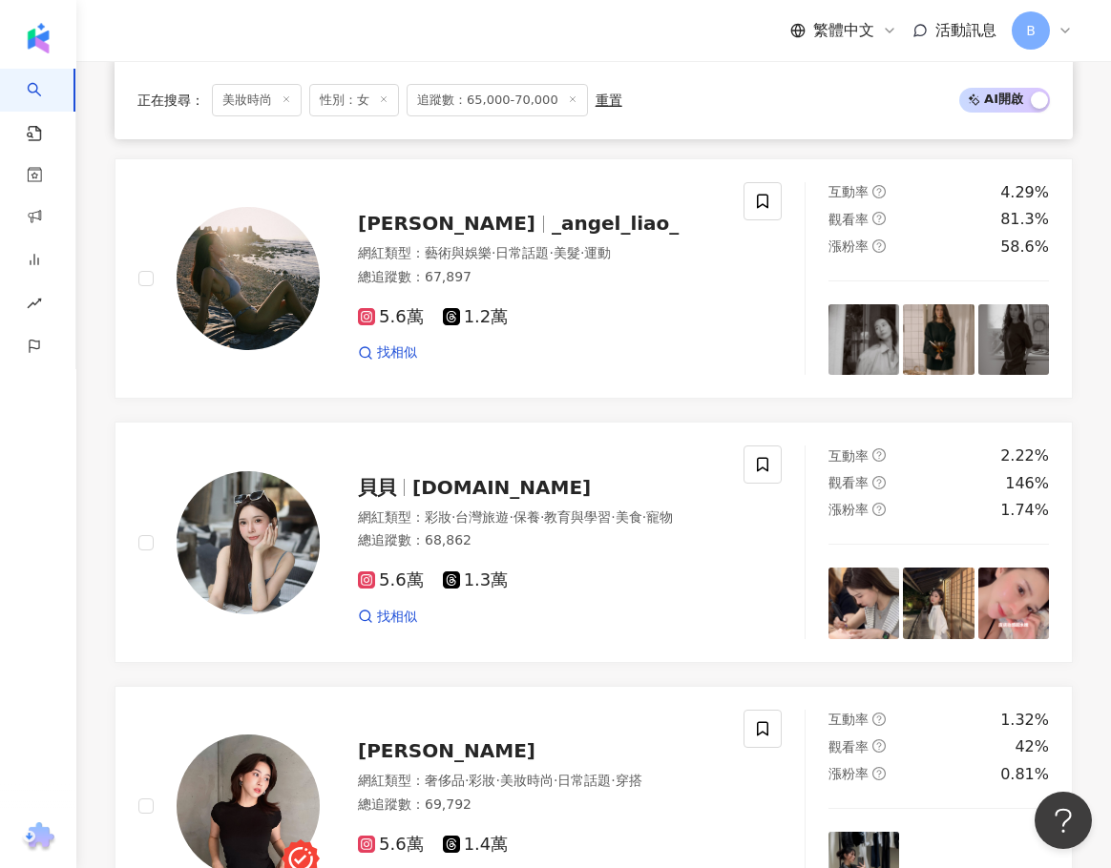
scroll to position [1155, 0]
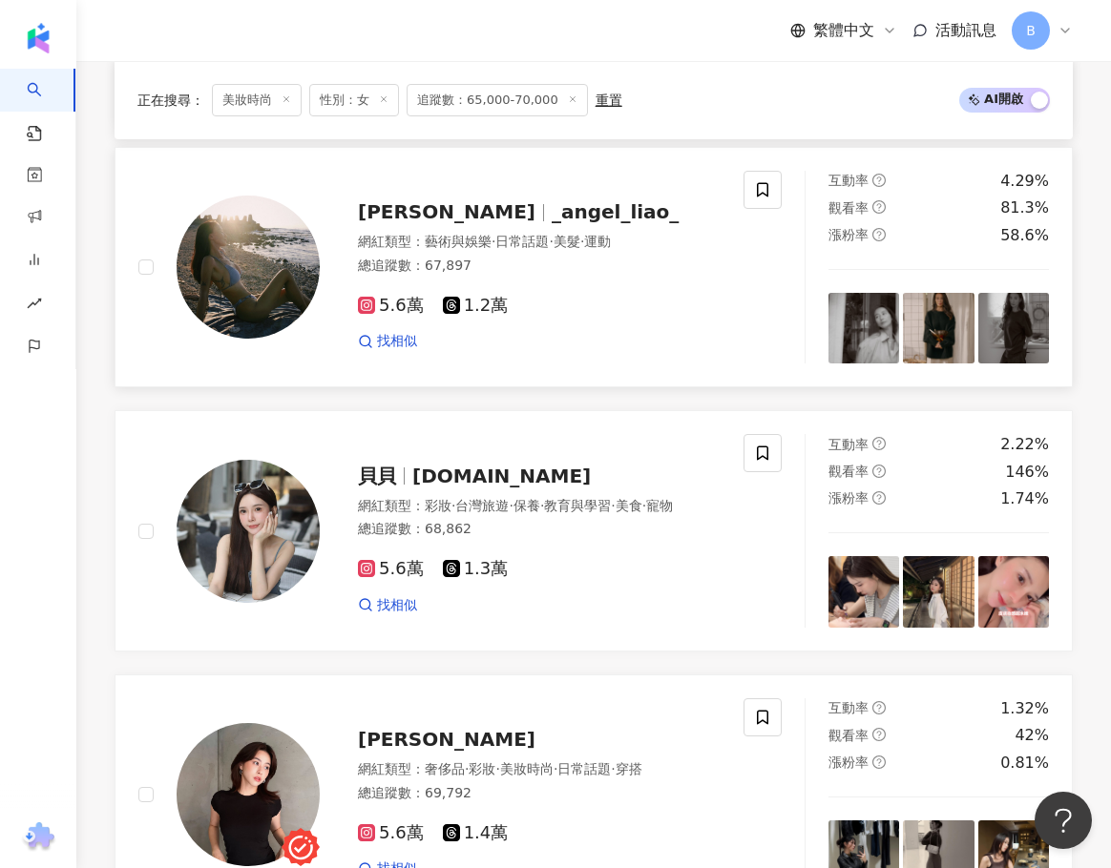
click at [441, 249] on span "藝術與娛樂" at bounding box center [458, 241] width 67 height 15
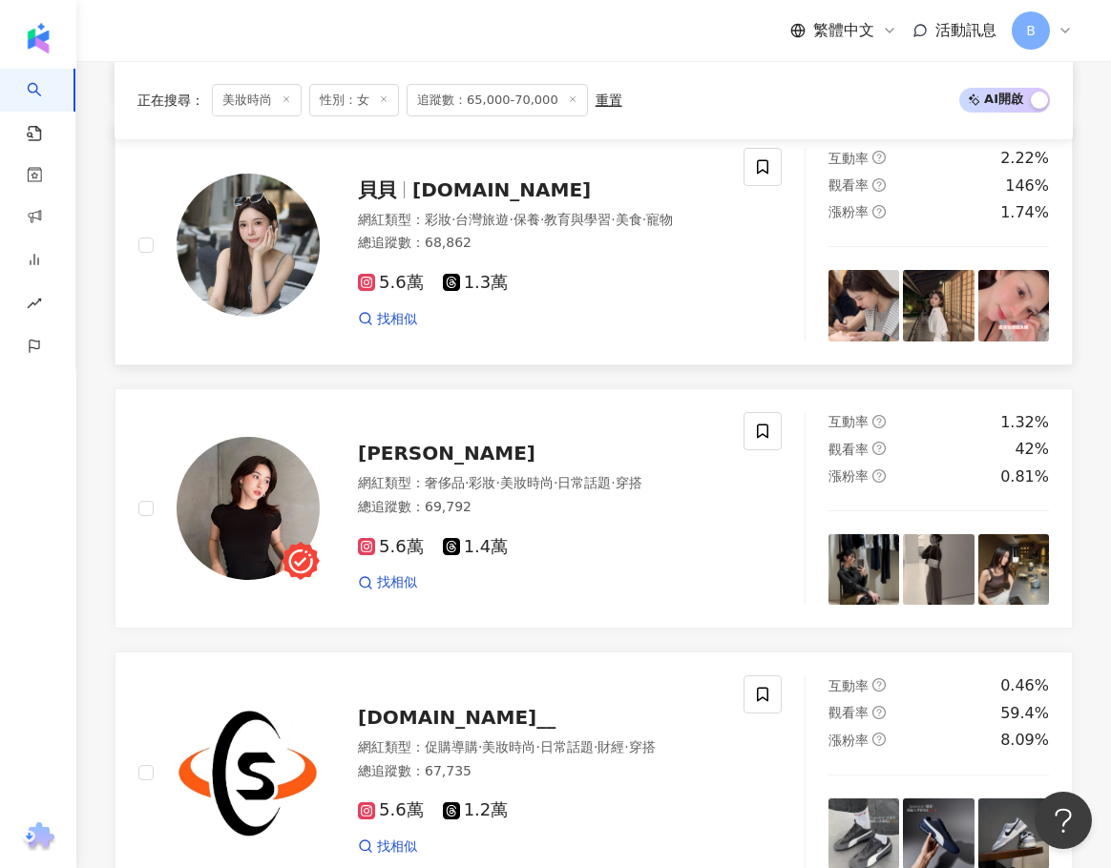
click at [409, 201] on span "貝貝" at bounding box center [385, 189] width 54 height 23
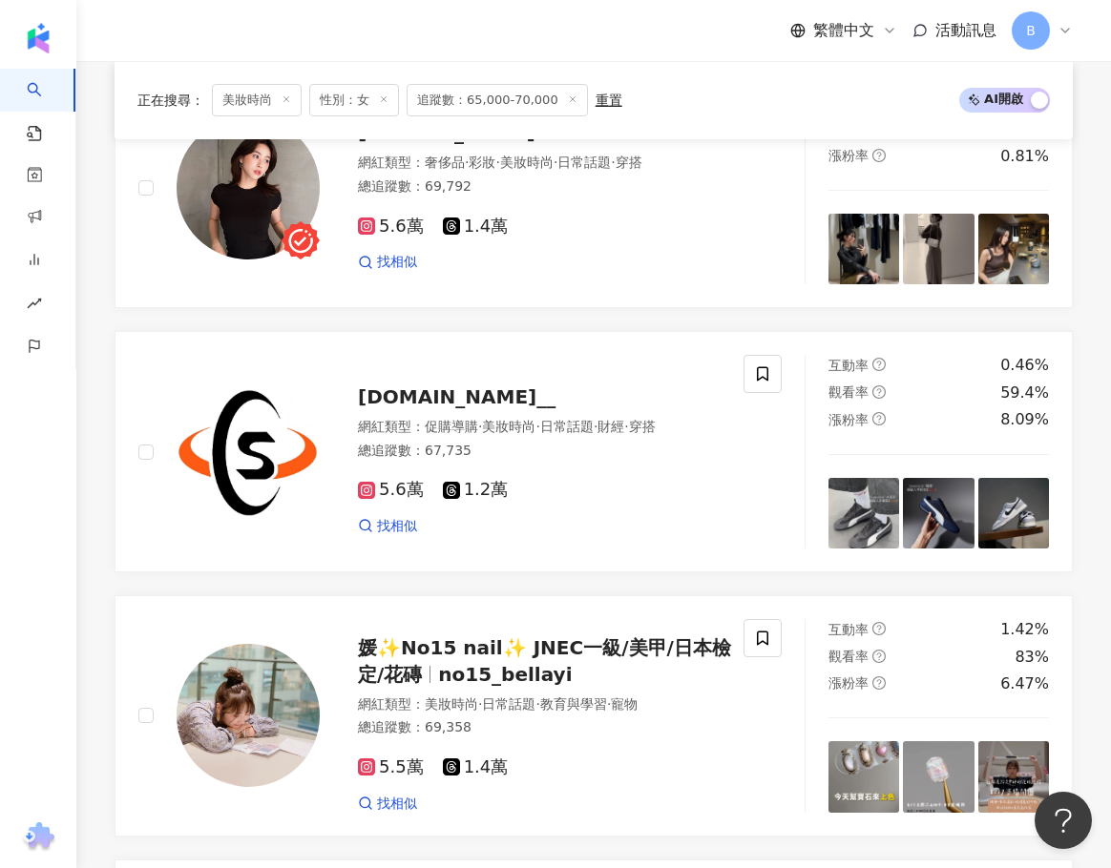
scroll to position [1728, 0]
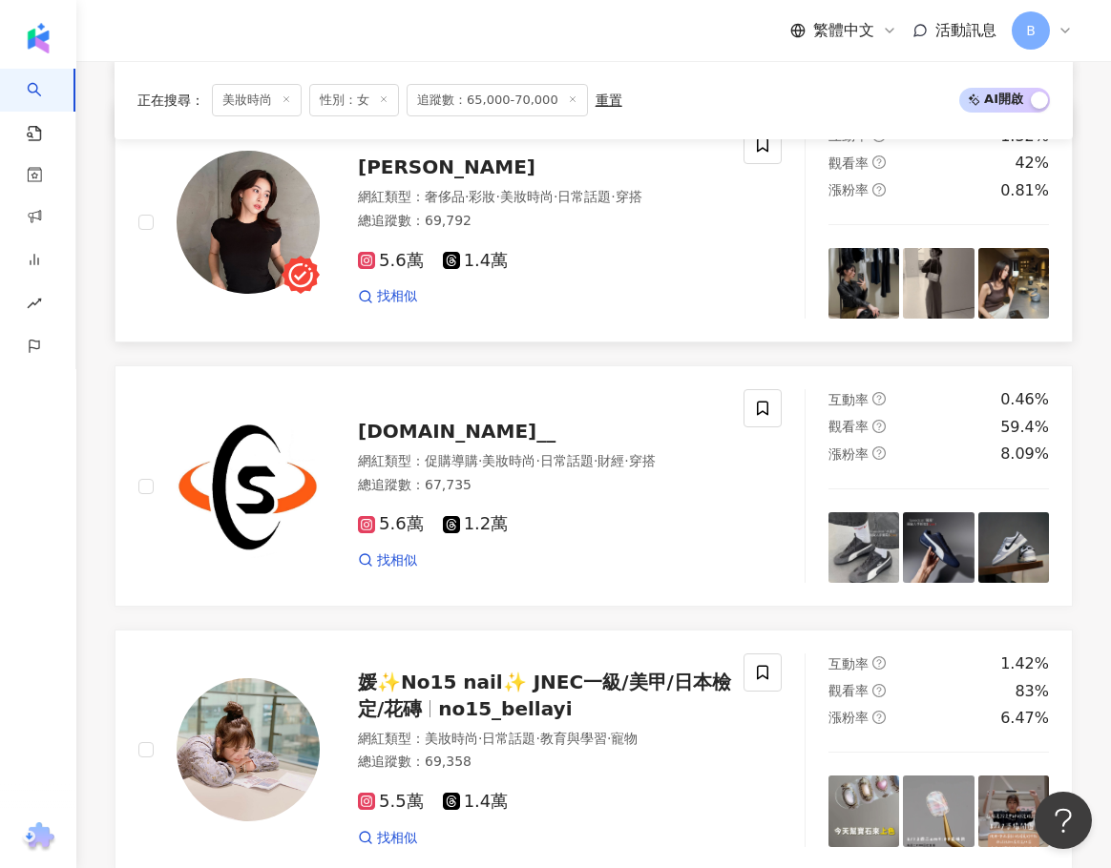
drag, startPoint x: 446, startPoint y: 207, endPoint x: 446, endPoint y: 197, distance: 10.5
click at [446, 204] on span "奢侈品" at bounding box center [445, 196] width 40 height 15
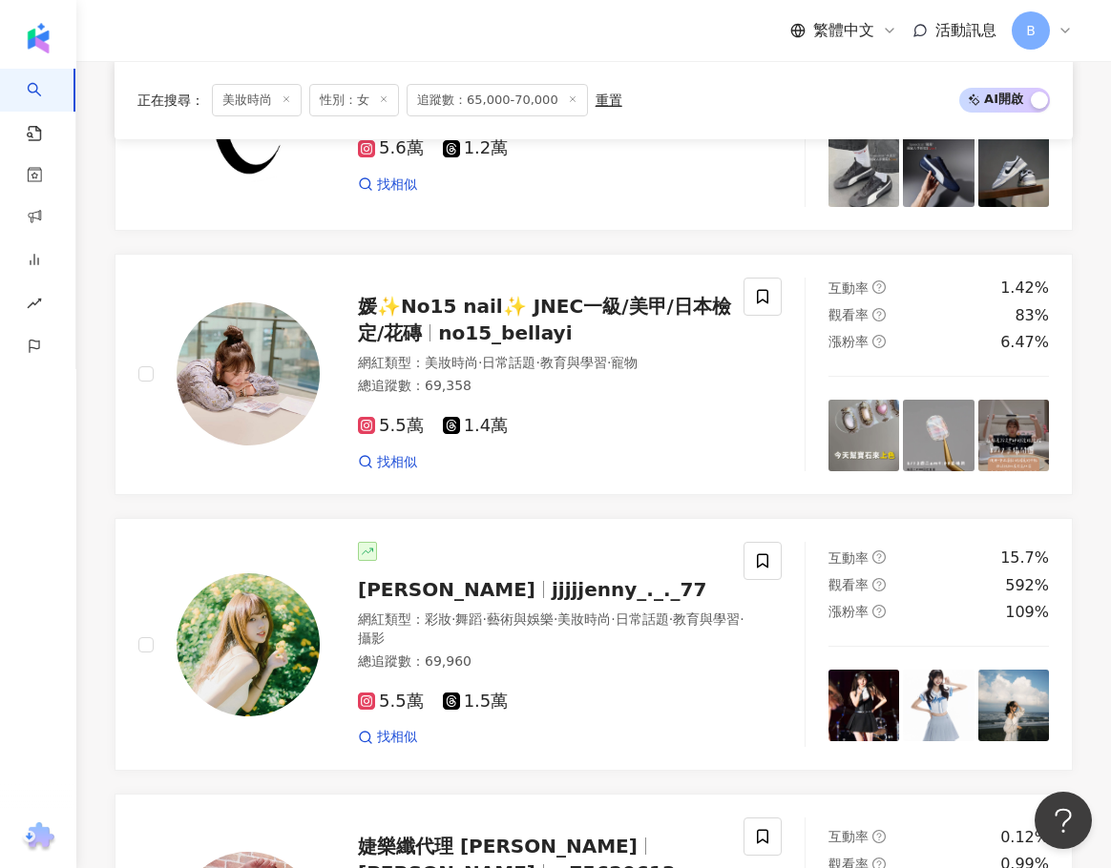
scroll to position [2110, 0]
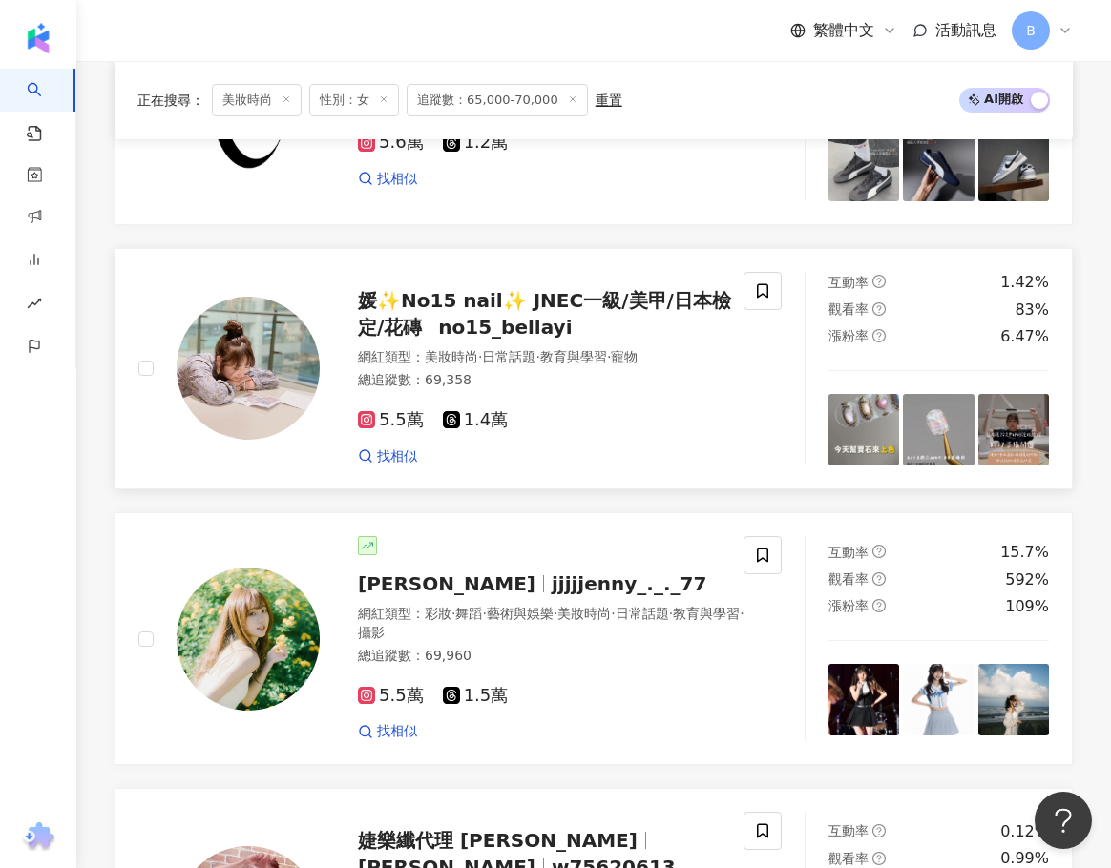
click at [489, 304] on span "媛✨No15 nail✨ JNEC一級/美甲/日本檢定/花磚" at bounding box center [544, 314] width 373 height 50
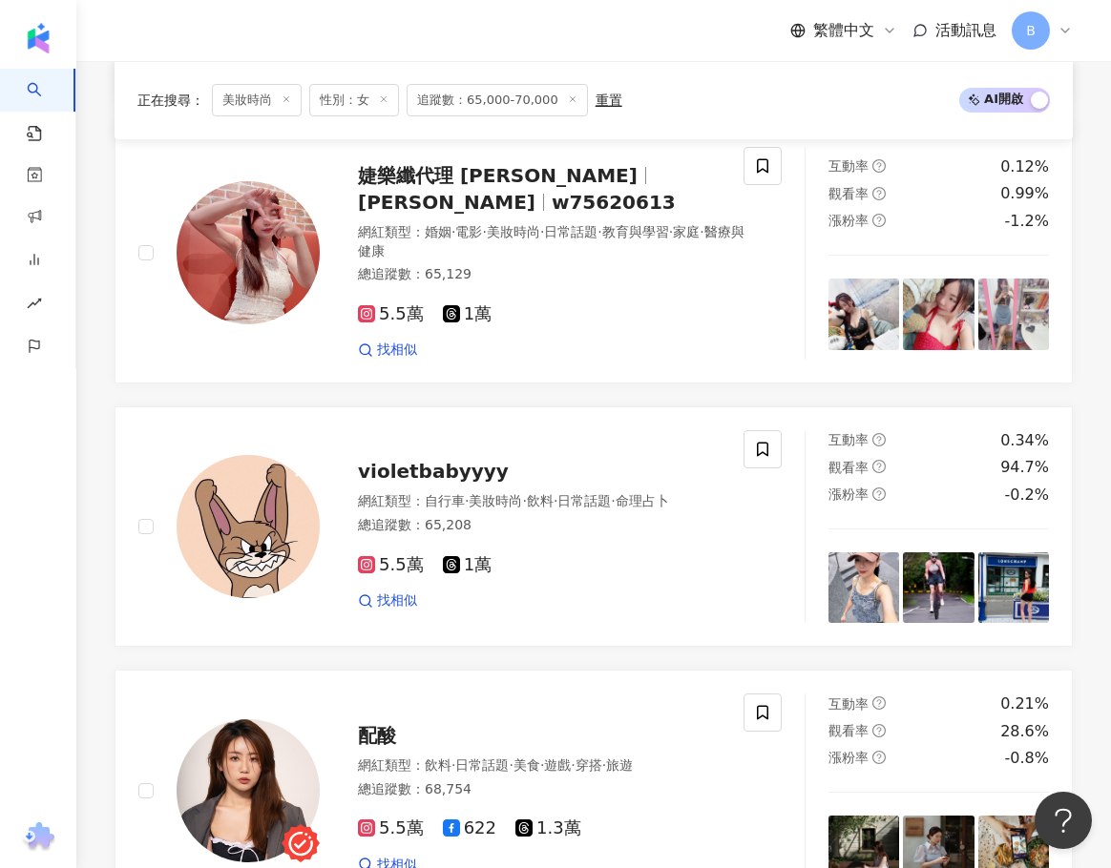
scroll to position [2777, 0]
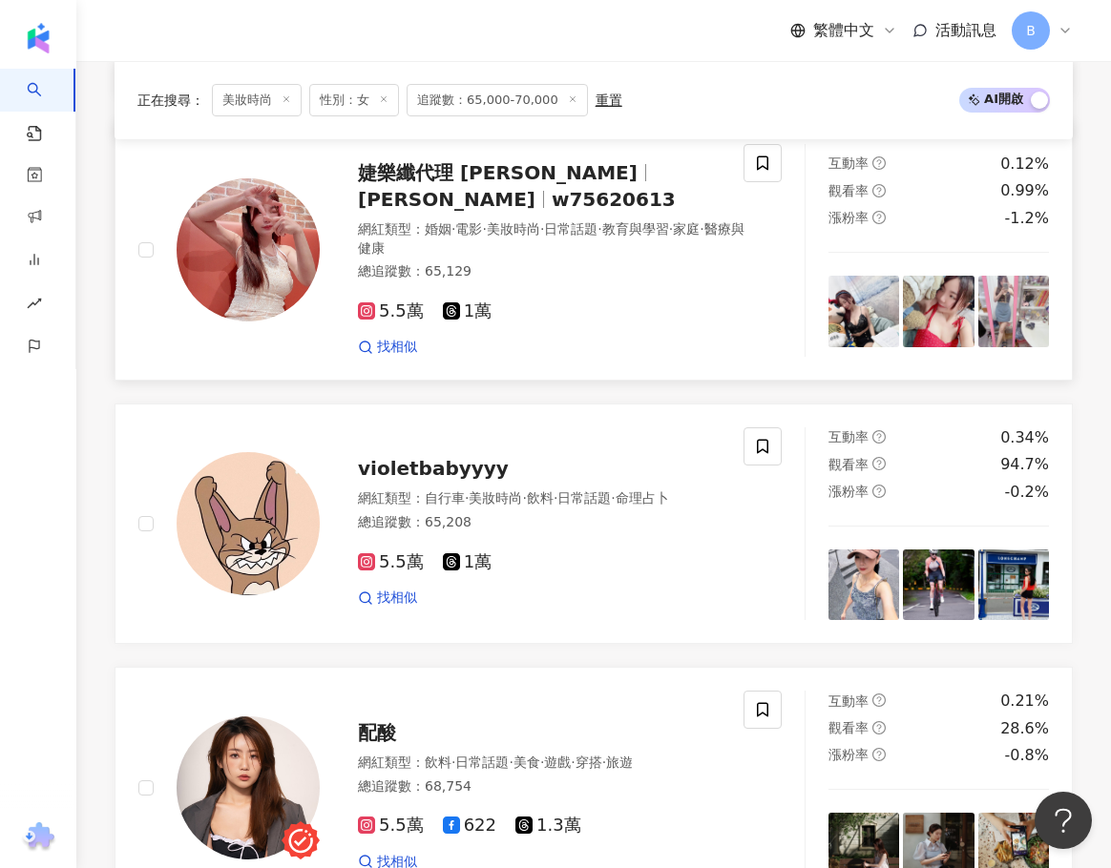
click at [535, 193] on span "陳希" at bounding box center [446, 199] width 177 height 23
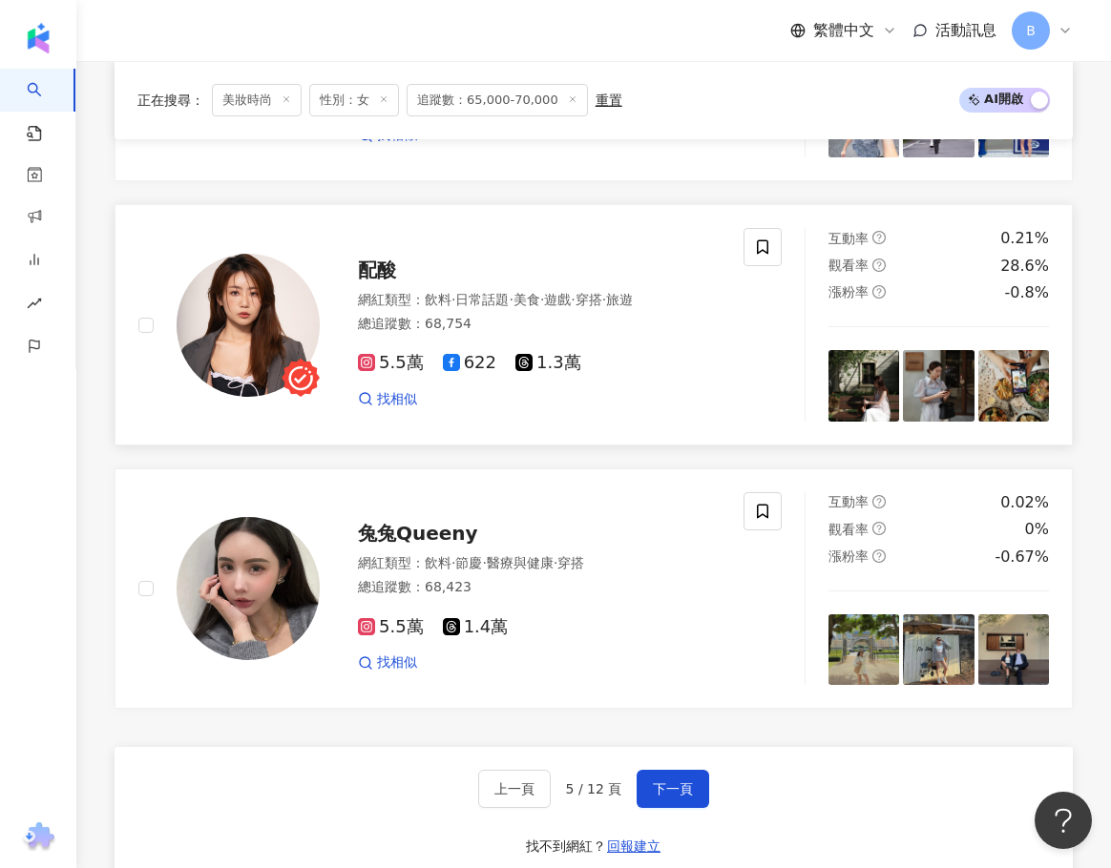
scroll to position [3350, 0]
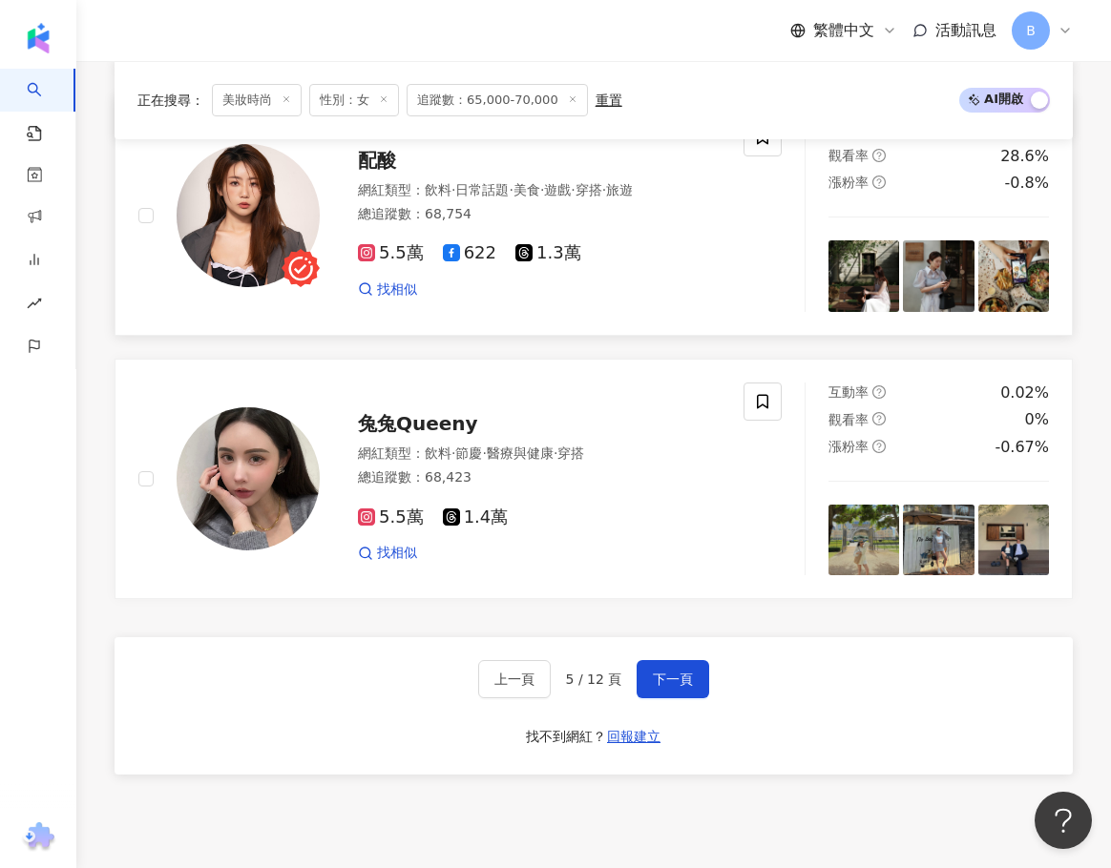
click at [445, 184] on span "飲料" at bounding box center [438, 189] width 27 height 15
click at [408, 426] on span "兔兔Queeny" at bounding box center [418, 423] width 120 height 23
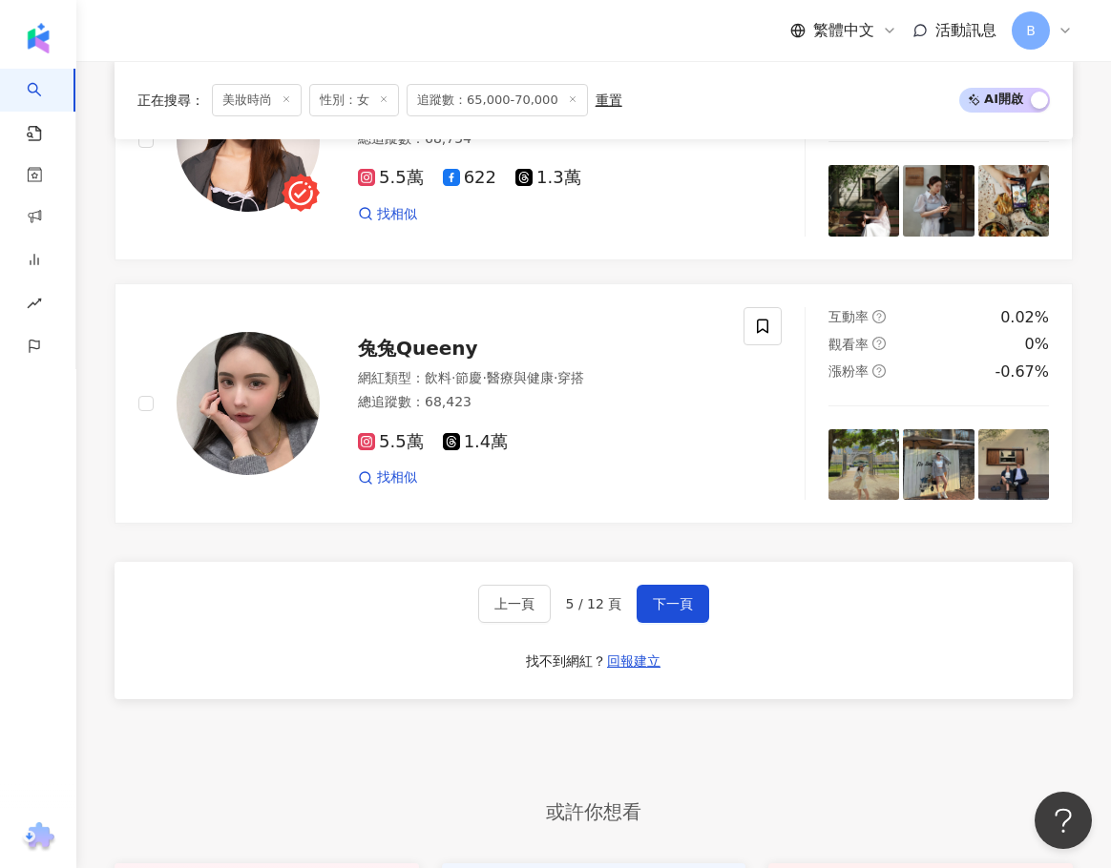
scroll to position [3541, 0]
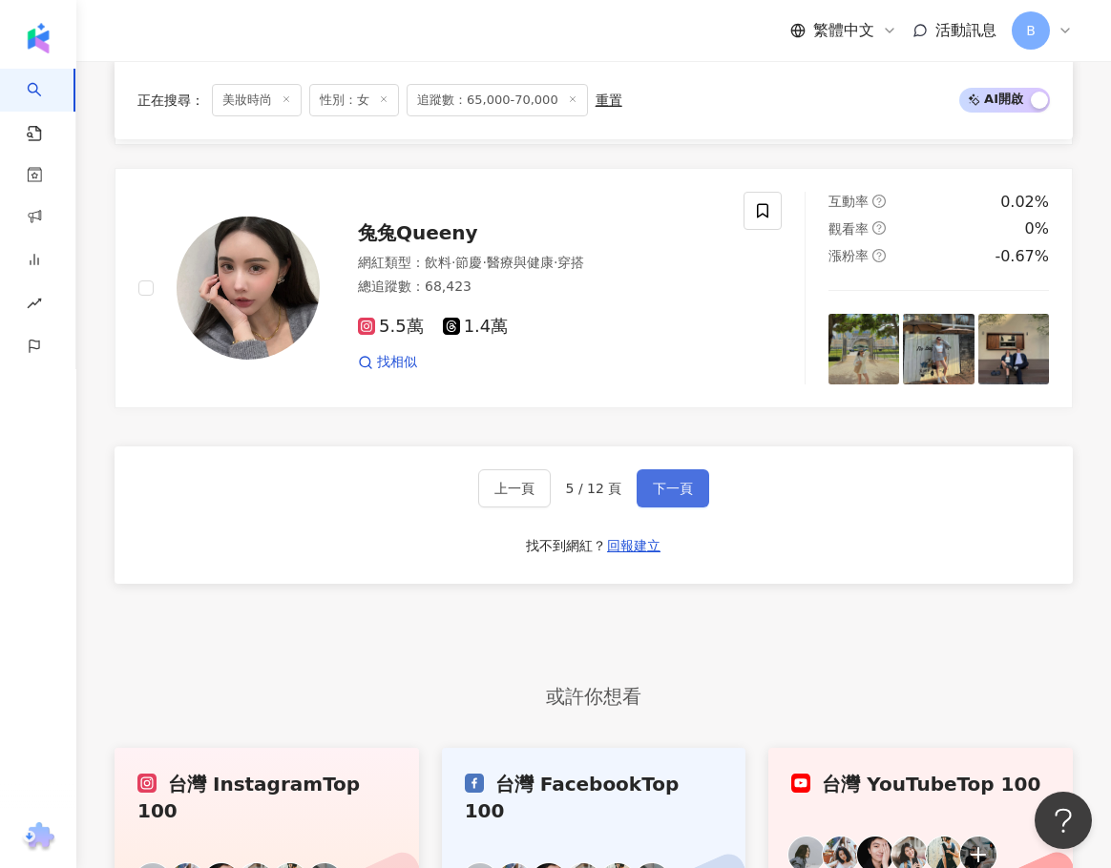
click at [656, 481] on span "下一頁" at bounding box center [673, 488] width 40 height 15
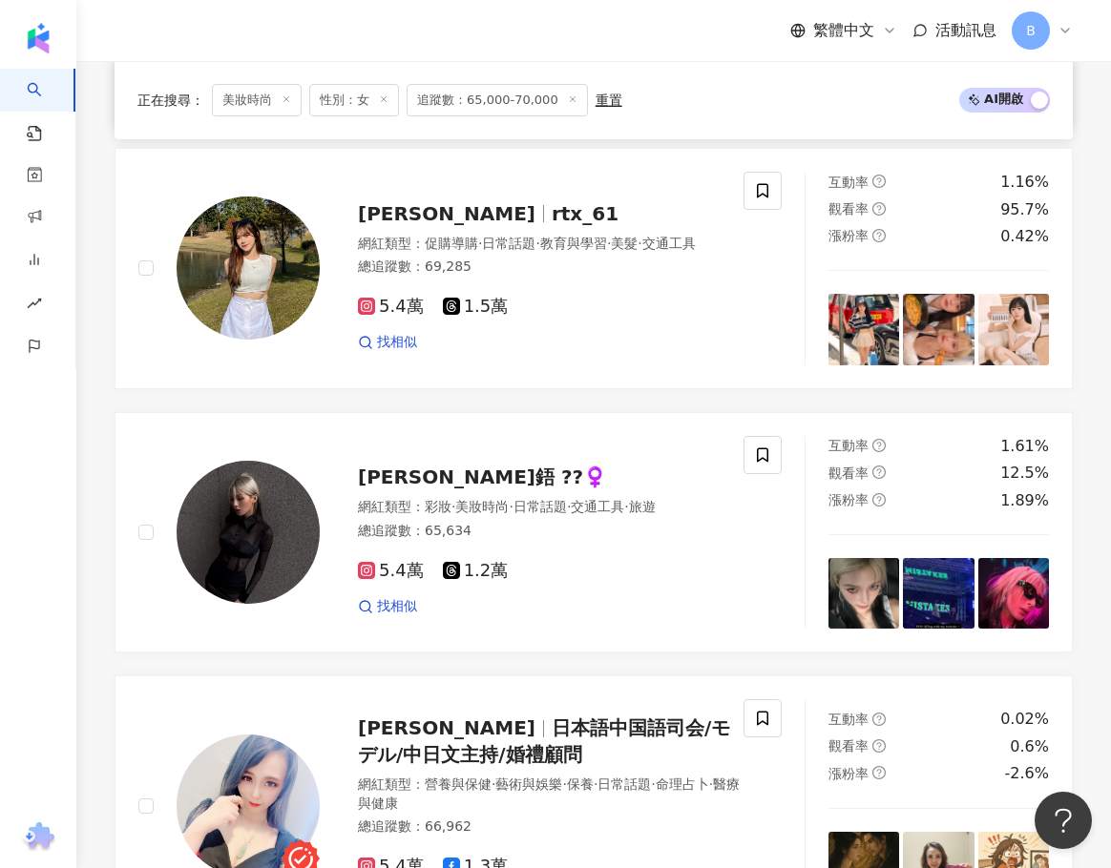
scroll to position [904, 0]
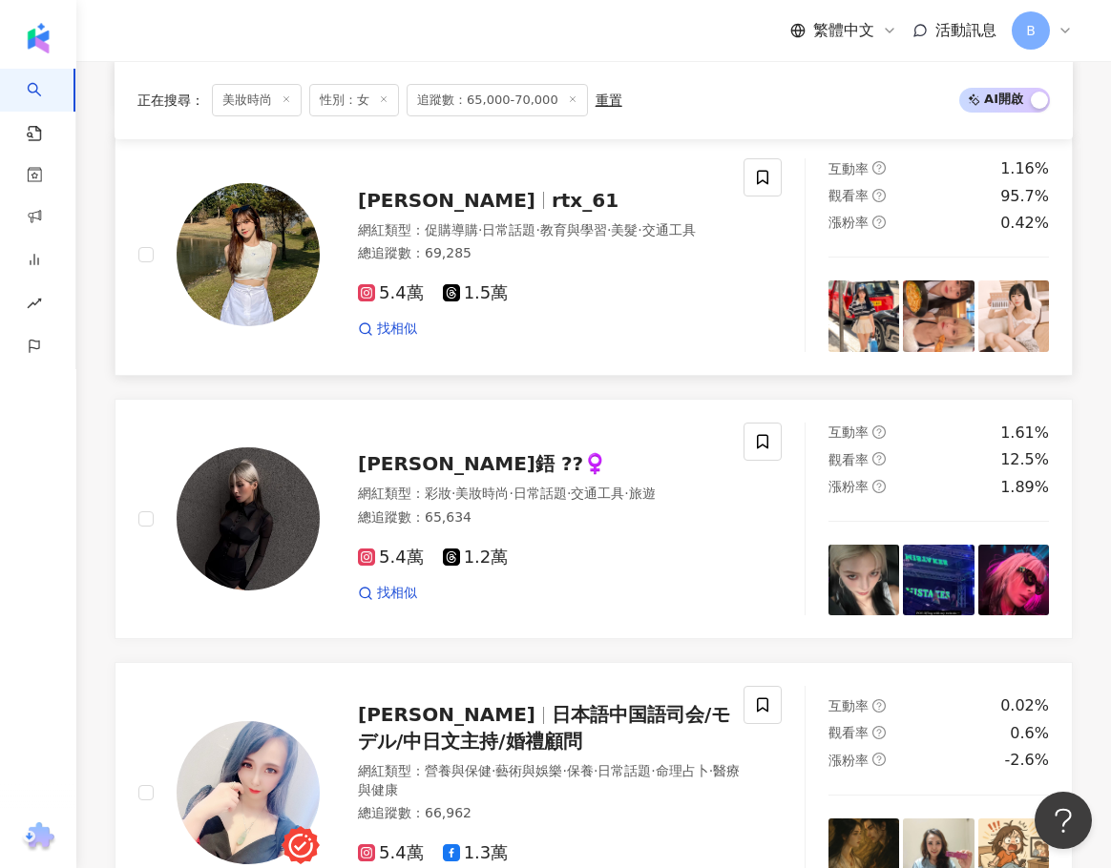
drag, startPoint x: 426, startPoint y: 214, endPoint x: 437, endPoint y: 205, distance: 13.6
click at [551, 212] on span "rtx_61" at bounding box center [584, 200] width 67 height 23
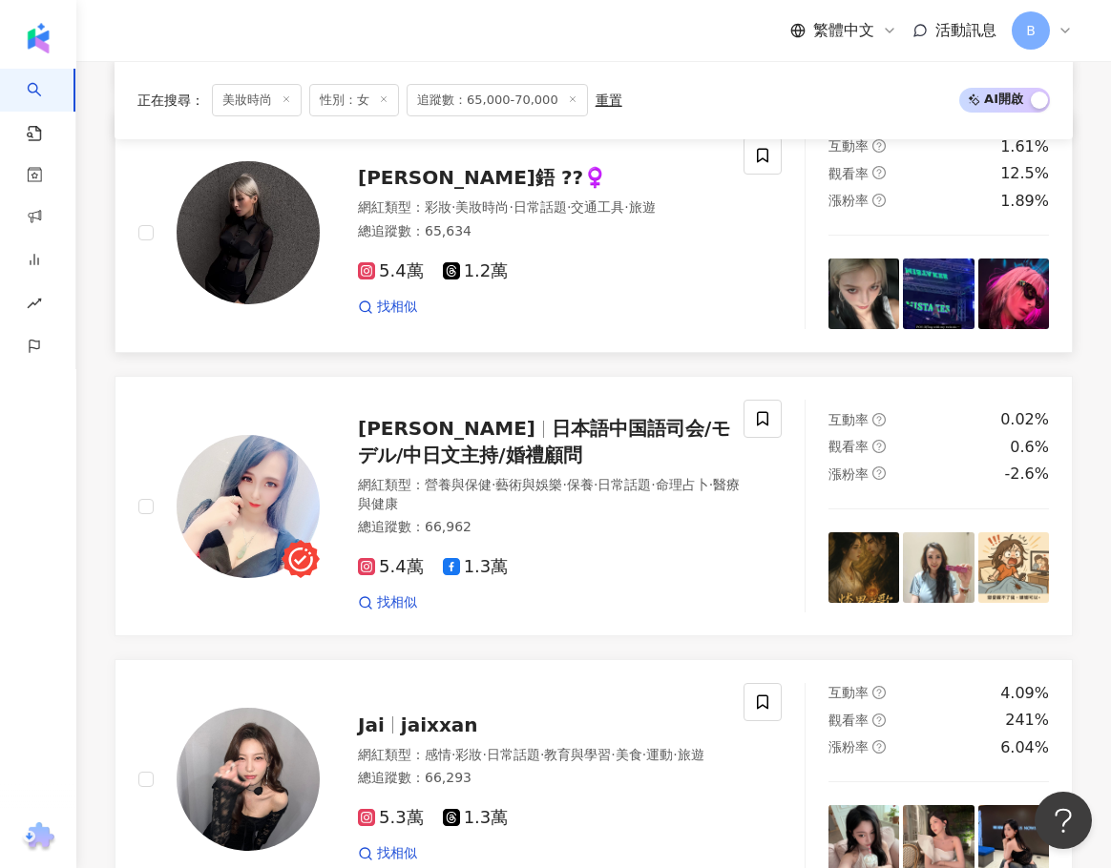
click at [472, 177] on div "Felicia Tavia 李謙鋙 ??‍♀️ 網紅類型 ： 彩妝 · 美妝時尚 · 日常話題 · 交通工具 · 旅遊 總追蹤數 ： 65,634 5.4萬 …" at bounding box center [520, 232] width 401 height 167
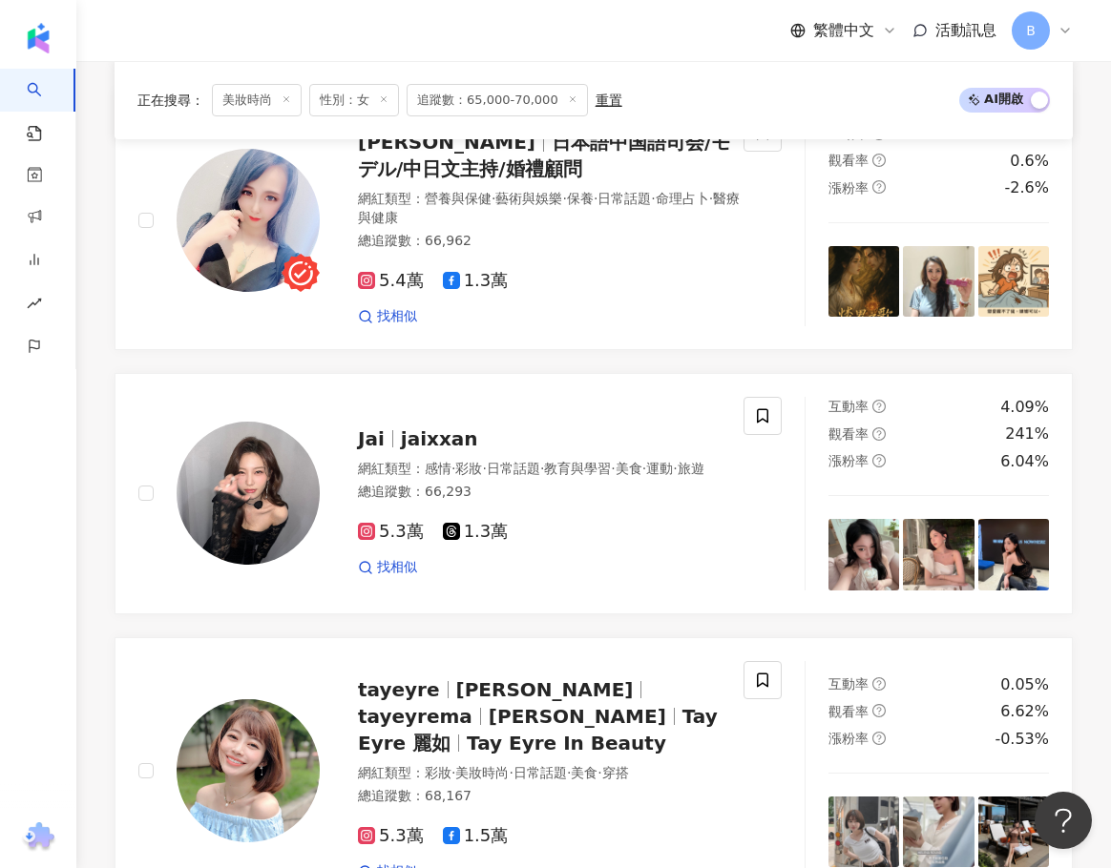
scroll to position [1762, 0]
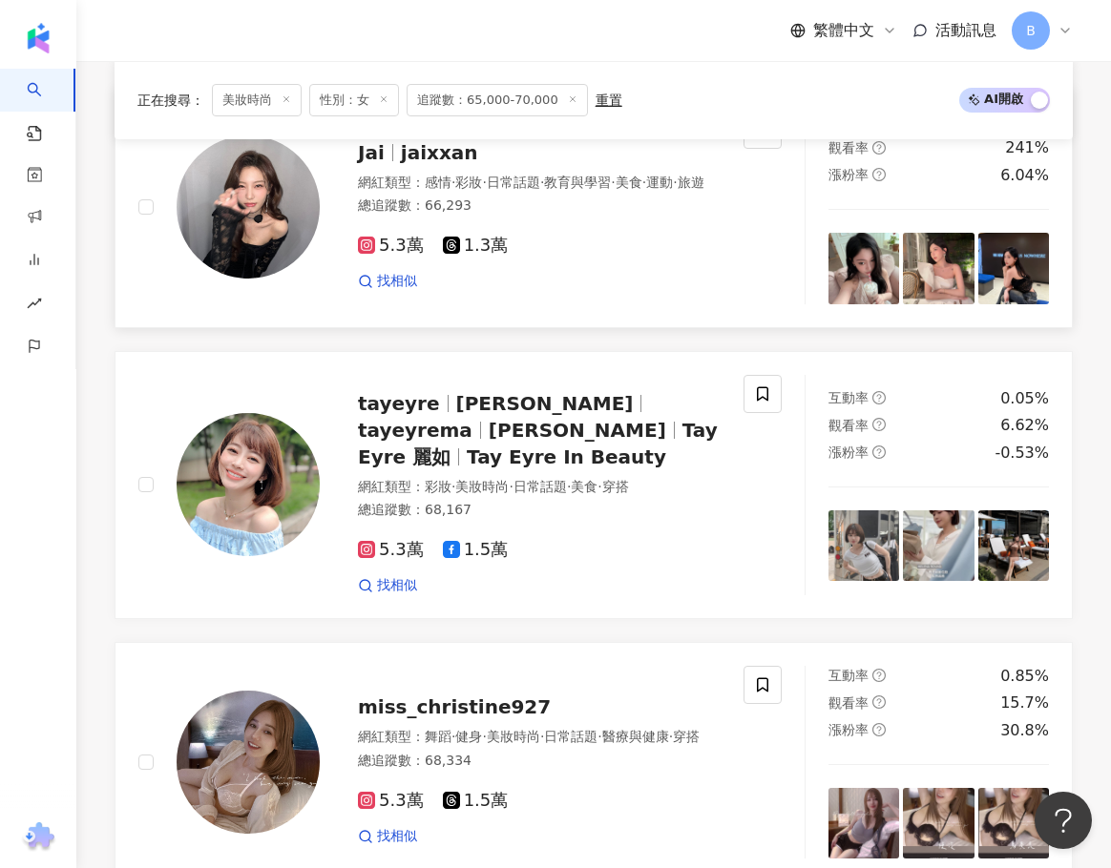
click at [428, 164] on span "jaixxan" at bounding box center [439, 152] width 77 height 23
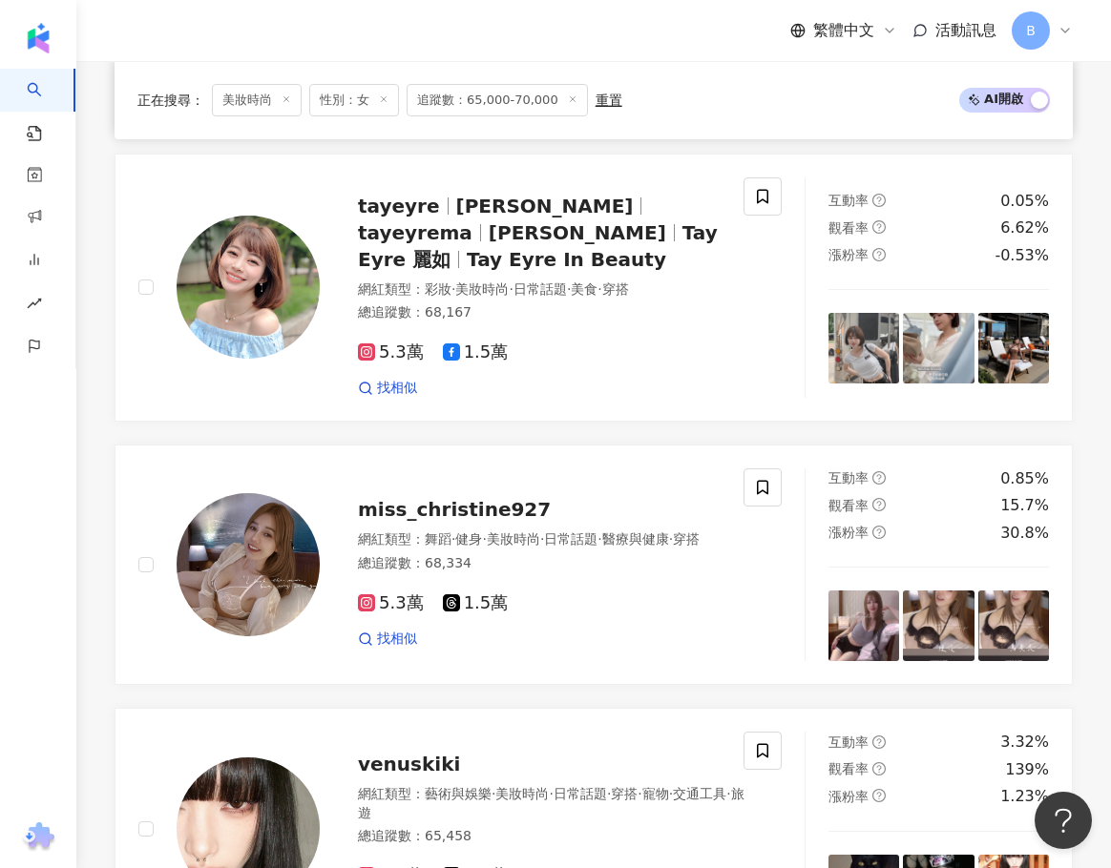
scroll to position [2048, 0]
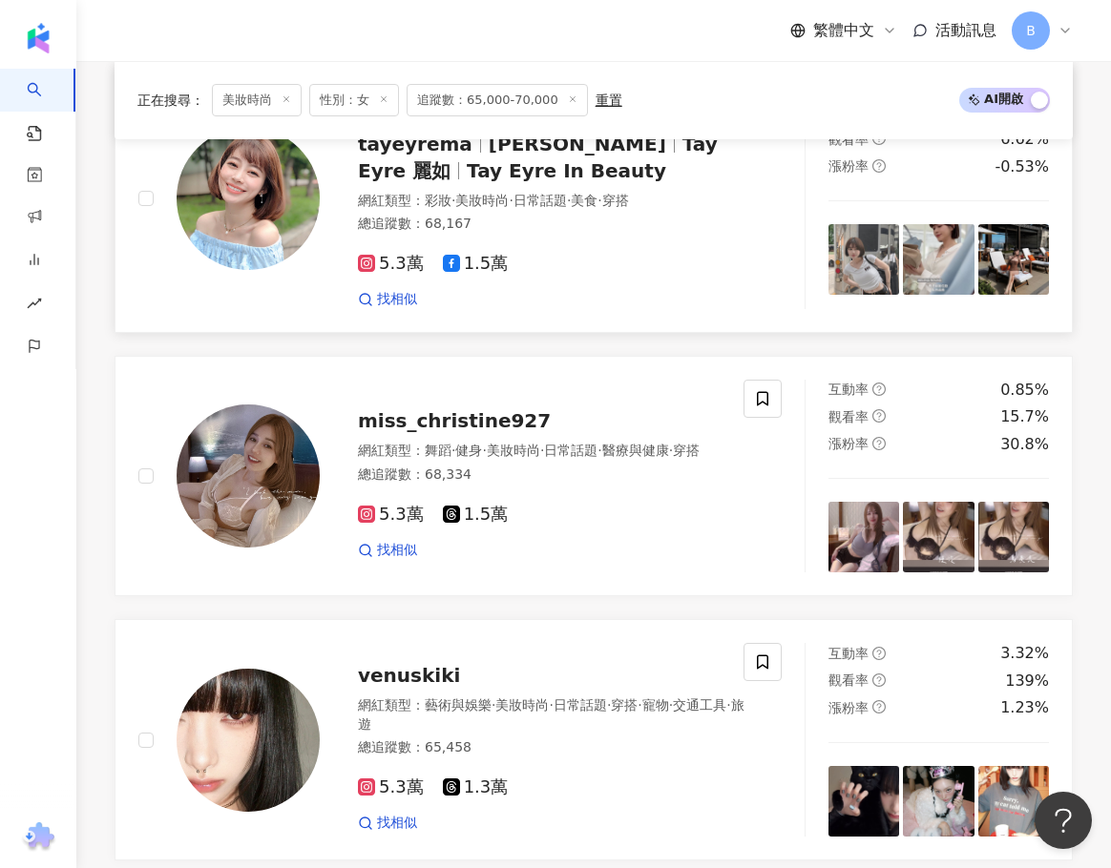
click at [489, 200] on div "tayeyre Taylor Ma 麗如 tayeyrema Taylor Ma Tay Eyre 麗如 Tay Eyre In Beauty 網紅類型 ： …" at bounding box center [534, 199] width 429 height 220
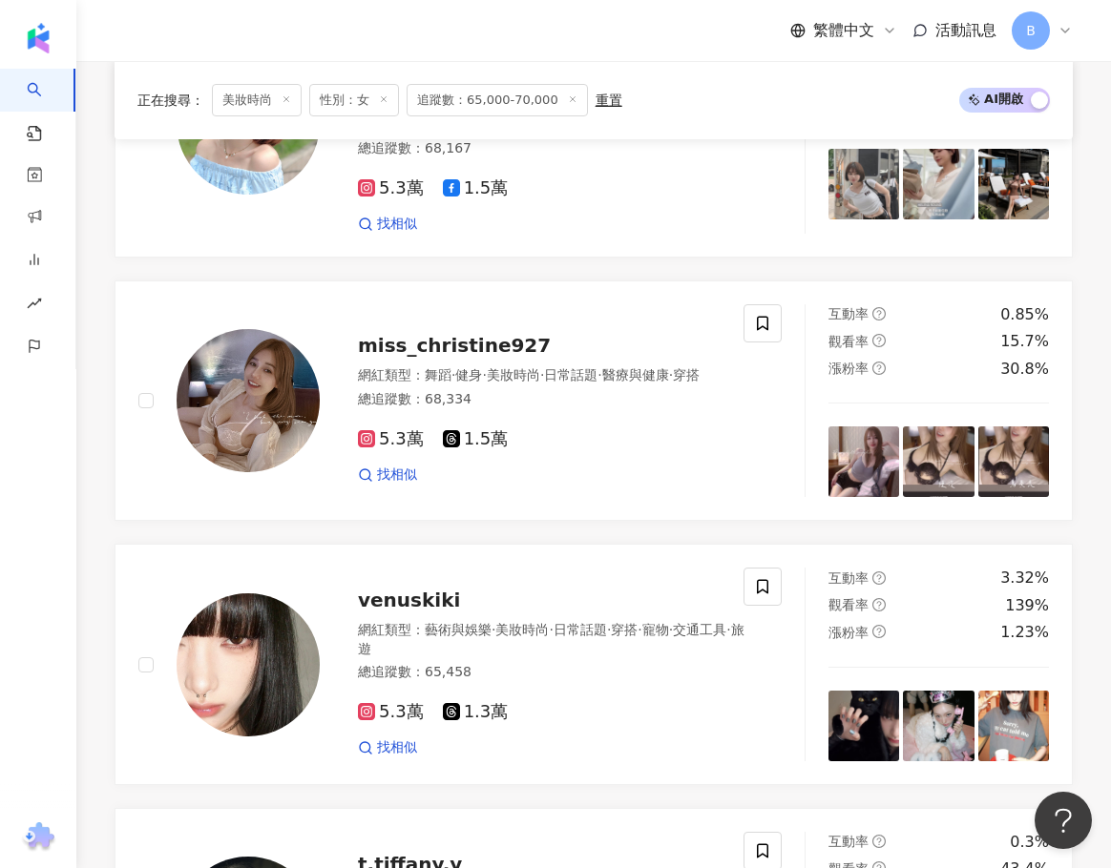
scroll to position [2335, 0]
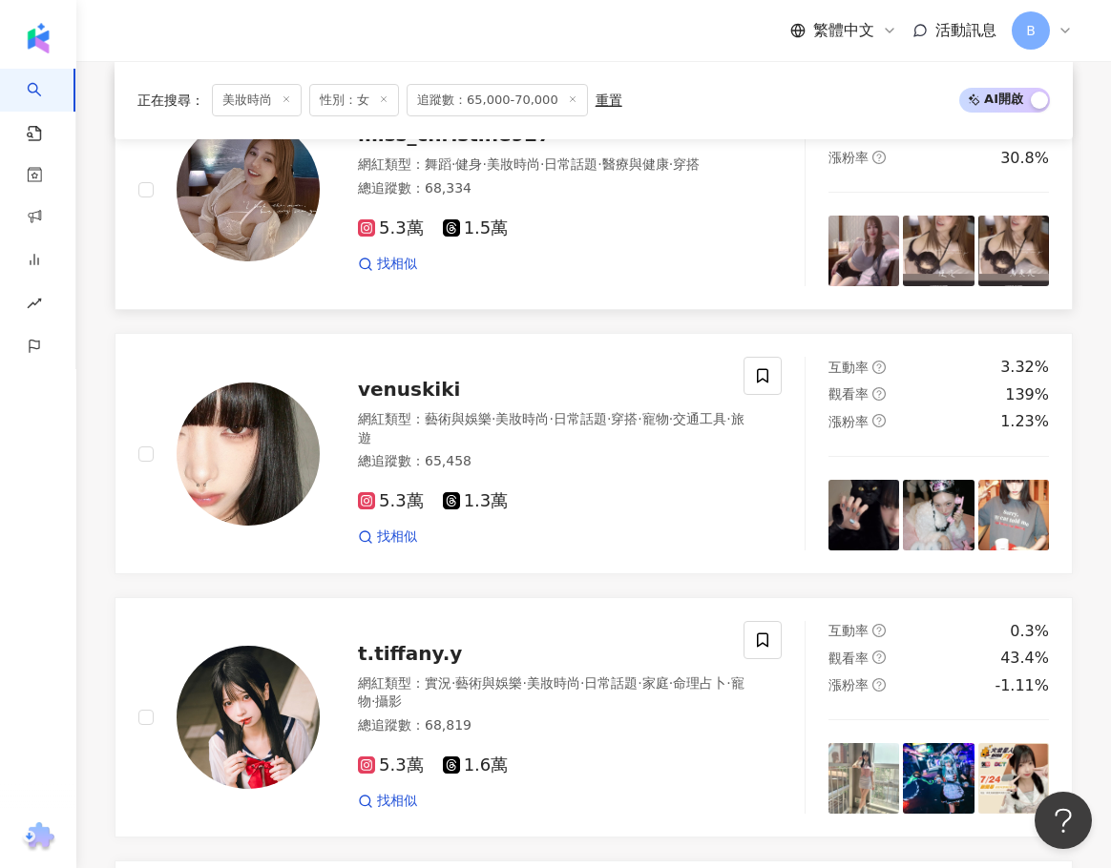
click at [490, 198] on div "總追蹤數 ： 68,334" at bounding box center [539, 188] width 363 height 19
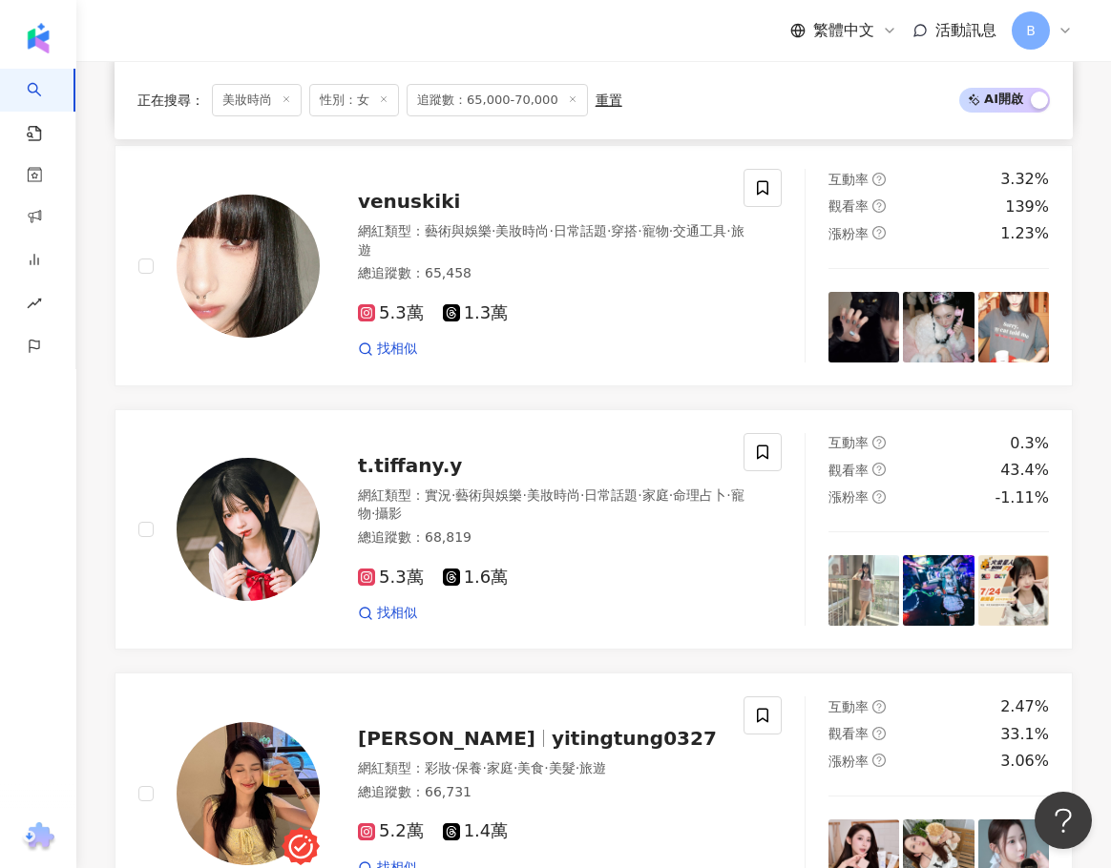
scroll to position [2526, 0]
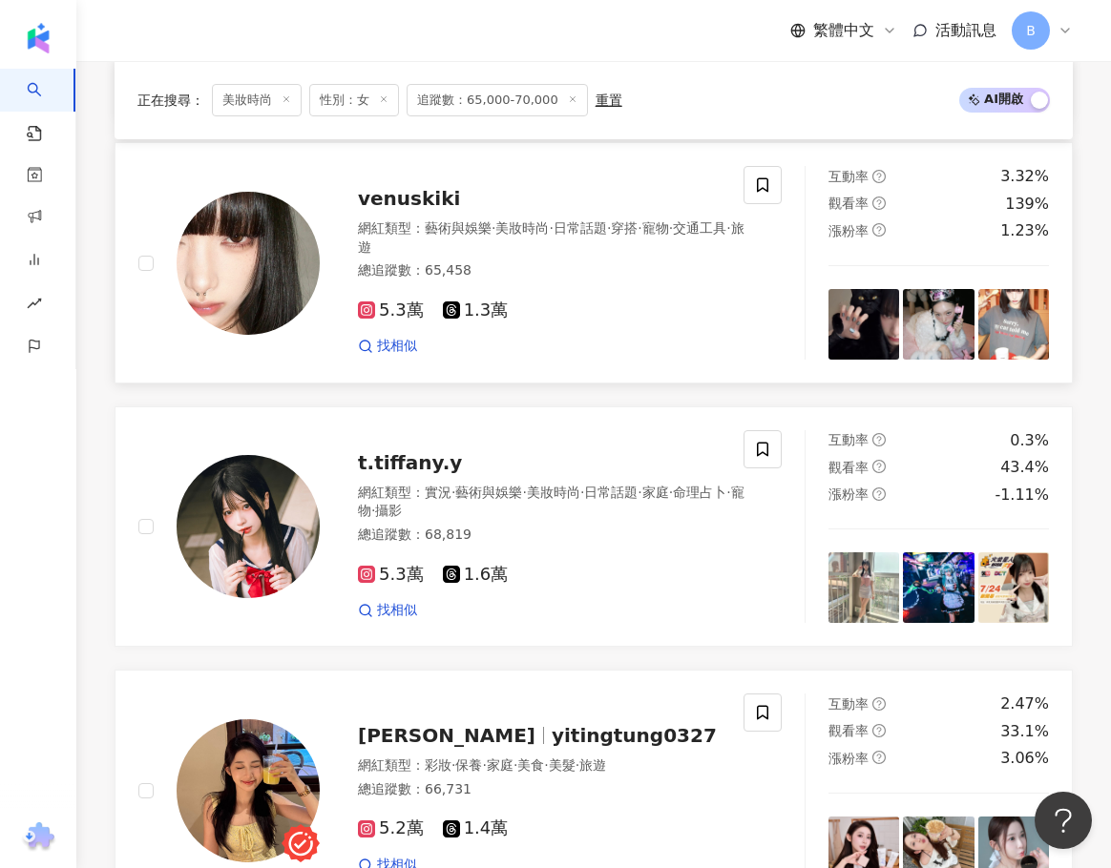
click at [448, 229] on div "venuskiki 網紅類型 ： 藝術與娛樂 · 美妝時尚 · 日常話題 · 穿搭 · 寵物 · 交通工具 · 旅遊 總追蹤數 ： 65,458 5.3萬 1…" at bounding box center [534, 263] width 429 height 186
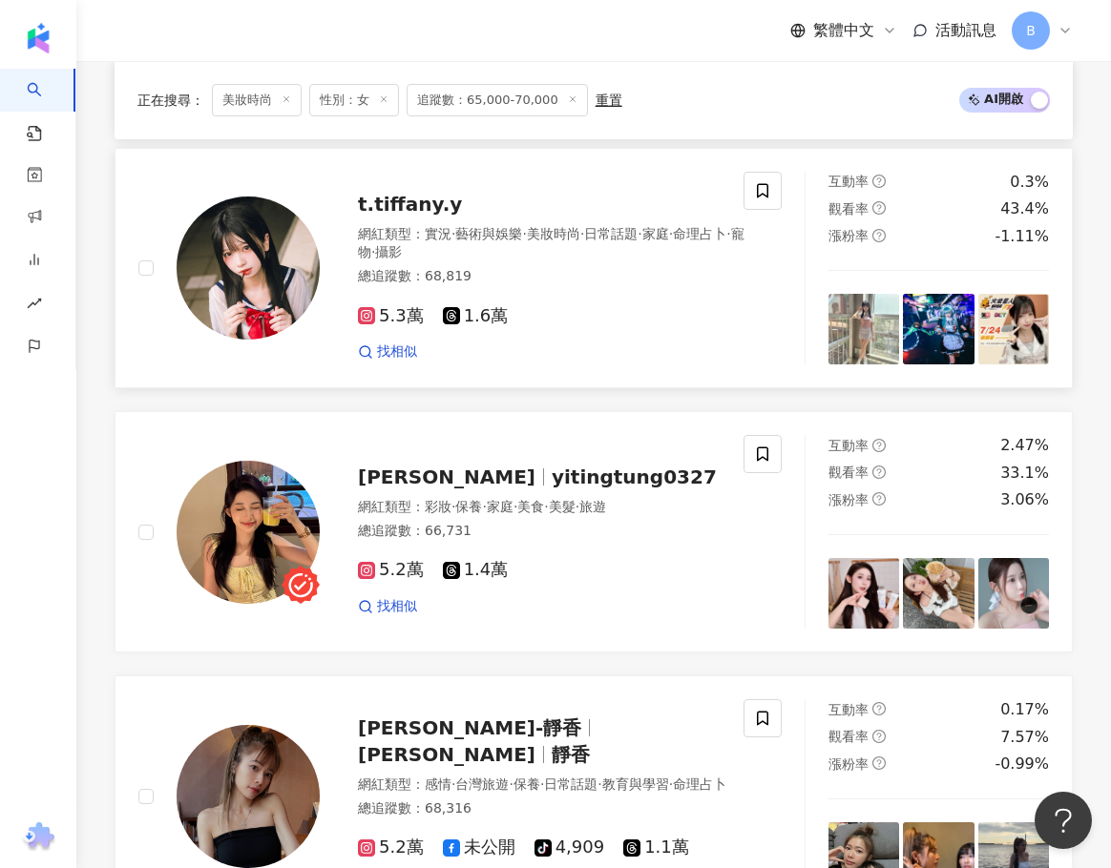
scroll to position [2812, 0]
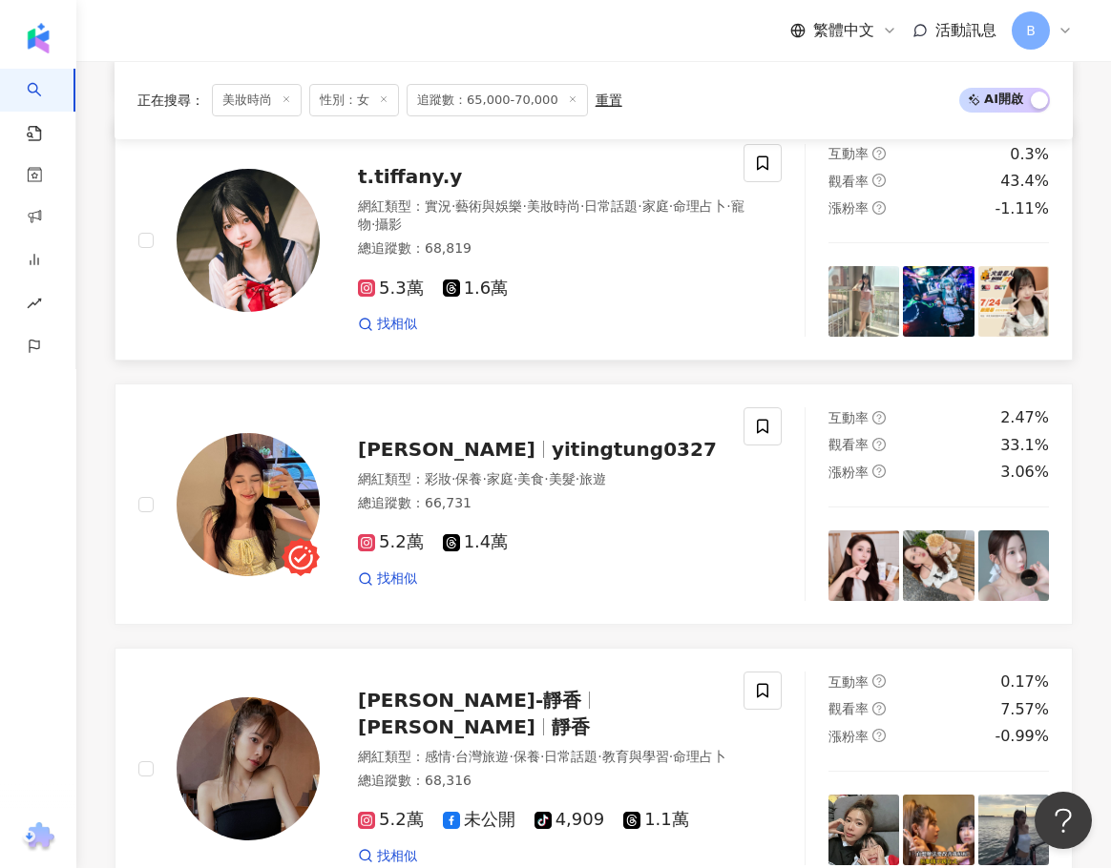
click at [405, 222] on div "網紅類型 ： 實況 · 藝術與娛樂 · 美妝時尚 · 日常話題 · 家庭 · 命理占卜 · 寵物 · 攝影" at bounding box center [553, 216] width 391 height 37
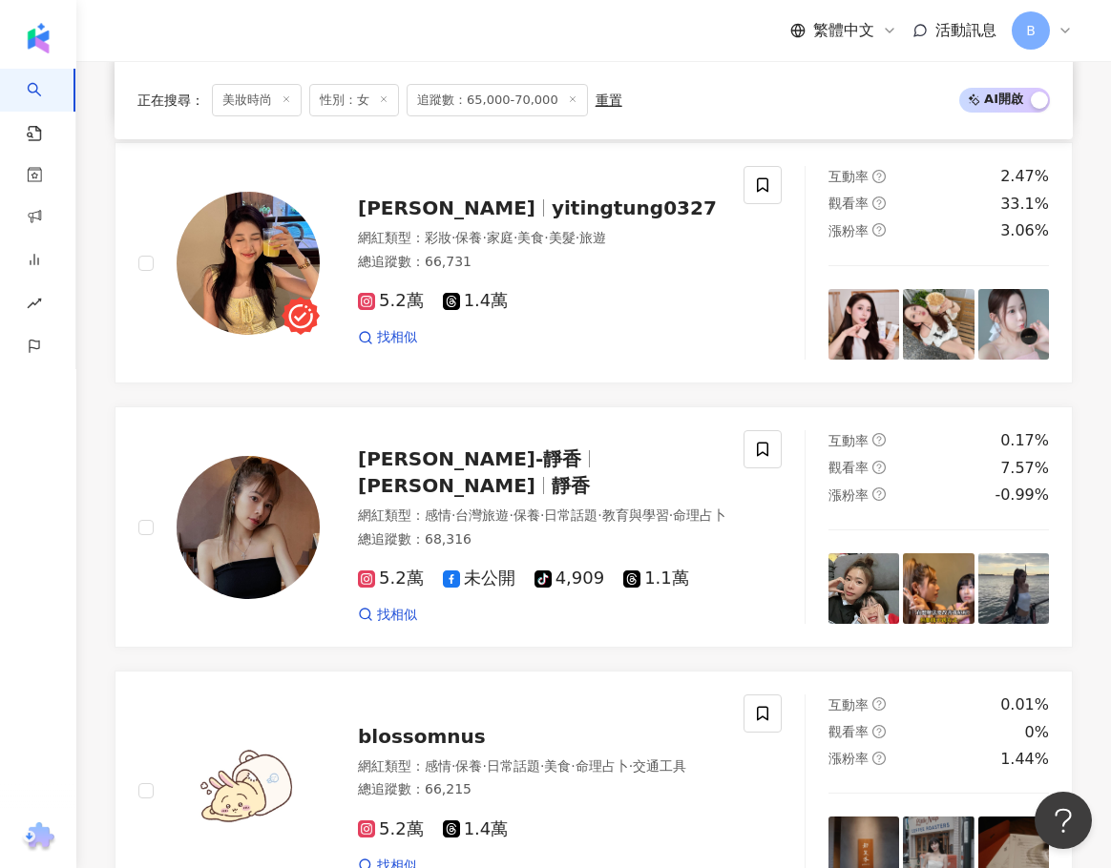
scroll to position [3098, 0]
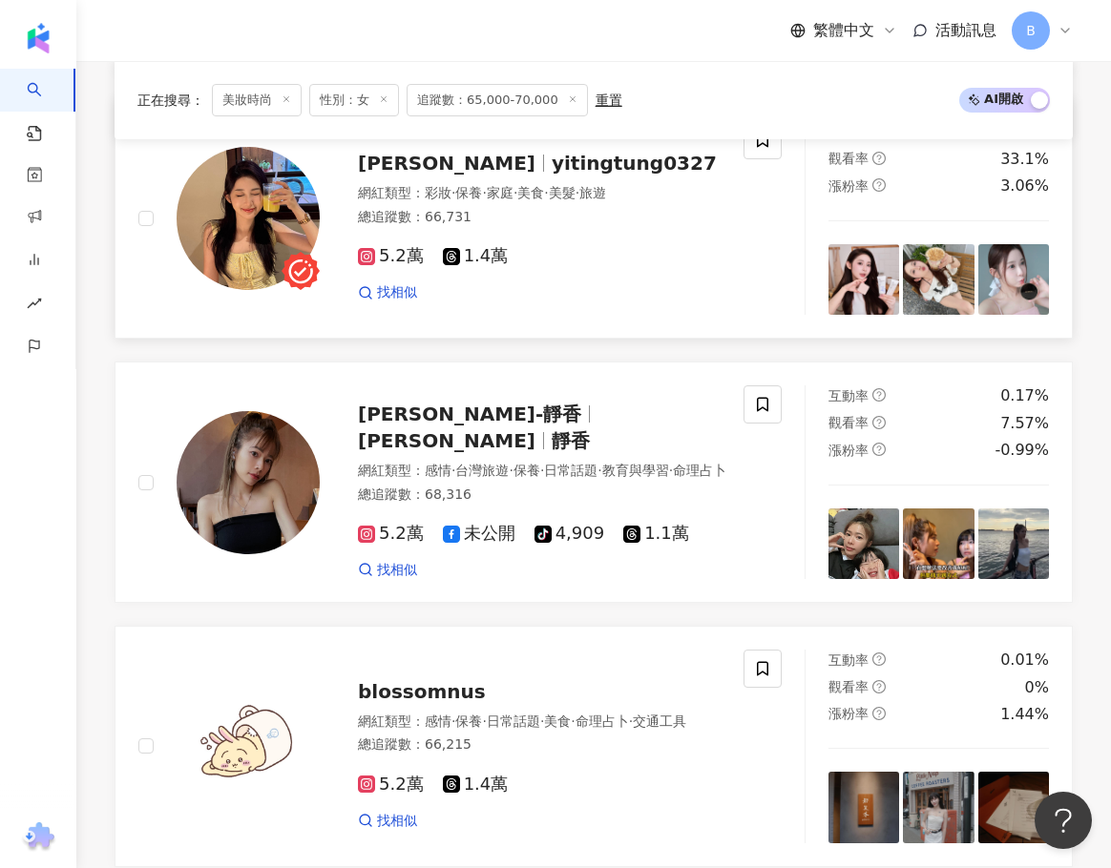
click at [446, 200] on span "彩妝" at bounding box center [438, 192] width 27 height 15
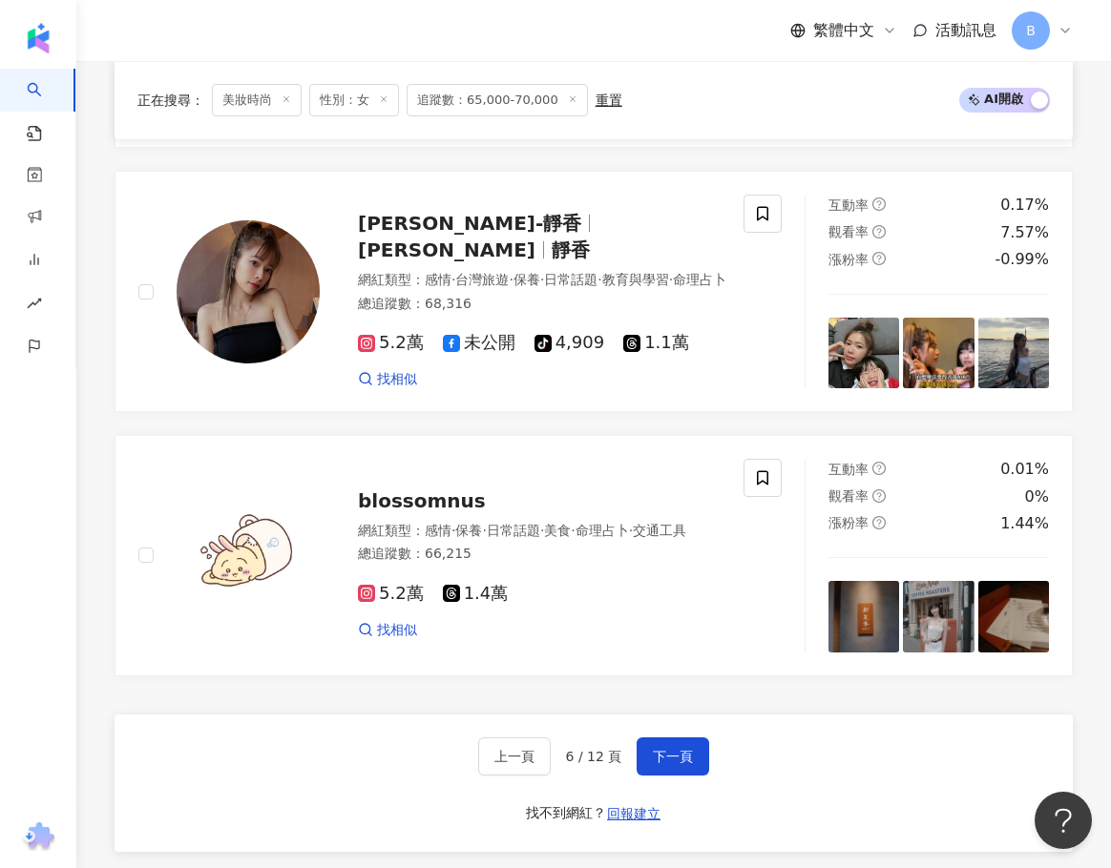
scroll to position [3384, 0]
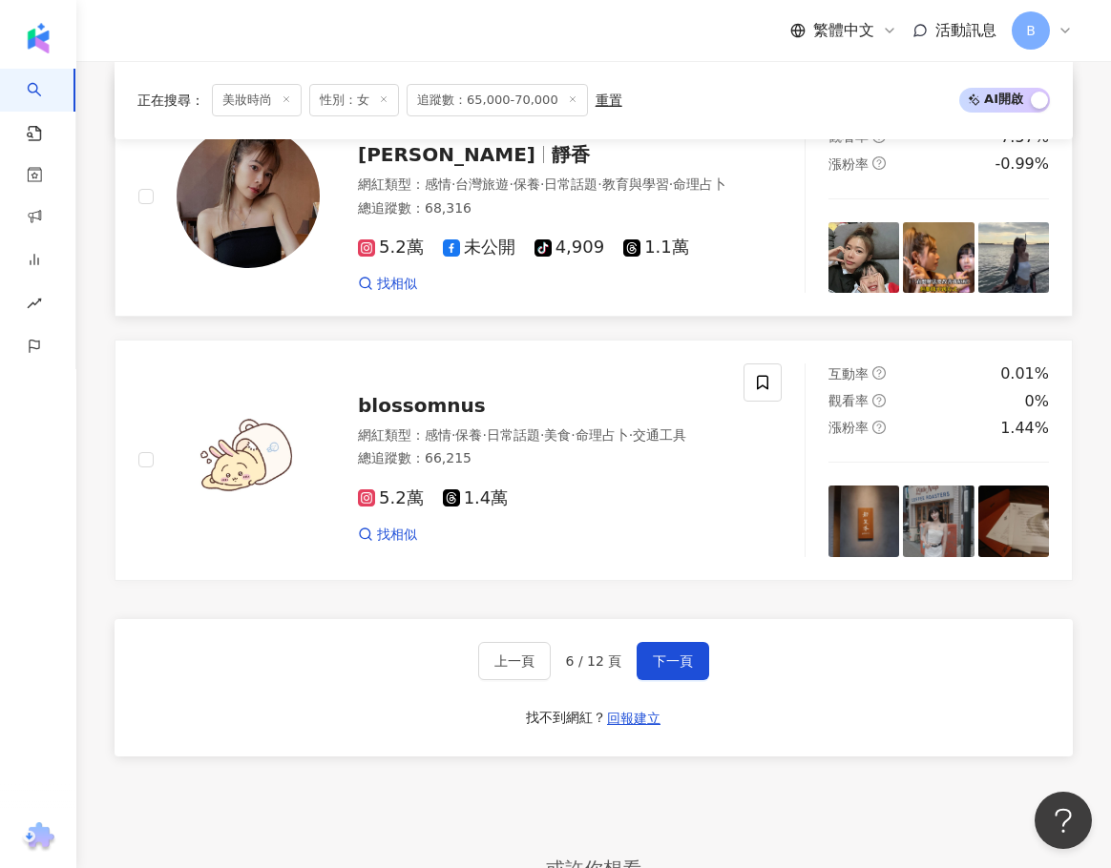
drag, startPoint x: 438, startPoint y: 180, endPoint x: 438, endPoint y: 165, distance: 15.3
click at [438, 180] on span "感情" at bounding box center [438, 184] width 27 height 15
click at [681, 669] on span "下一頁" at bounding box center [673, 661] width 40 height 15
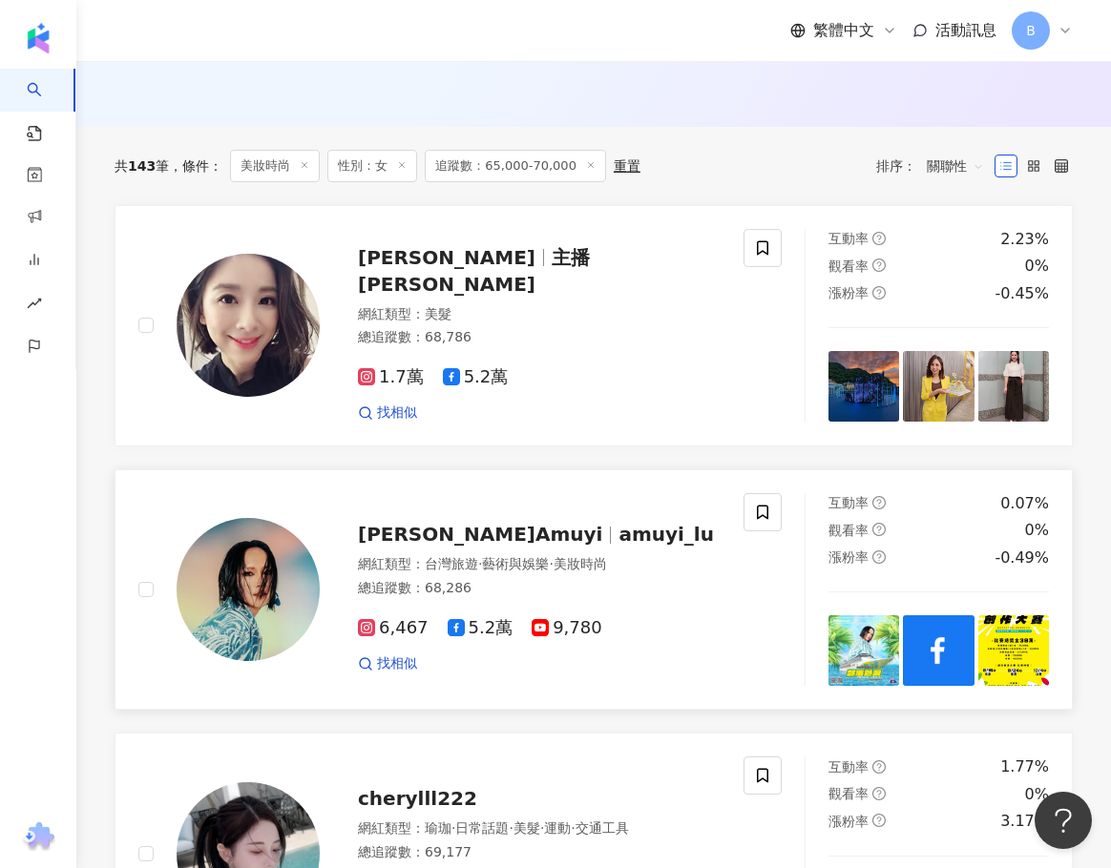
scroll to position [668, 0]
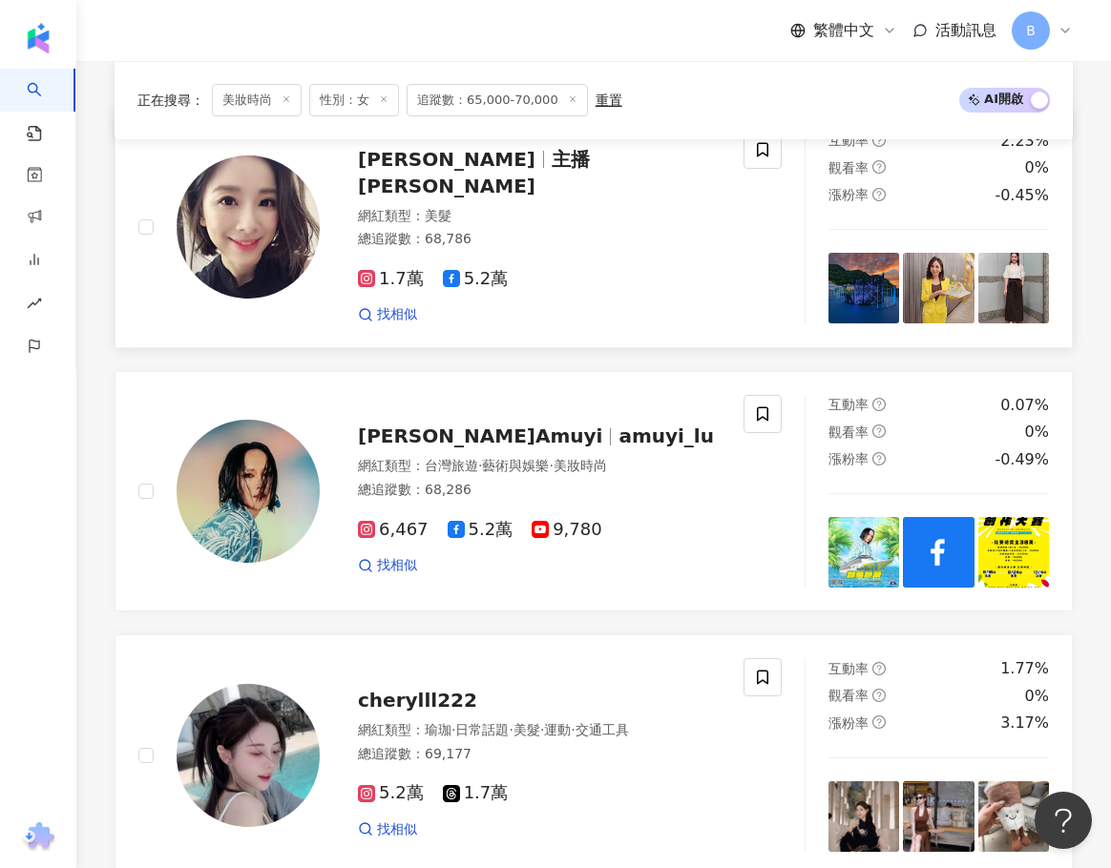
click at [496, 196] on span "主播 許耀云" at bounding box center [474, 173] width 232 height 50
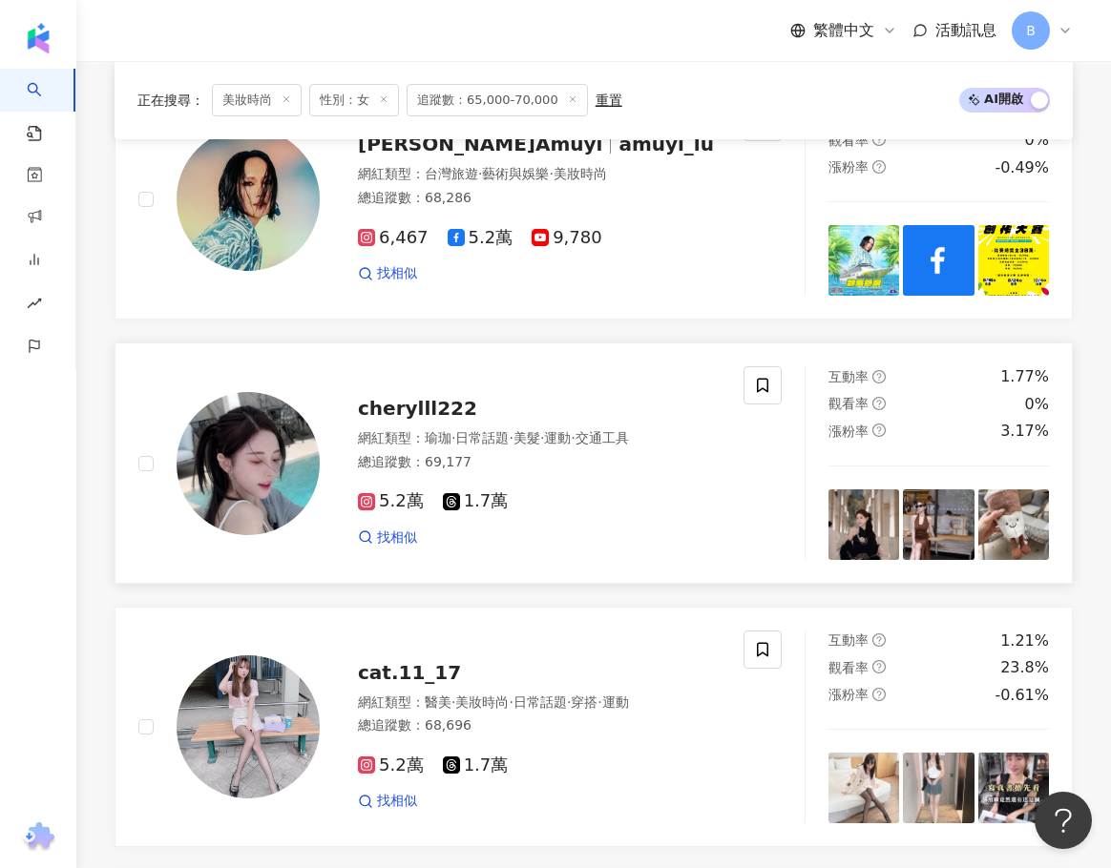
scroll to position [1145, 0]
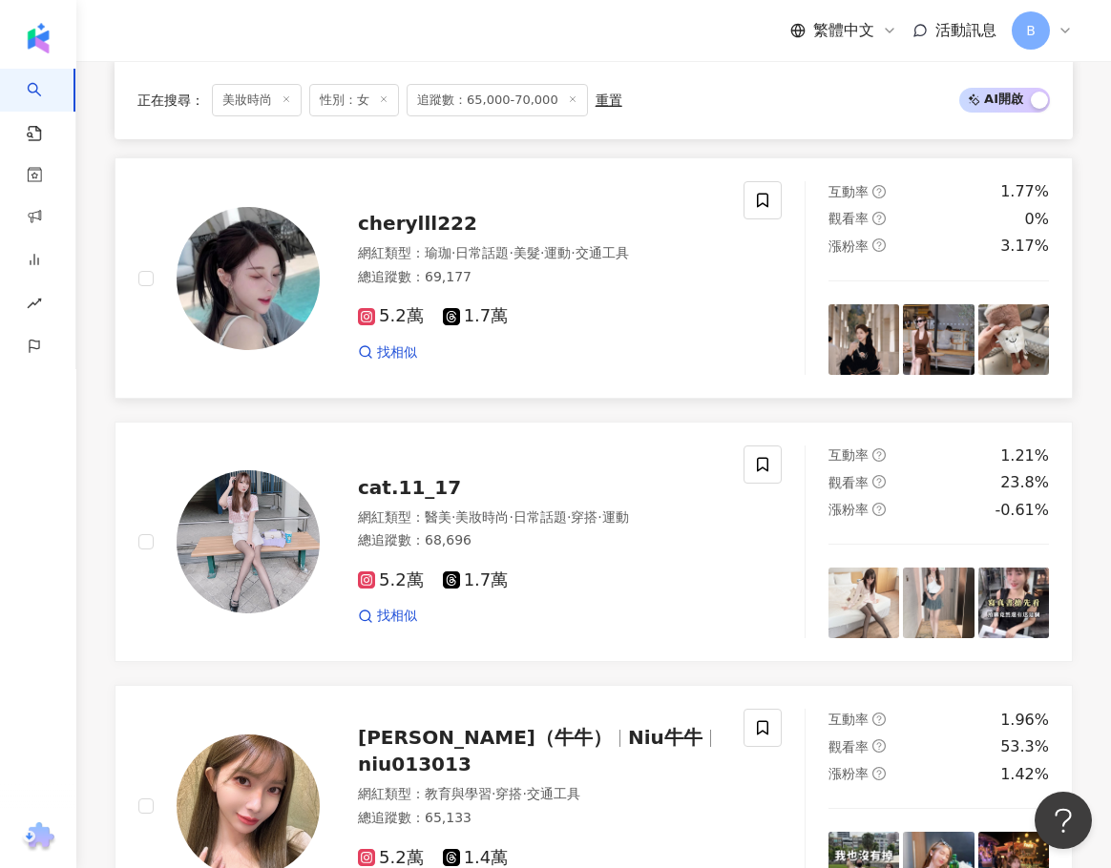
click at [407, 235] on span "cherylll222" at bounding box center [417, 223] width 119 height 23
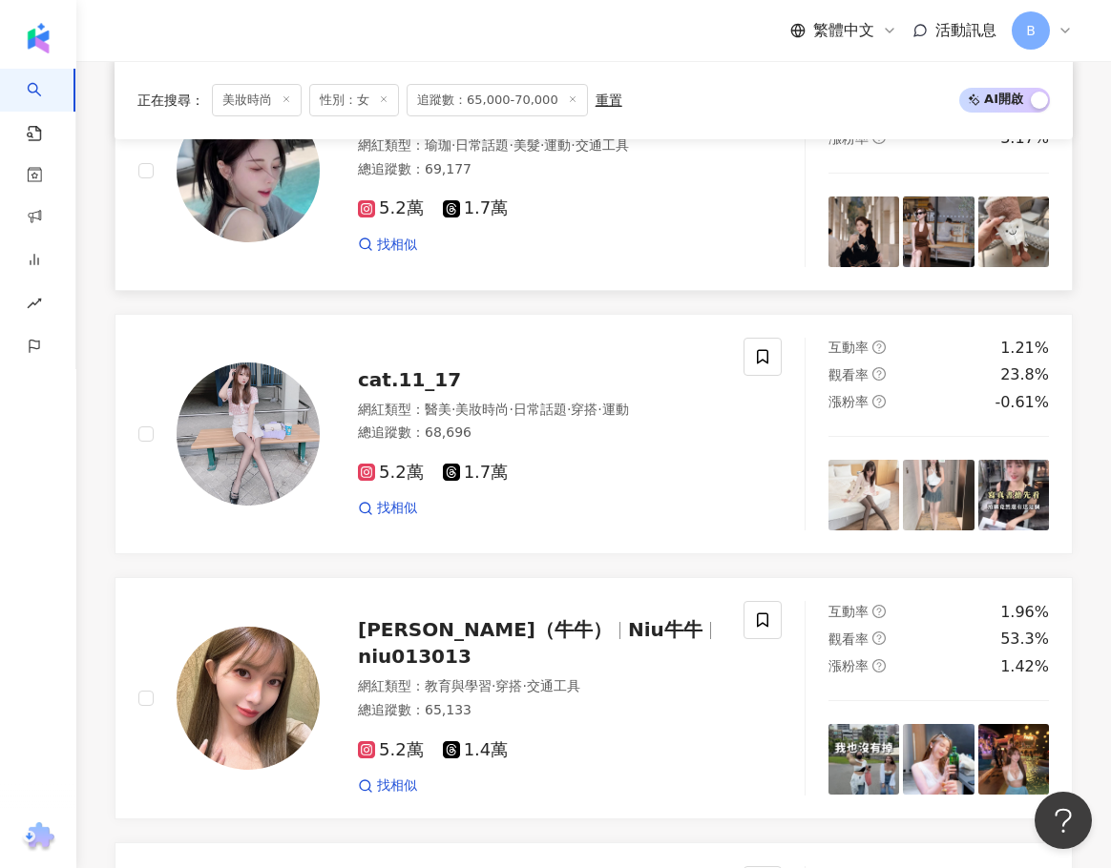
scroll to position [1431, 0]
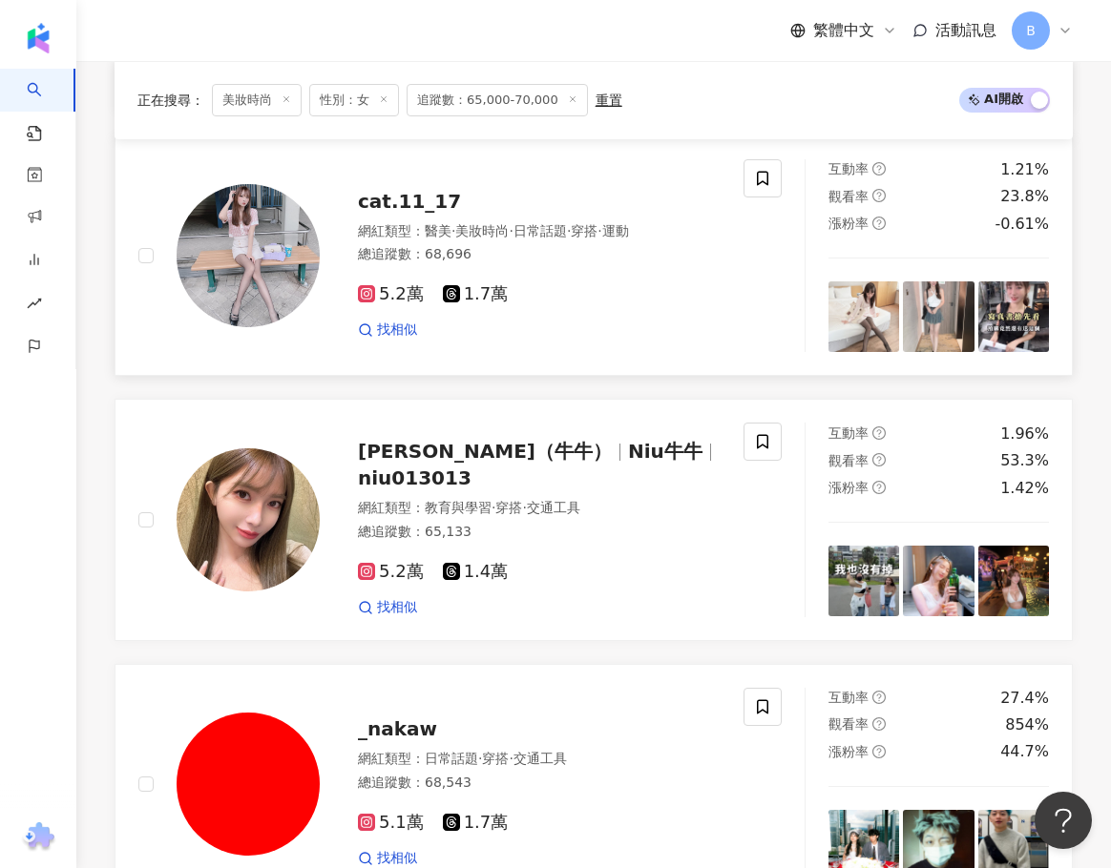
click at [426, 213] on span "cat.11_17" at bounding box center [409, 201] width 103 height 23
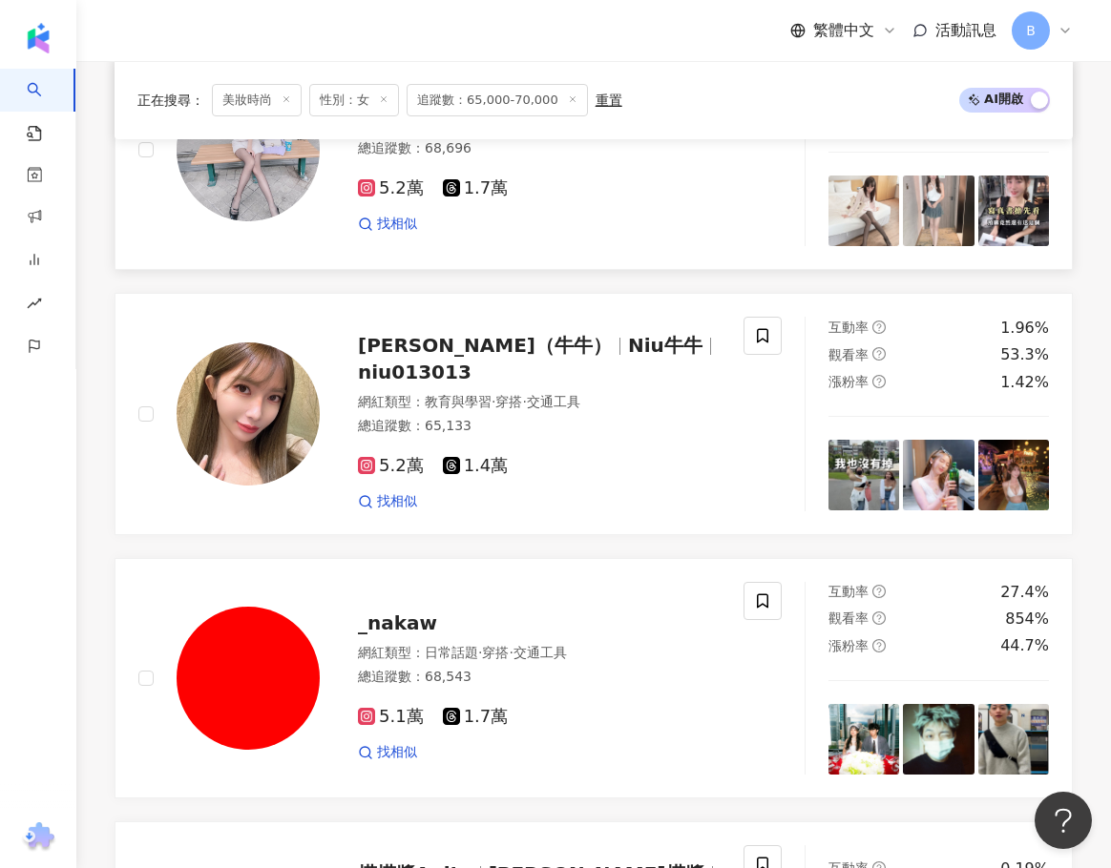
scroll to position [1717, 0]
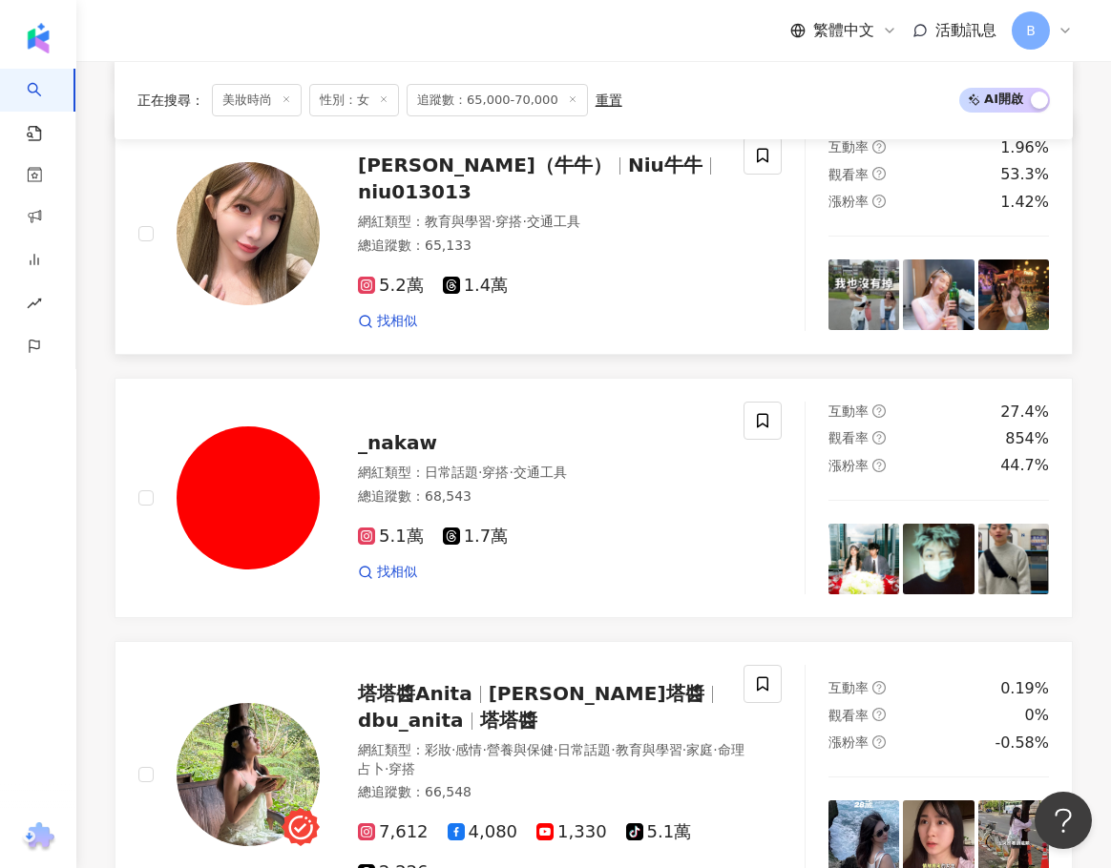
click at [431, 207] on div "林珊（牛牛） Niu牛牛 niu013013 網紅類型 ： 教育與學習 · 穿搭 · 交通工具 總追蹤數 ： 65,133 5.2萬 1.4萬 找相似" at bounding box center [534, 233] width 429 height 194
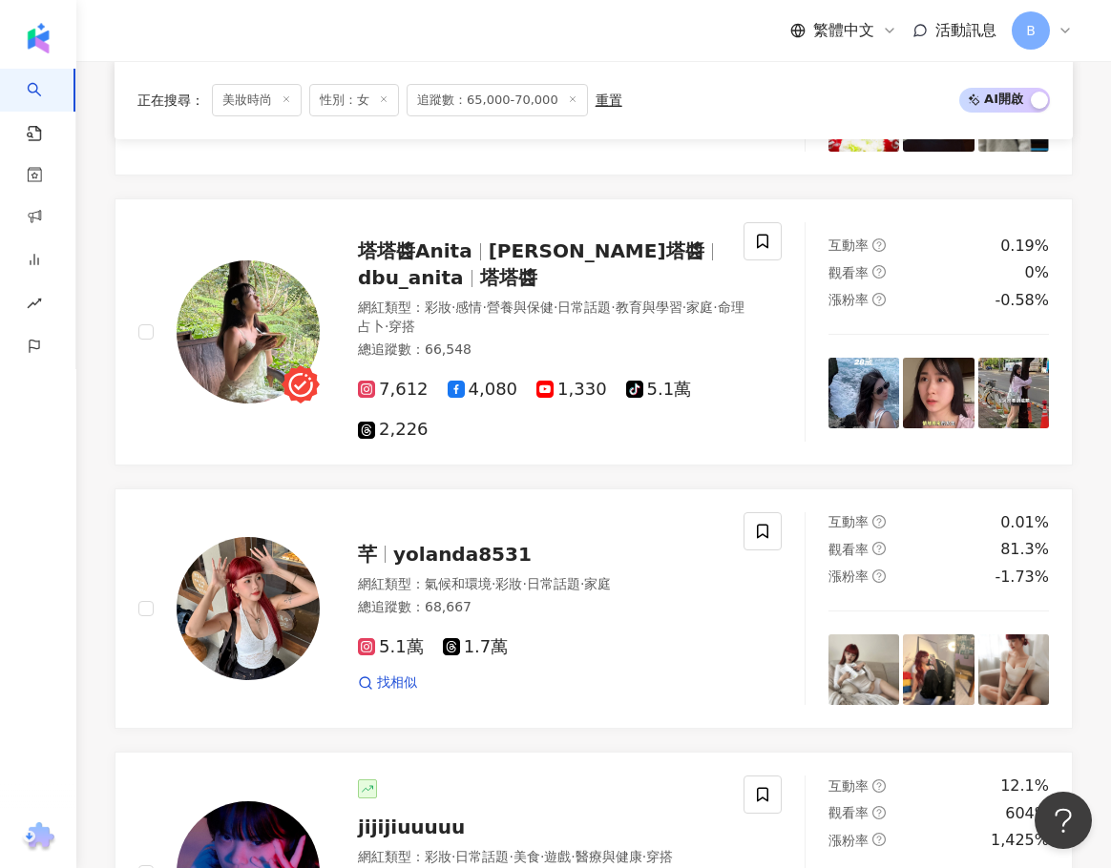
scroll to position [2194, 0]
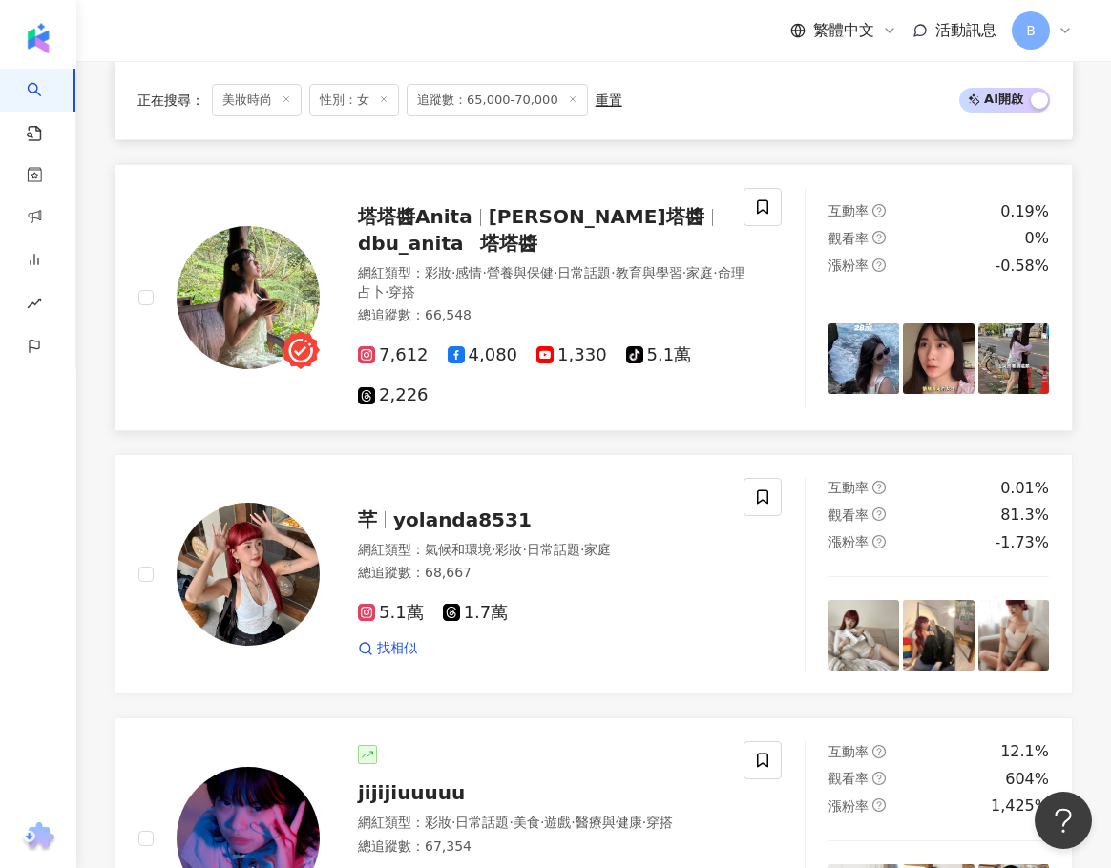
click at [421, 246] on div "塔塔醬Anita 安妮塔塔醬 dbu_anita 塔塔醬" at bounding box center [553, 229] width 391 height 53
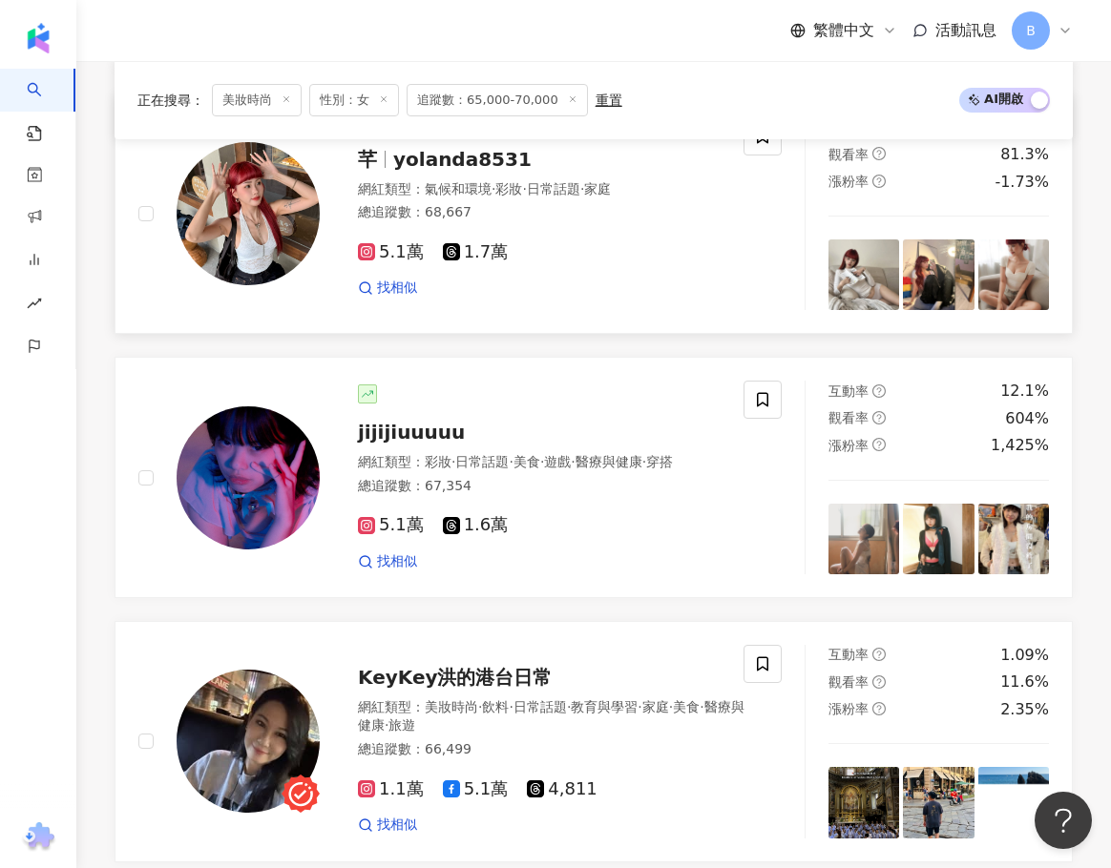
scroll to position [2576, 0]
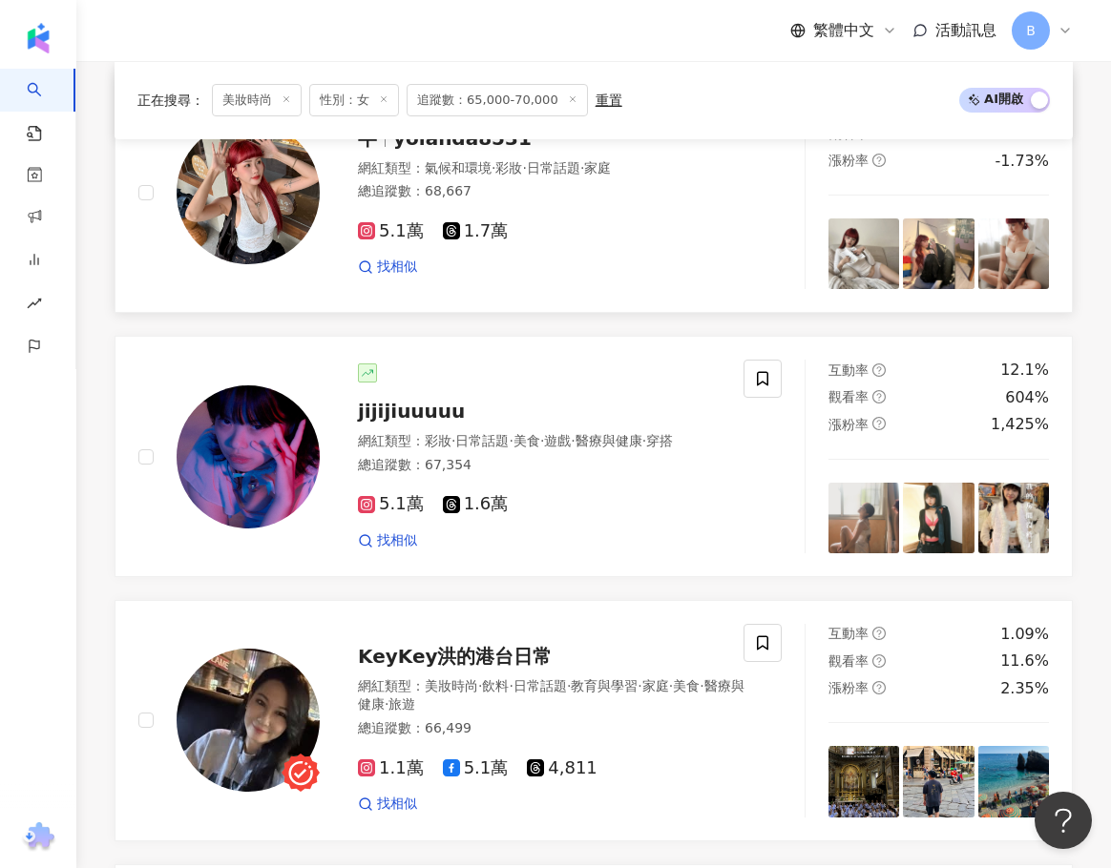
click at [381, 150] on span "芊" at bounding box center [375, 138] width 35 height 23
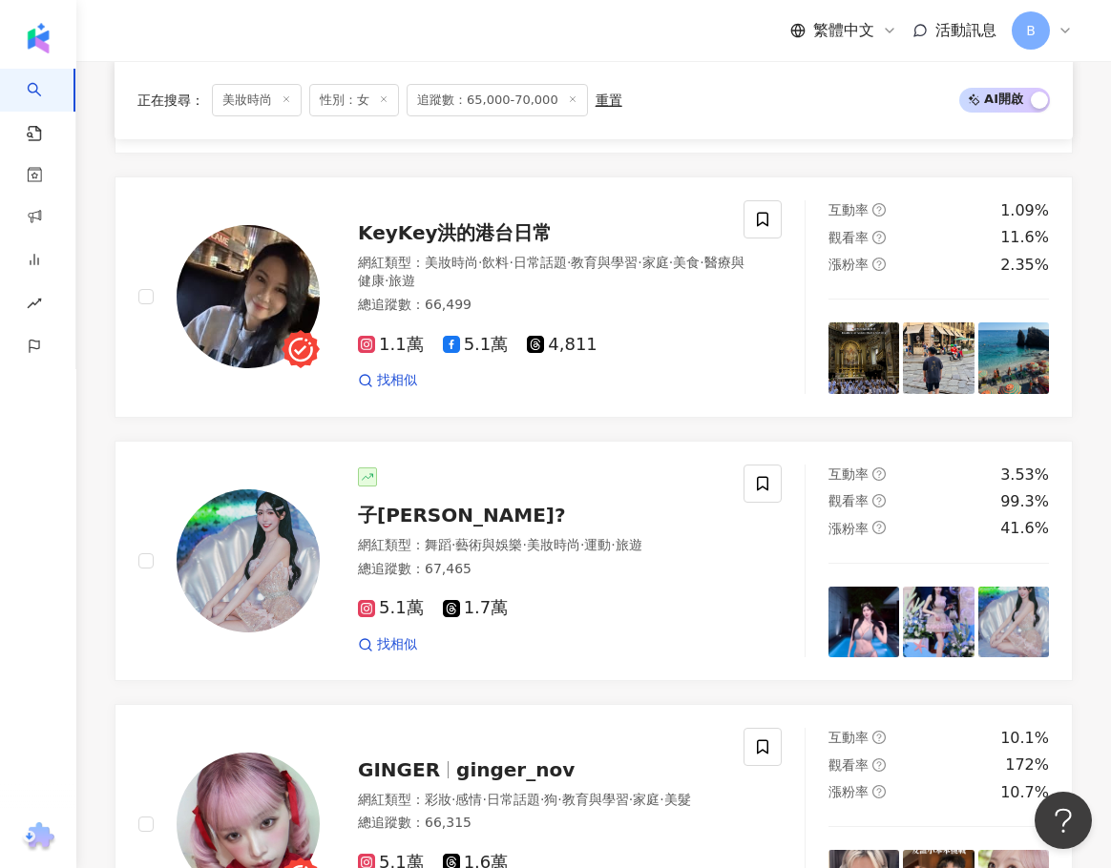
scroll to position [3053, 0]
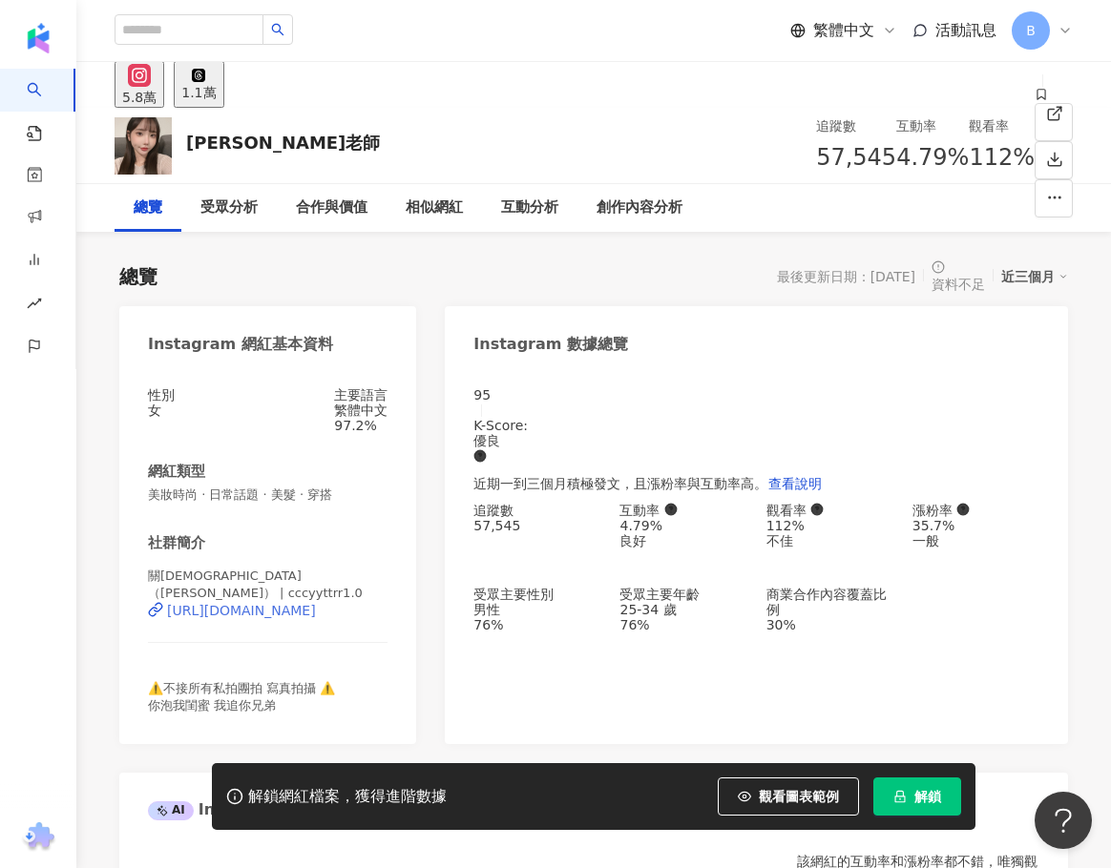
click at [312, 616] on div "[URL][DOMAIN_NAME]" at bounding box center [241, 610] width 149 height 15
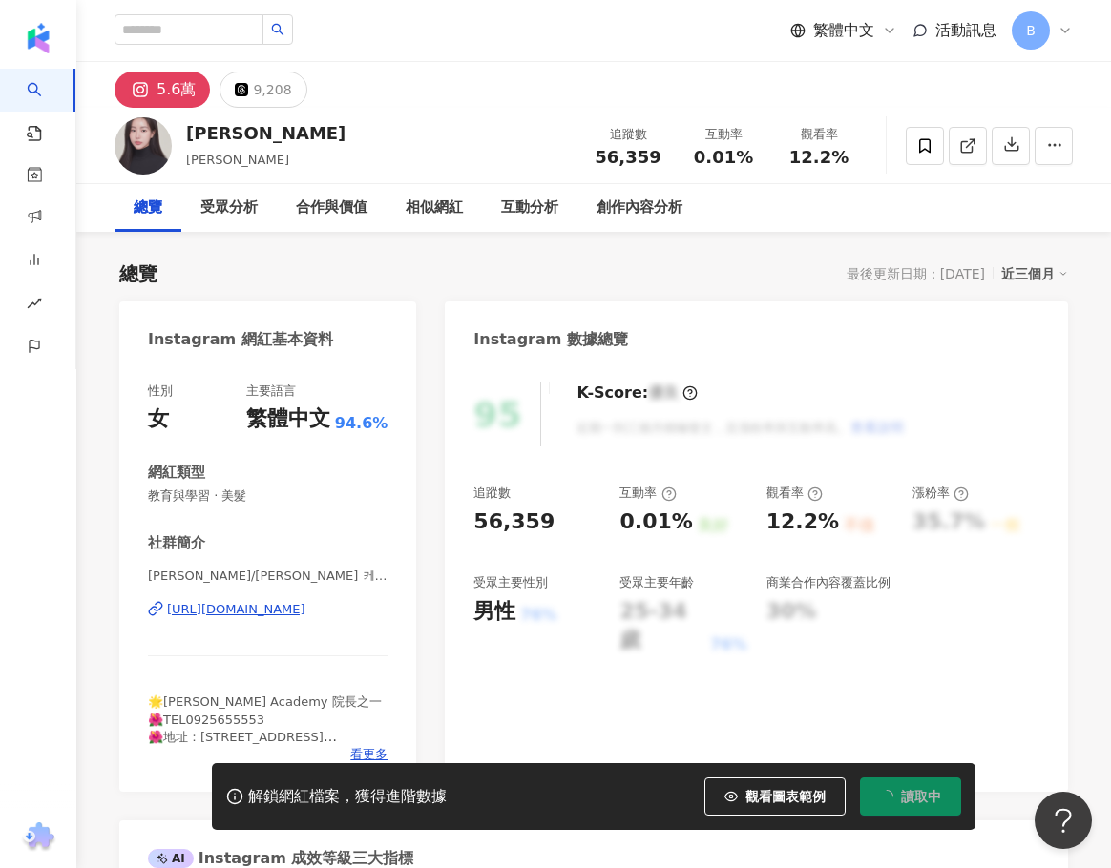
click at [268, 611] on div "https://www.instagram.com/cathylan_kim_academy/" at bounding box center [236, 609] width 138 height 17
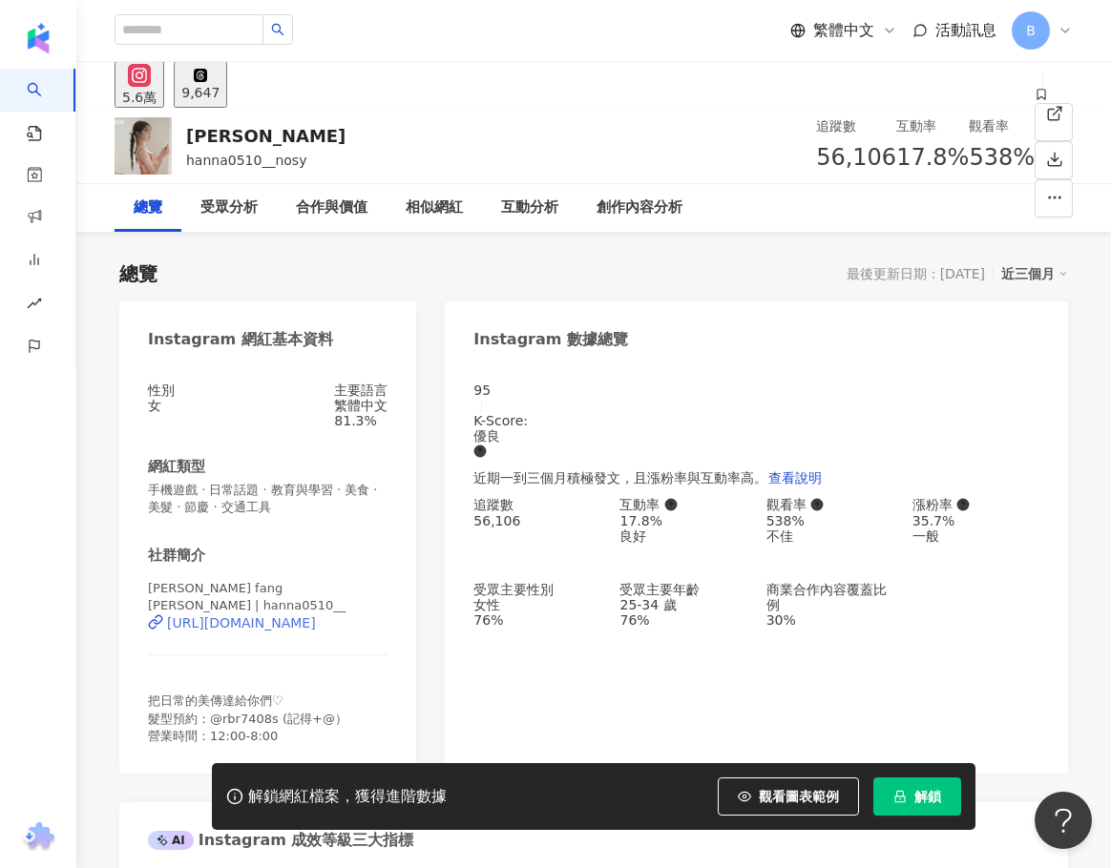
click at [302, 630] on div "[URL][DOMAIN_NAME]" at bounding box center [241, 622] width 149 height 15
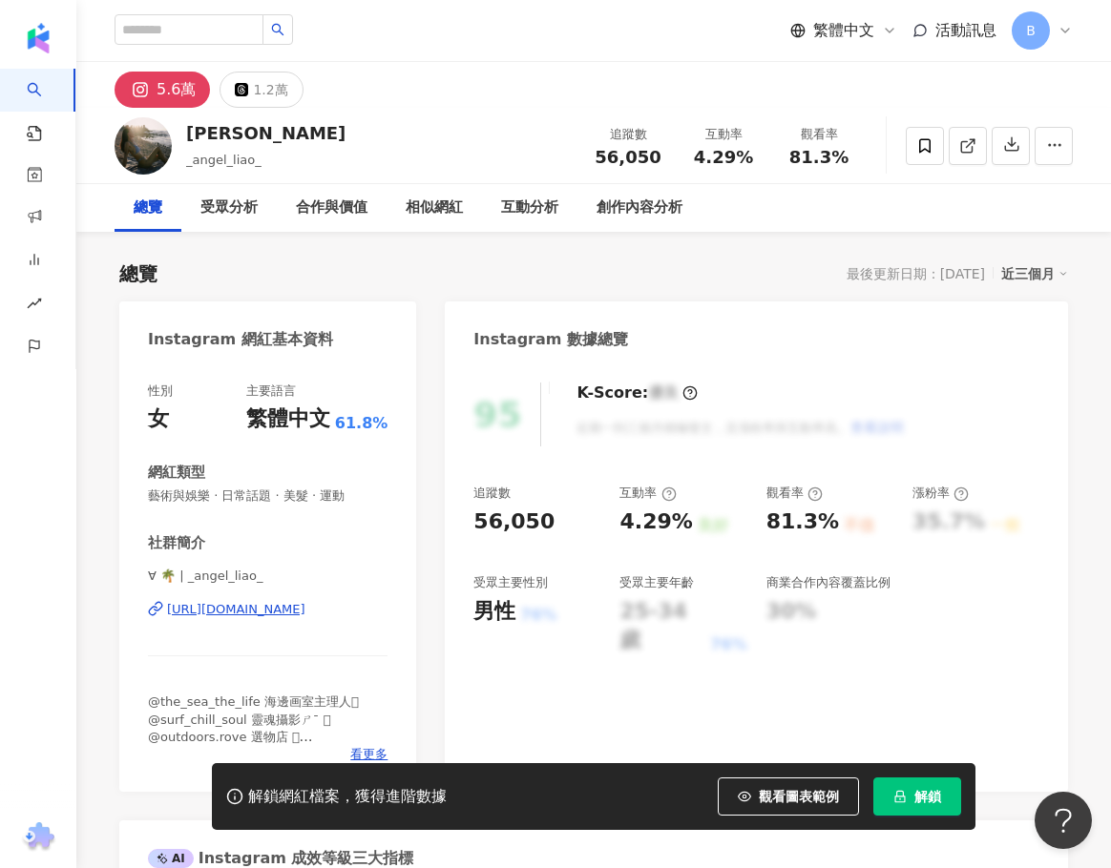
click at [305, 613] on div "https://www.instagram.com/_angel_liao_/" at bounding box center [236, 609] width 138 height 17
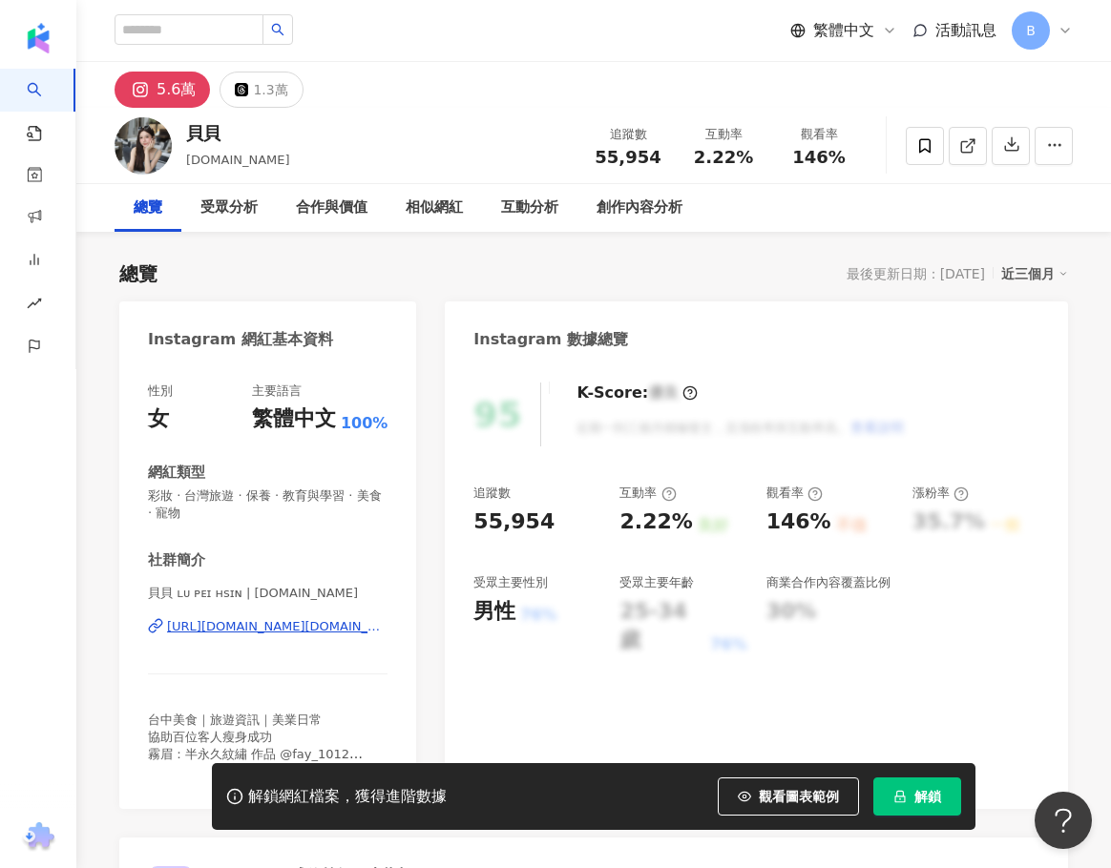
click at [286, 625] on div "https://www.instagram.com/bei.tw/" at bounding box center [277, 626] width 220 height 17
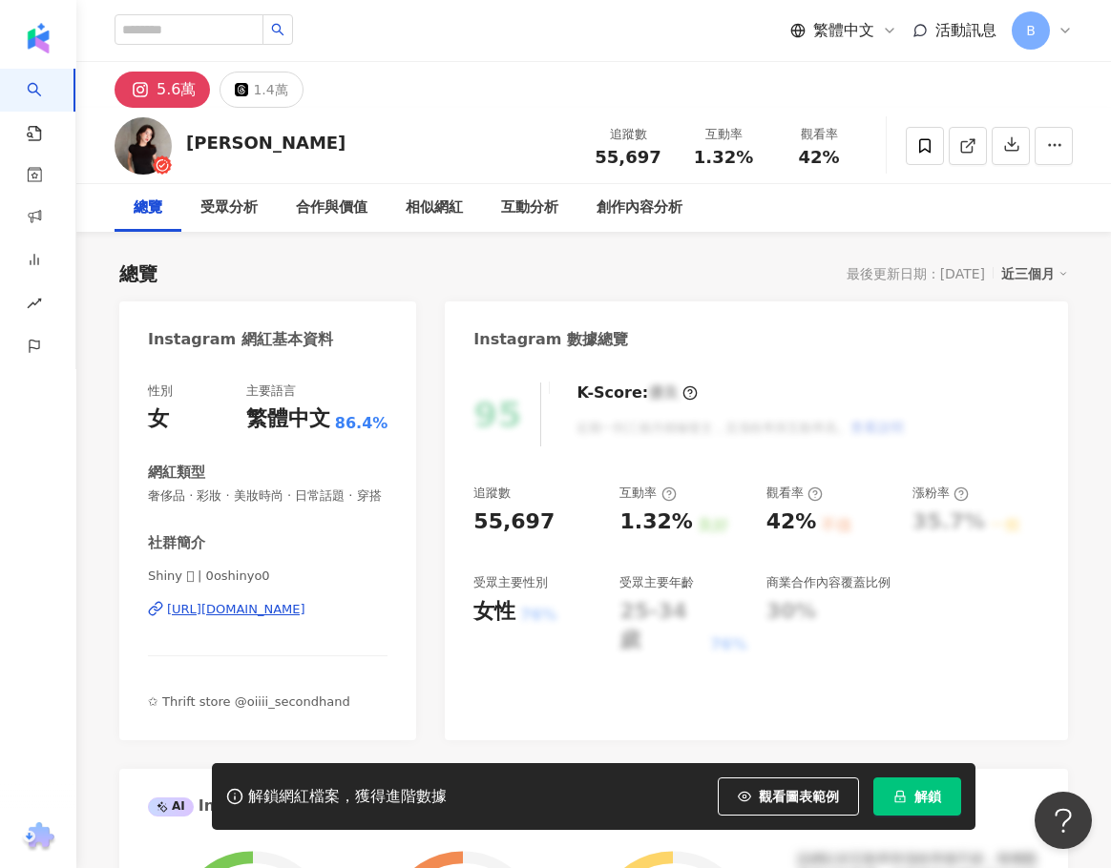
click at [305, 618] on div "[URL][DOMAIN_NAME]" at bounding box center [236, 609] width 138 height 17
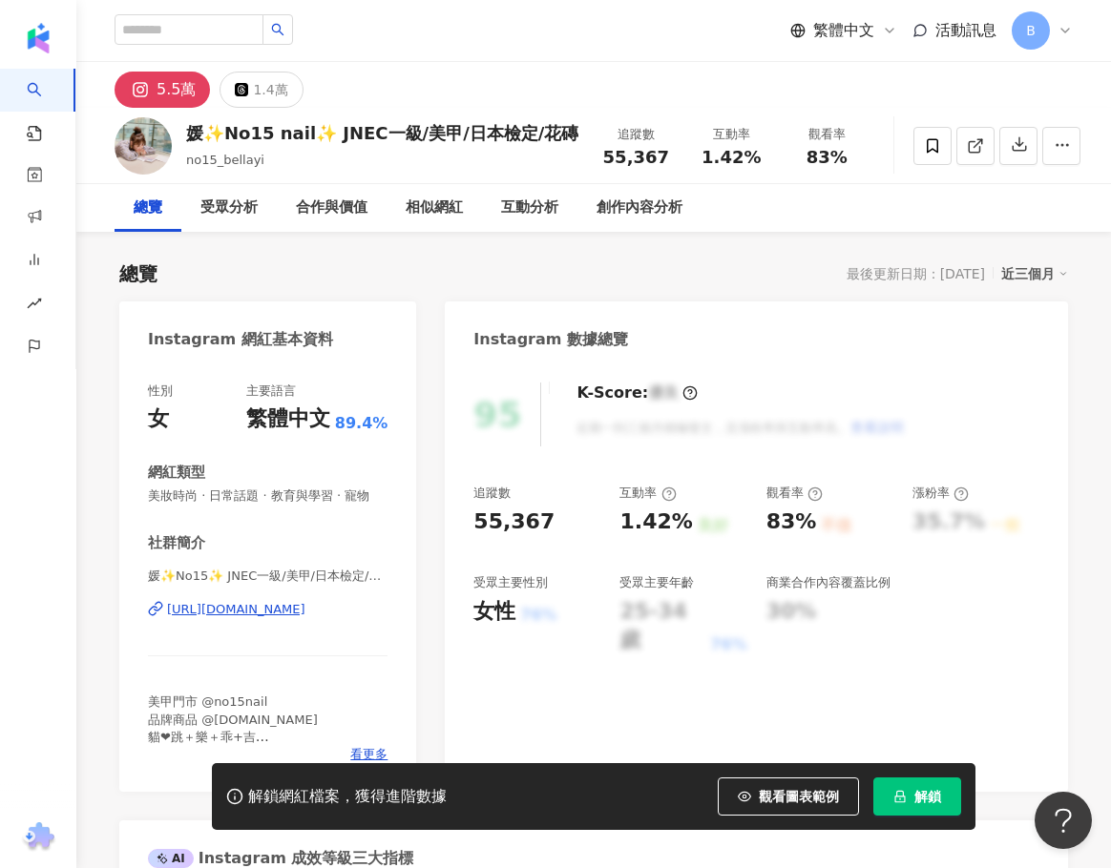
click at [305, 618] on div "[URL][DOMAIN_NAME]" at bounding box center [236, 609] width 138 height 17
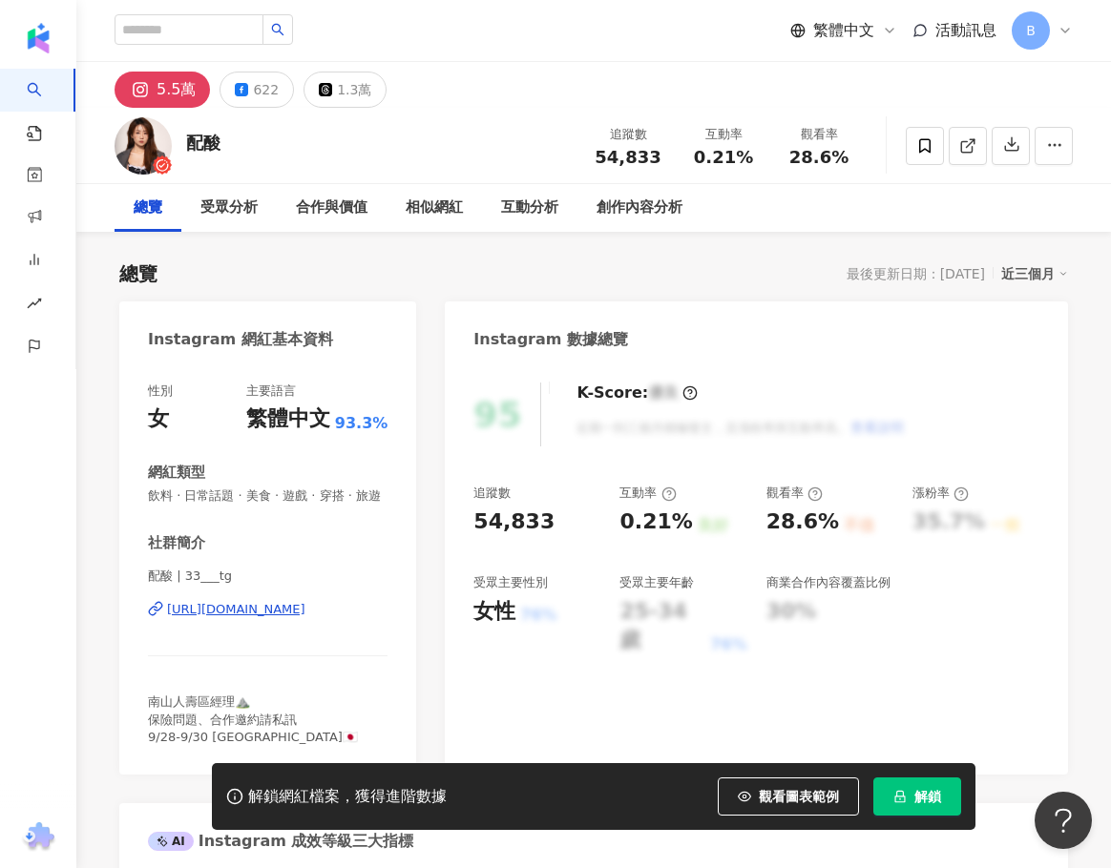
drag, startPoint x: 123, startPoint y: 523, endPoint x: 229, endPoint y: 626, distance: 147.8
click at [229, 618] on div "https://www.instagram.com/33___tg/" at bounding box center [236, 609] width 138 height 17
drag, startPoint x: 152, startPoint y: 587, endPoint x: 172, endPoint y: 591, distance: 20.4
click at [172, 585] on span "配酸 | 33___tg" at bounding box center [267, 576] width 239 height 17
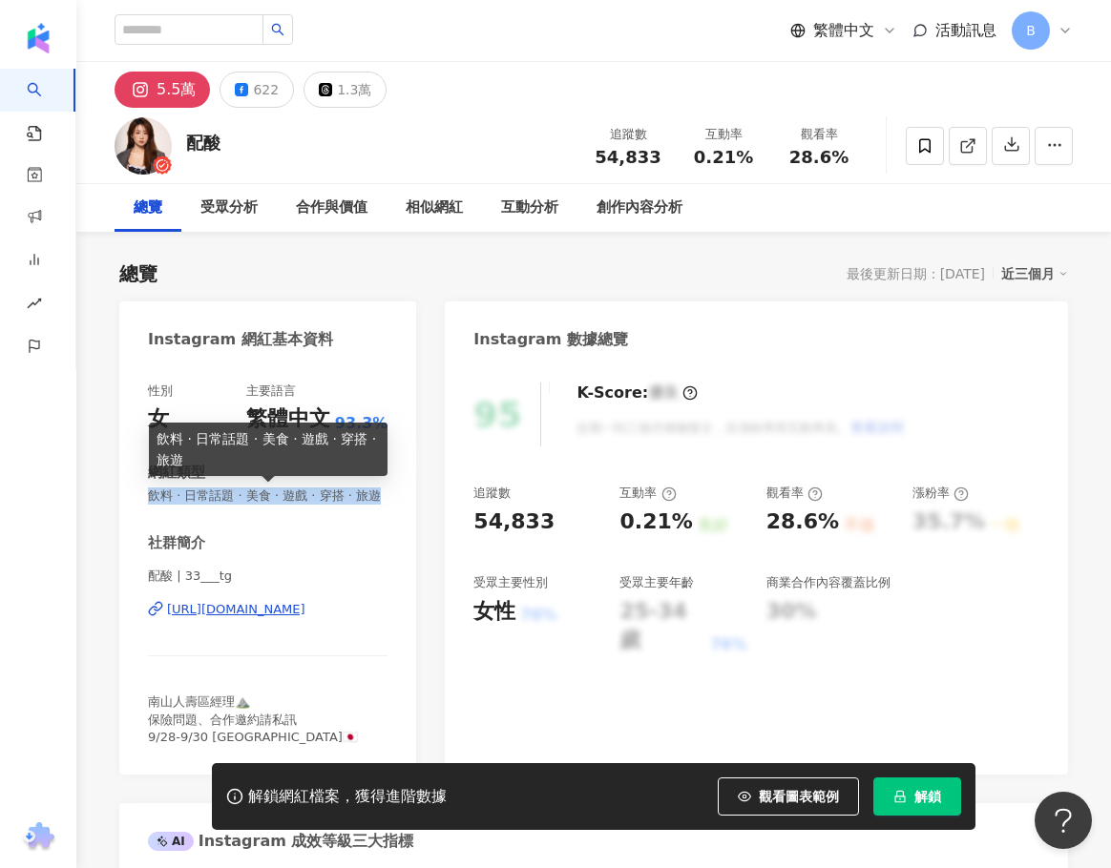
drag, startPoint x: 149, startPoint y: 496, endPoint x: 168, endPoint y: 510, distance: 23.9
click at [168, 505] on span "飲料 · 日常話題 · 美食 · 遊戲 · 穿搭 · 旅遊" at bounding box center [267, 496] width 239 height 17
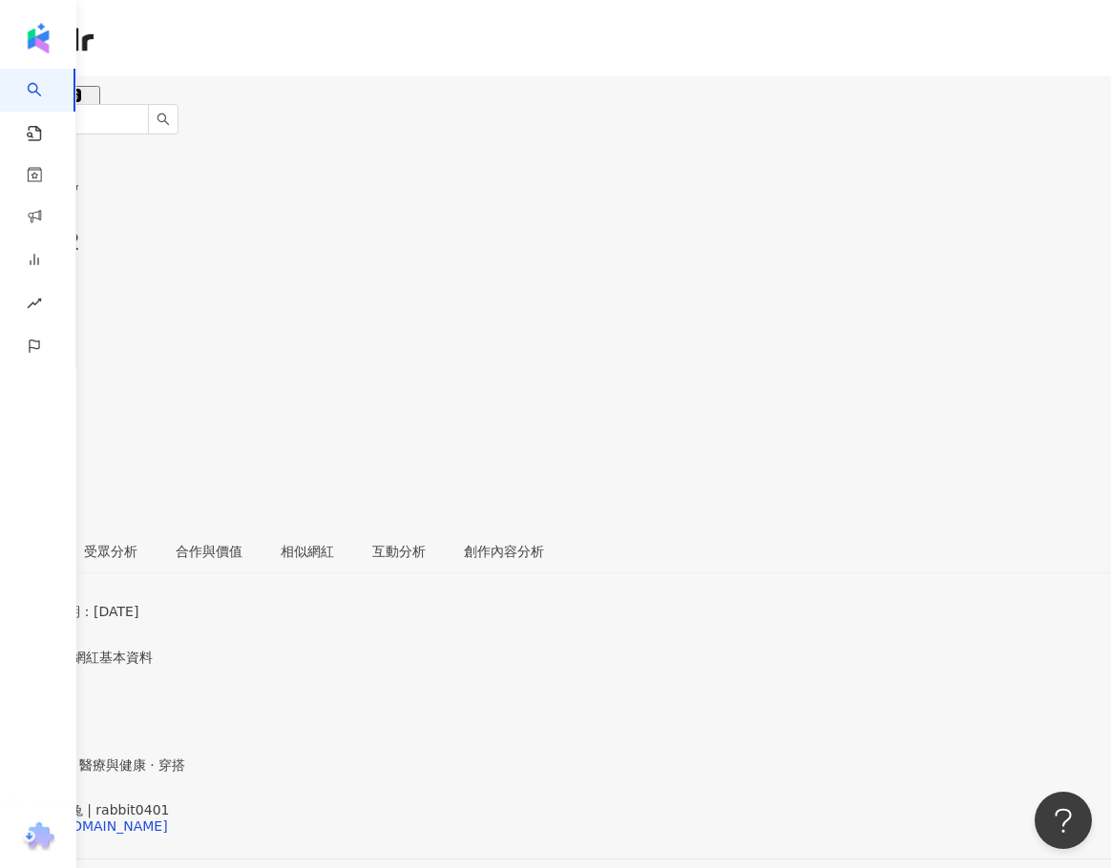
click at [299, 802] on div "Queeny 兔兔 | rabbit0401 https://www.instagram.com/rabbit0401/" at bounding box center [555, 842] width 1111 height 80
click at [168, 819] on div "https://www.instagram.com/rabbit0401/" at bounding box center [93, 826] width 149 height 15
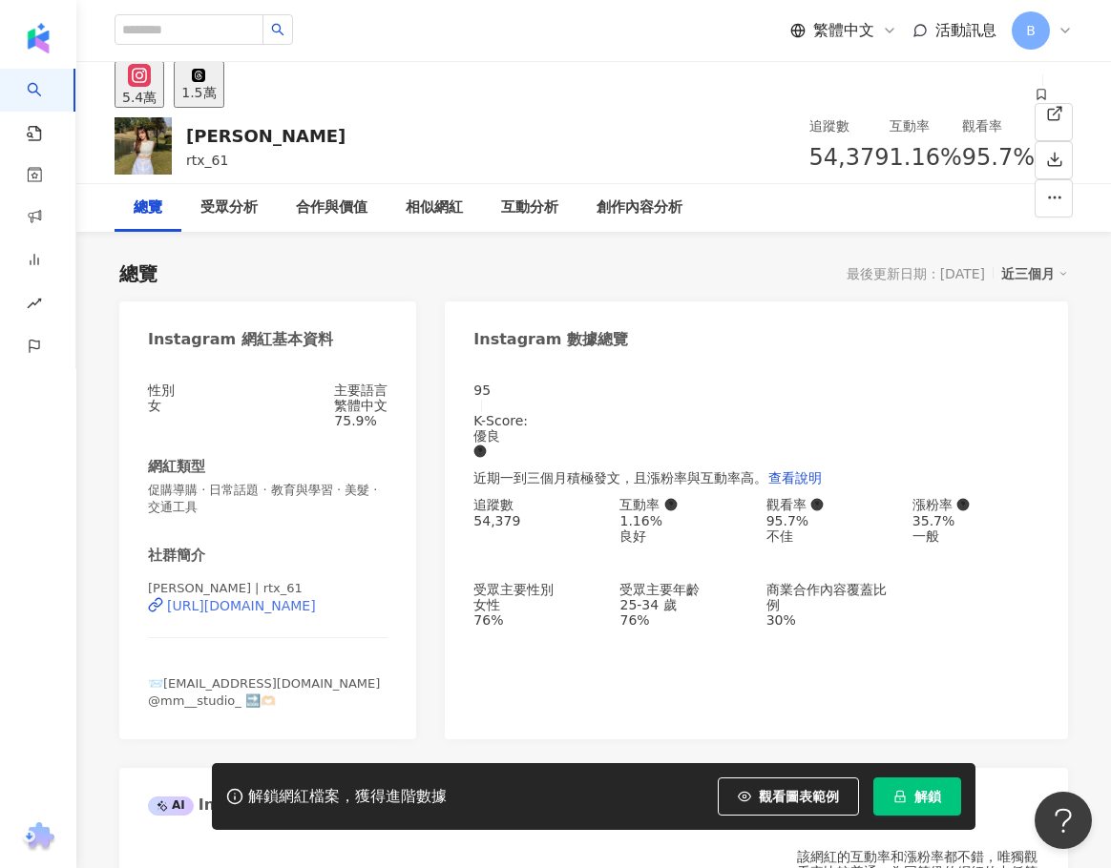
click at [266, 613] on div "https://www.instagram.com/rtx_61/" at bounding box center [241, 605] width 149 height 15
drag, startPoint x: 156, startPoint y: 594, endPoint x: 170, endPoint y: 595, distance: 13.4
click at [170, 595] on span "張嫚 | rtx_61" at bounding box center [225, 588] width 155 height 14
drag, startPoint x: 166, startPoint y: 724, endPoint x: 340, endPoint y: 721, distance: 173.7
click at [340, 708] on span "📨chanhan05181127@gmail.com @mm__studio_ 🔜🫶🏻" at bounding box center [264, 691] width 232 height 31
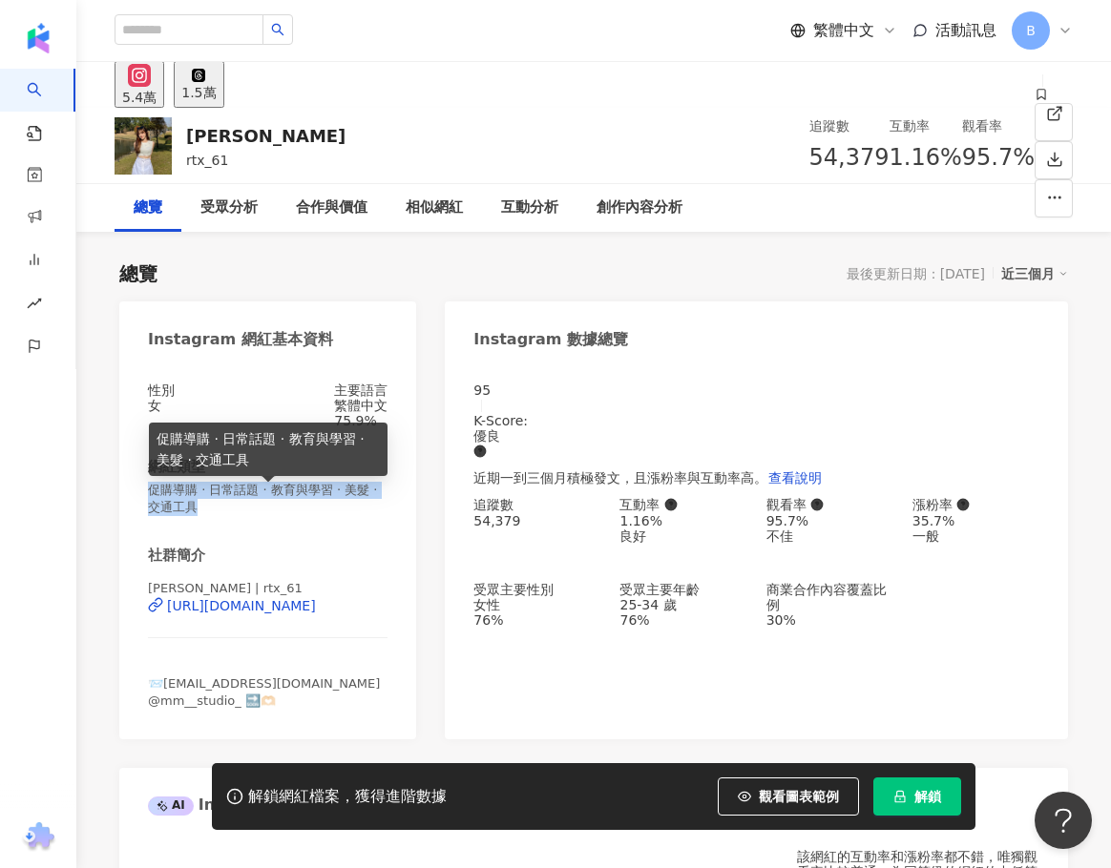
drag, startPoint x: 196, startPoint y: 510, endPoint x: 223, endPoint y: 522, distance: 29.9
click at [223, 516] on span "促購導購 · 日常話題 · 教育與學習 · 美髮 · 交通工具" at bounding box center [267, 499] width 239 height 34
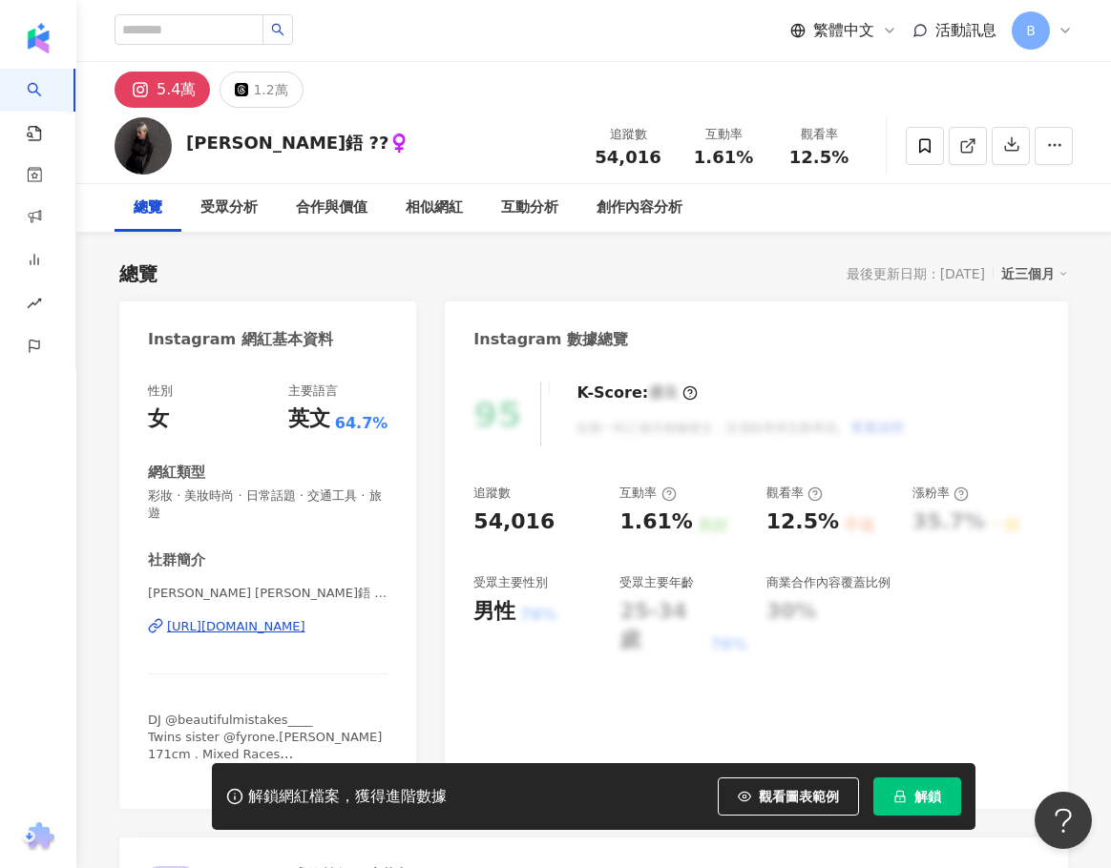
click at [279, 625] on div "[URL][DOMAIN_NAME]" at bounding box center [236, 626] width 138 height 17
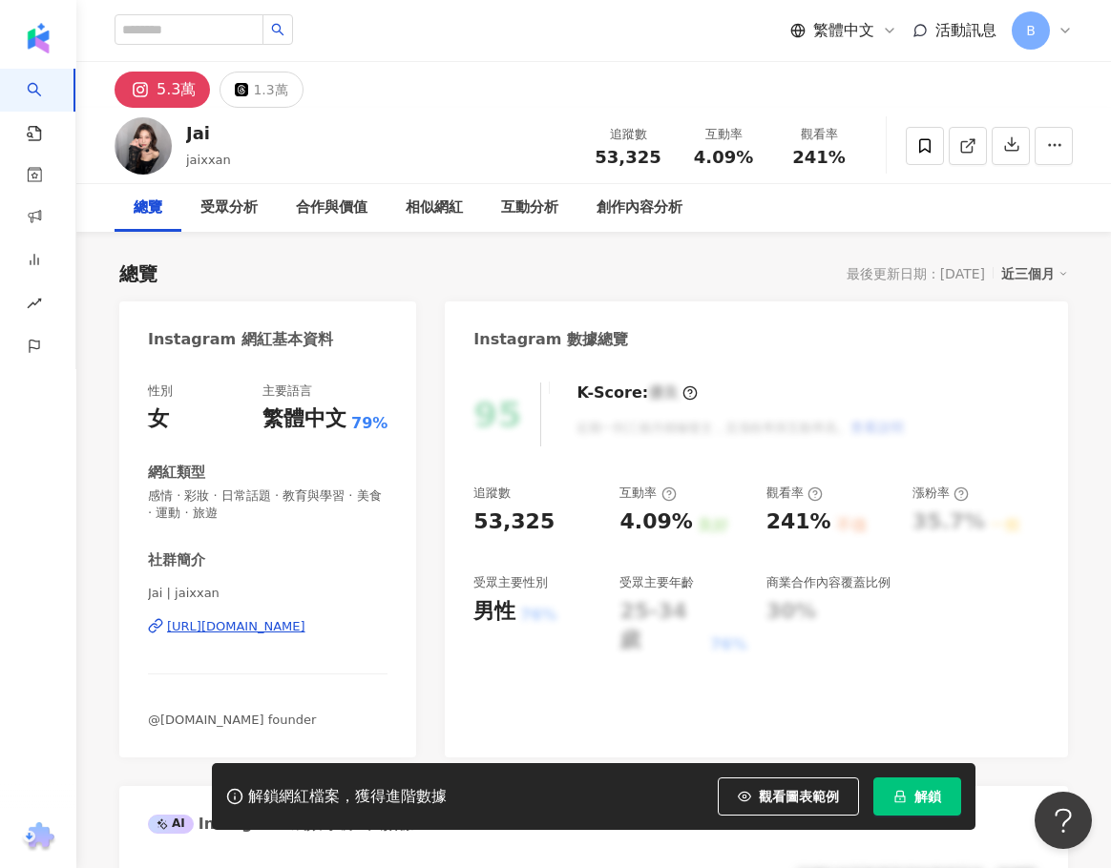
click at [305, 625] on div "[URL][DOMAIN_NAME]" at bounding box center [236, 626] width 138 height 17
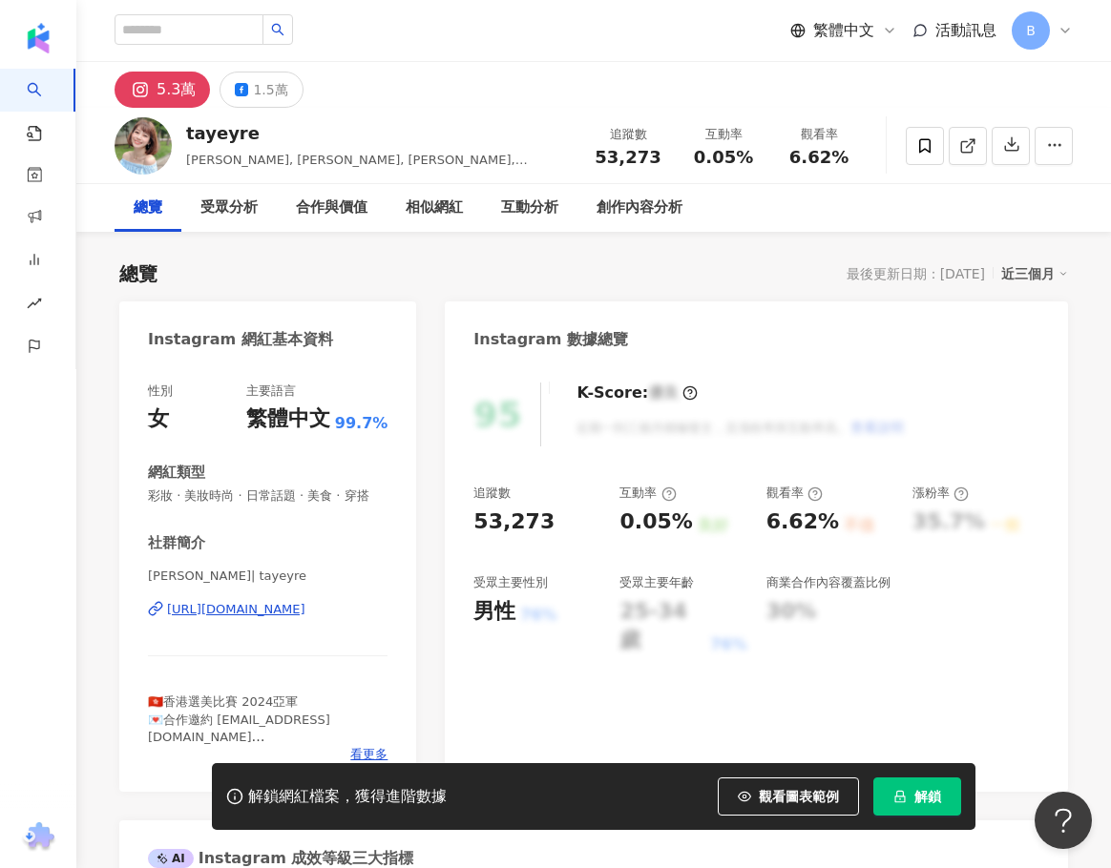
drag, startPoint x: 418, startPoint y: 269, endPoint x: 362, endPoint y: 372, distance: 117.4
click at [418, 269] on div "總覽 最後更新日期：[DATE] 近三個月" at bounding box center [593, 273] width 948 height 27
click at [302, 618] on div "https://www.instagram.com/tayeyre/" at bounding box center [236, 609] width 138 height 17
drag, startPoint x: 149, startPoint y: 590, endPoint x: 240, endPoint y: 595, distance: 91.8
click at [240, 585] on span "Taylor Ma 馬麗如 | tayeyre" at bounding box center [267, 576] width 239 height 17
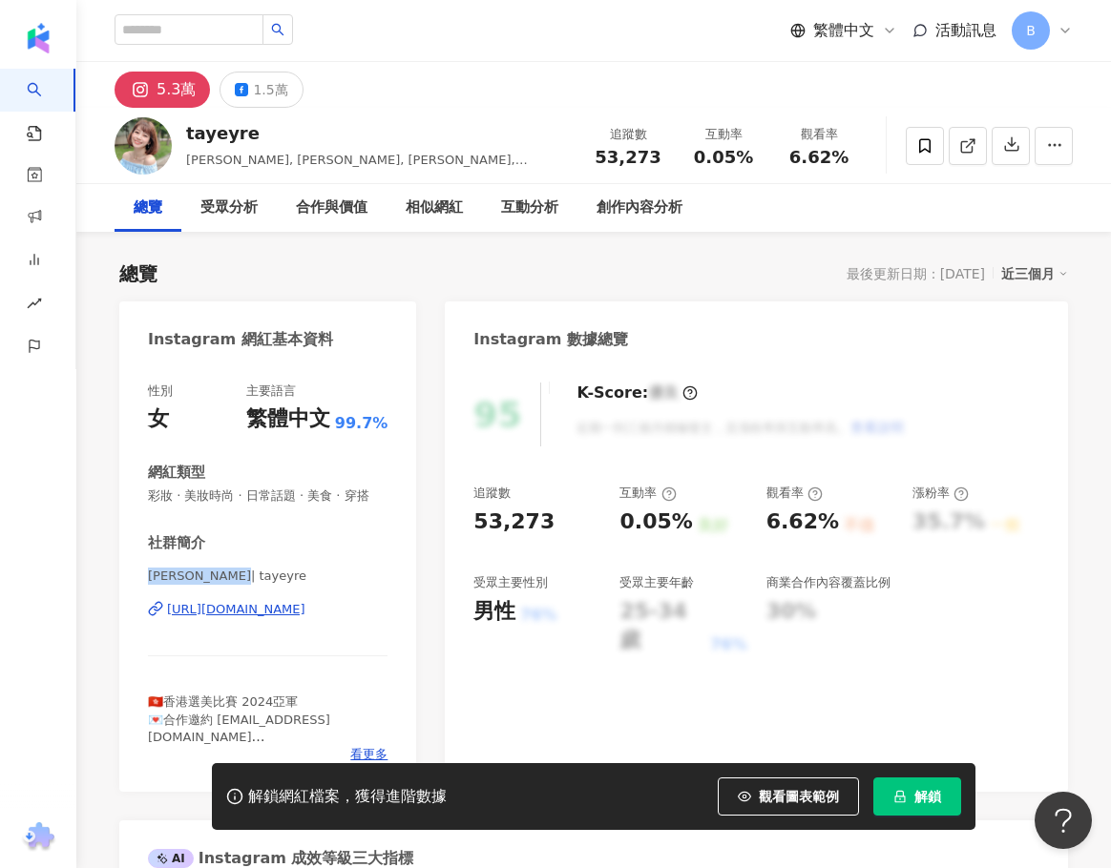
copy span "Taylor Ma 馬麗如"
drag, startPoint x: 216, startPoint y: 735, endPoint x: 329, endPoint y: 738, distance: 113.6
click at [329, 738] on span "🇭🇰香港選美比賽 2024亞軍 💌合作邀約 tayeyre@gmail.com 🇹🇼台北涮涮鍋店 @sama.shabushabu 我的兩😸寶貝 @oeoka…" at bounding box center [239, 754] width 182 height 118
copy span "yeyre@gmail.com 🇹🇼"
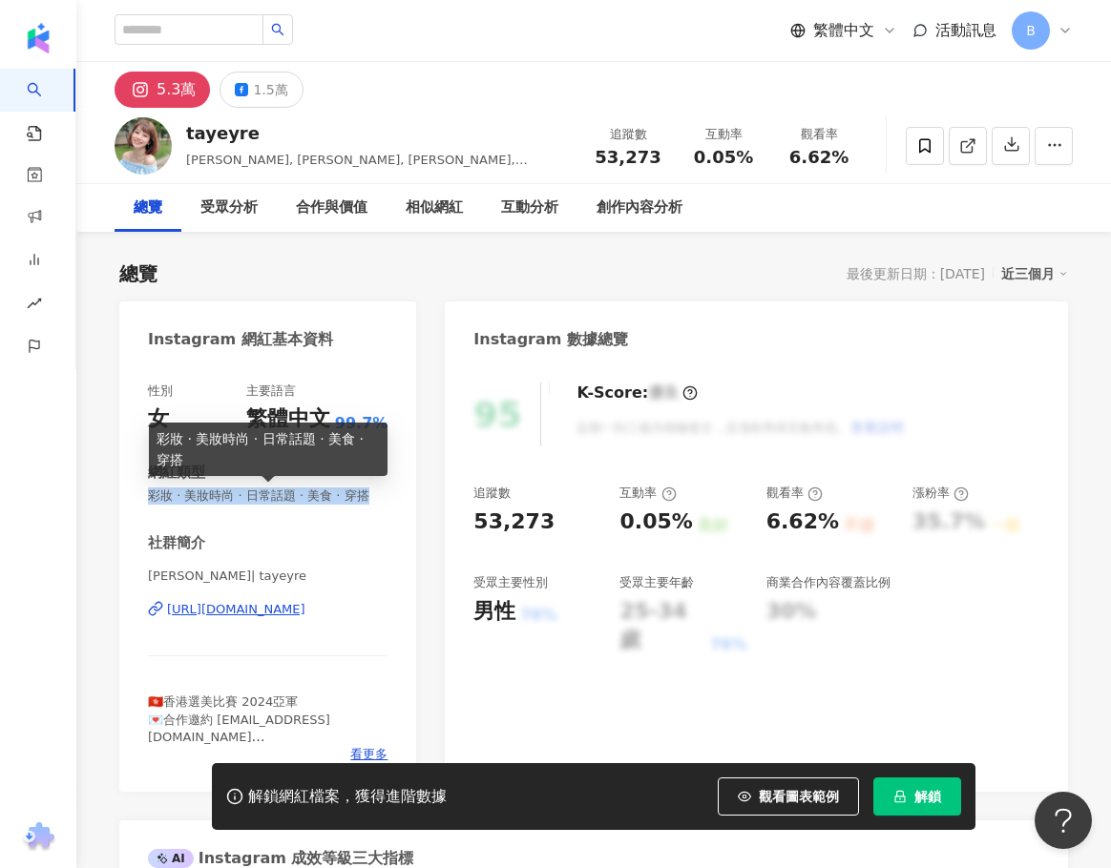
drag, startPoint x: 151, startPoint y: 497, endPoint x: 160, endPoint y: 512, distance: 18.0
click at [160, 505] on span "彩妝 · 美妝時尚 · 日常話題 · 美食 · 穿搭" at bounding box center [267, 496] width 239 height 17
copy span "彩妝 · 美妝時尚 · 日常話題 · 美食 · 穿搭"
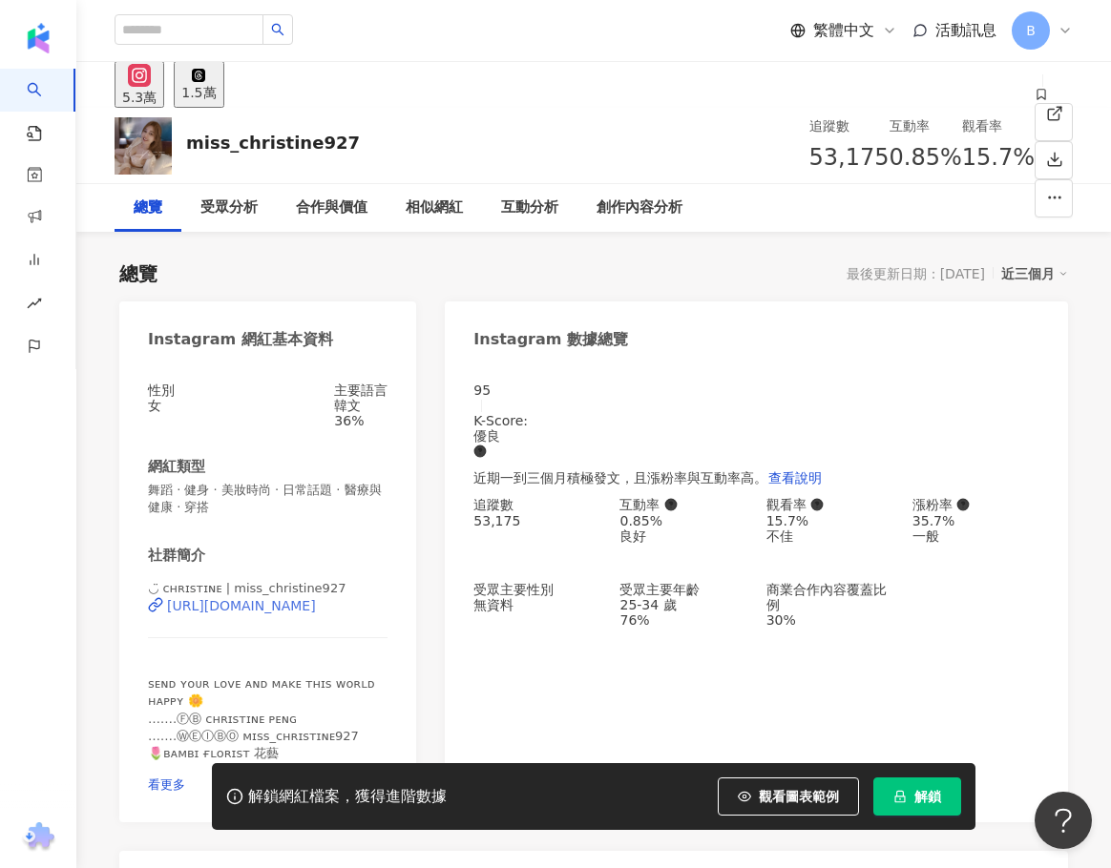
click at [271, 613] on div "[URL][DOMAIN_NAME]" at bounding box center [241, 605] width 149 height 15
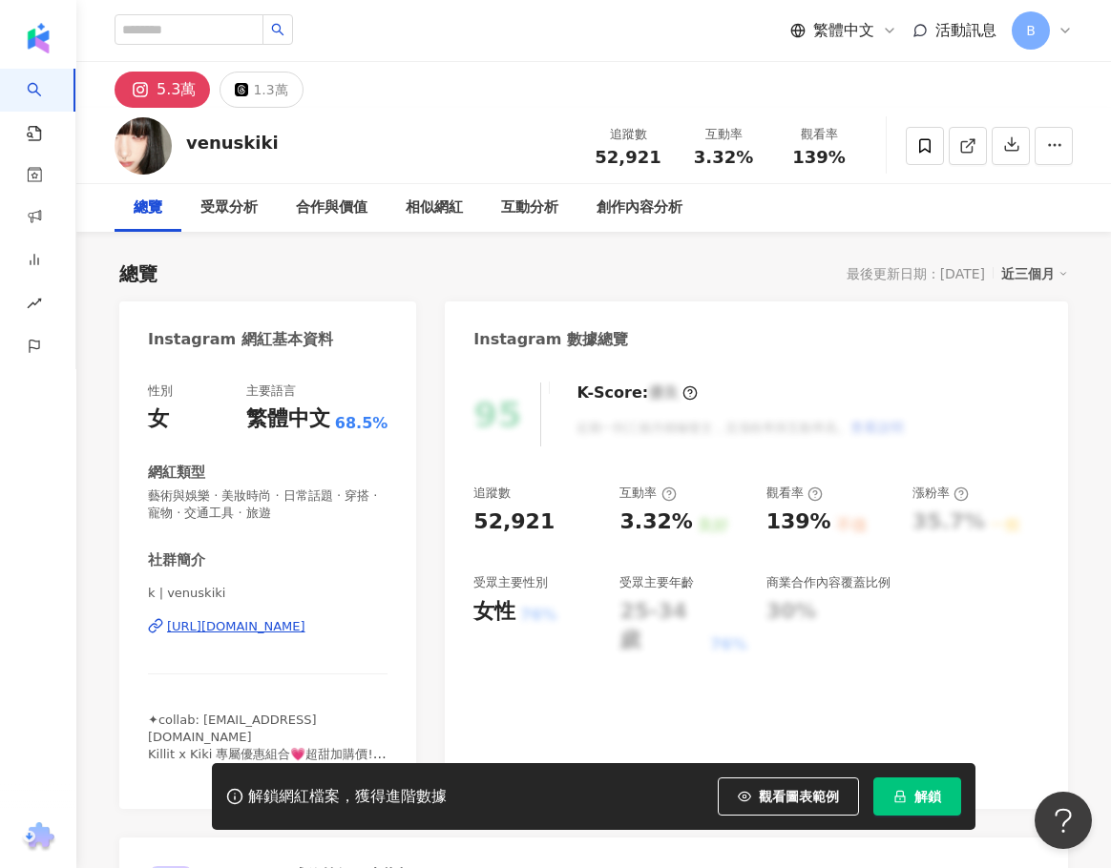
click at [235, 623] on div "https://www.instagram.com/venuskiki/" at bounding box center [236, 626] width 138 height 17
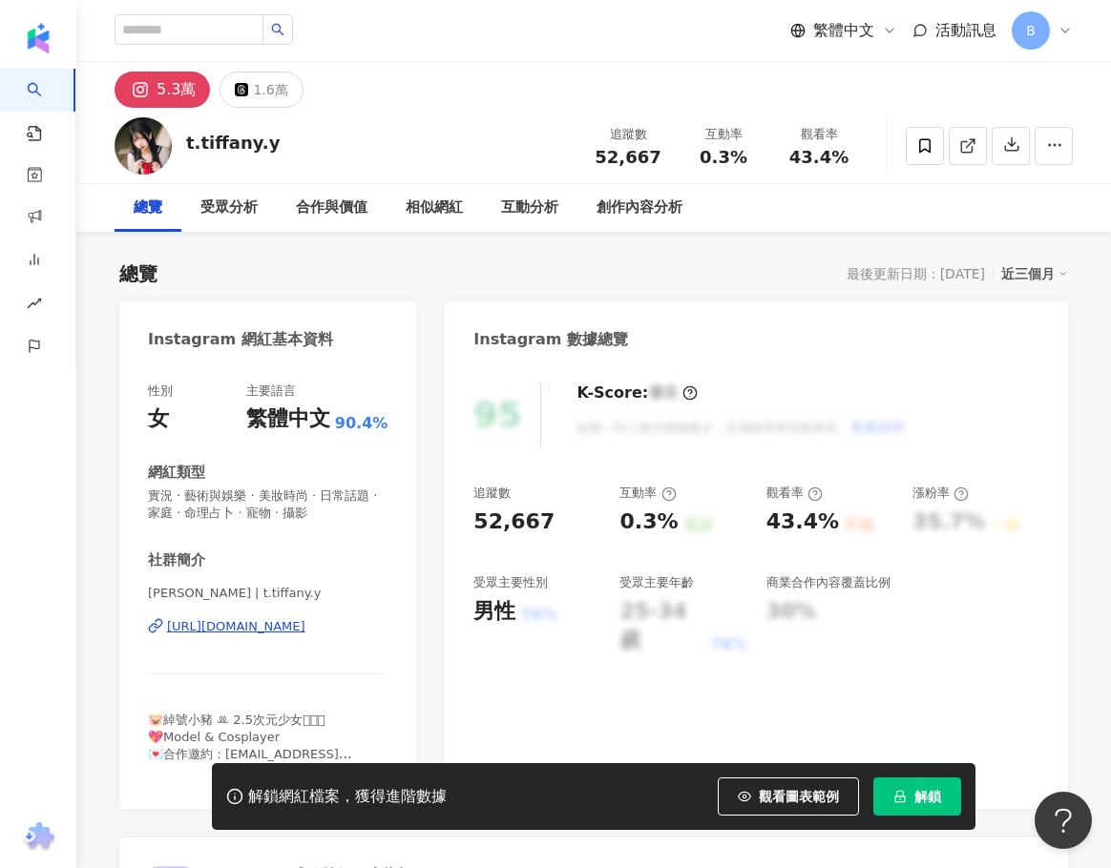
drag, startPoint x: 227, startPoint y: 540, endPoint x: 235, endPoint y: 625, distance: 85.3
click at [234, 623] on div "https://www.instagram.com/t.tiffany.y/" at bounding box center [236, 626] width 138 height 17
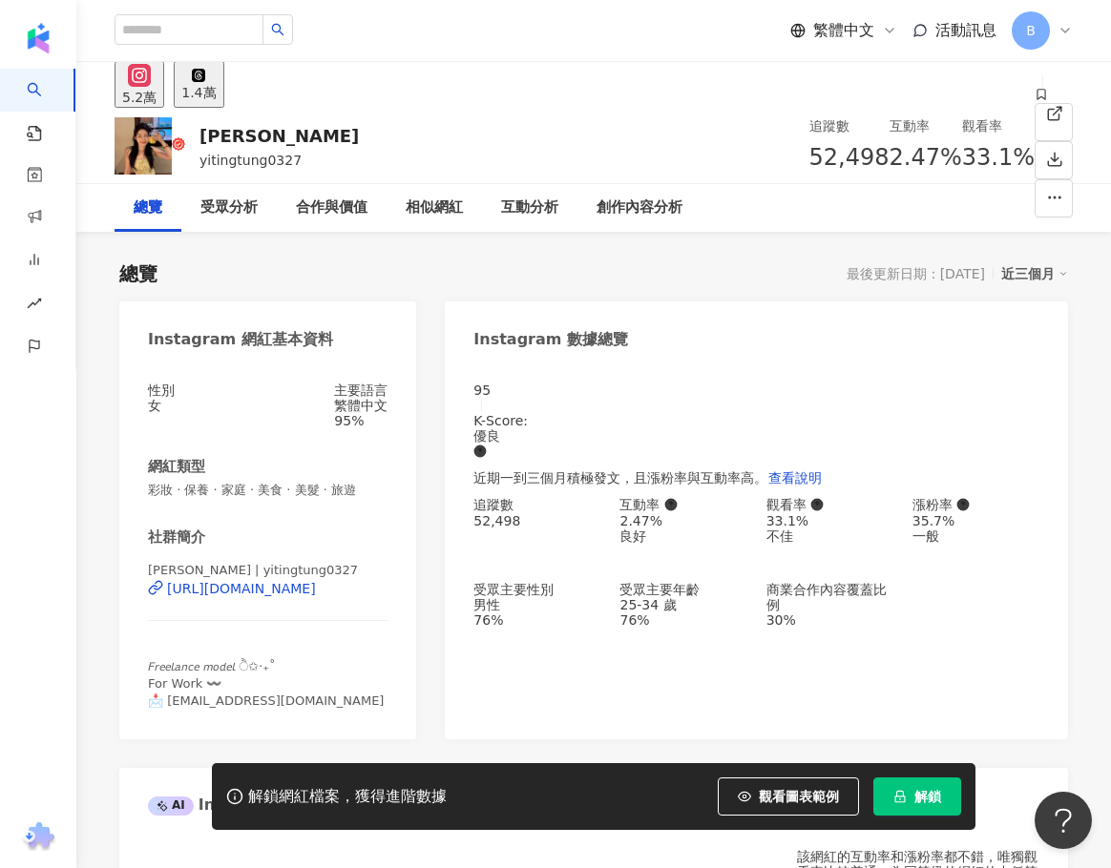
click at [236, 596] on div "https://www.instagram.com/yitingtung0327/" at bounding box center [241, 588] width 149 height 15
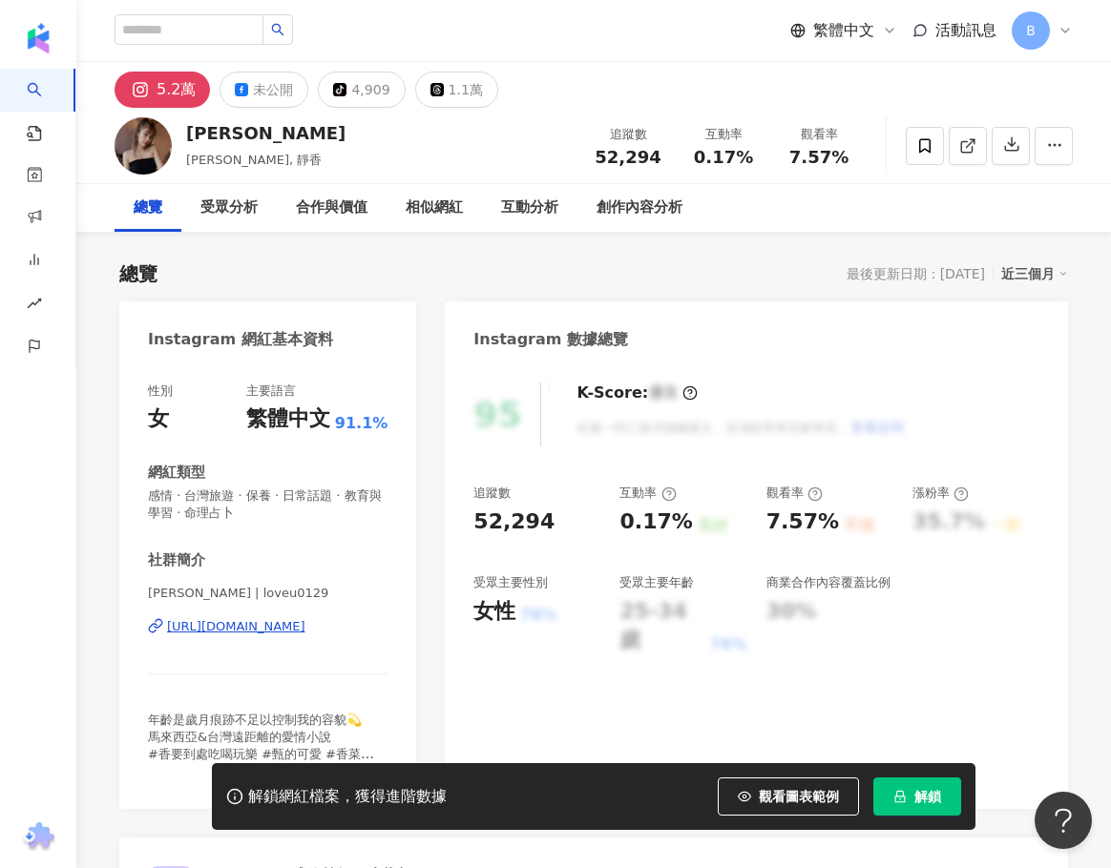
click at [287, 625] on div "[URL][DOMAIN_NAME]" at bounding box center [236, 626] width 138 height 17
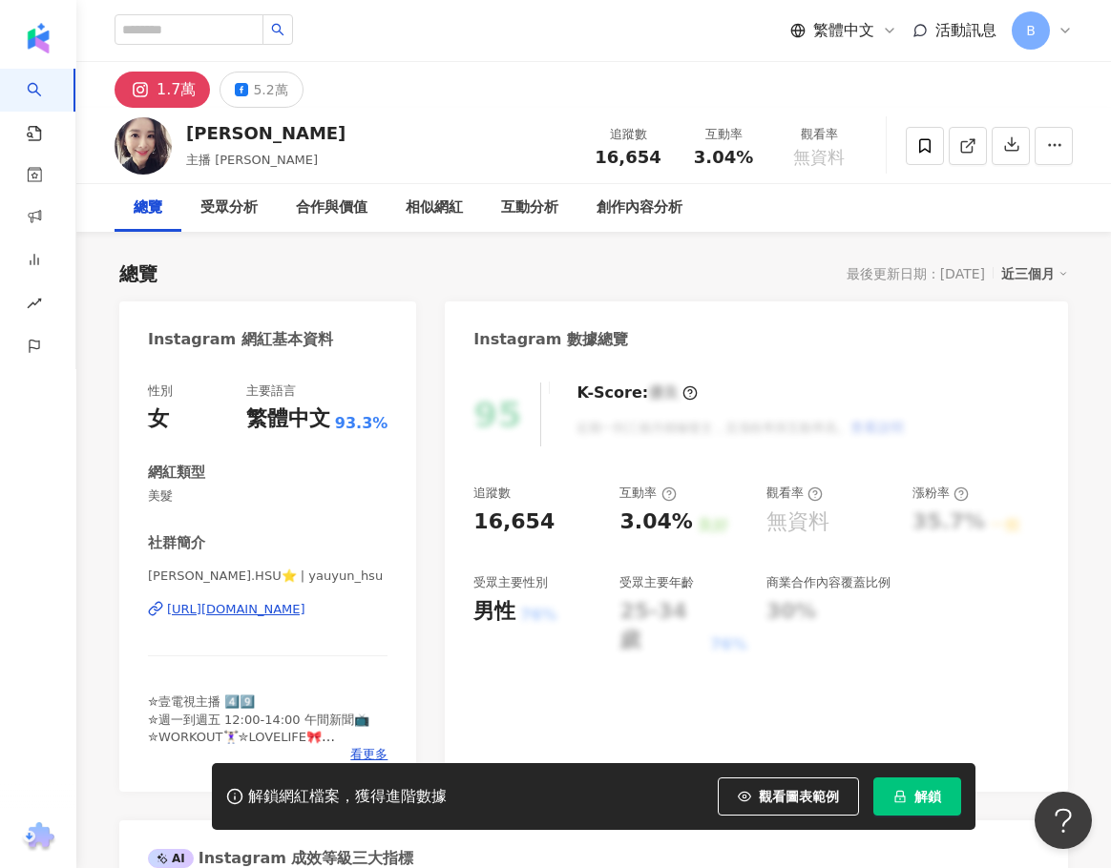
click at [305, 617] on div "[URL][DOMAIN_NAME]" at bounding box center [236, 609] width 138 height 17
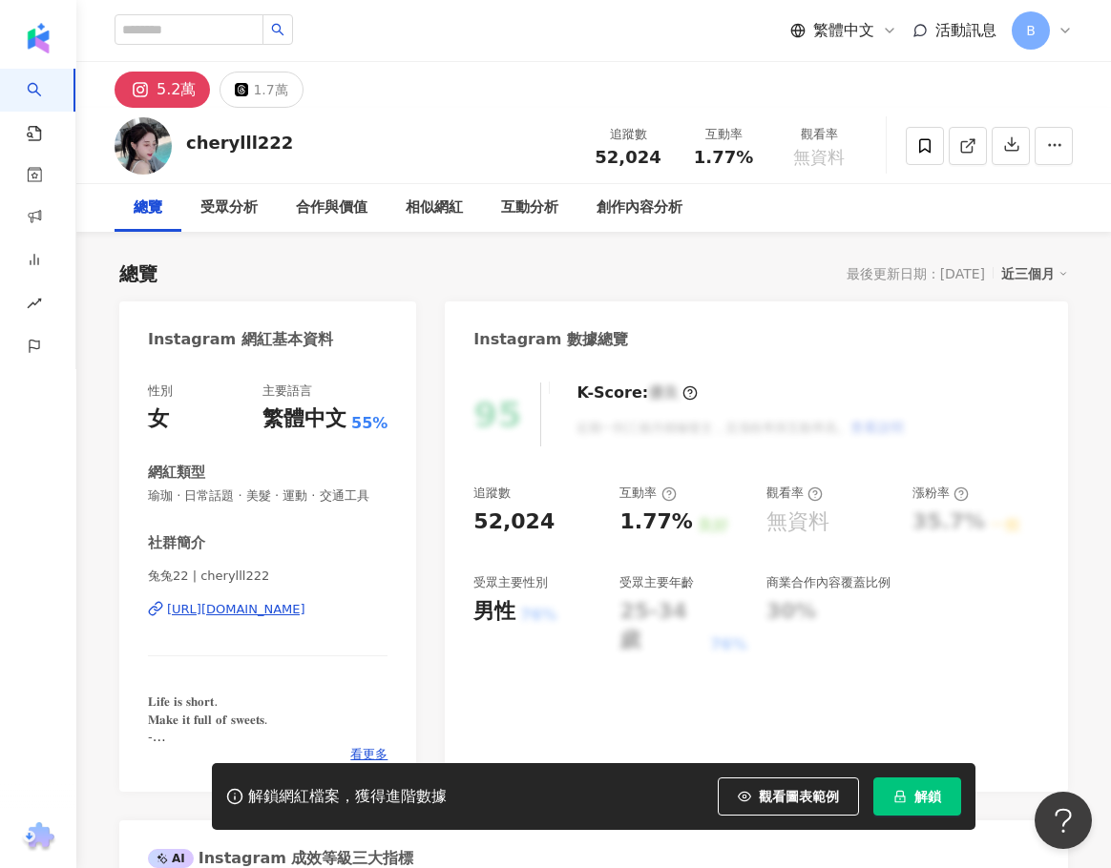
click at [232, 638] on div "兔兔22 | cherylll222 https://www.instagram.com/cherylll222/" at bounding box center [267, 624] width 239 height 112
click at [236, 618] on div "https://www.instagram.com/cherylll222/" at bounding box center [236, 609] width 138 height 17
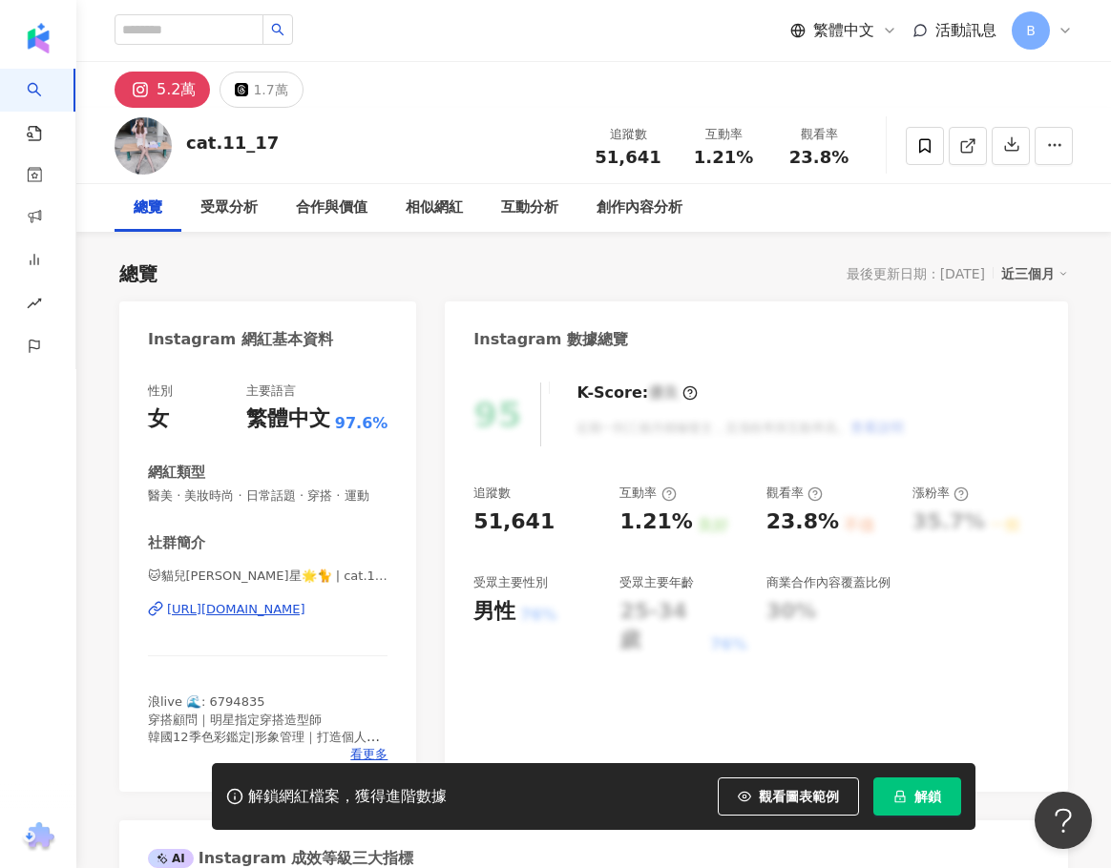
click at [330, 615] on div "🐱貓兒[PERSON_NAME]星🌟🐈 | cat.11_17 [URL][DOMAIN_NAME]" at bounding box center [267, 624] width 239 height 112
click at [305, 618] on div "https://www.instagram.com/cat.11_17/" at bounding box center [236, 609] width 138 height 17
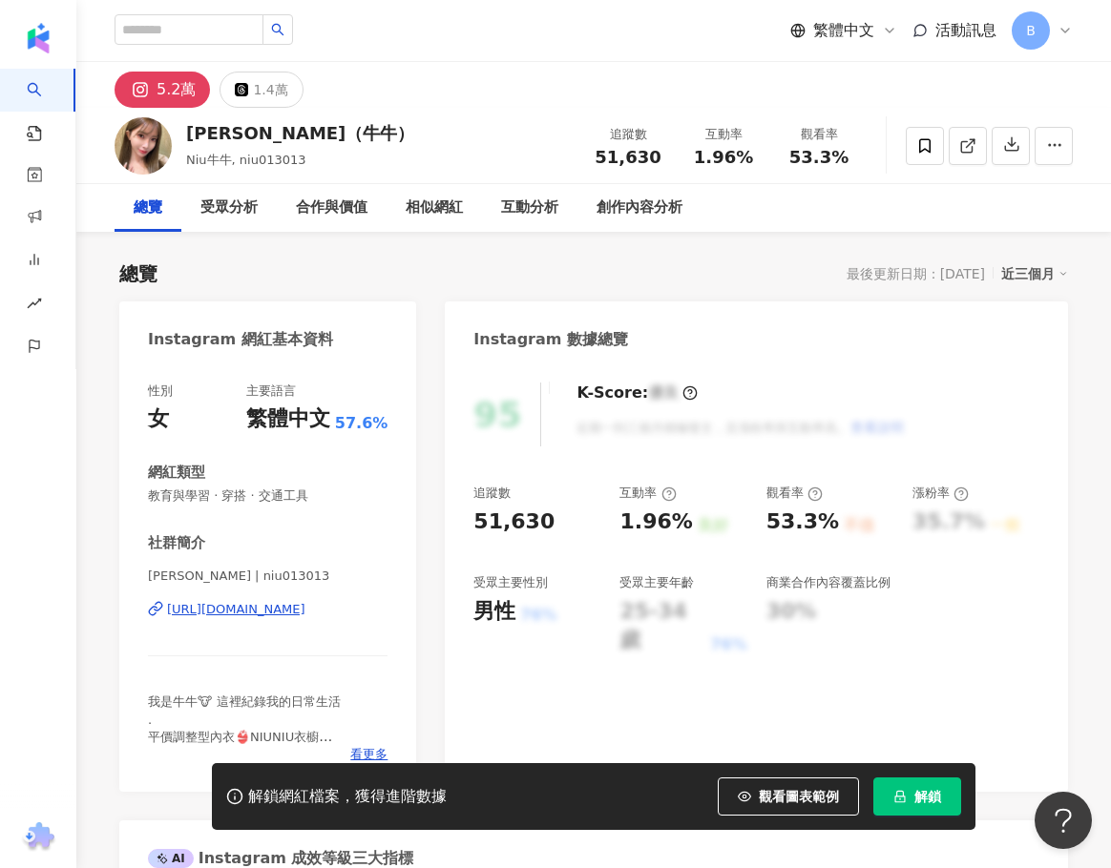
click at [305, 601] on div "[URL][DOMAIN_NAME]" at bounding box center [236, 609] width 138 height 17
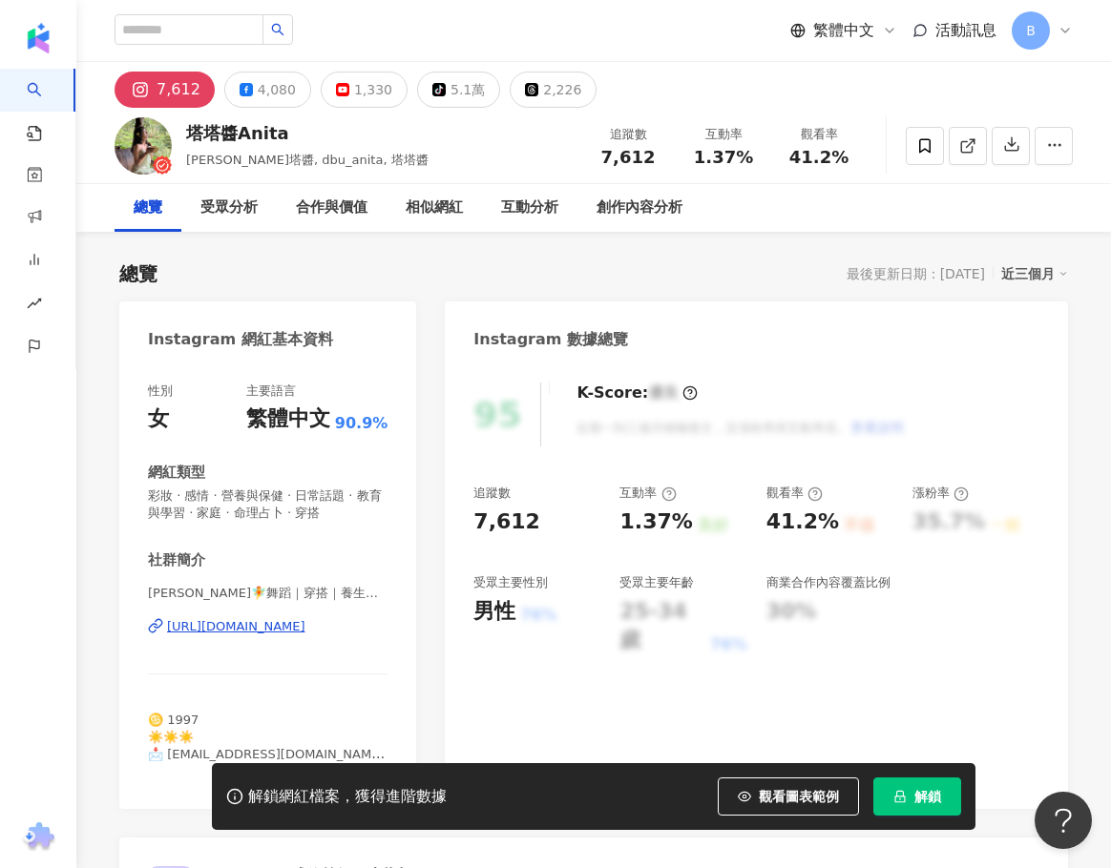
drag, startPoint x: 304, startPoint y: 640, endPoint x: 202, endPoint y: 632, distance: 102.5
click at [202, 632] on div "https://www.instagram.com/dbu_anita/" at bounding box center [236, 626] width 138 height 17
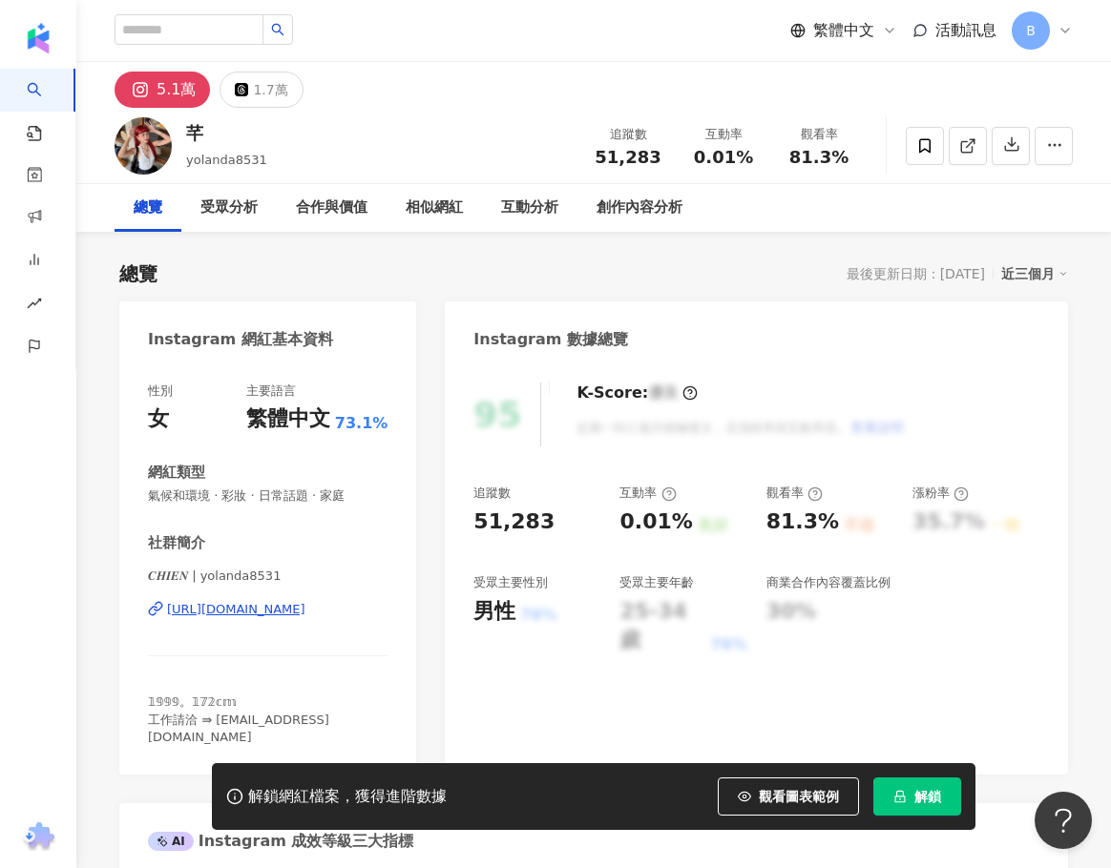
click at [295, 616] on div "[URL][DOMAIN_NAME]" at bounding box center [236, 609] width 138 height 17
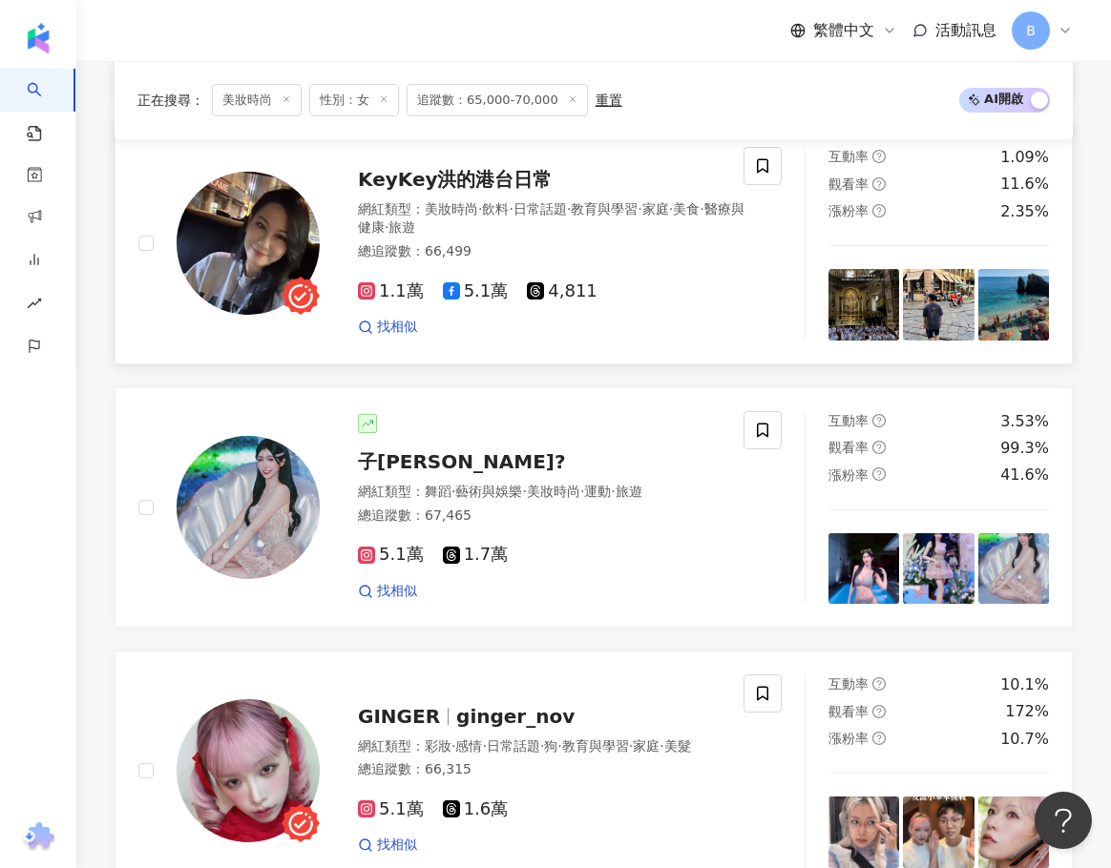
scroll to position [0, 3042]
click at [459, 210] on span "美妝時尚" at bounding box center [451, 208] width 53 height 15
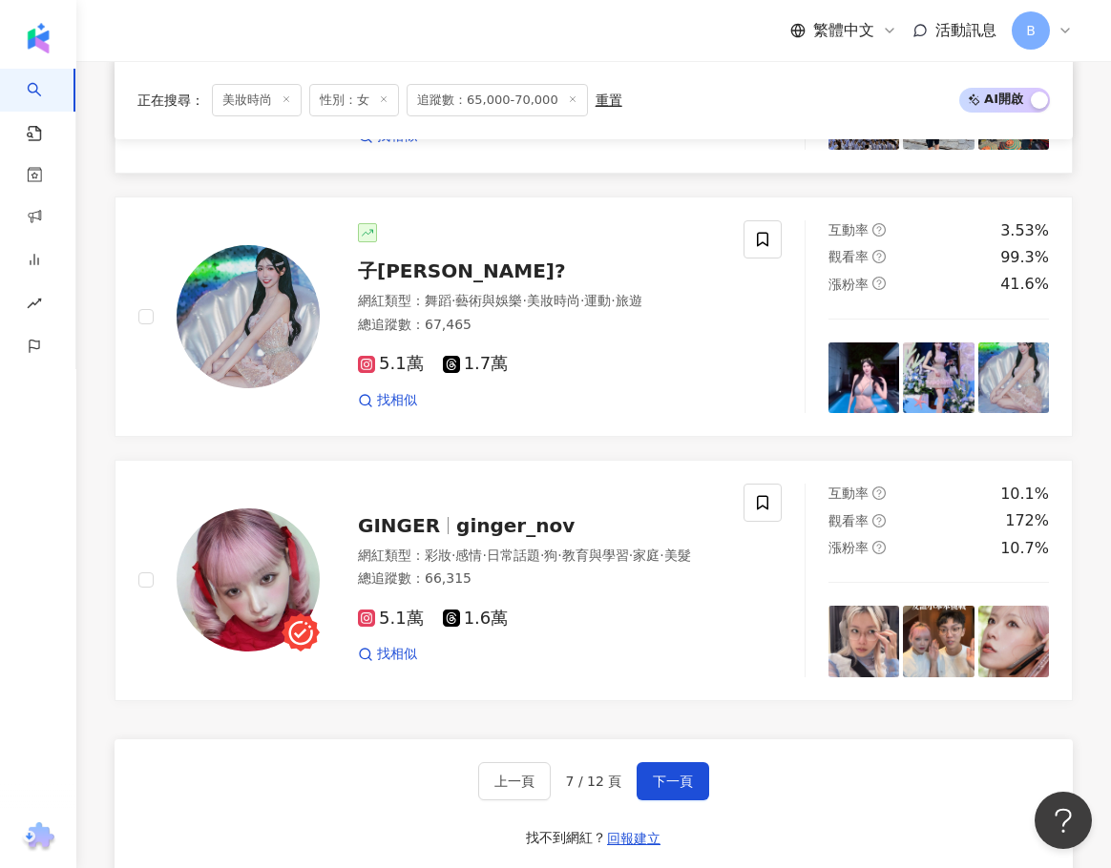
scroll to position [3339, 0]
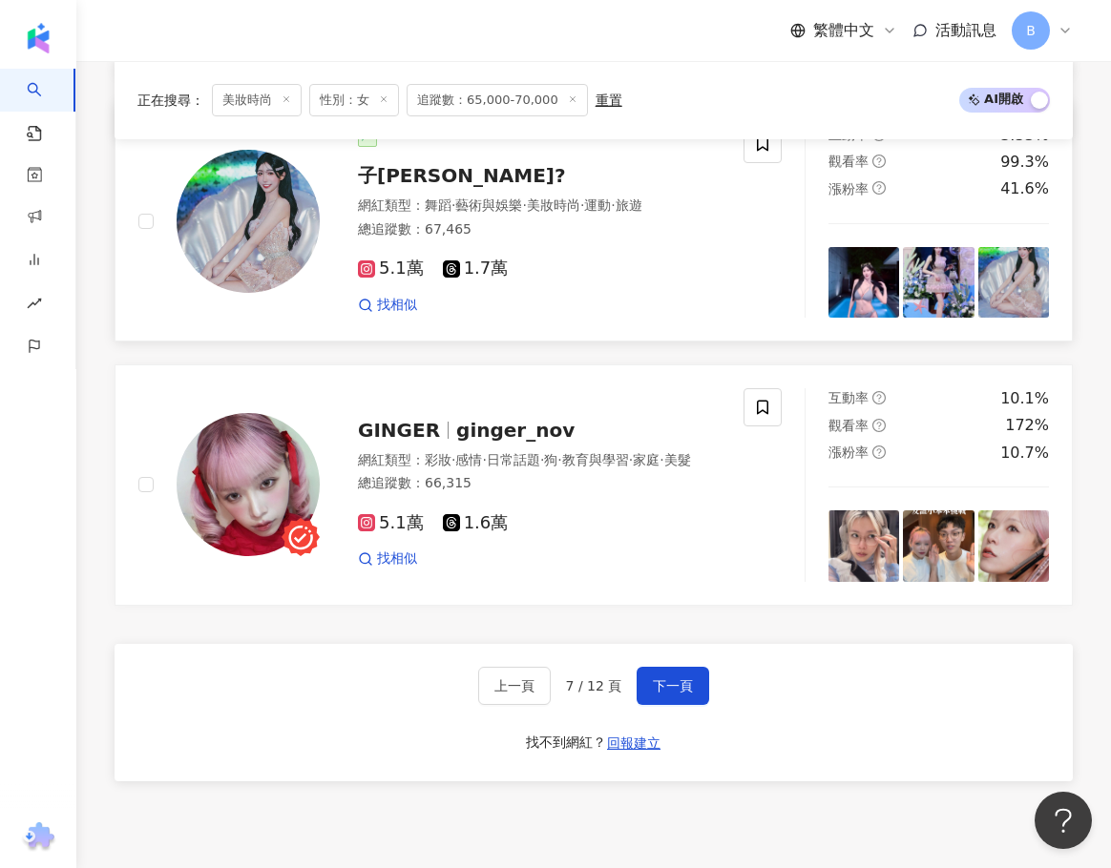
click at [386, 212] on div "網紅類型 ： 舞蹈 · 藝術與娛樂 · 美妝時尚 · 運動 · 旅遊" at bounding box center [539, 206] width 363 height 19
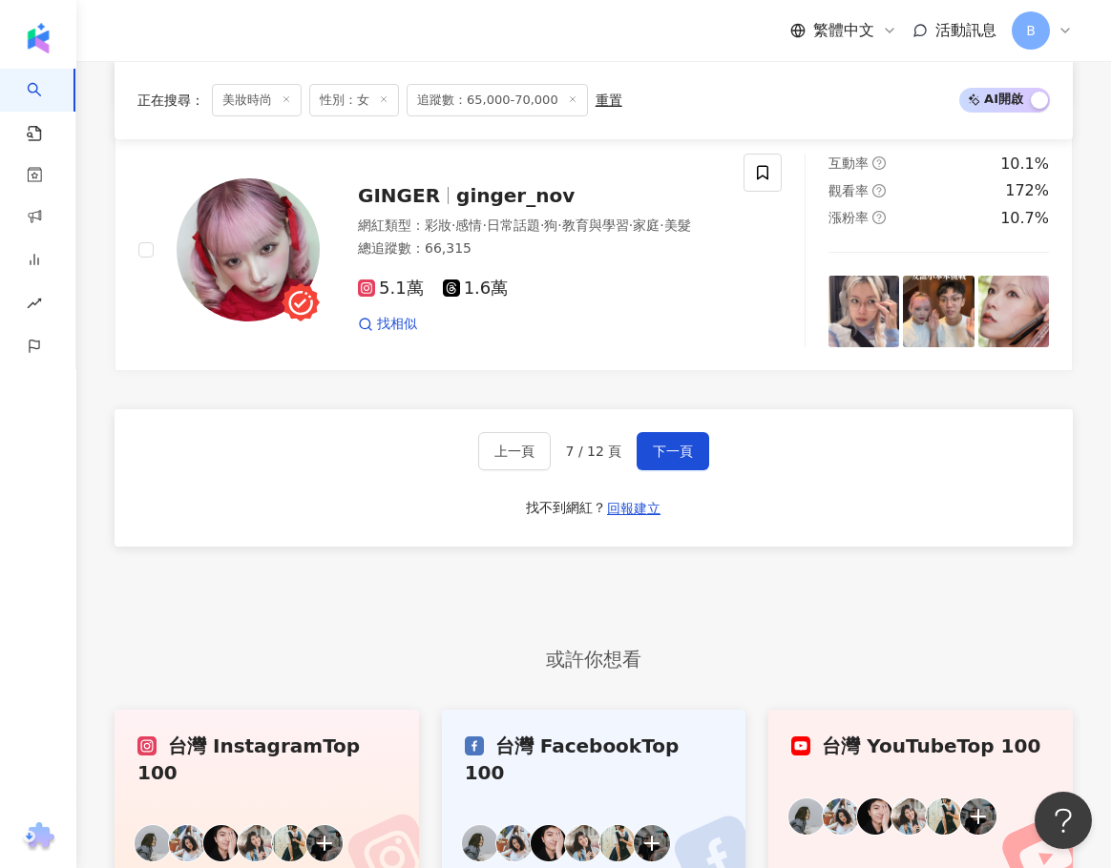
scroll to position [3626, 0]
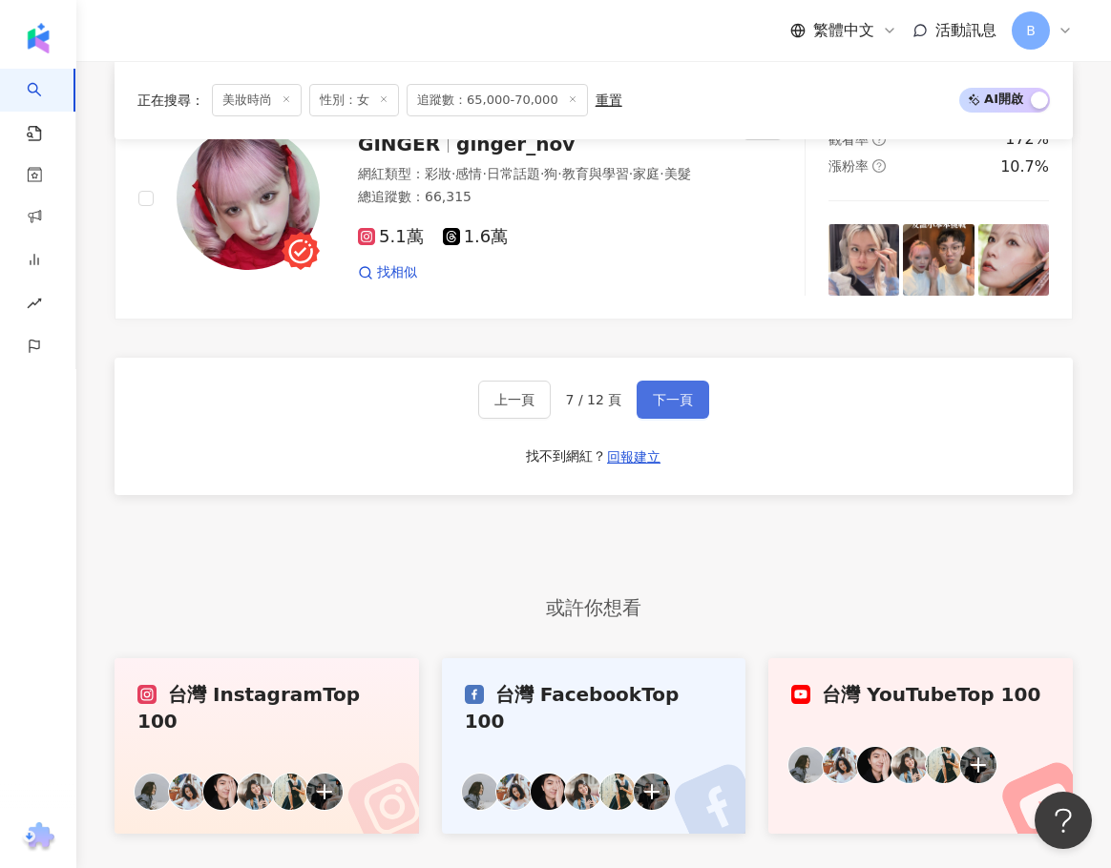
click at [669, 407] on span "下一頁" at bounding box center [673, 399] width 40 height 15
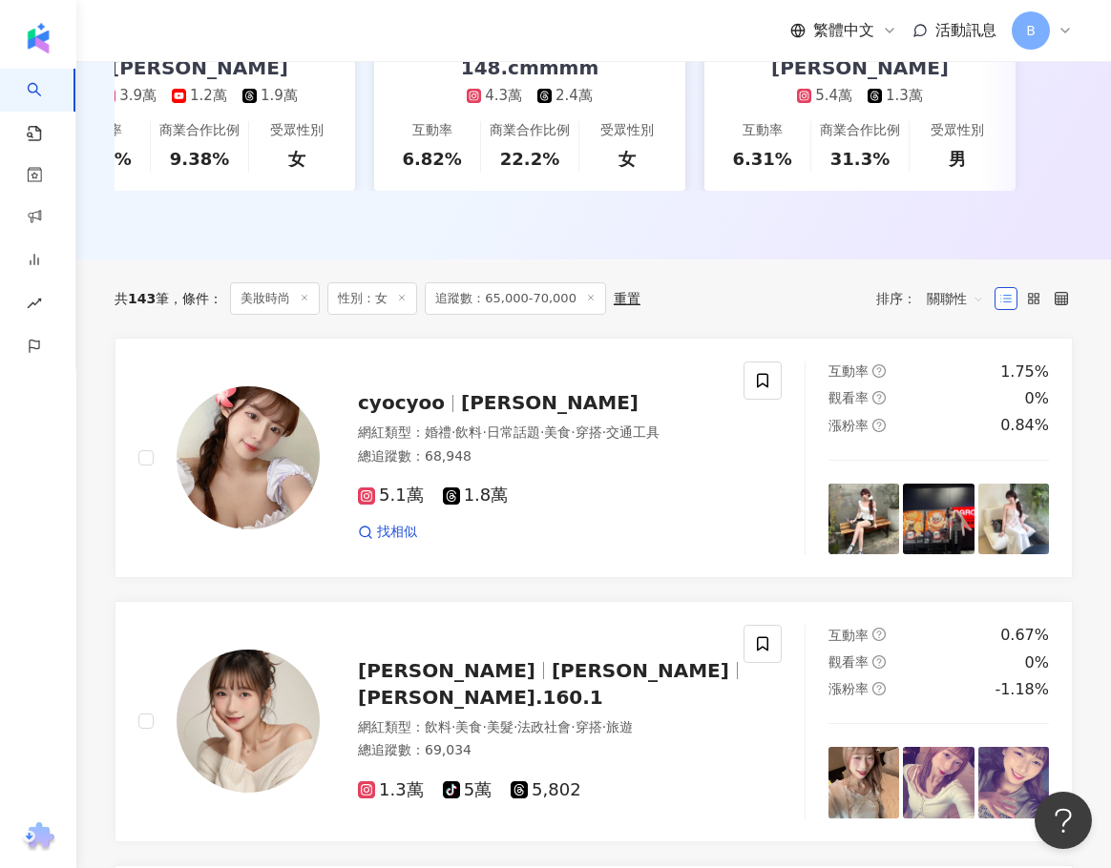
scroll to position [358, 0]
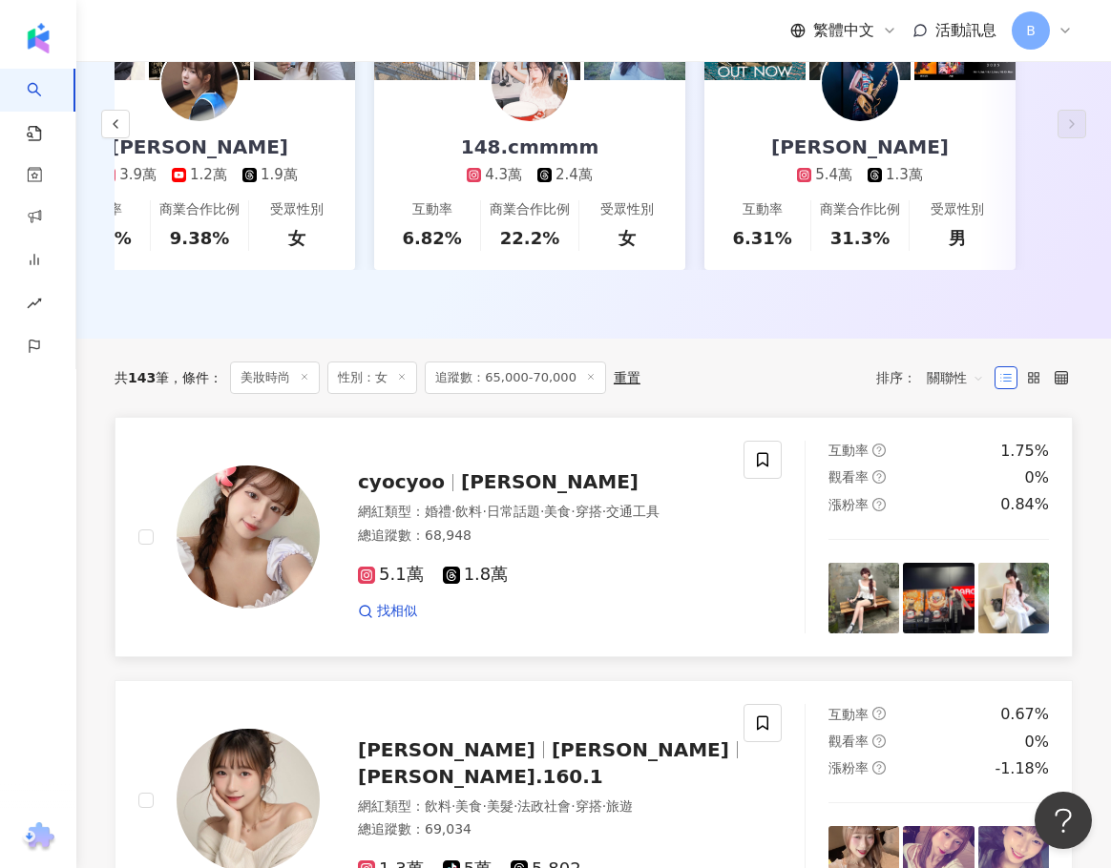
click at [461, 493] on span "昕佑" at bounding box center [549, 481] width 177 height 23
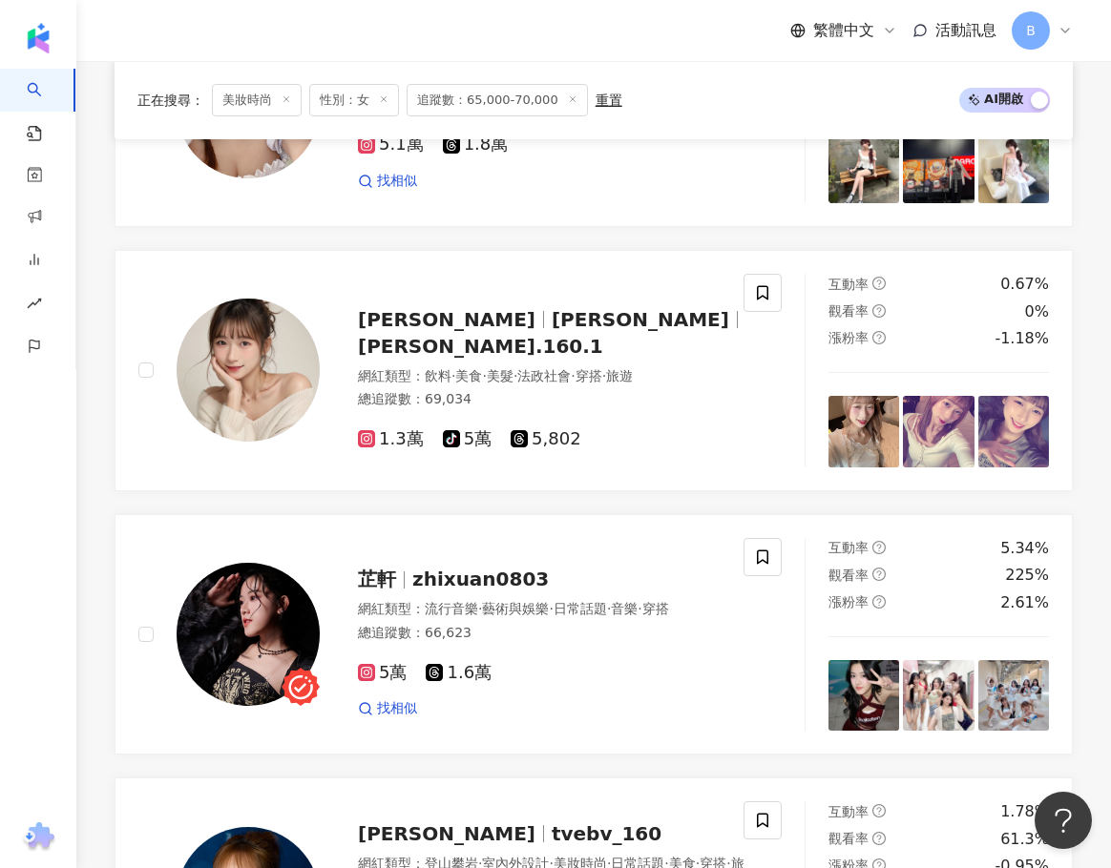
scroll to position [835, 0]
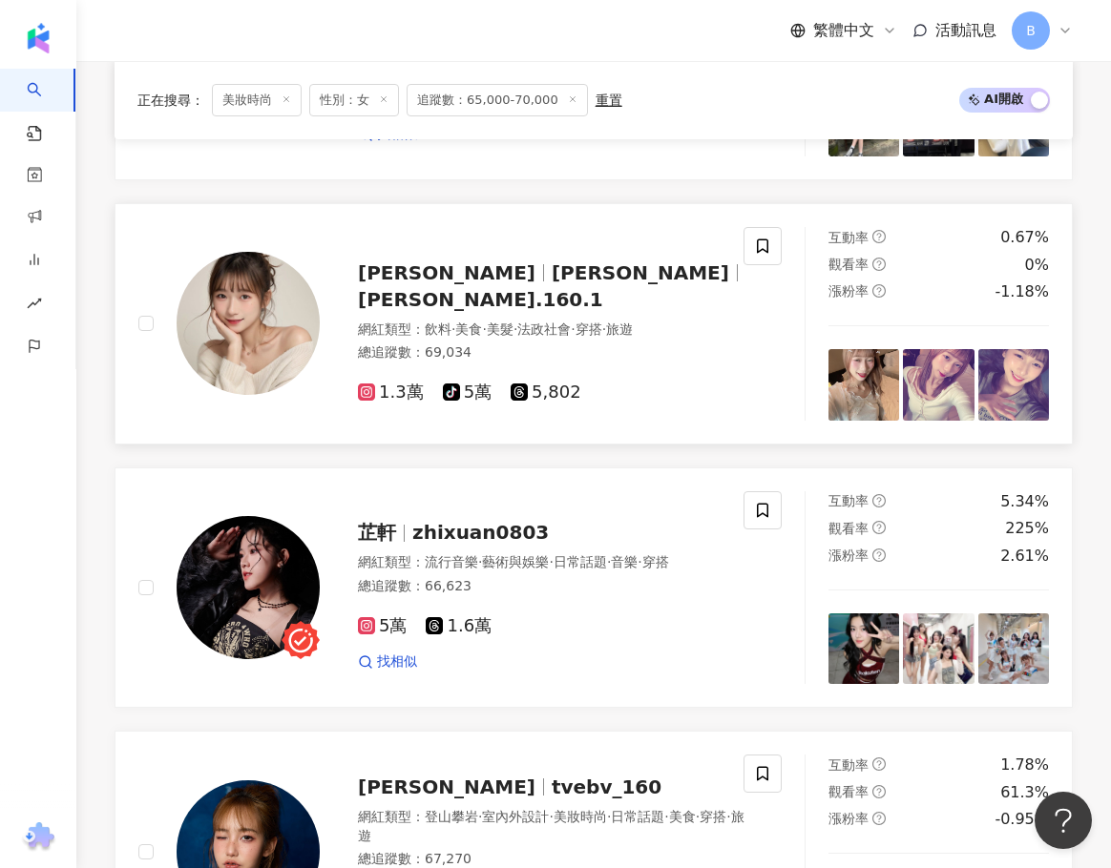
click at [551, 284] on span "HAN" at bounding box center [639, 272] width 177 height 23
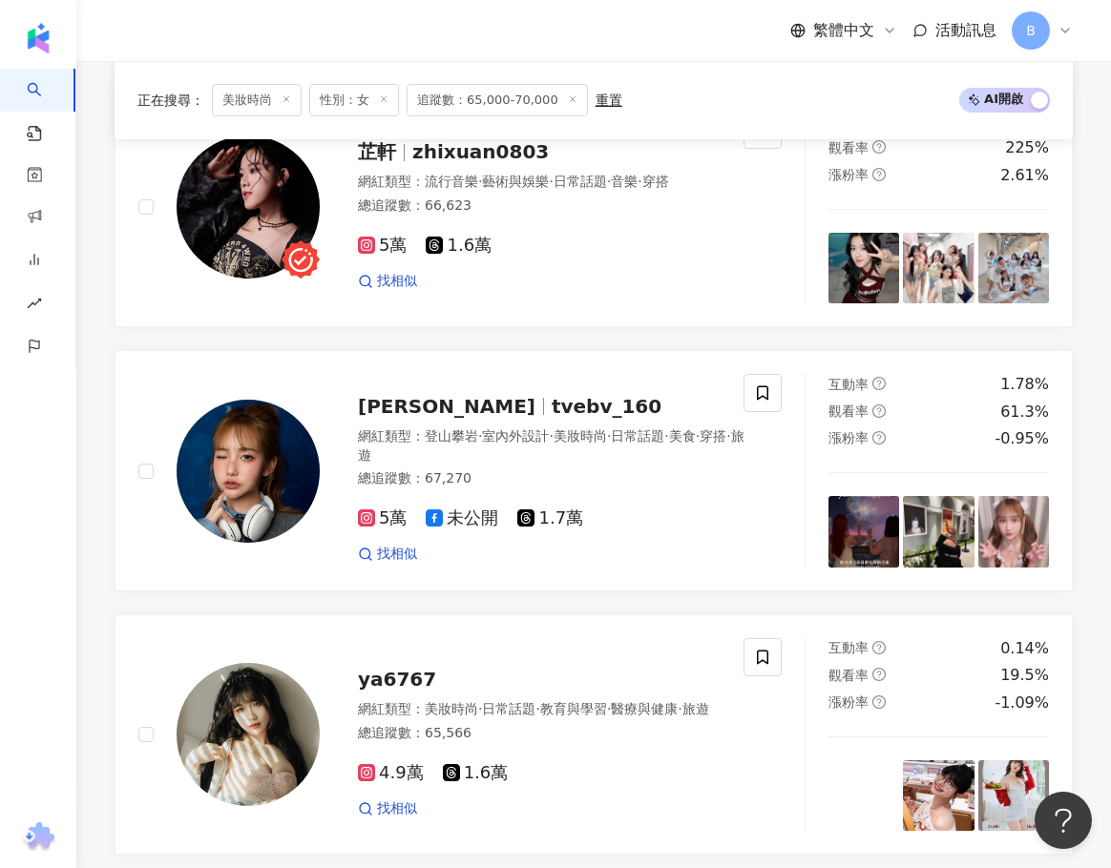
scroll to position [1217, 0]
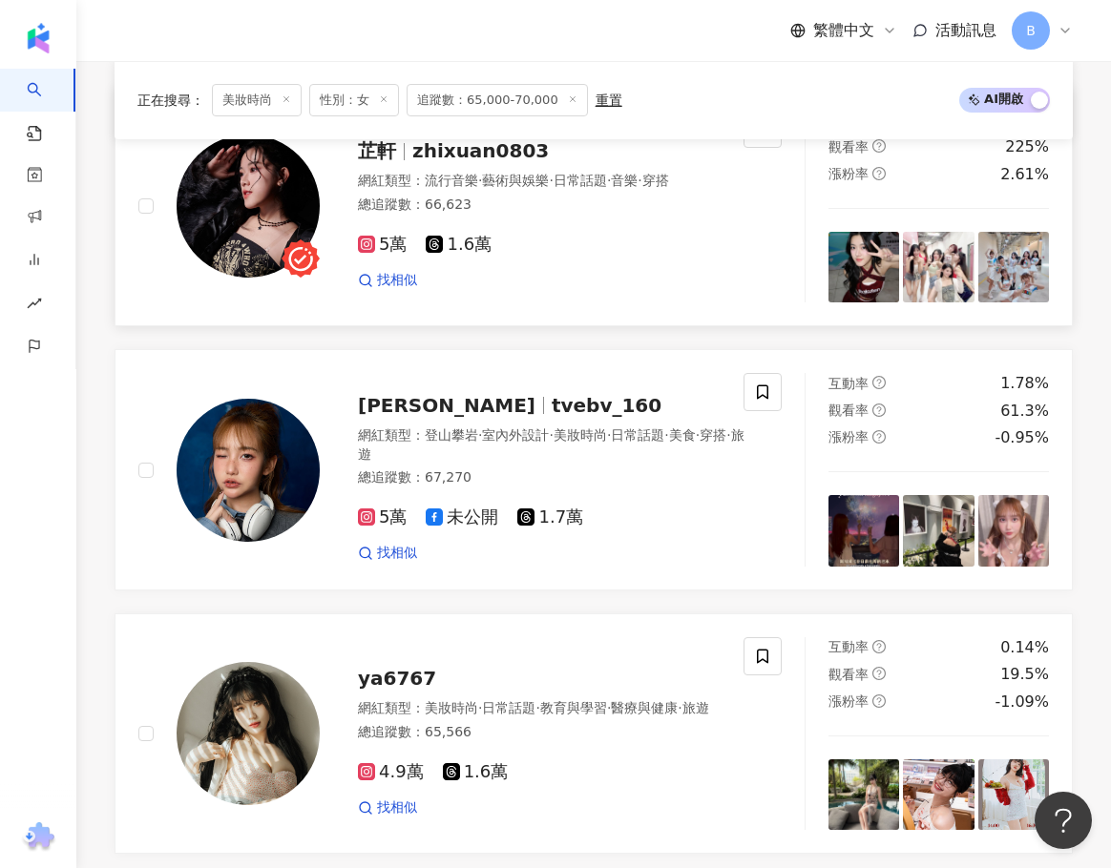
click at [460, 185] on span "流行音樂" at bounding box center [451, 180] width 53 height 15
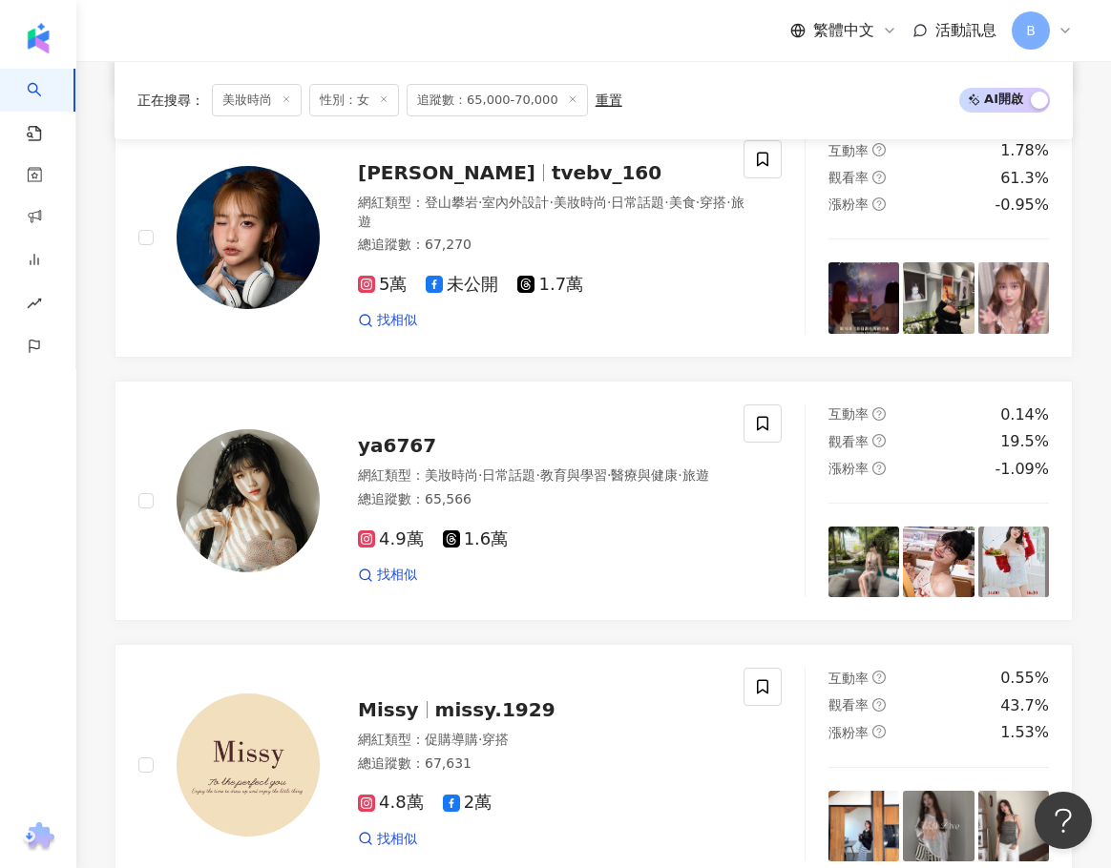
scroll to position [1503, 0]
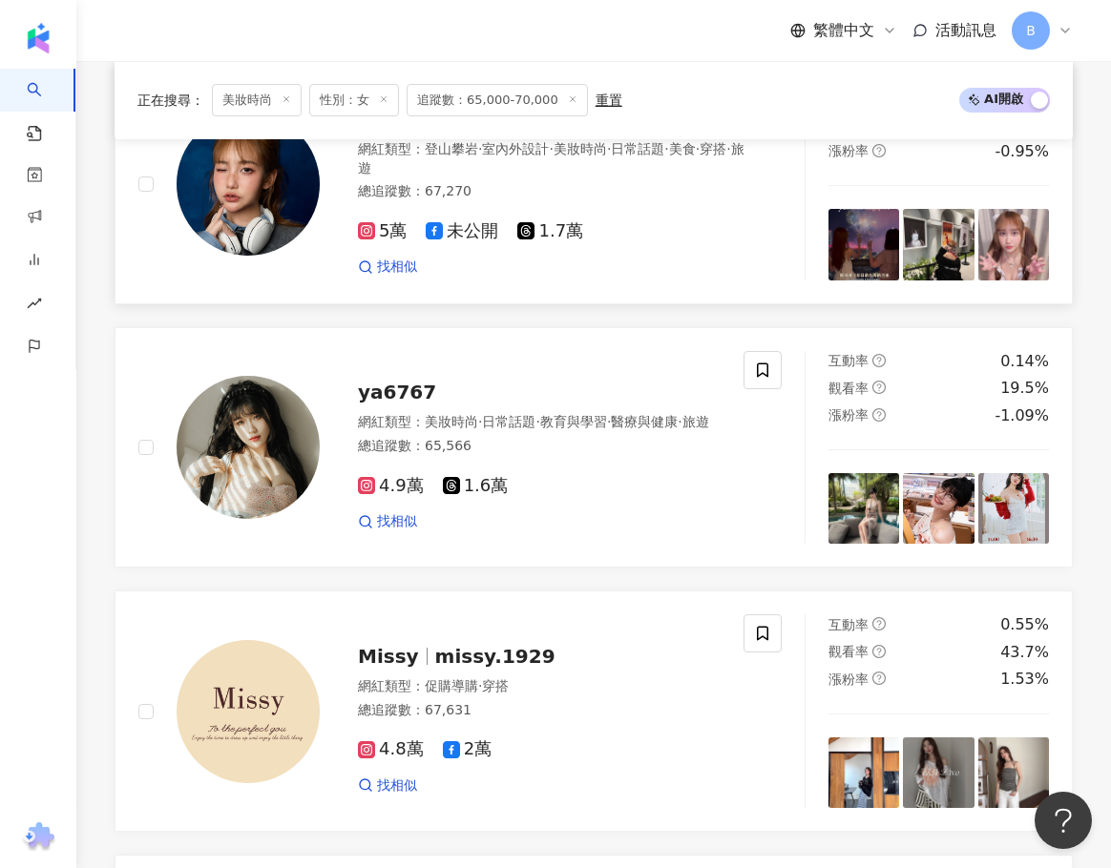
click at [460, 156] on span "登山攀岩" at bounding box center [451, 148] width 53 height 15
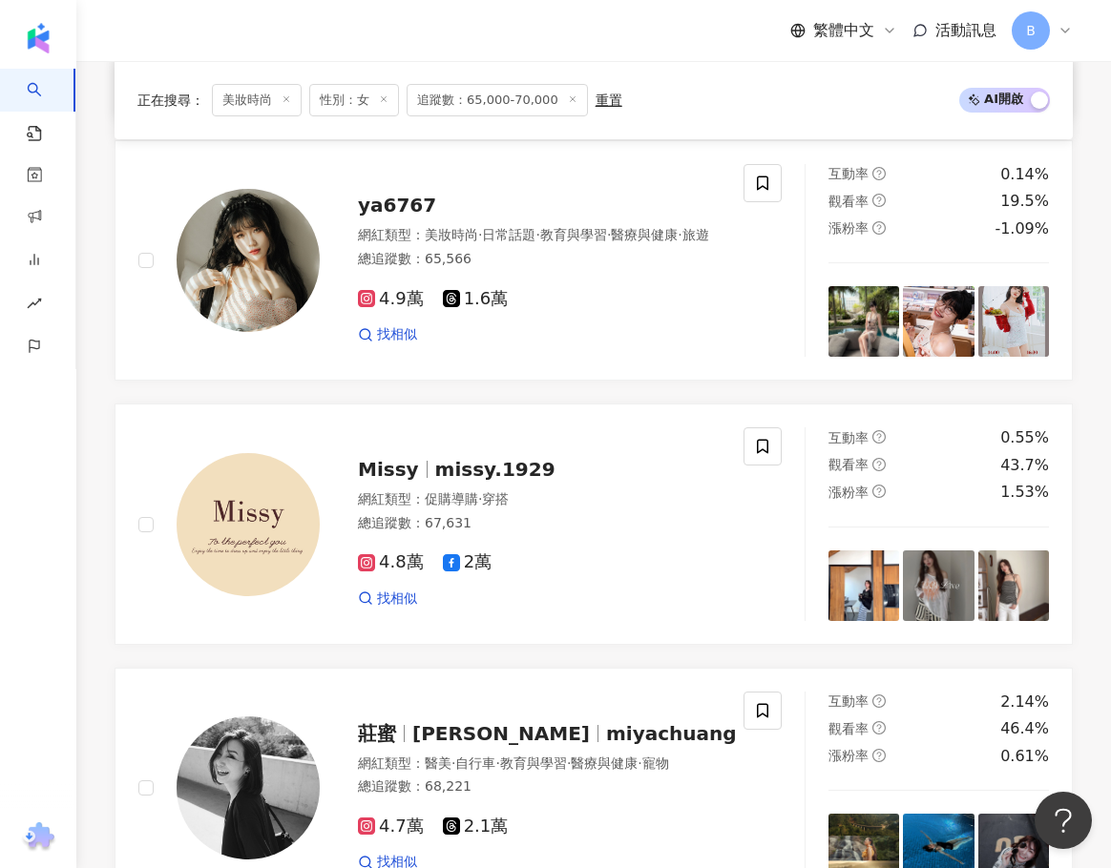
scroll to position [1694, 0]
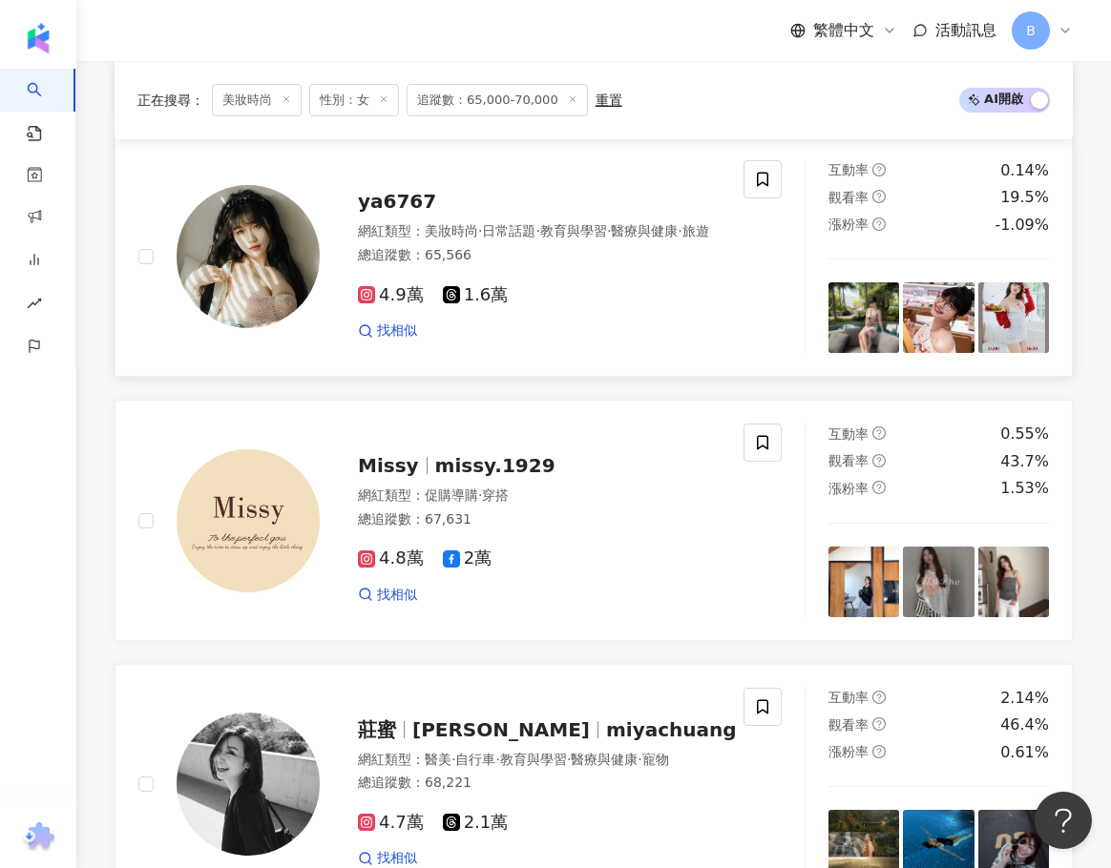
click at [406, 213] on span "ya6767" at bounding box center [397, 201] width 78 height 23
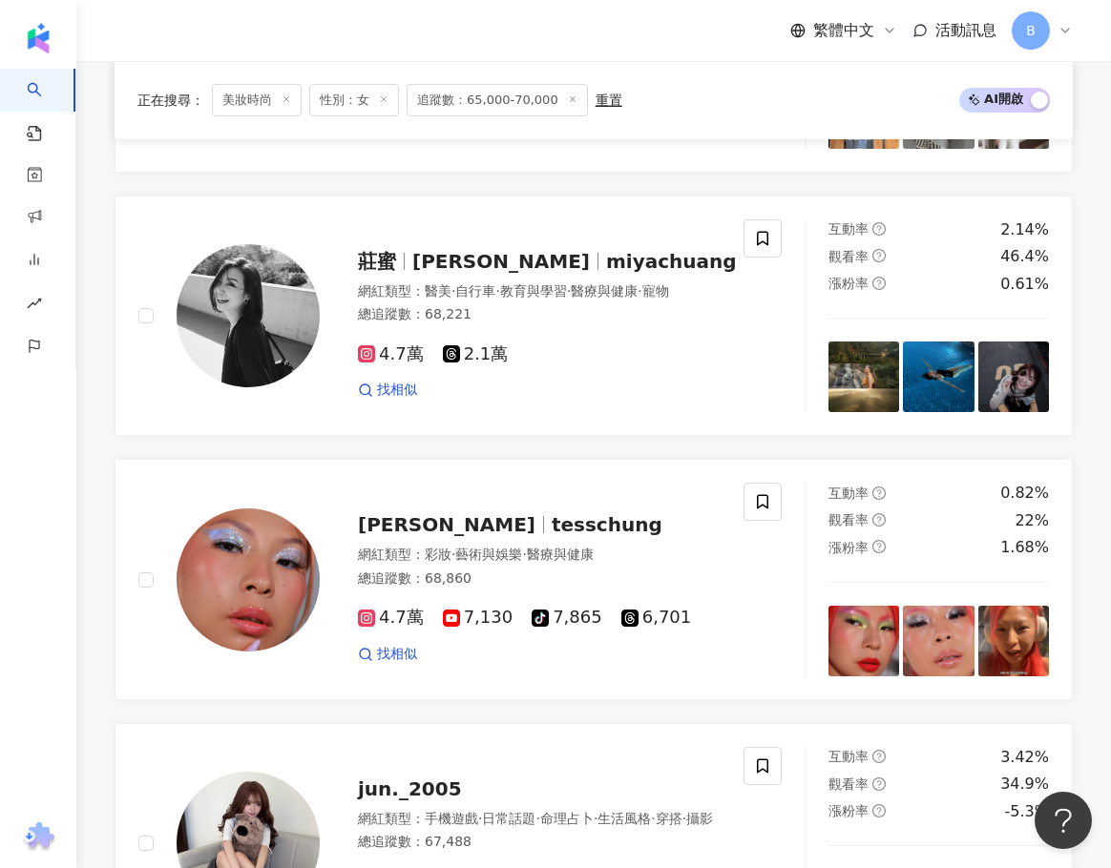
scroll to position [2171, 0]
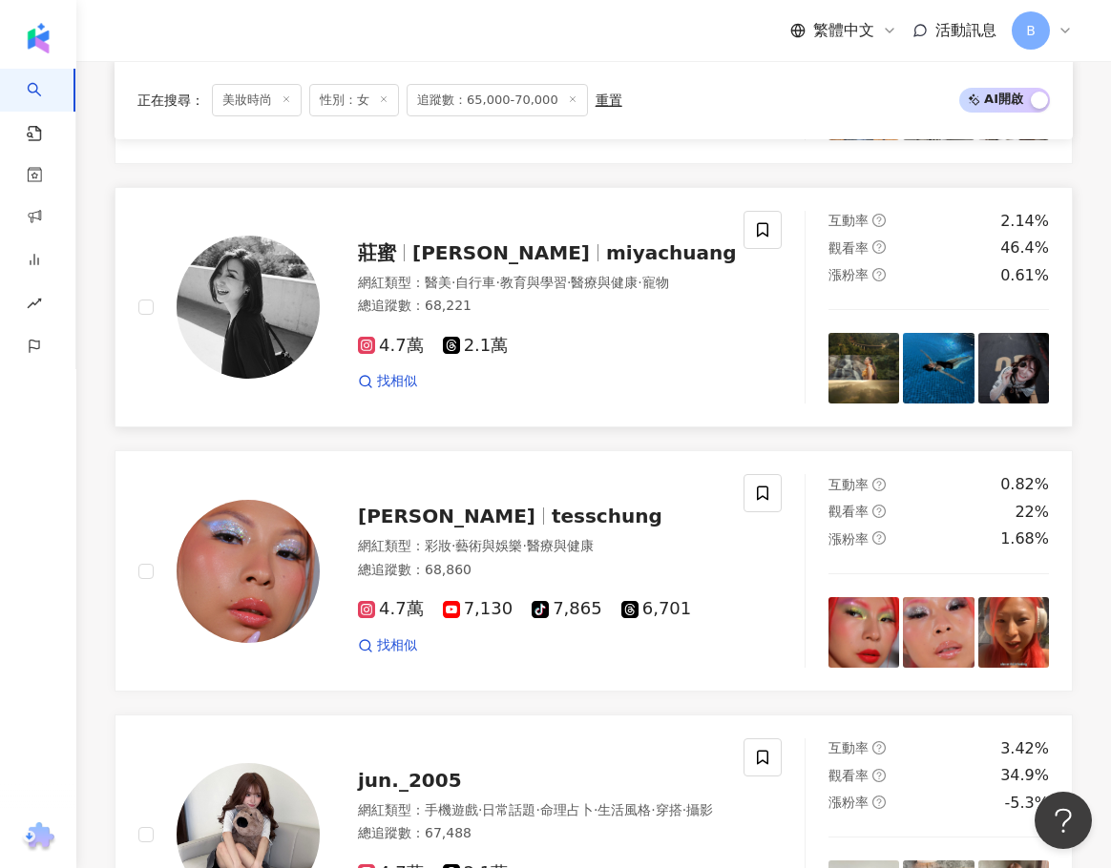
click at [452, 314] on div "總追蹤數 ： 68,221" at bounding box center [547, 306] width 379 height 19
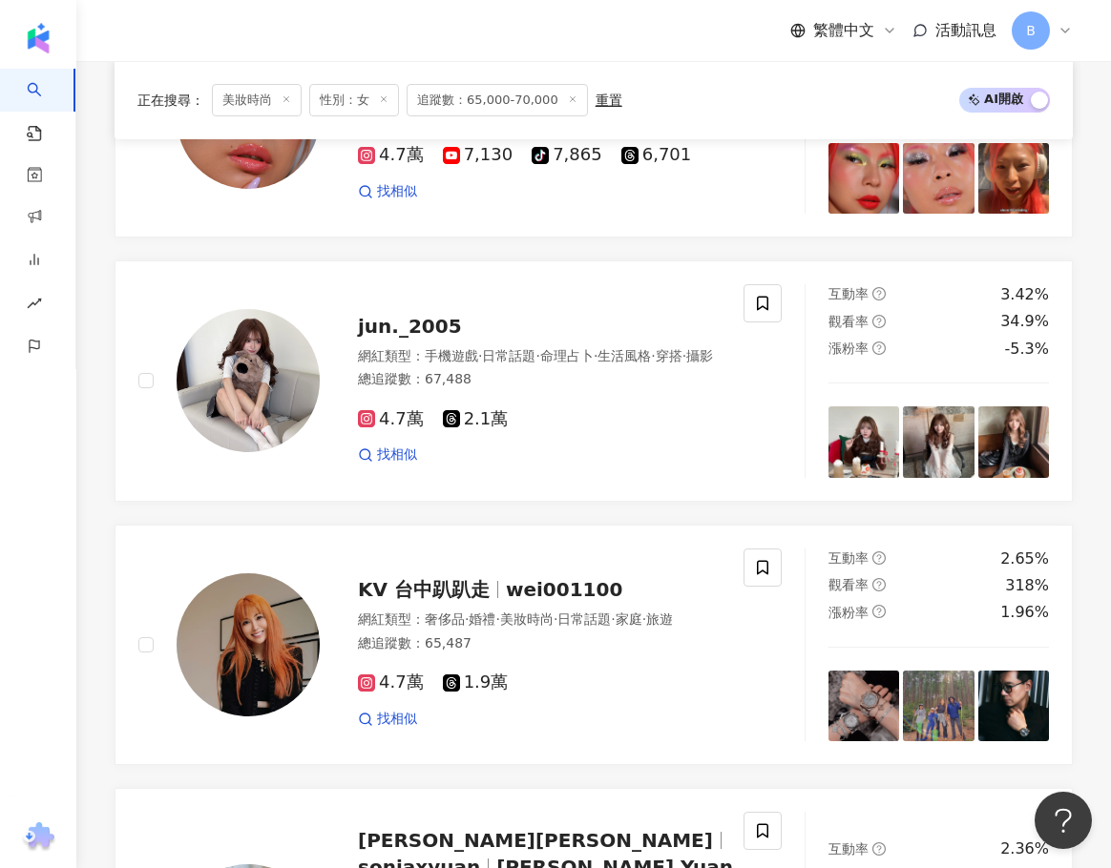
scroll to position [2648, 0]
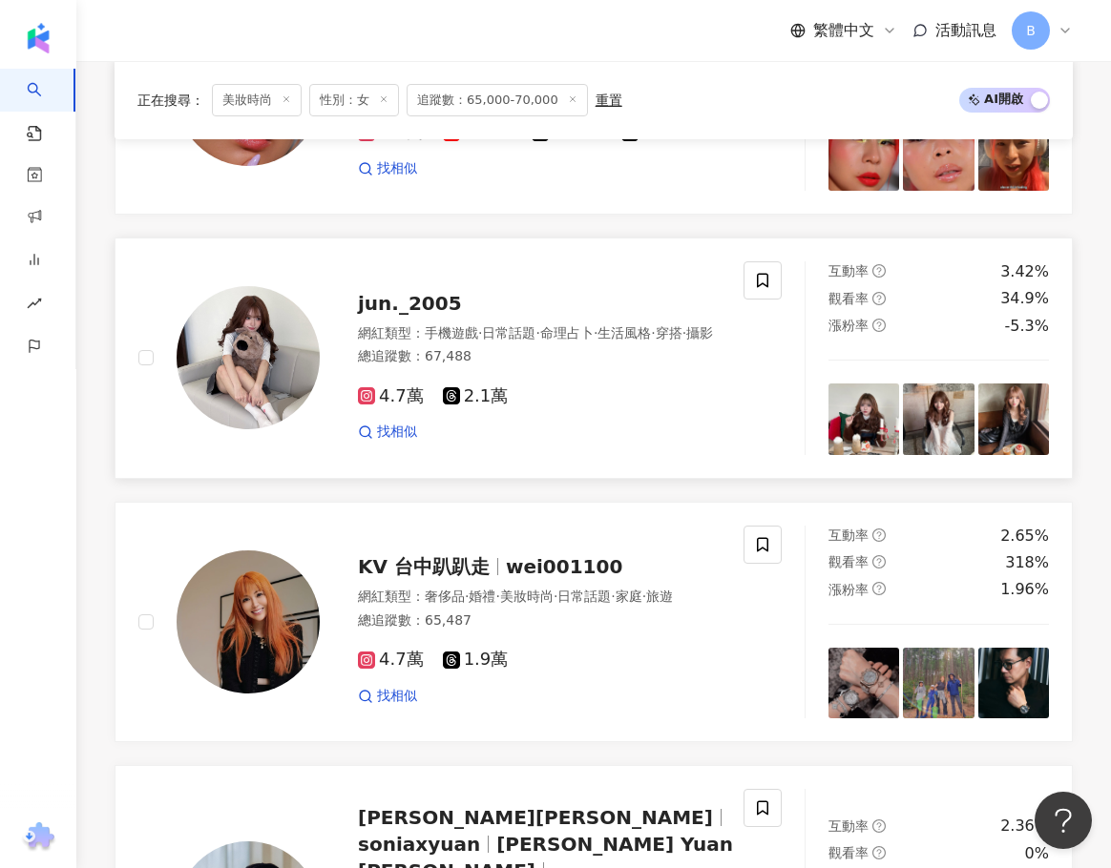
click at [460, 302] on div "jun._2005" at bounding box center [539, 303] width 363 height 27
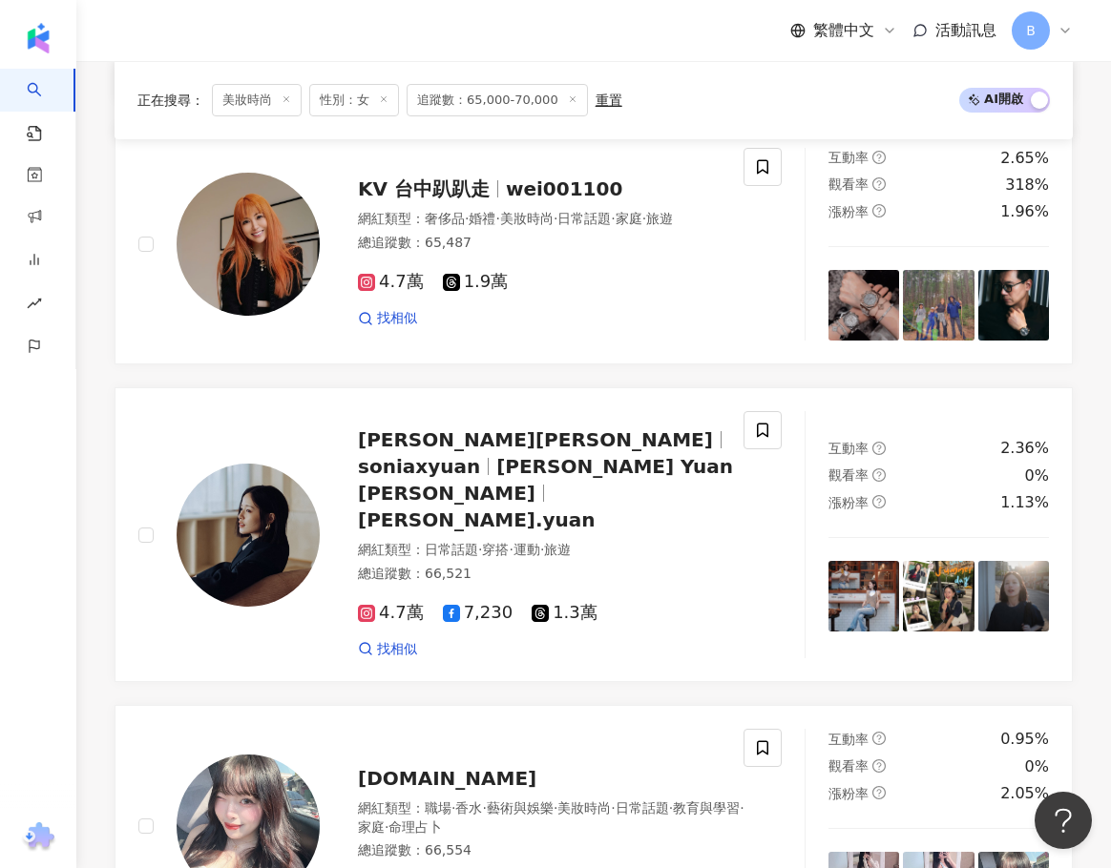
scroll to position [3220, 0]
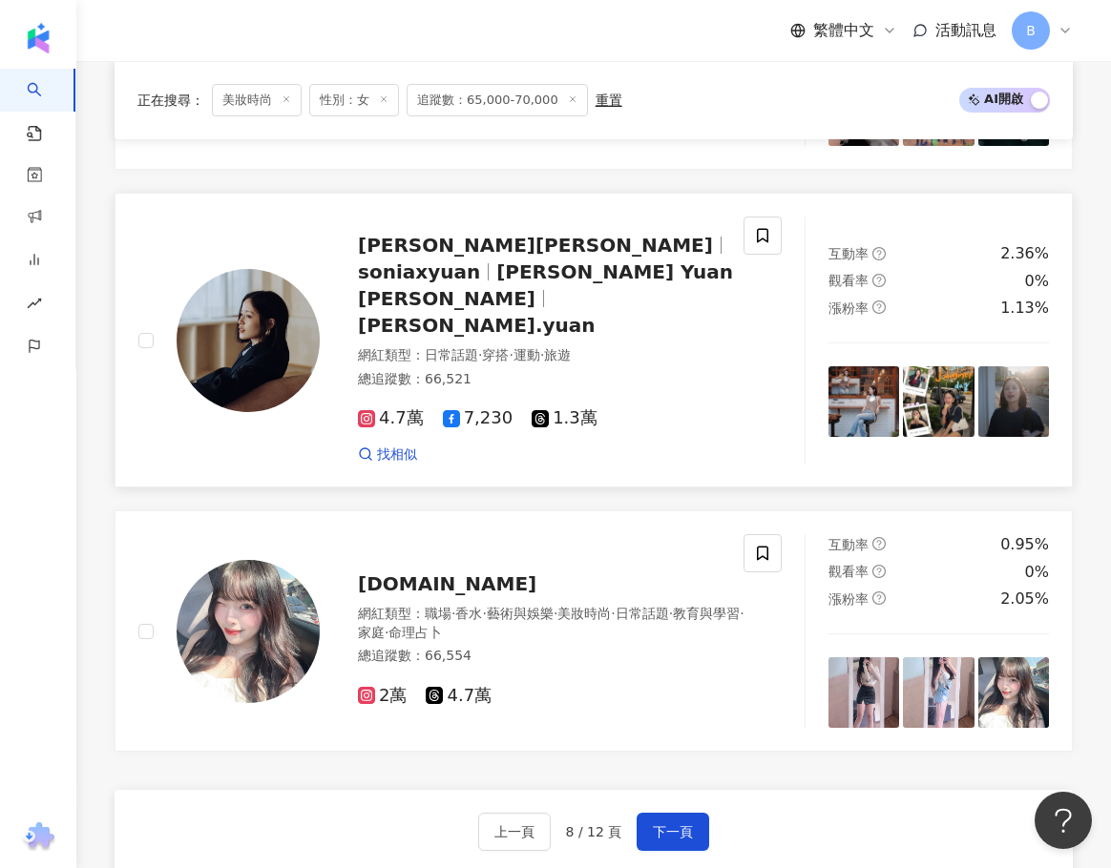
click at [447, 255] on span "袁子芸 Sonia Yuan" at bounding box center [535, 245] width 355 height 23
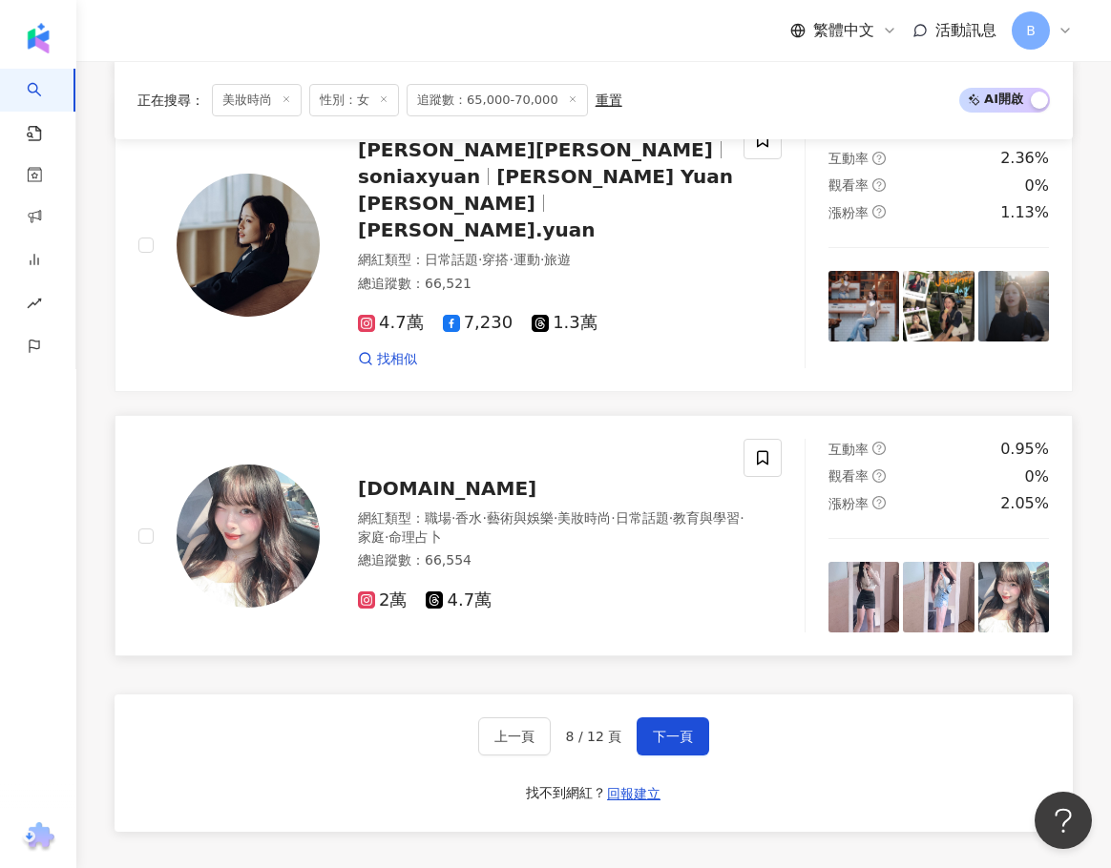
click at [348, 465] on div "04.fun 網紅類型 ： 職場 · 香水 · 藝術與娛樂 · 美妝時尚 · 日常話題 · 教育與學習 · 家庭 · 命理占卜 總追蹤數 ： 66,554 2…" at bounding box center [534, 536] width 429 height 152
click at [681, 729] on span "下一頁" at bounding box center [673, 736] width 40 height 15
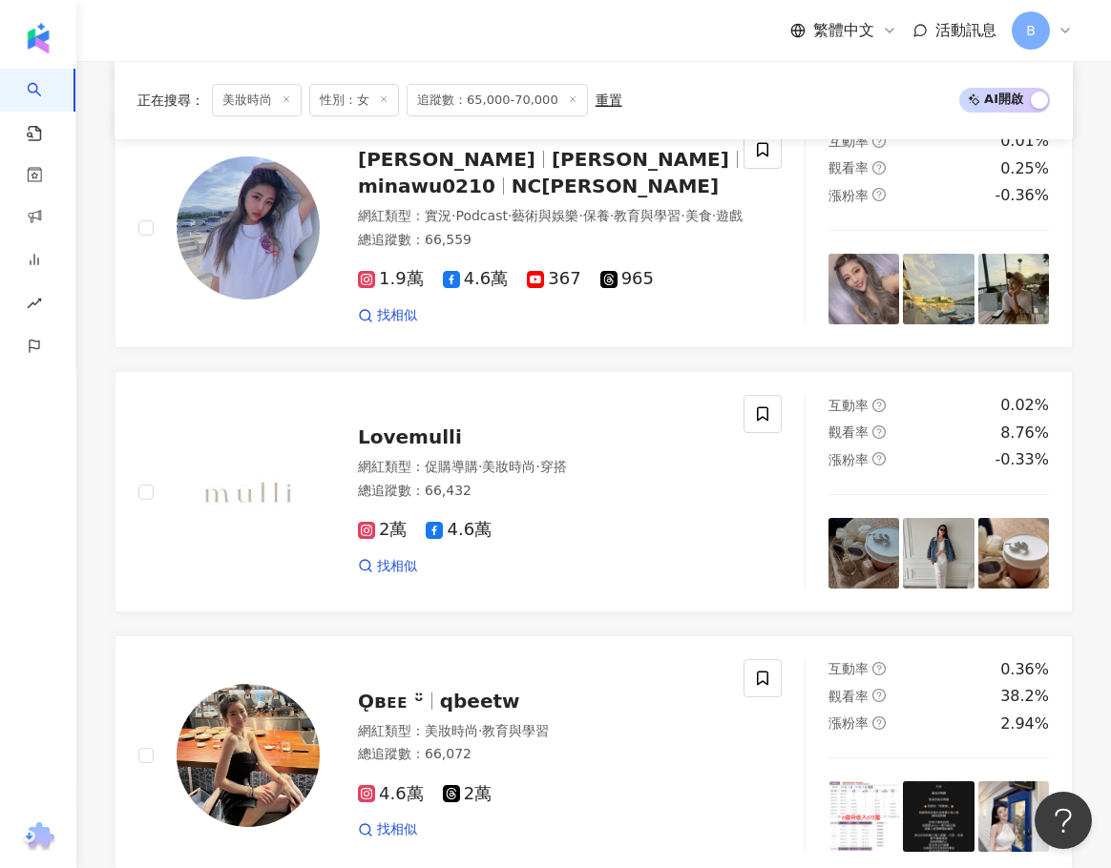
scroll to position [954, 0]
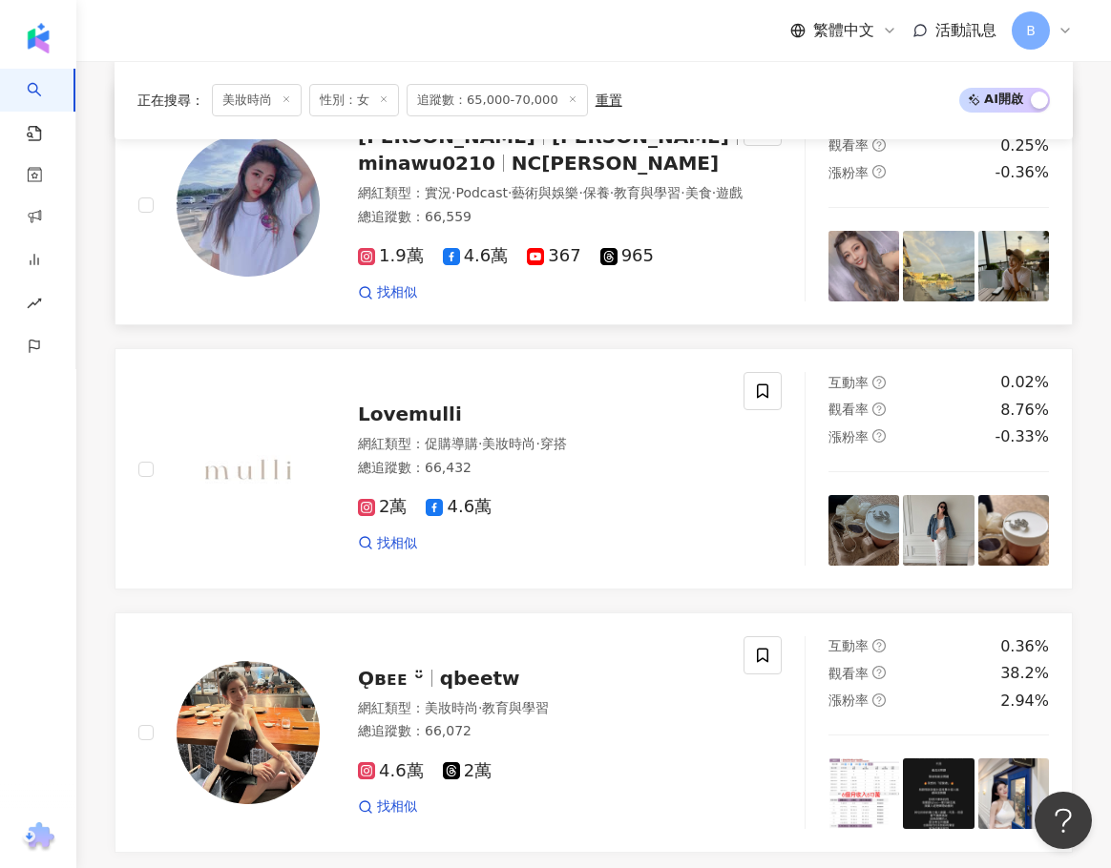
click at [511, 175] on div "巫恩星 巫恩星Mina minawu0210 NC巫恩星" at bounding box center [553, 149] width 391 height 53
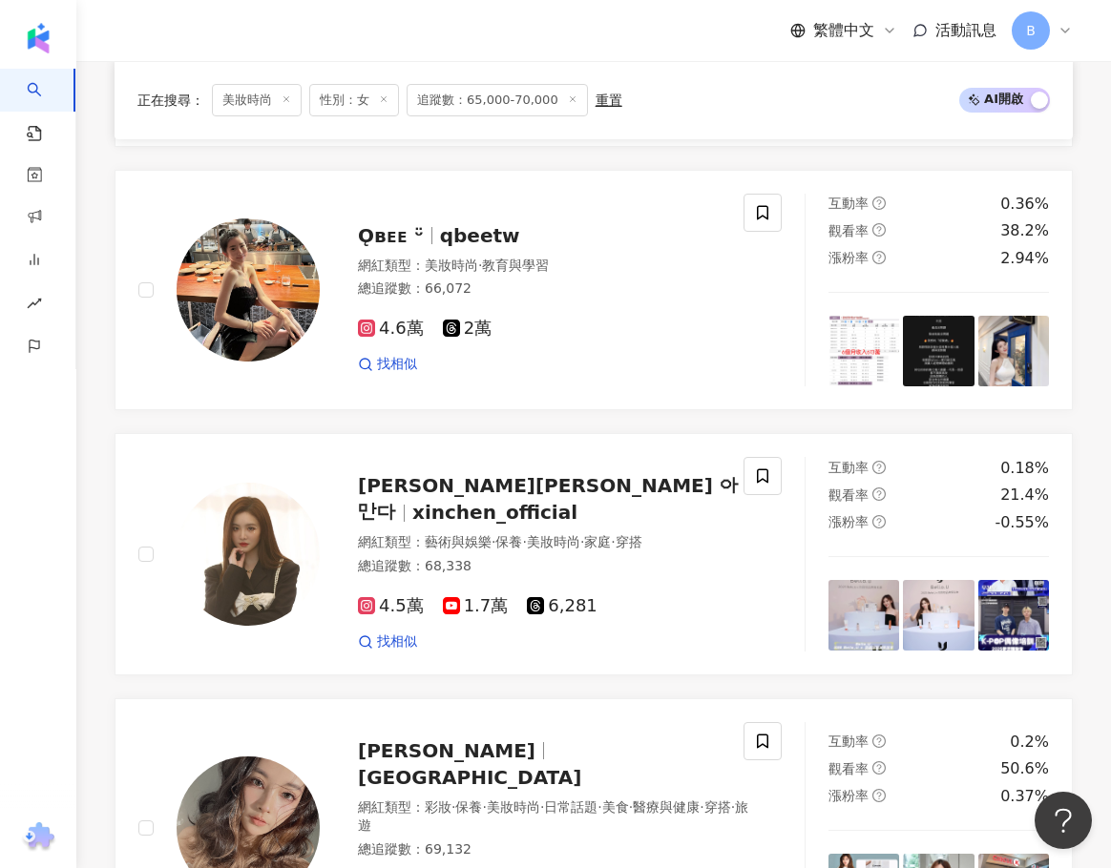
scroll to position [1431, 0]
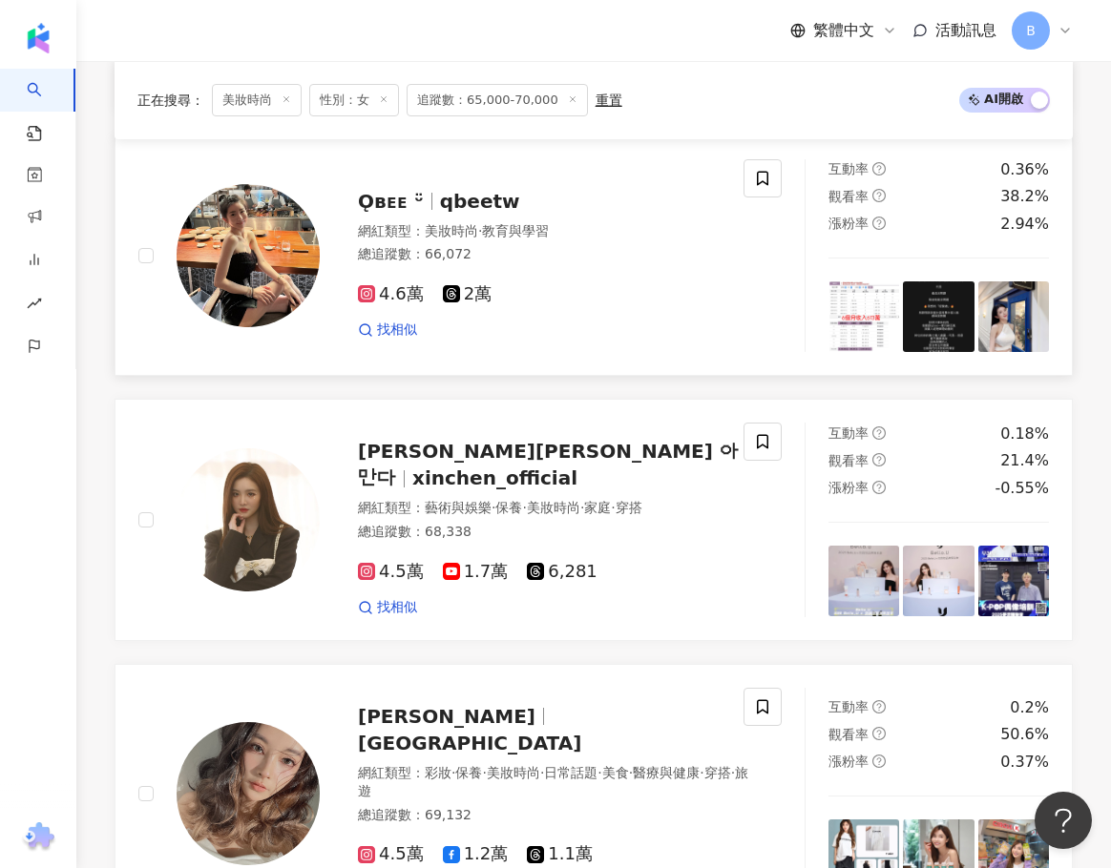
click at [421, 247] on div "Ǫʙᴇᴇ ᵕ̈ qbeetw 網紅類型 ： 美妝時尚 · 教育與學習 總追蹤數 ： 66,072 4.6萬 2萬 找相似" at bounding box center [520, 256] width 401 height 167
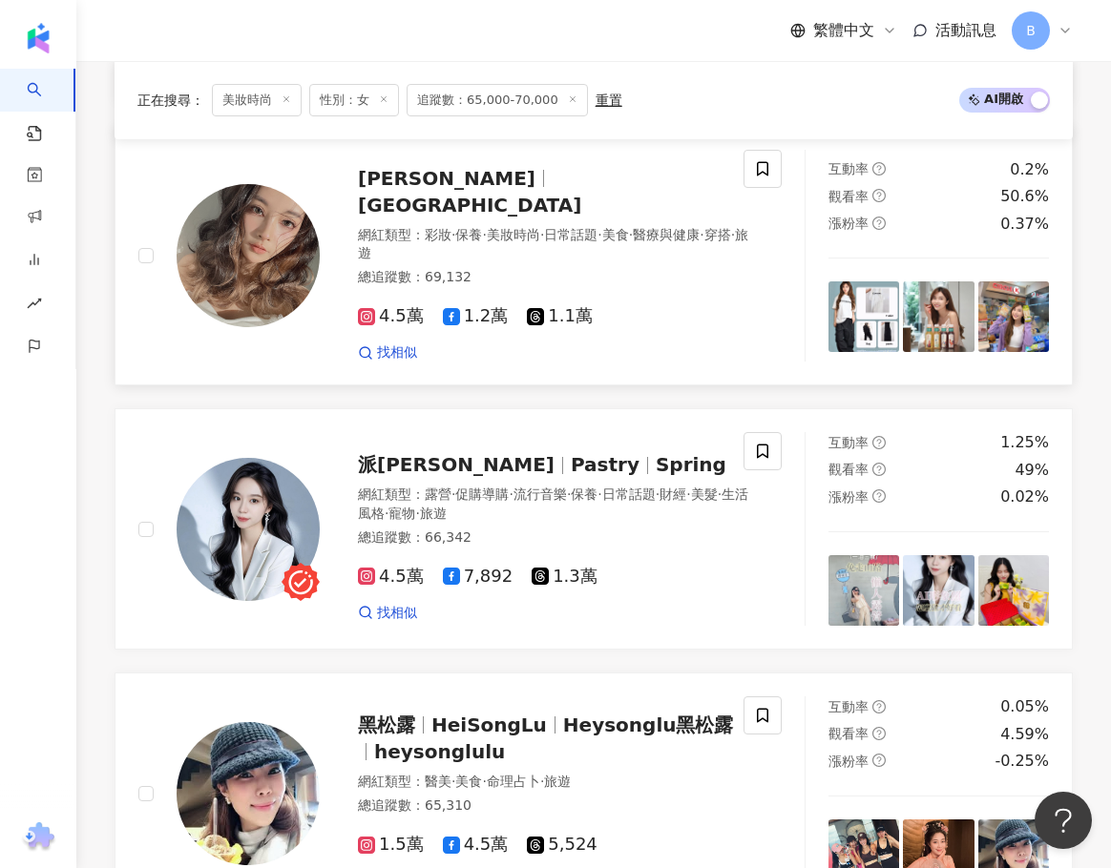
scroll to position [2004, 0]
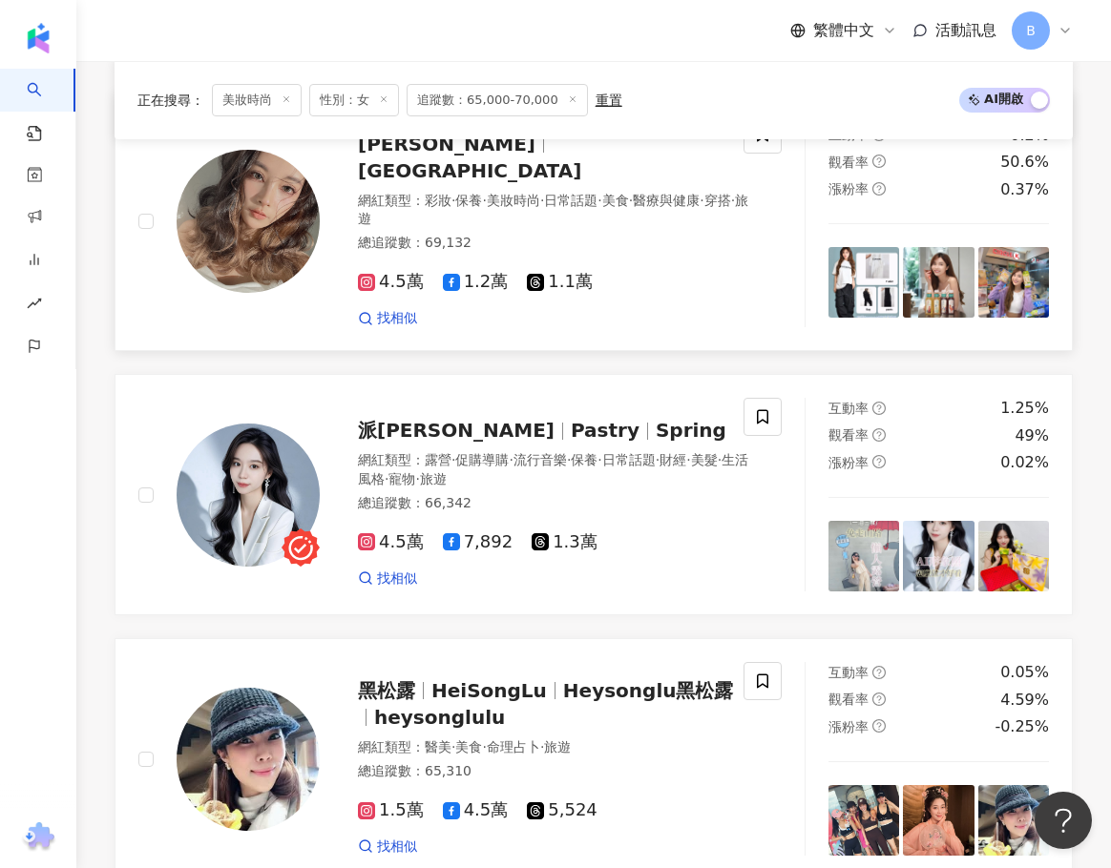
click at [704, 208] on span "穿搭" at bounding box center [717, 200] width 27 height 15
click at [486, 203] on span "·" at bounding box center [484, 200] width 4 height 15
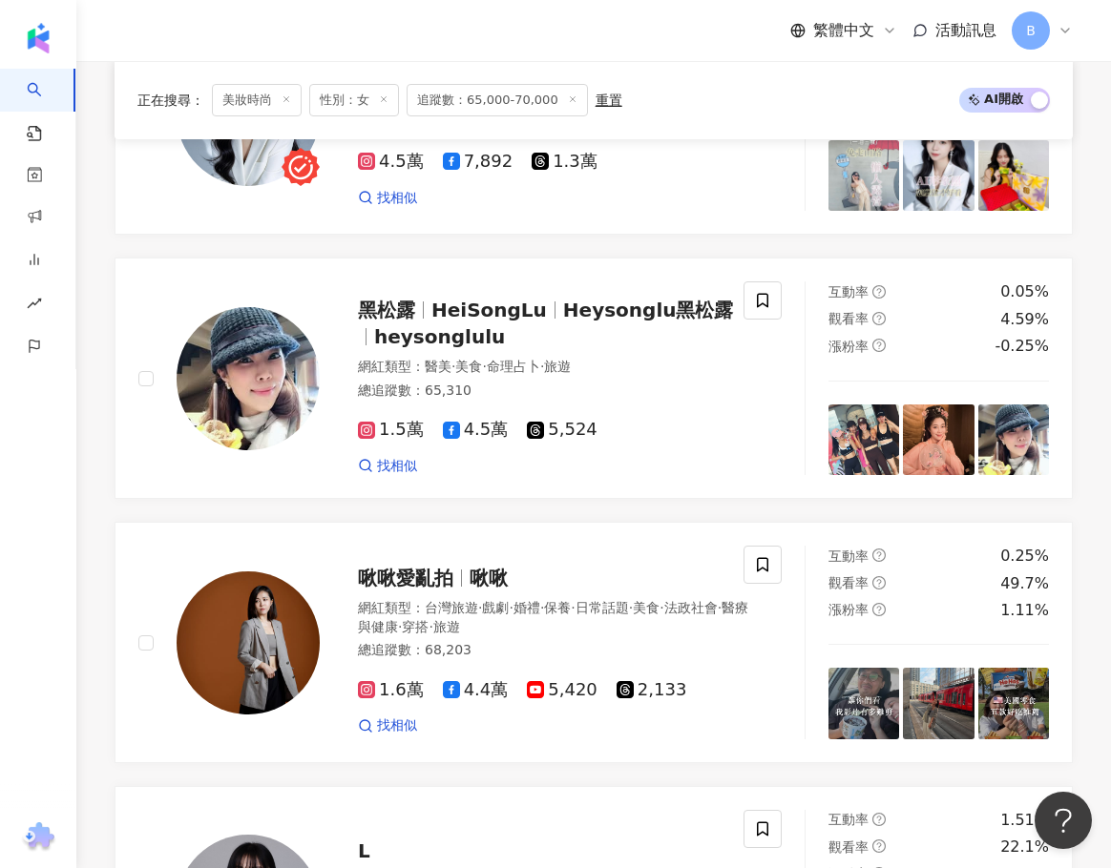
scroll to position [2194, 0]
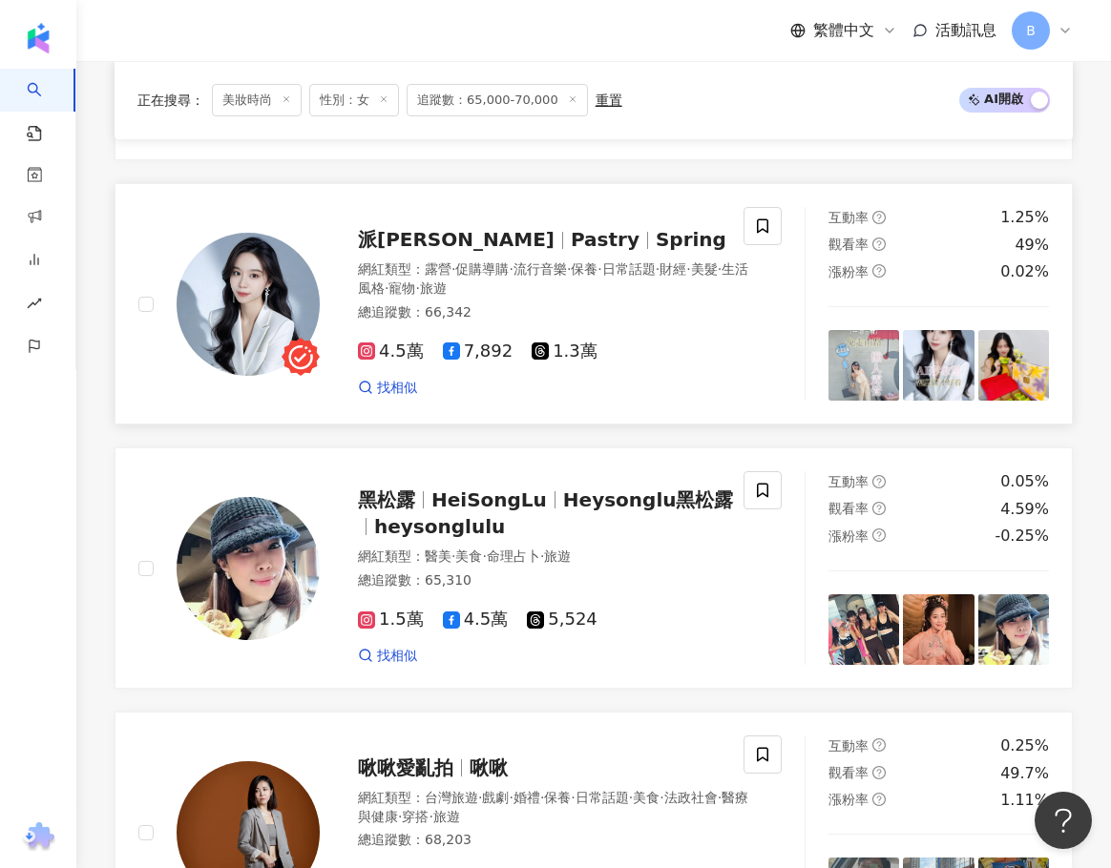
click at [571, 251] on span "Pastry" at bounding box center [605, 239] width 69 height 23
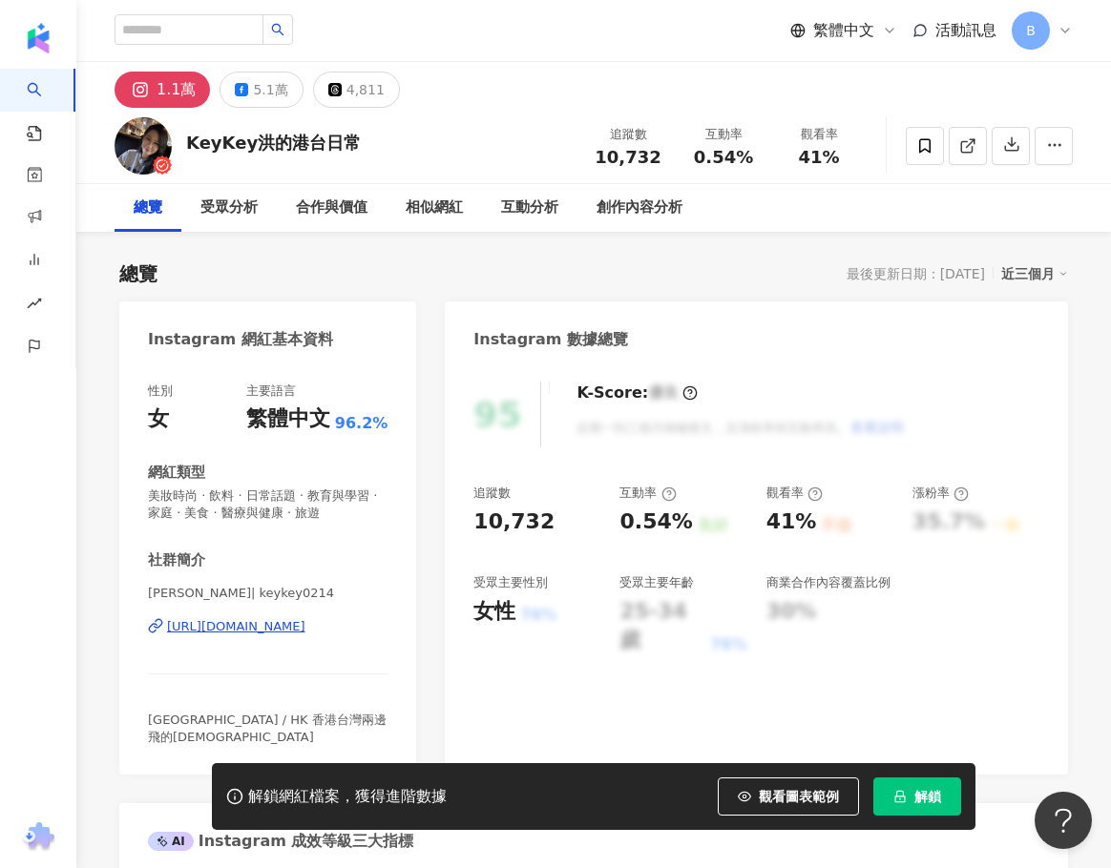
click at [285, 622] on div "[URL][DOMAIN_NAME]" at bounding box center [236, 626] width 138 height 17
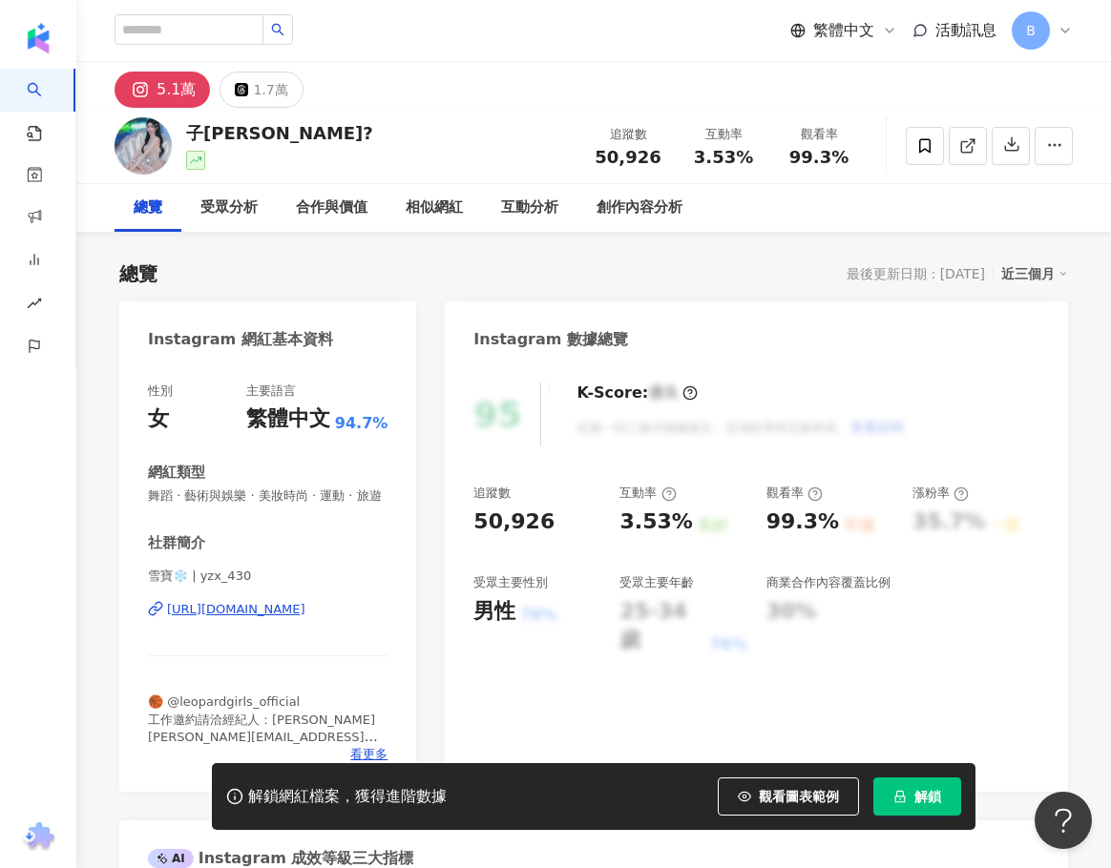
click at [281, 618] on div "[URL][DOMAIN_NAME]" at bounding box center [236, 609] width 138 height 17
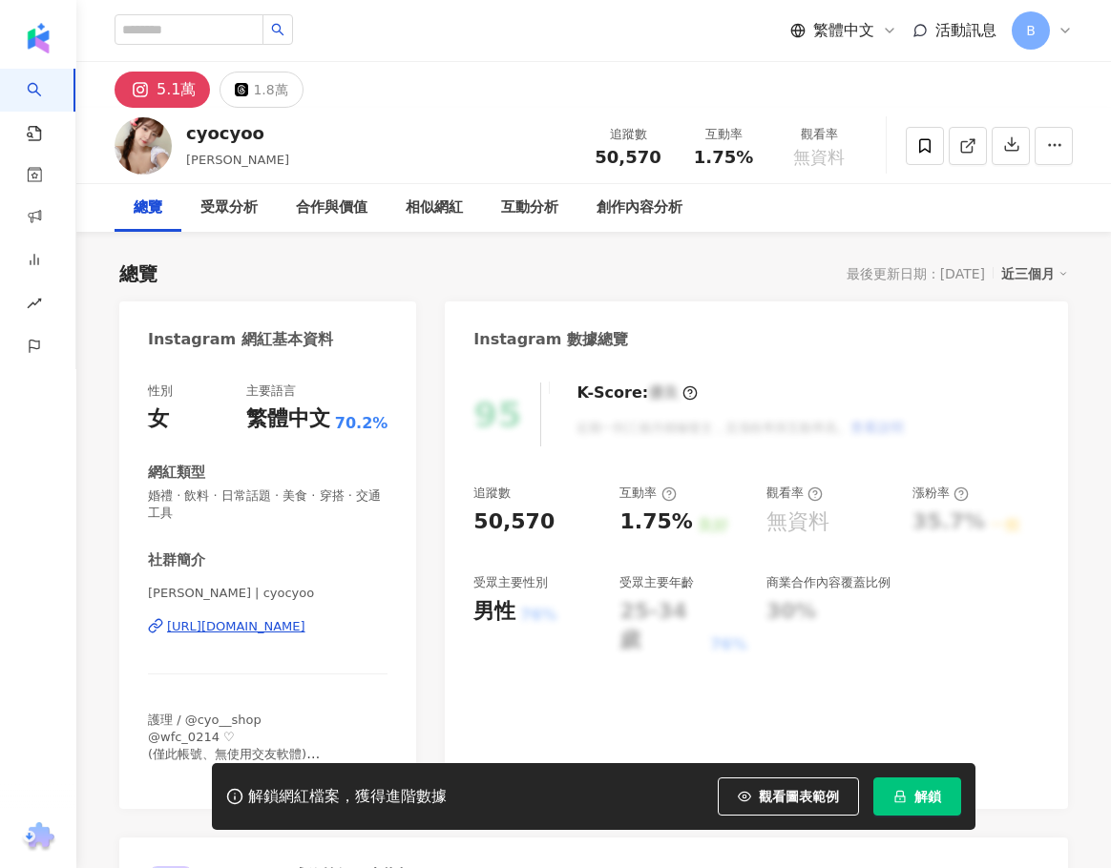
click at [305, 623] on div "https://www.instagram.com/cyocyoo/" at bounding box center [236, 626] width 138 height 17
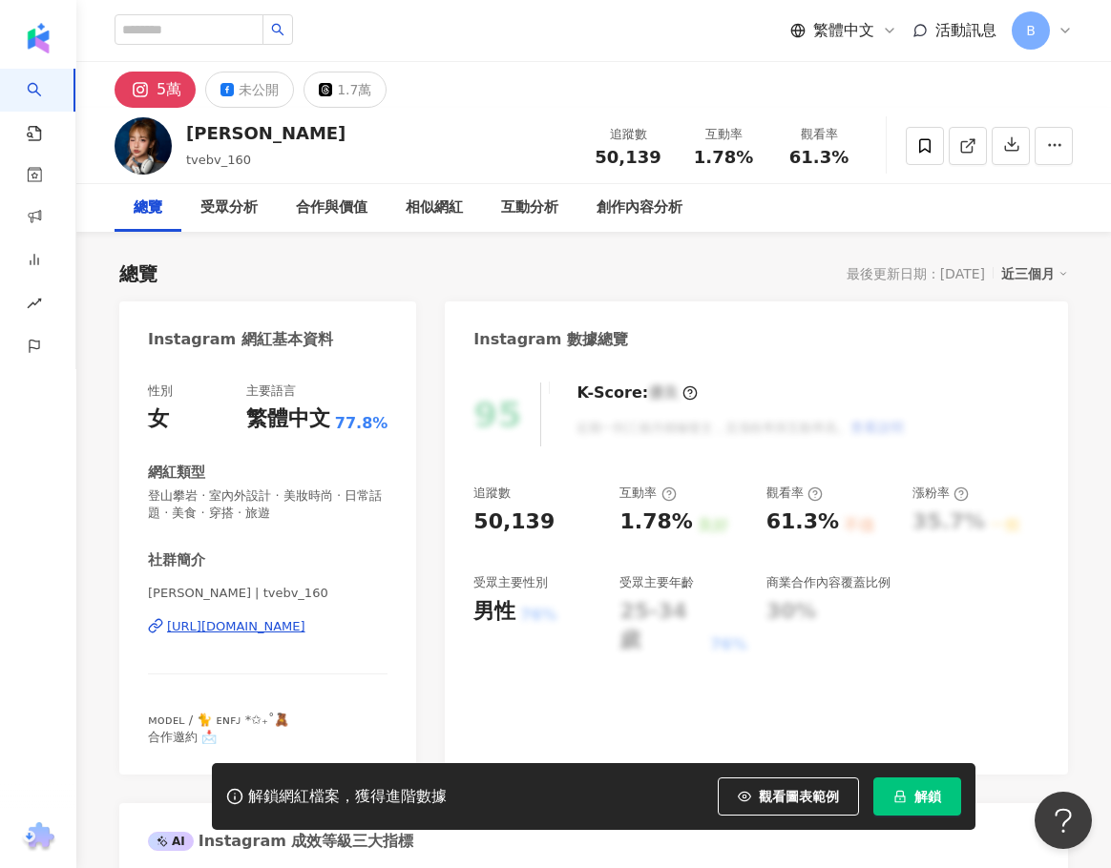
click at [305, 629] on div "https://www.instagram.com/tvebv_160/" at bounding box center [236, 626] width 138 height 17
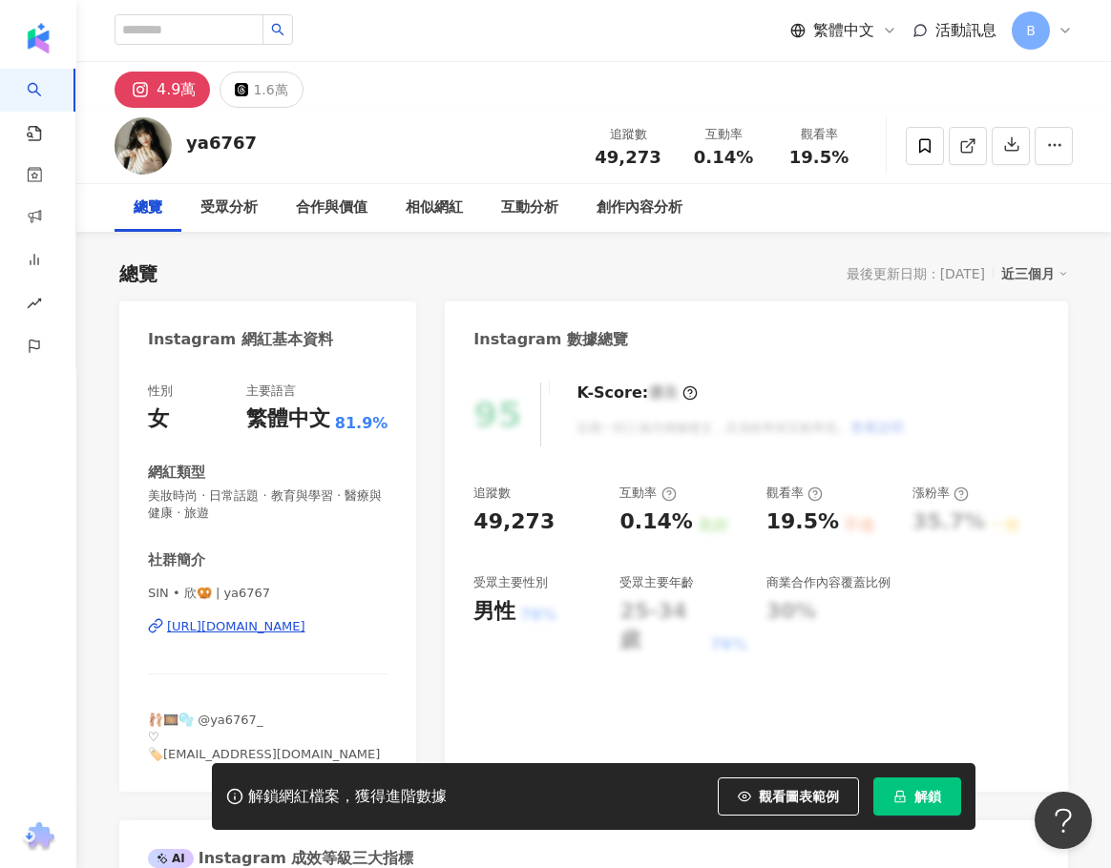
drag, startPoint x: 290, startPoint y: 547, endPoint x: 232, endPoint y: 628, distance: 99.8
click at [232, 628] on div "https://www.instagram.com/ya6767/" at bounding box center [236, 626] width 138 height 17
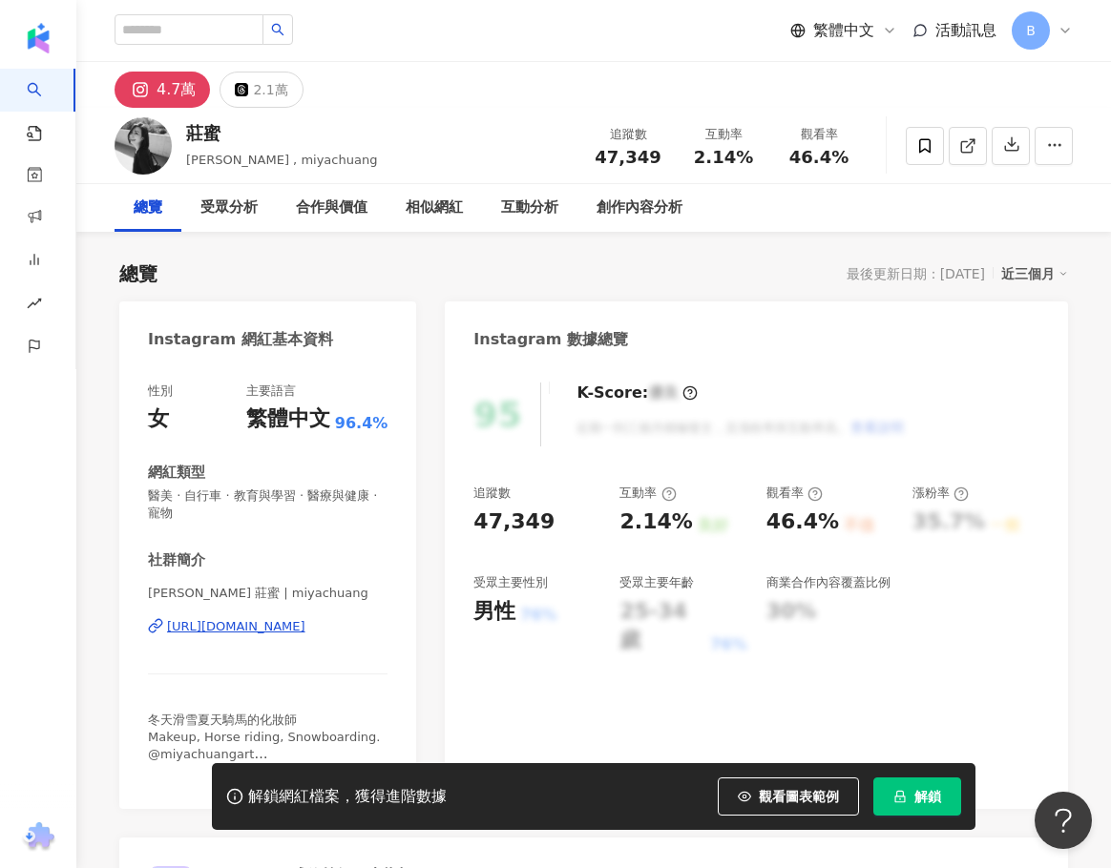
click at [281, 624] on div "https://www.instagram.com/miyachuang/" at bounding box center [236, 626] width 138 height 17
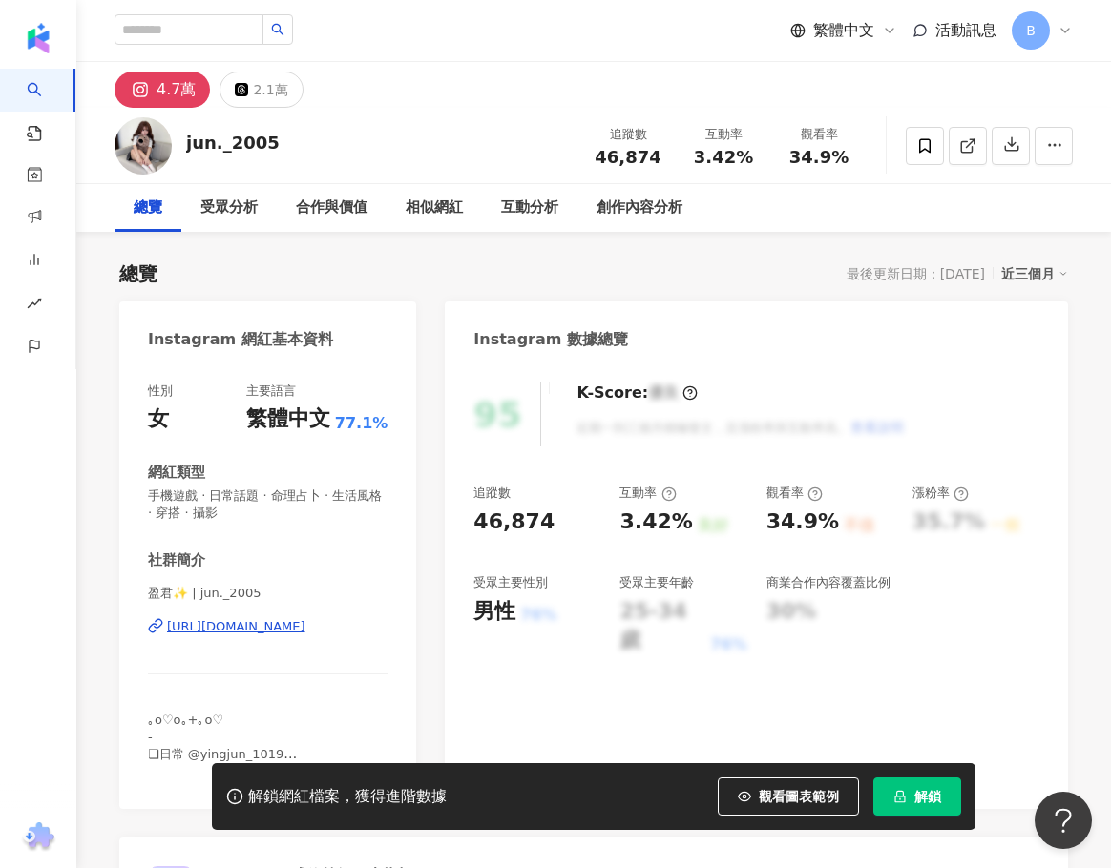
click at [305, 623] on div "https://www.instagram.com/jun._2005/" at bounding box center [236, 626] width 138 height 17
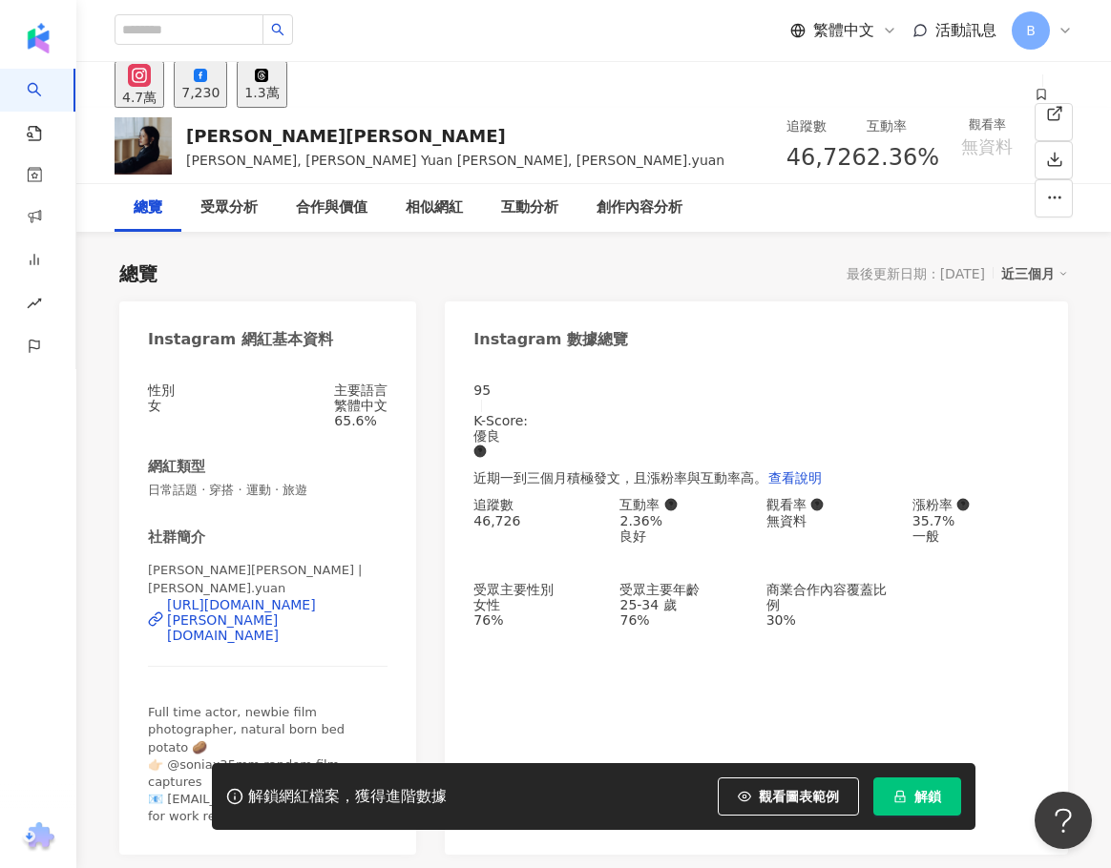
click at [242, 608] on div "https://www.instagram.com/sonia.yuan/" at bounding box center [277, 620] width 220 height 46
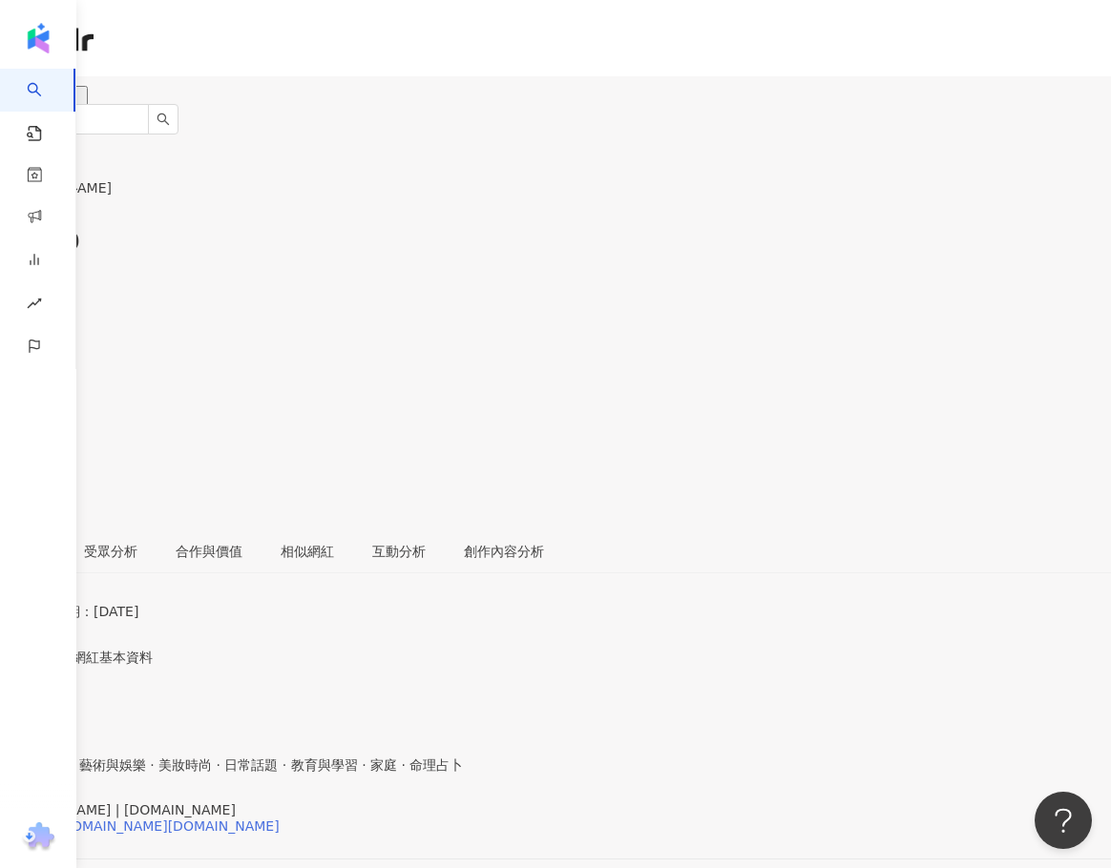
click at [250, 819] on div "https://www.instagram.com/04.fun/" at bounding box center [149, 826] width 260 height 15
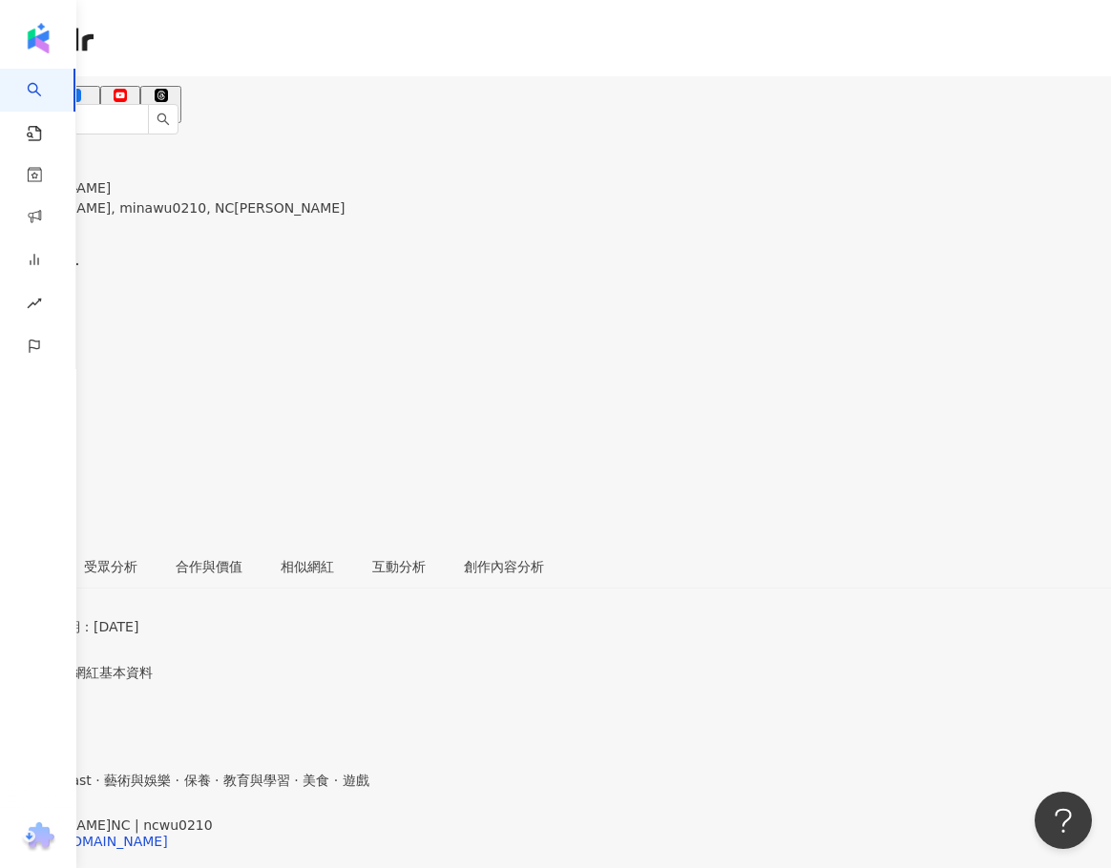
click at [268, 818] on div "巫恩星NC | ncwu0210 https://www.instagram.com/ncwu0210/" at bounding box center [555, 858] width 1111 height 80
click at [168, 834] on div "https://www.instagram.com/ncwu0210/" at bounding box center [93, 841] width 149 height 15
drag, startPoint x: 149, startPoint y: 590, endPoint x: 203, endPoint y: 595, distance: 54.7
click at [203, 818] on span "巫恩星NC | ncwu0210" at bounding box center [106, 825] width 213 height 15
copy span "巫恩星NC"
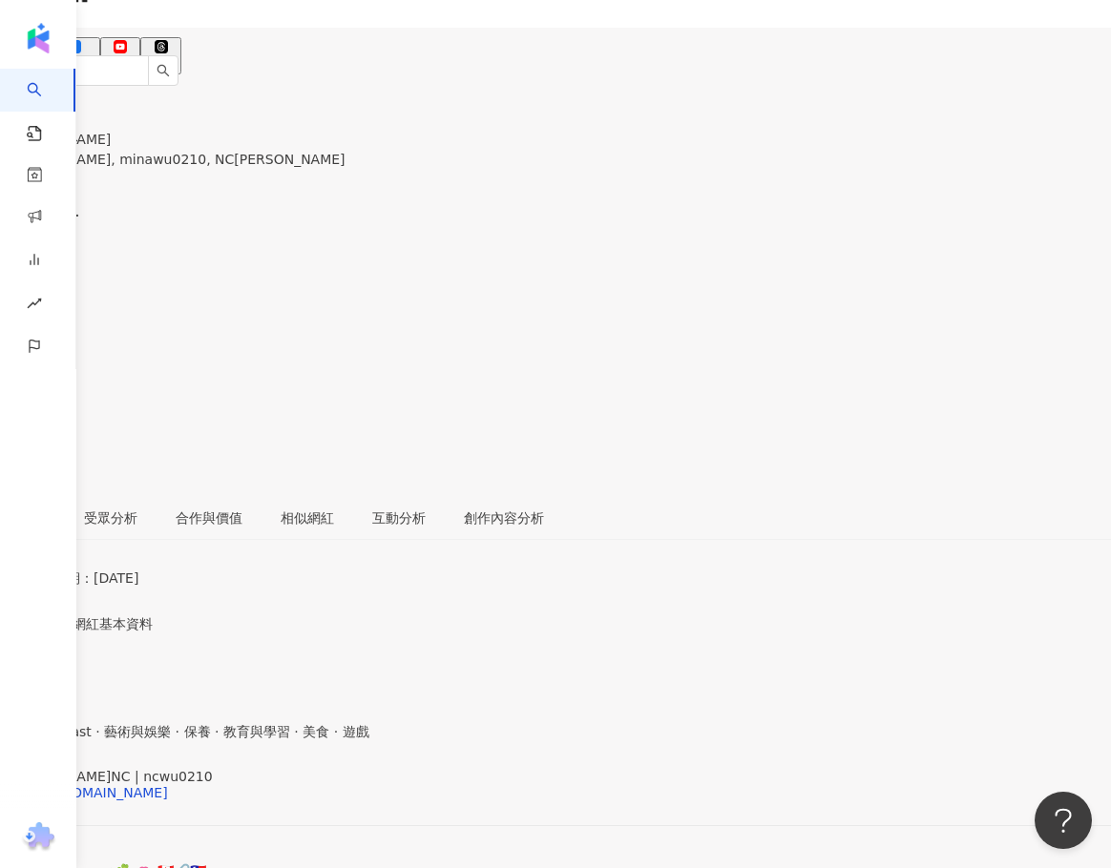
scroll to position [95, 0]
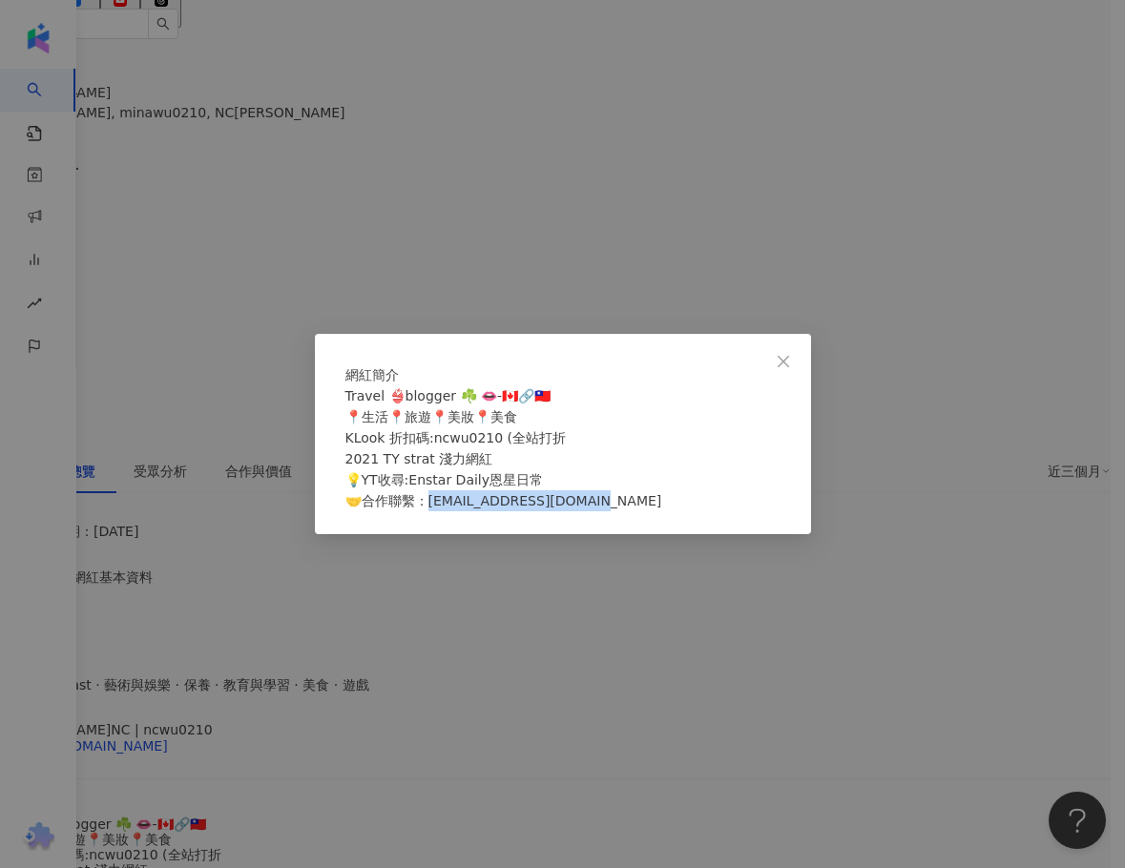
drag, startPoint x: 608, startPoint y: 510, endPoint x: 433, endPoint y: 519, distance: 174.8
click at [433, 511] on div "Travel 👙blogger ☘️ 👄-🇨🇦🔗🇹🇼 📍生活📍旅遊📍美妝📍美食 KLook 折扣碼:ncwu0210 (全站打折 2021 TY strat …" at bounding box center [562, 448] width 435 height 126
copy span "gmail.com"
drag, startPoint x: 783, startPoint y: 332, endPoint x: 829, endPoint y: 340, distance: 46.4
click at [783, 354] on icon "close" at bounding box center [783, 361] width 15 height 15
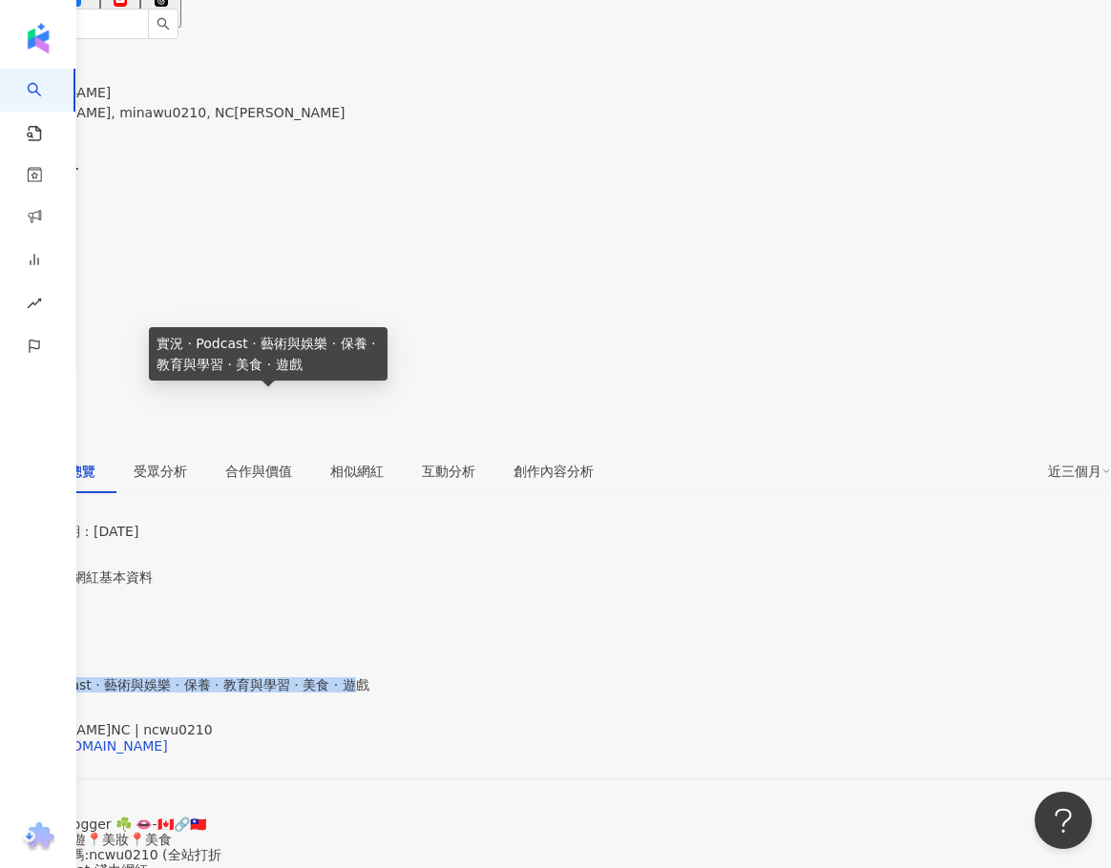
drag, startPoint x: 149, startPoint y: 401, endPoint x: 289, endPoint y: 419, distance: 141.4
click at [289, 677] on span "實況 · Podcast · 藝術與娛樂 · 保養 · 教育與學習 · 美食 · 遊戲" at bounding box center [184, 684] width 369 height 15
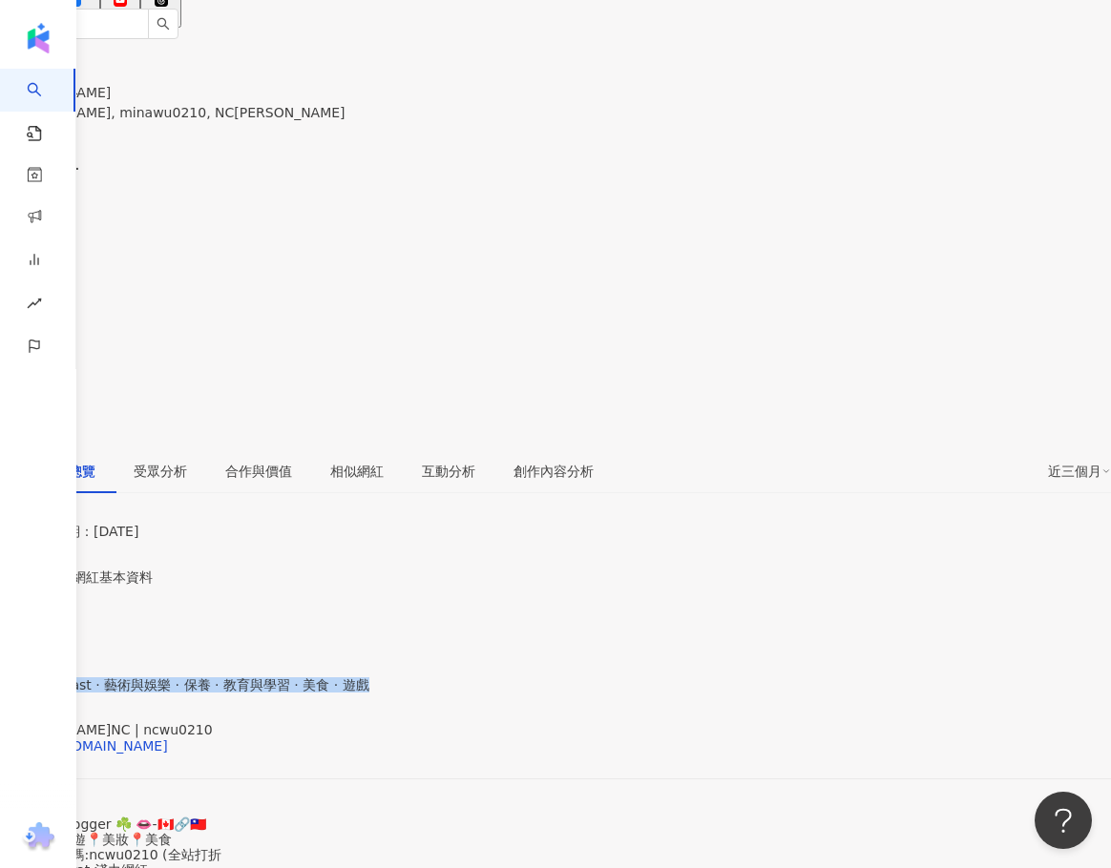
drag, startPoint x: 298, startPoint y: 421, endPoint x: 145, endPoint y: 407, distance: 153.2
click at [145, 585] on div "性別 女 主要語言 繁體中文 91.1% 網紅類型 實況 · Podcast · 藝術與娛樂 · 保養 · 教育與學習 · 美食 · 遊戲 社群簡介 巫恩星N…" at bounding box center [555, 762] width 1111 height 354
copy span "實況 · Podcast · 藝術與娛樂 · 保養 · 教育與學習 · 美食 · 遊戲"
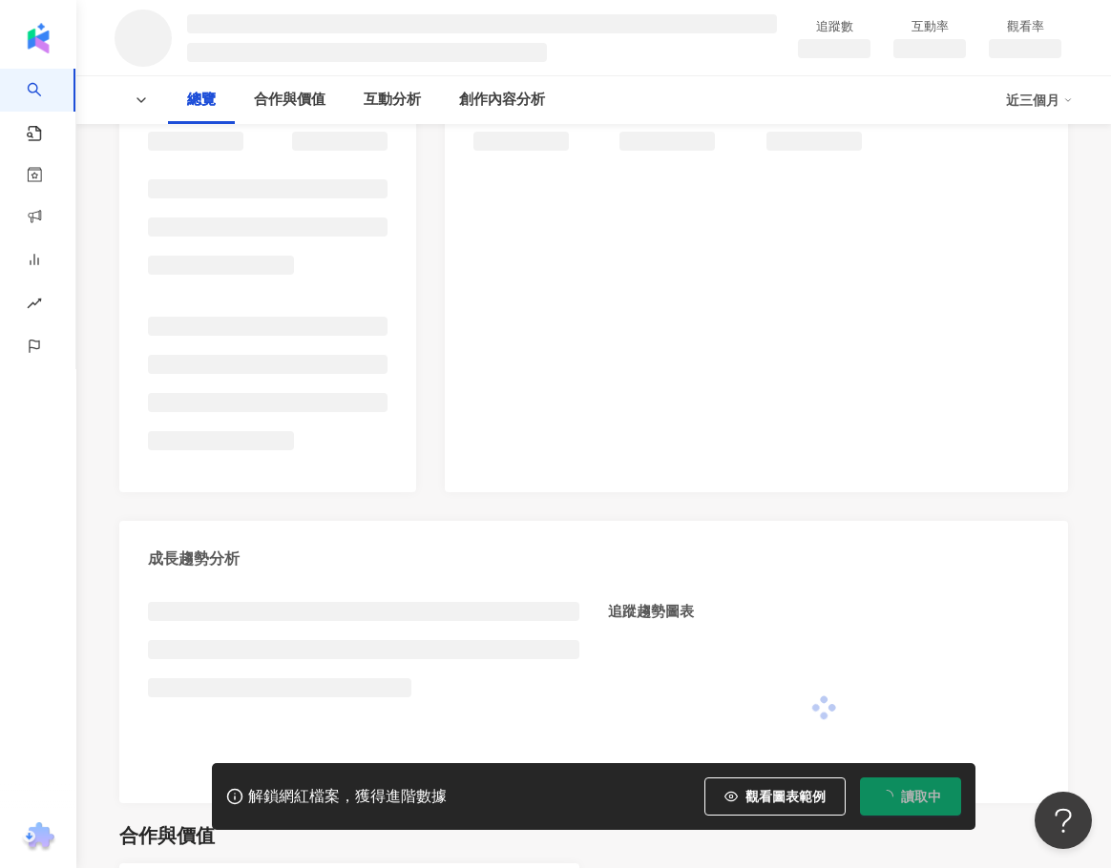
scroll to position [286, 0]
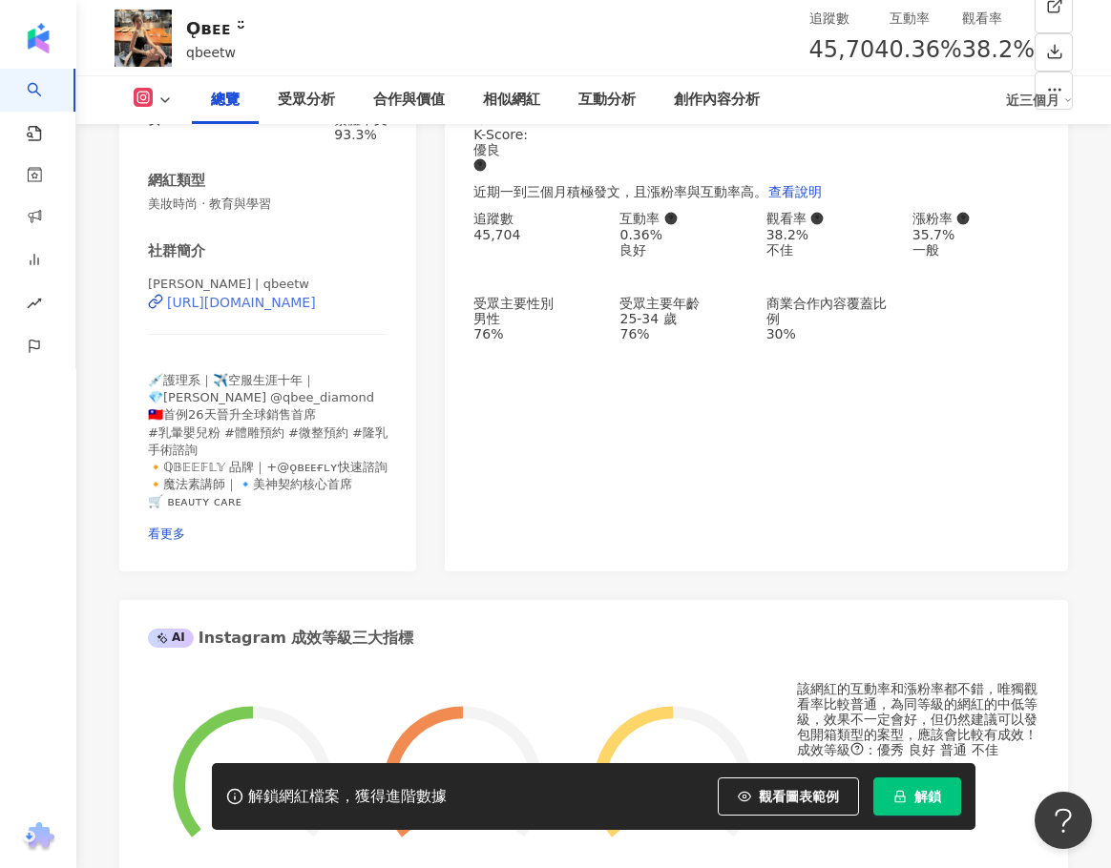
click at [252, 310] on div "[URL][DOMAIN_NAME]" at bounding box center [241, 302] width 149 height 15
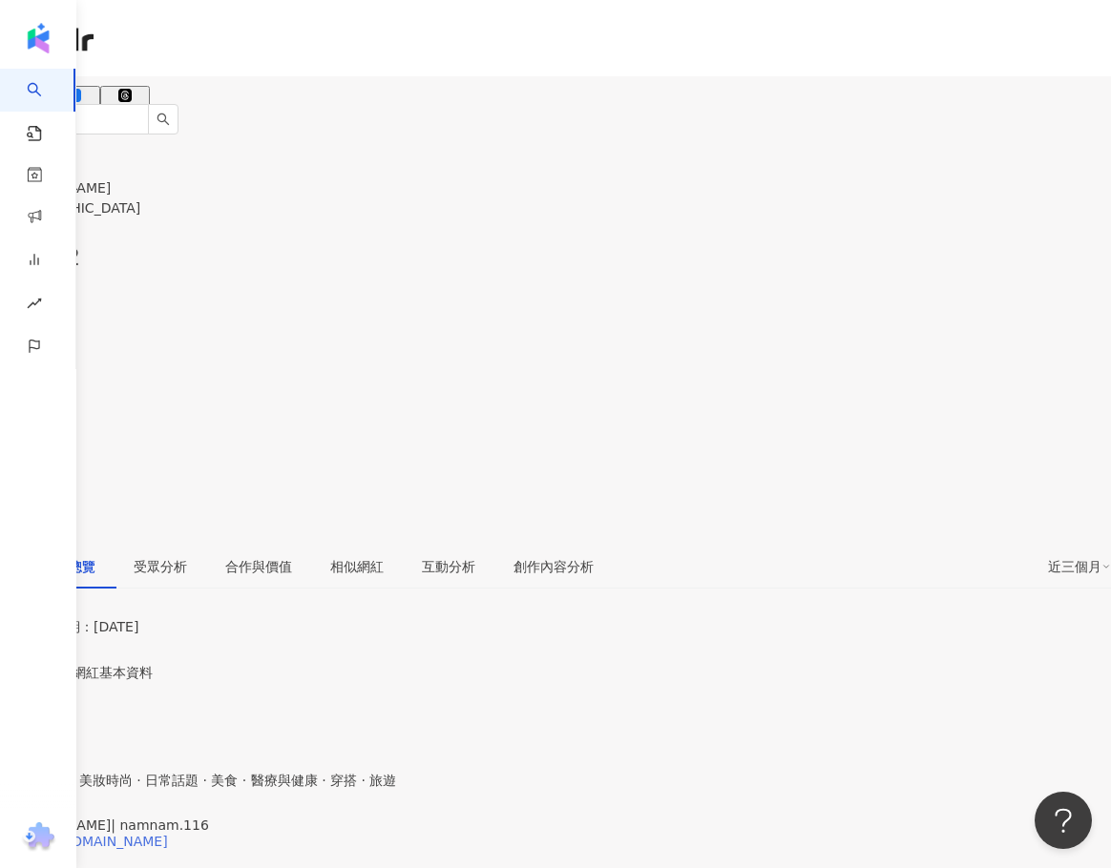
click at [168, 834] on div "[URL][DOMAIN_NAME]" at bounding box center [93, 841] width 149 height 15
drag, startPoint x: 150, startPoint y: 590, endPoint x: 187, endPoint y: 595, distance: 37.6
click at [187, 818] on span "[PERSON_NAME]| namnam.116" at bounding box center [104, 825] width 209 height 15
copy span "[PERSON_NAME]"
drag, startPoint x: 291, startPoint y: 724, endPoint x: 170, endPoint y: 722, distance: 121.2
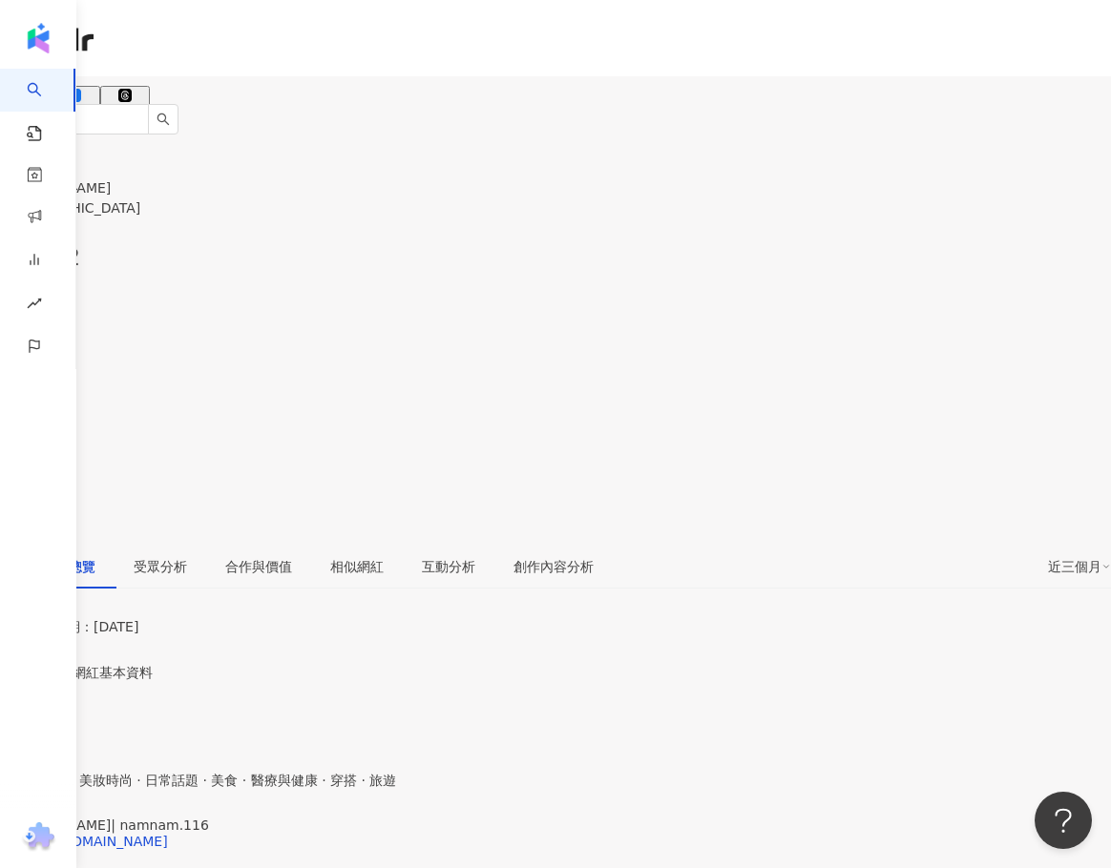
copy span "anon.ccc@gmail.com"
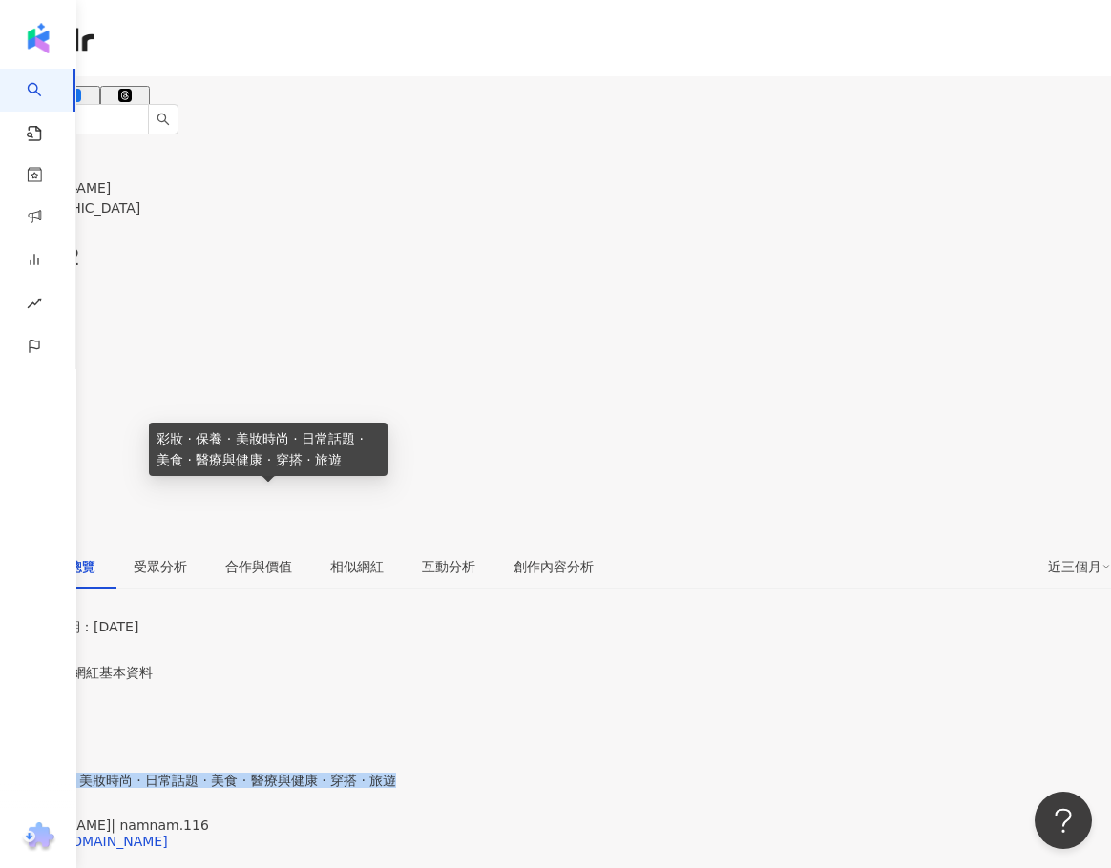
drag, startPoint x: 173, startPoint y: 495, endPoint x: 322, endPoint y: 515, distance: 151.1
click at [322, 773] on span "彩妝 · 保養 · 美妝時尚 · 日常話題 · 美食 · 醫療與健康 · 穿搭 · 旅遊" at bounding box center [198, 780] width 396 height 15
copy span "彩妝 · 保養 · 美妝時尚 · 日常話題 · 美食 · 醫療與健康 · 穿搭 · 旅遊"
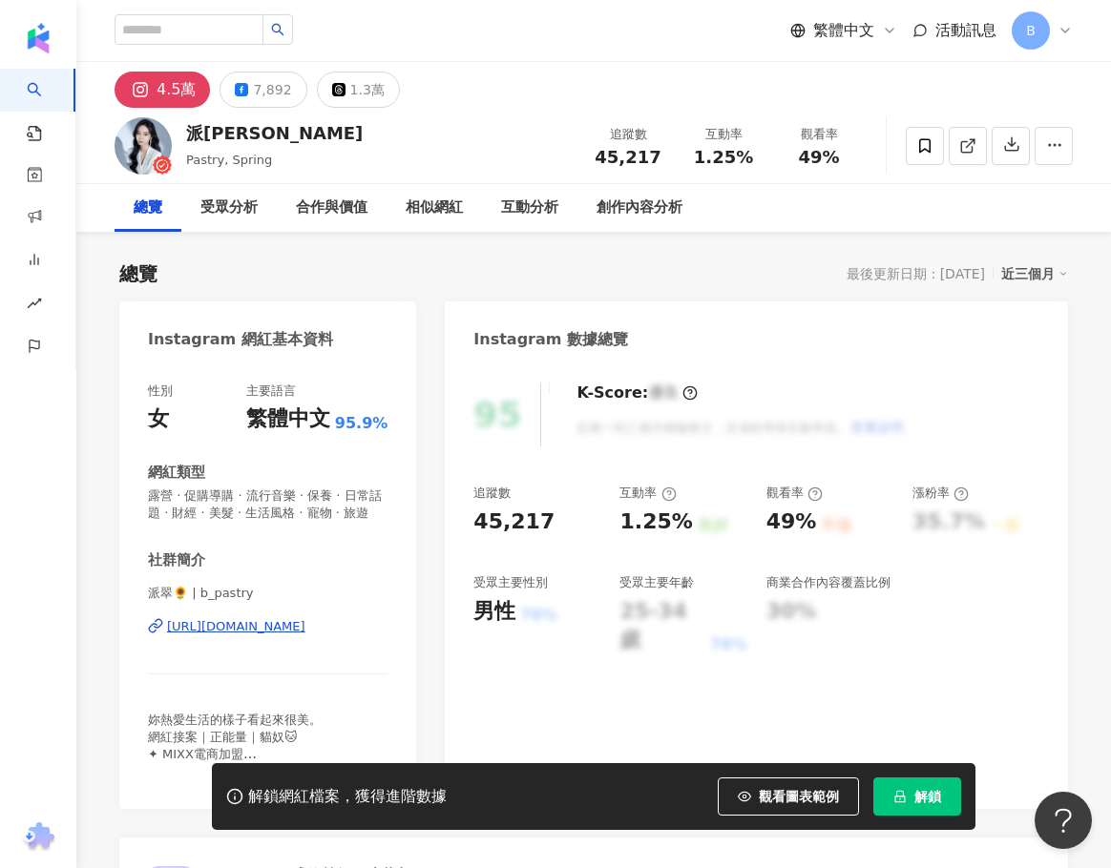
click at [266, 634] on div "派翠🌻 | b_pastry https://www.instagram.com/b_pastry/" at bounding box center [267, 641] width 239 height 112
click at [268, 635] on div "https://www.instagram.com/b_pastry/" at bounding box center [236, 626] width 138 height 17
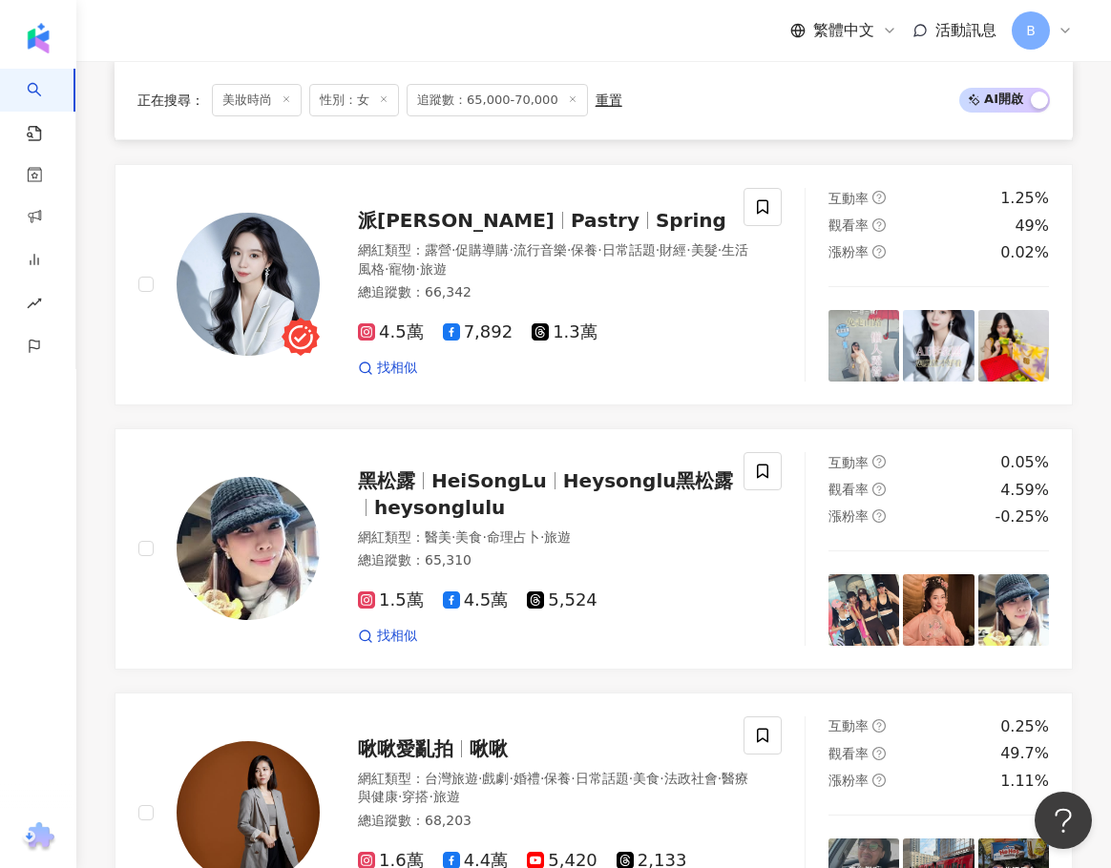
scroll to position [0, 3042]
